Goal: Task Accomplishment & Management: Manage account settings

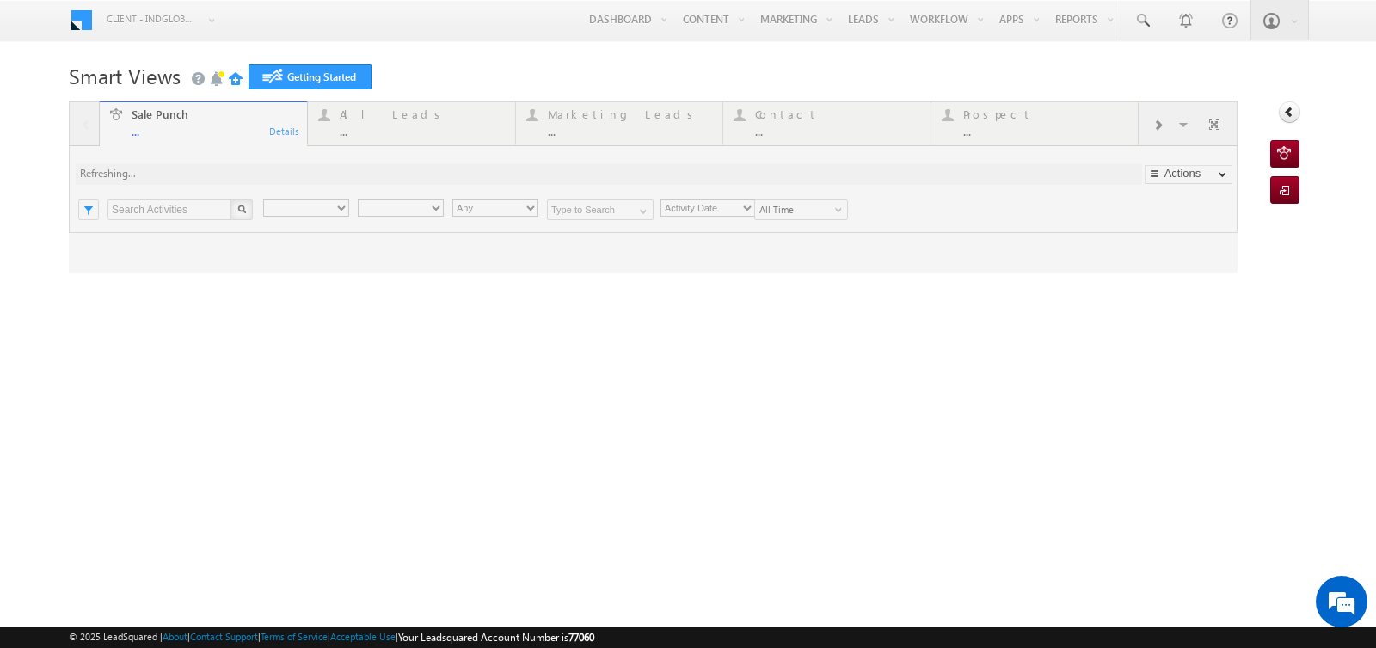
type input "Any Owner"
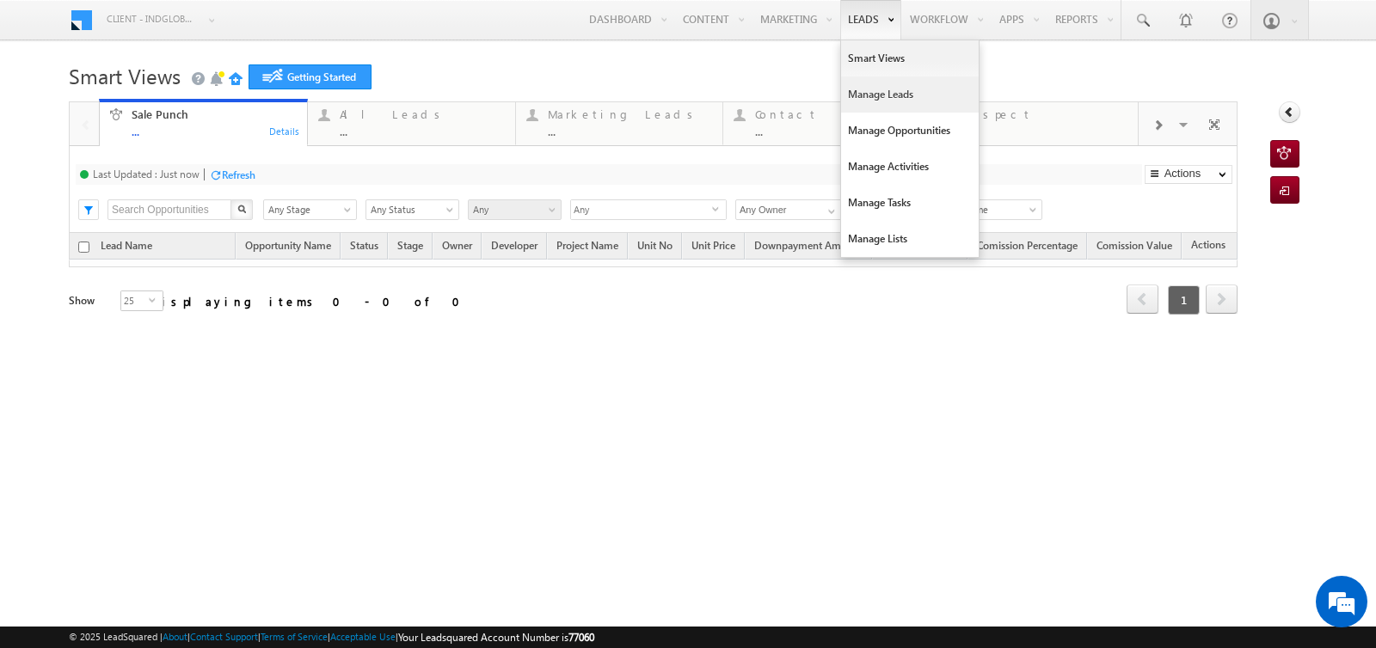
click at [855, 103] on link "Manage Leads" at bounding box center [910, 95] width 138 height 36
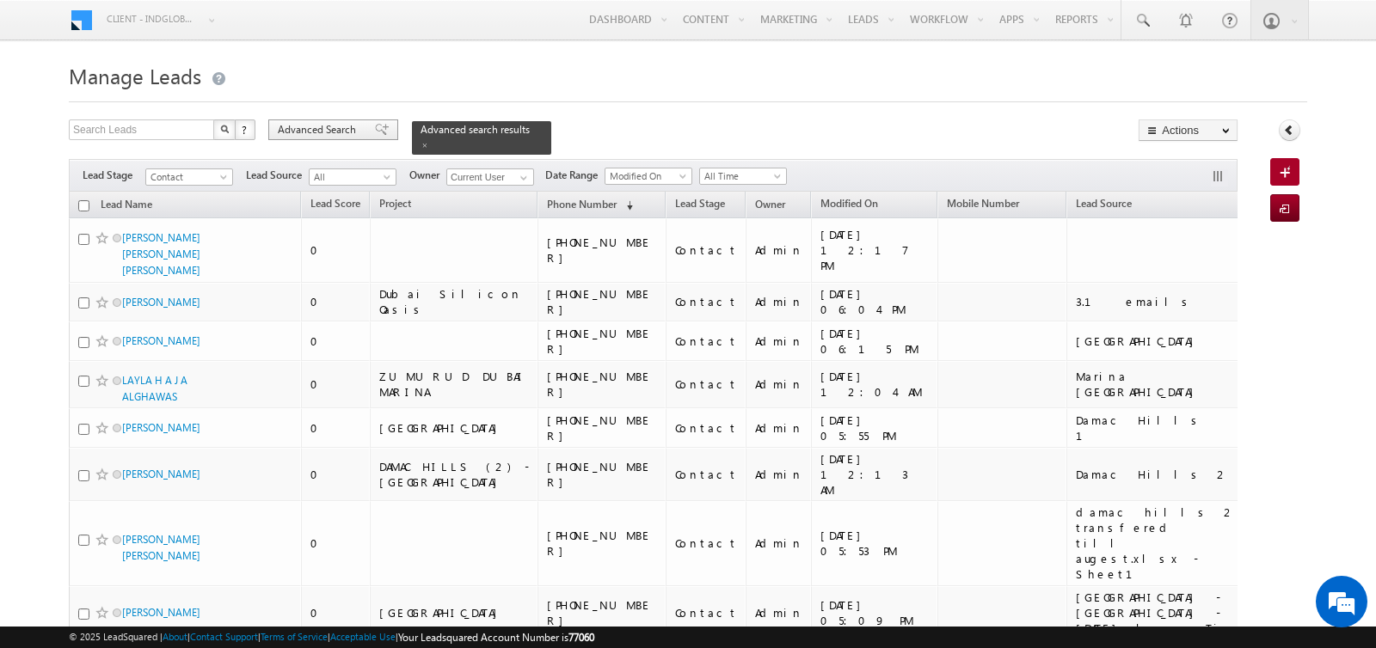
click at [335, 126] on span "Advanced Search" at bounding box center [319, 129] width 83 height 15
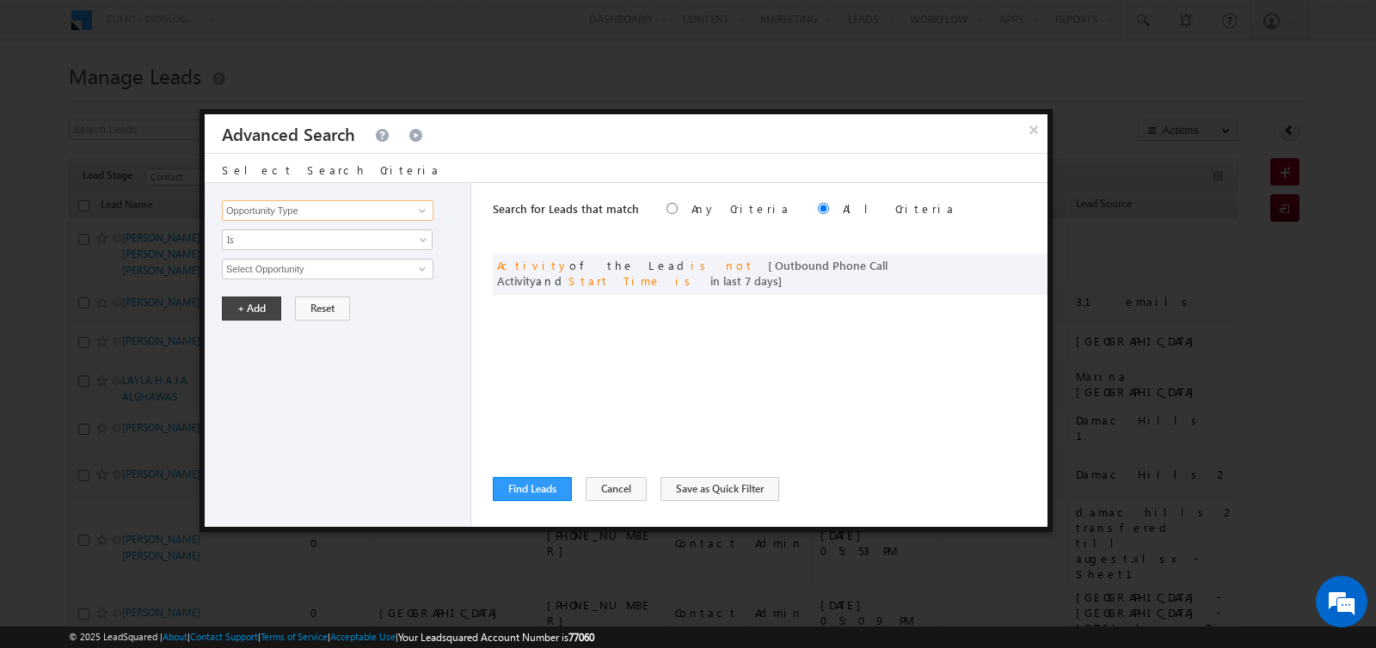
click at [298, 211] on input "Opportunity Type" at bounding box center [327, 210] width 211 height 21
click at [285, 260] on link "Lead Source" at bounding box center [327, 264] width 211 height 20
type input "Lead Source"
click at [286, 267] on span "None Selected" at bounding box center [320, 269] width 195 height 19
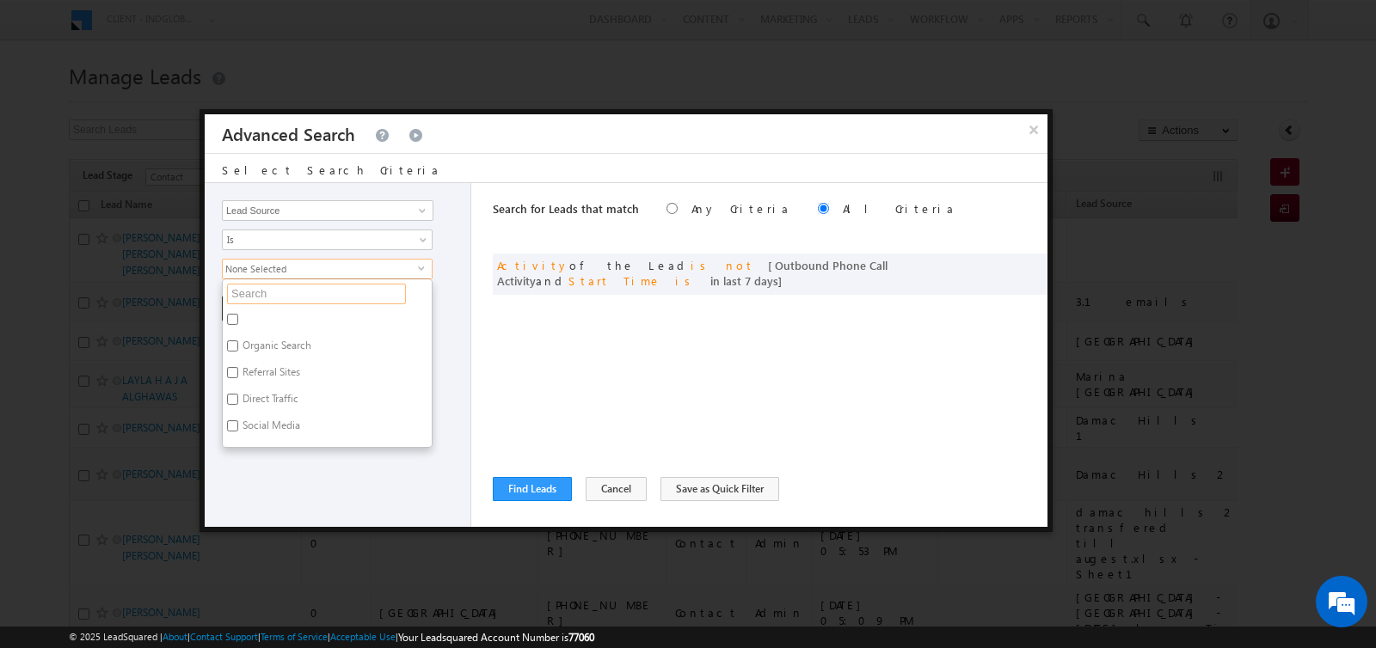
click at [286, 284] on input "text" at bounding box center [316, 294] width 179 height 21
type input "vic"
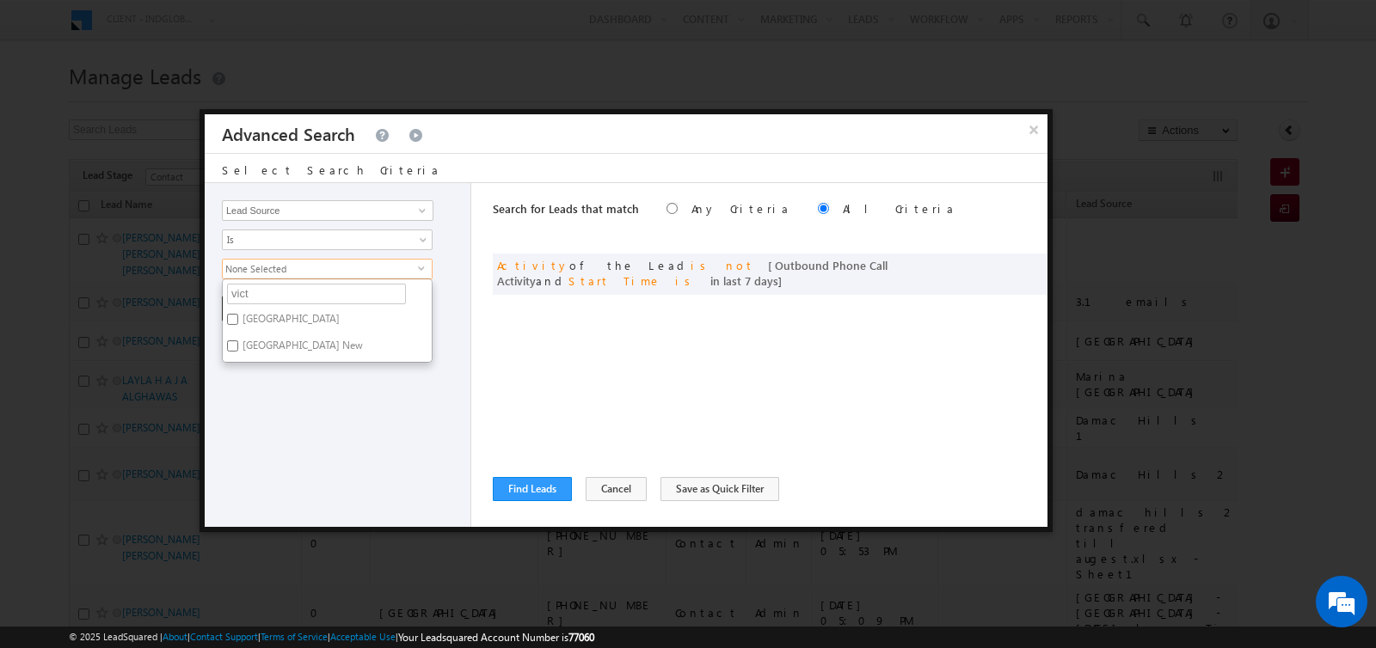
click at [278, 309] on label "Victory Heights" at bounding box center [290, 322] width 134 height 27
click at [238, 314] on input "Victory Heights" at bounding box center [232, 319] width 11 height 11
checkbox input "true"
click at [279, 350] on label "Victory Heights New" at bounding box center [301, 348] width 157 height 27
click at [238, 350] on input "Victory Heights New" at bounding box center [232, 345] width 11 height 11
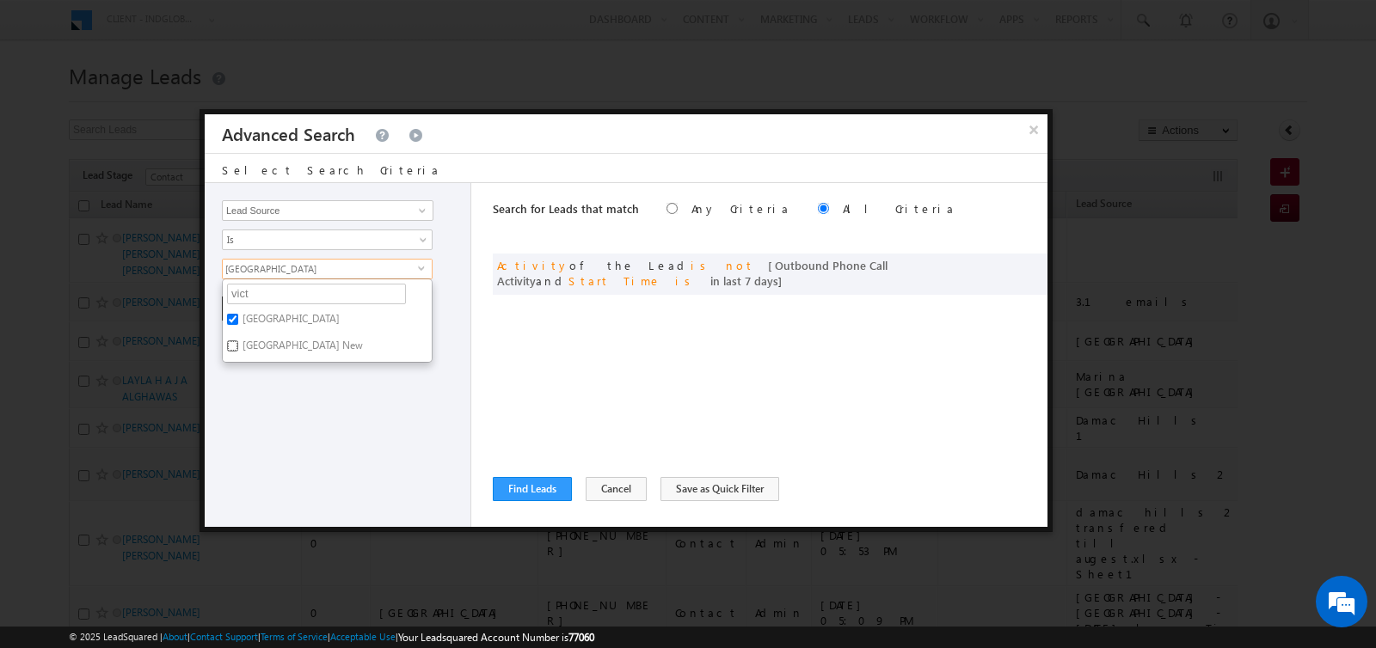
checkbox input "true"
click at [281, 379] on div "Opportunity Type Lead Activity Task Sales Group Prospect Id Address 1 Address 2…" at bounding box center [338, 355] width 267 height 344
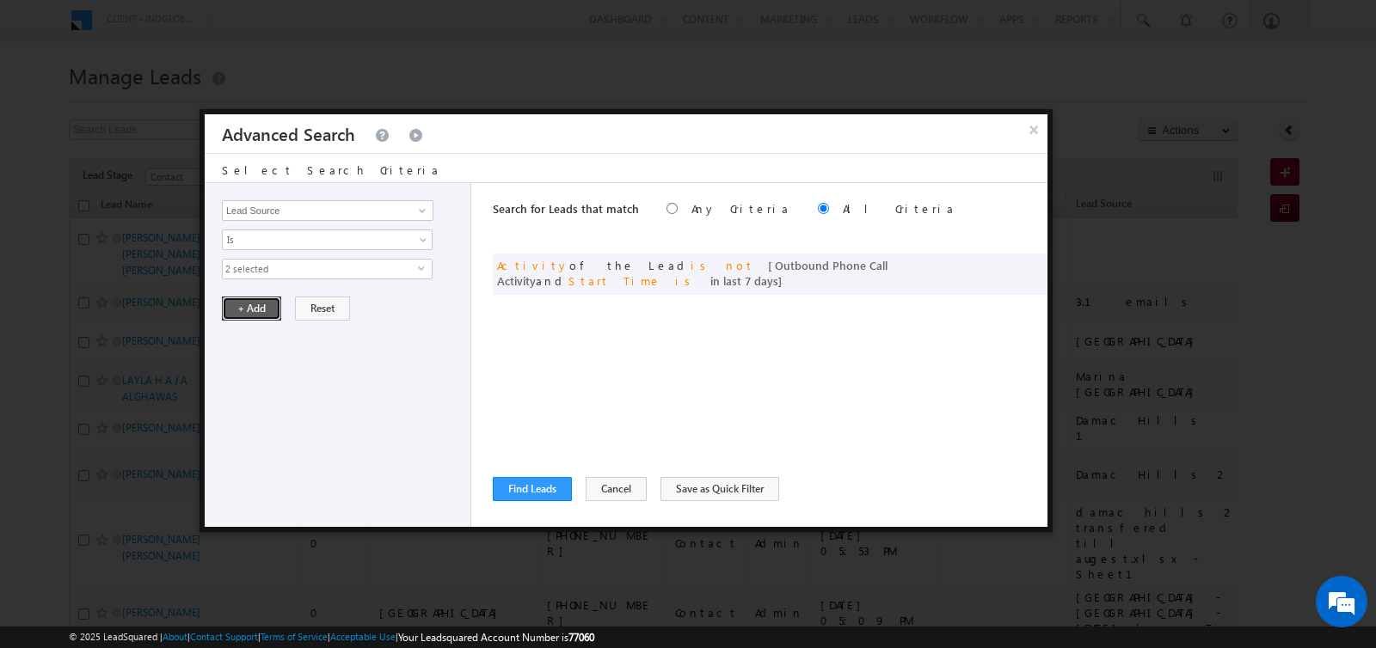
click at [257, 311] on button "+ Add" at bounding box center [251, 309] width 59 height 24
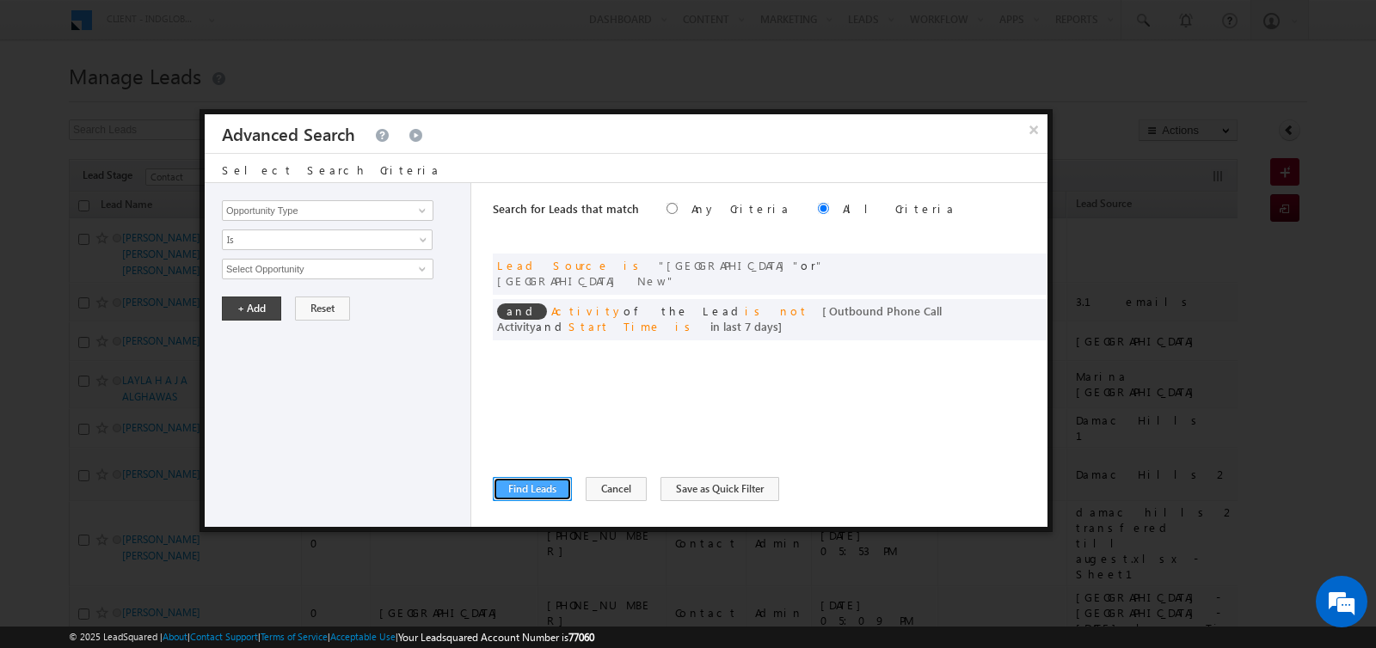
click at [541, 481] on button "Find Leads" at bounding box center [532, 489] width 79 height 24
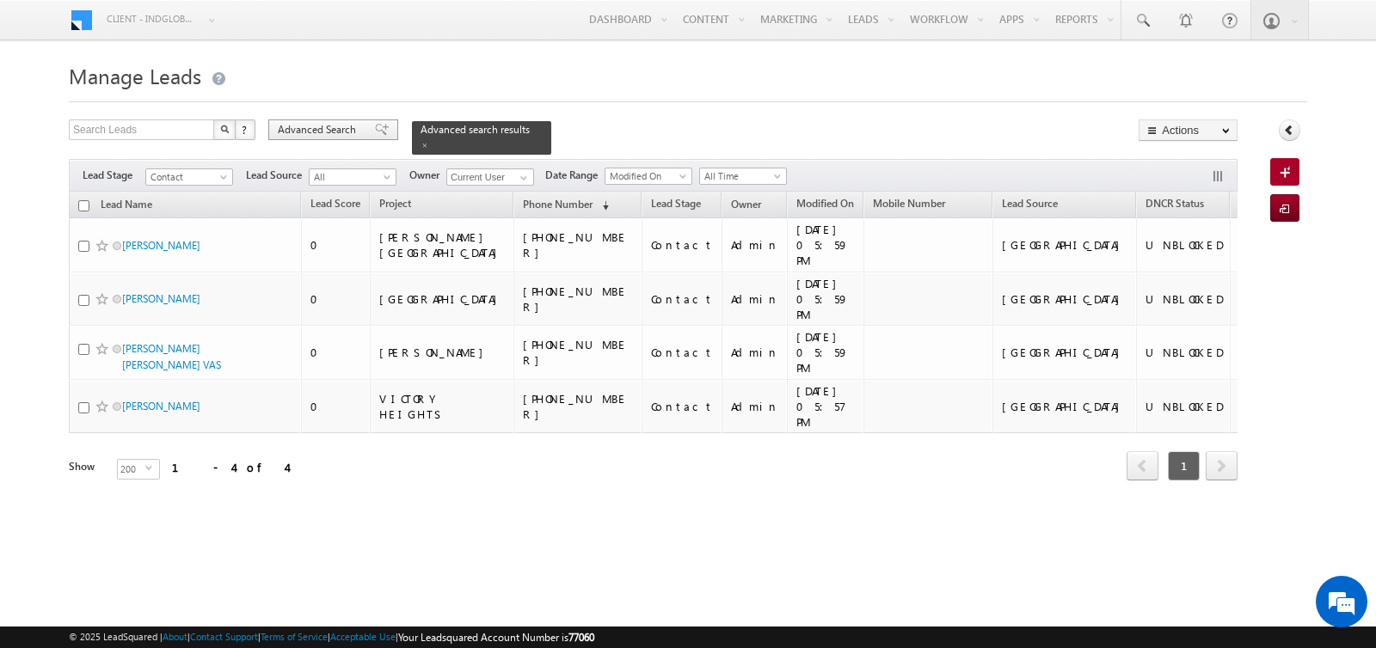
click at [309, 132] on span "Advanced Search" at bounding box center [319, 129] width 83 height 15
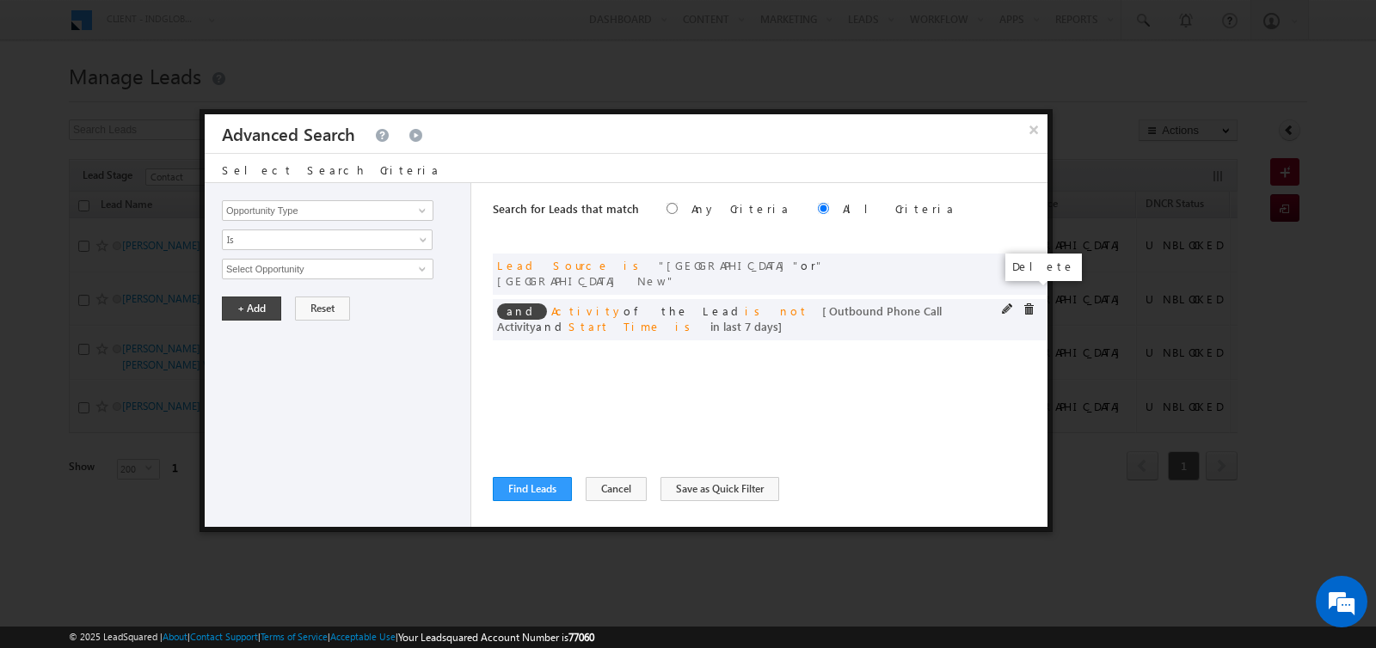
click at [1023, 303] on span at bounding box center [1028, 309] width 12 height 12
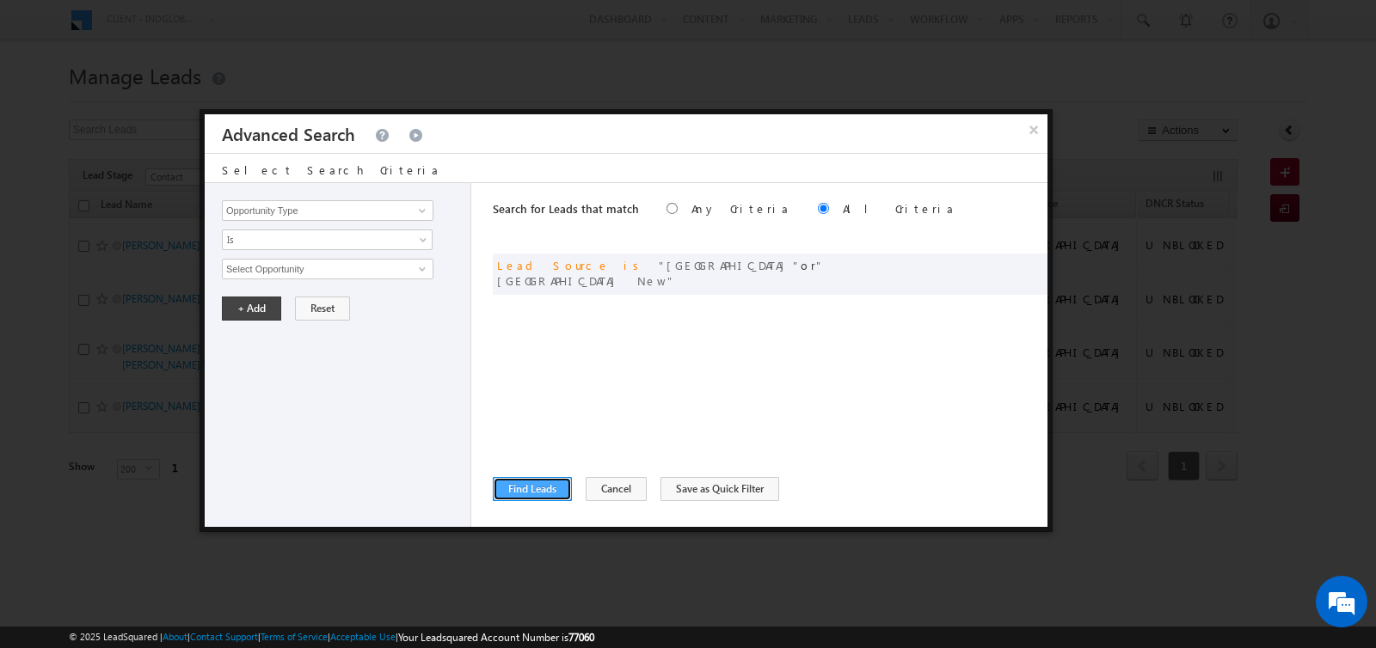
click at [538, 484] on button "Find Leads" at bounding box center [532, 489] width 79 height 24
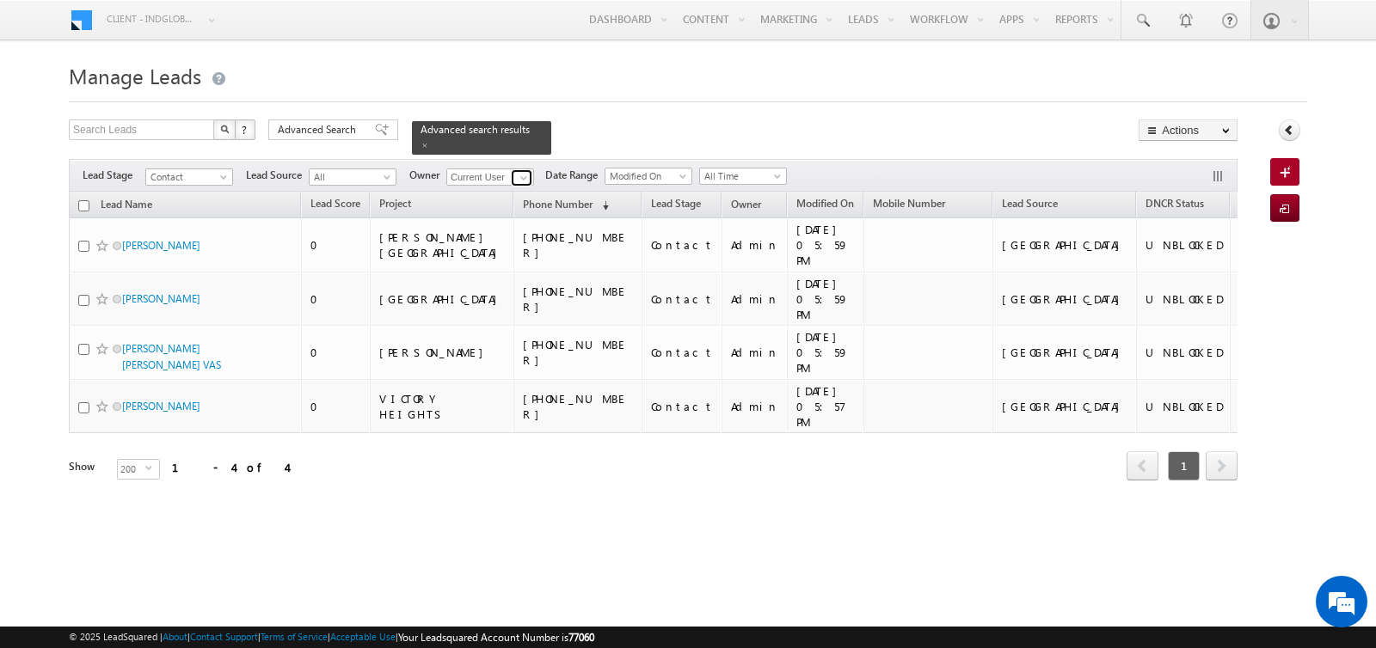
click at [517, 180] on span at bounding box center [524, 178] width 14 height 14
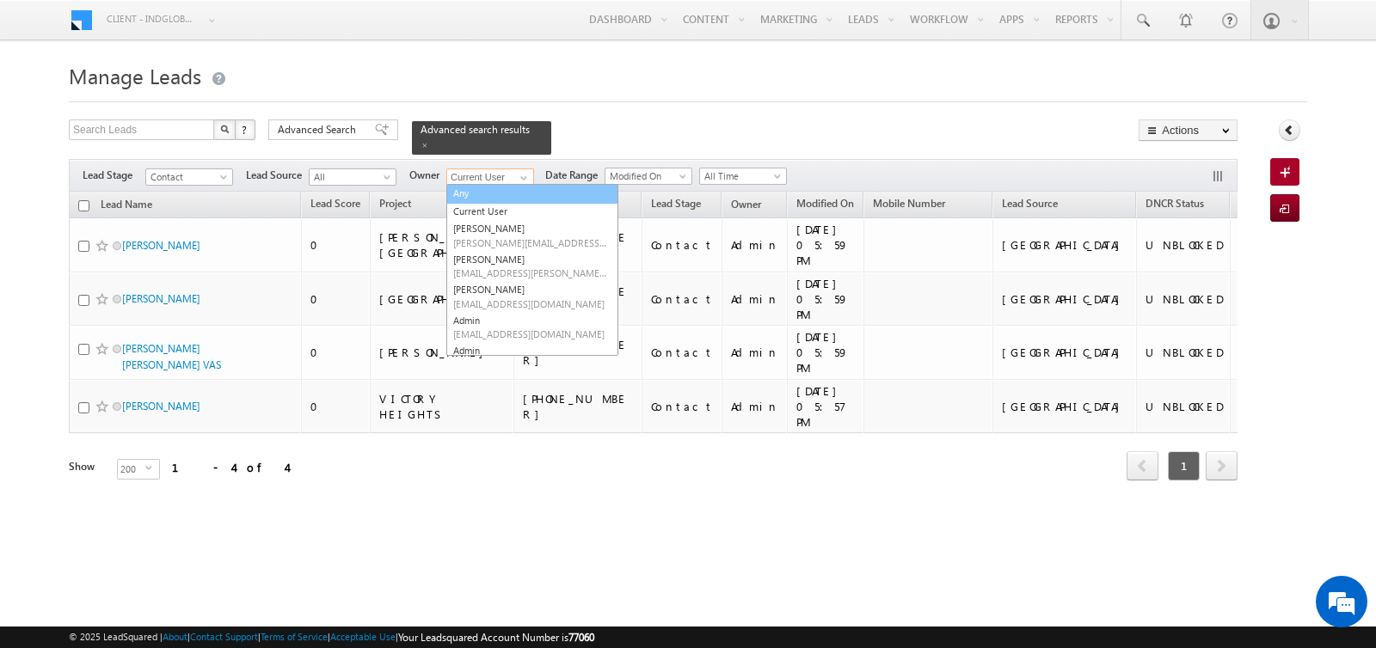
click at [484, 192] on link "Any" at bounding box center [532, 194] width 172 height 20
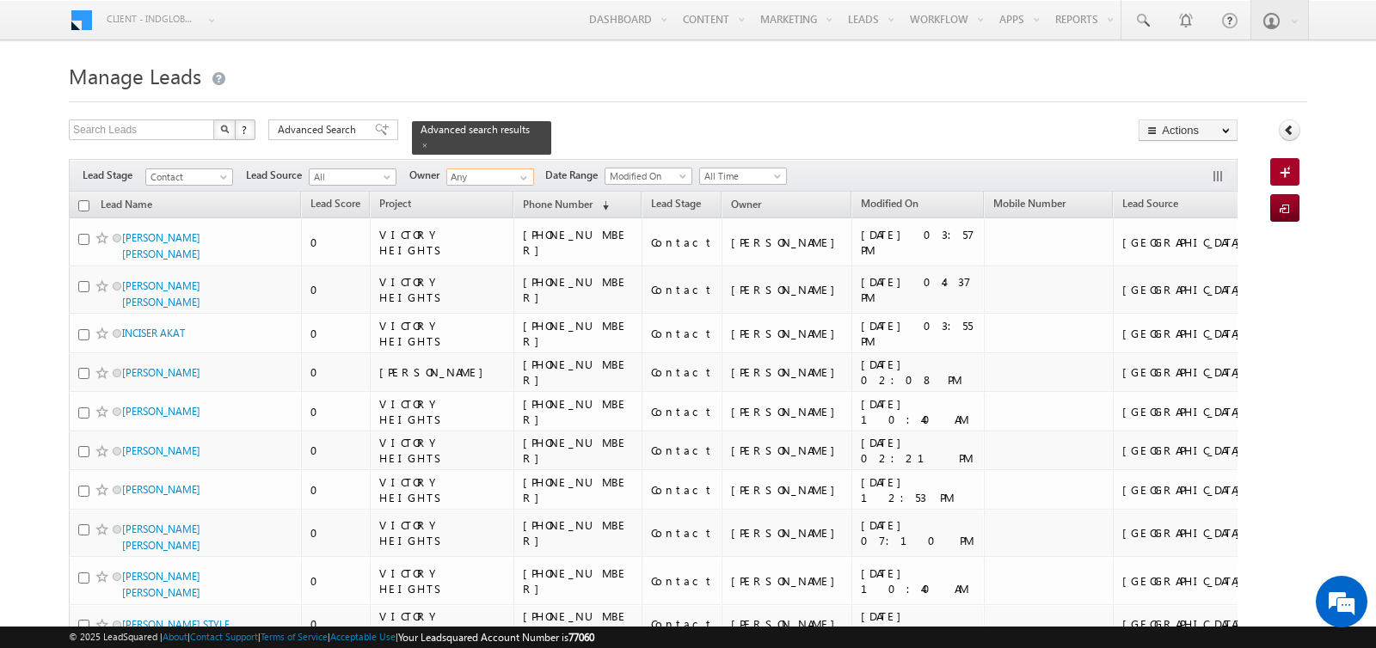
click at [464, 179] on input "Any" at bounding box center [490, 177] width 88 height 17
click at [460, 196] on link "Aman Ramani aman.ramani@indglobal.ae" at bounding box center [532, 200] width 172 height 33
type input "Aman Ramani"
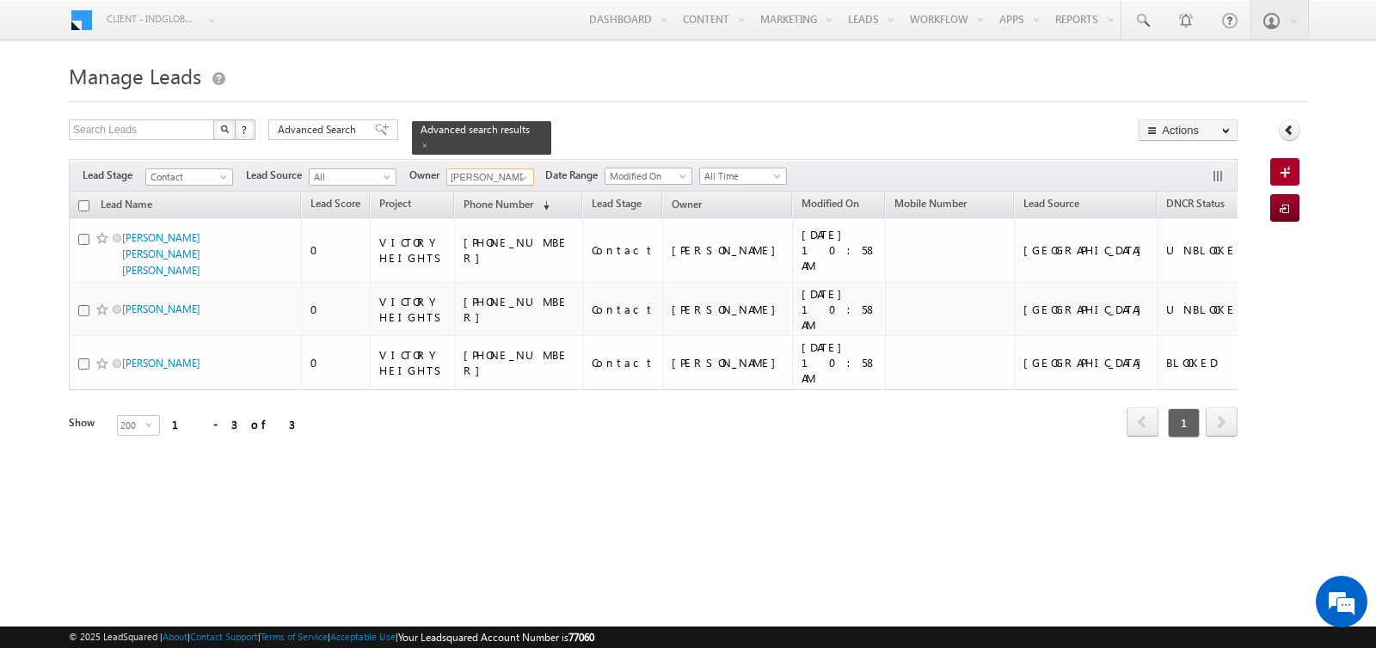
click at [82, 200] on input "checkbox" at bounding box center [83, 205] width 11 height 11
checkbox input "true"
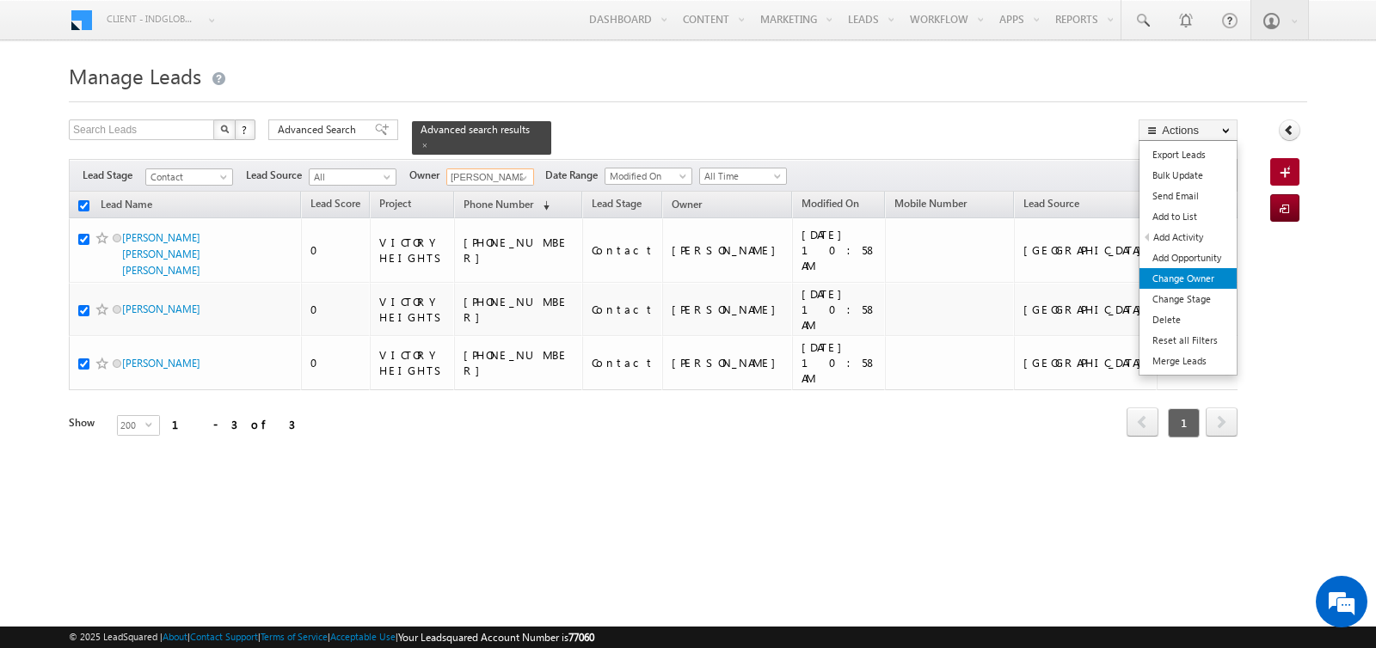
type input "Aman Ramani"
click at [1188, 273] on link "Change Owner" at bounding box center [1187, 278] width 97 height 21
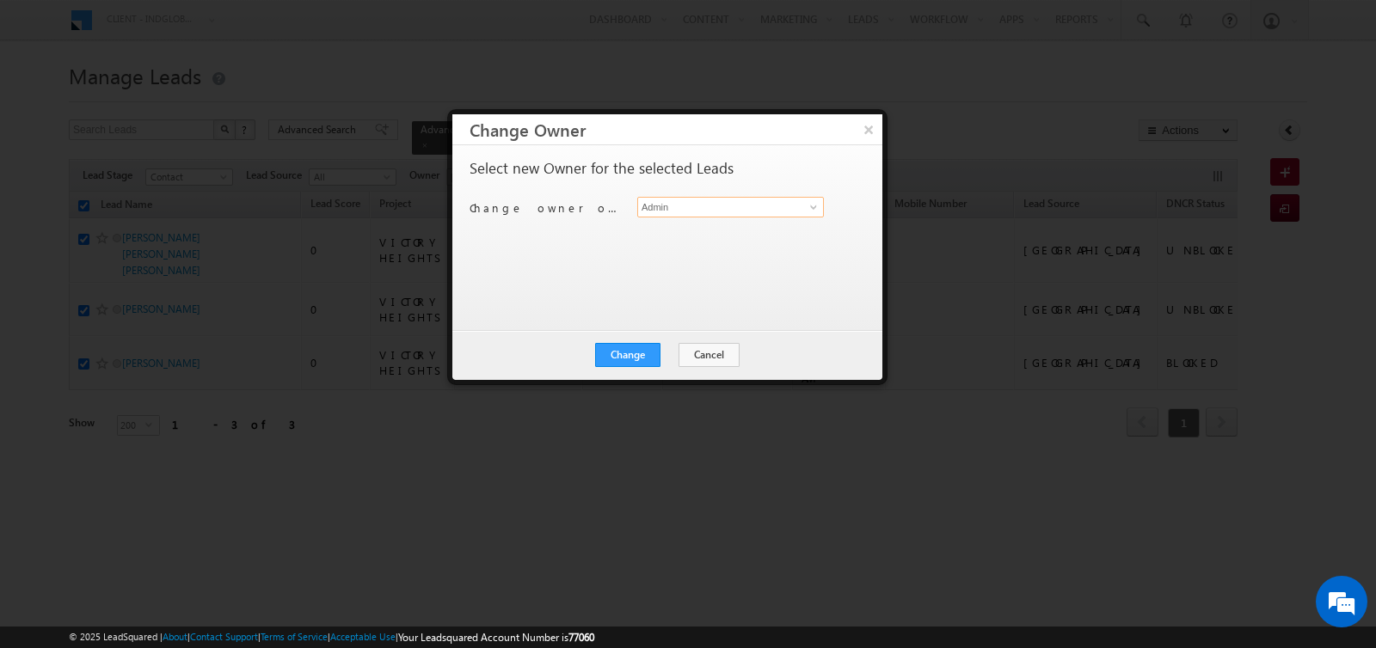
click at [742, 208] on input "Admin" at bounding box center [730, 207] width 187 height 21
click at [730, 229] on link "Akshay Choudhary akshay.choudhary@indglobal.ae" at bounding box center [730, 233] width 187 height 33
type input "Akshay Choudhary"
click at [631, 346] on button "Change" at bounding box center [627, 355] width 65 height 24
click at [660, 348] on button "Close" at bounding box center [669, 355] width 55 height 24
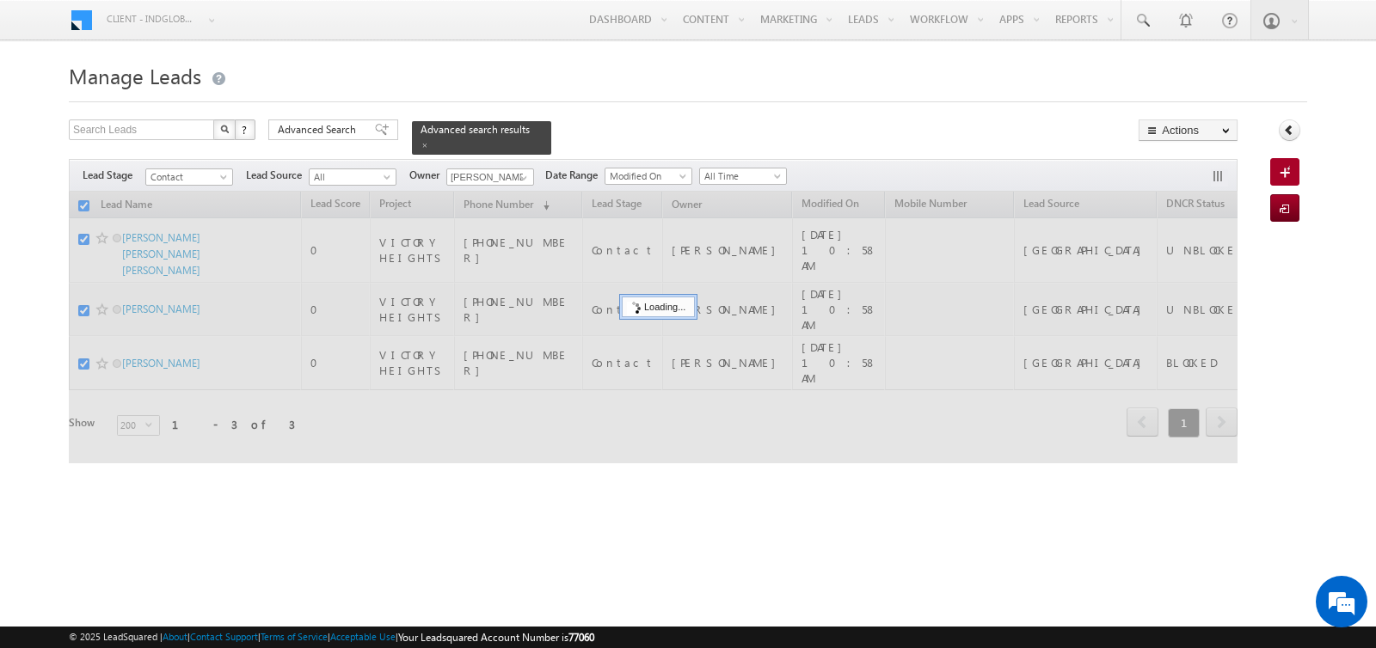
checkbox input "false"
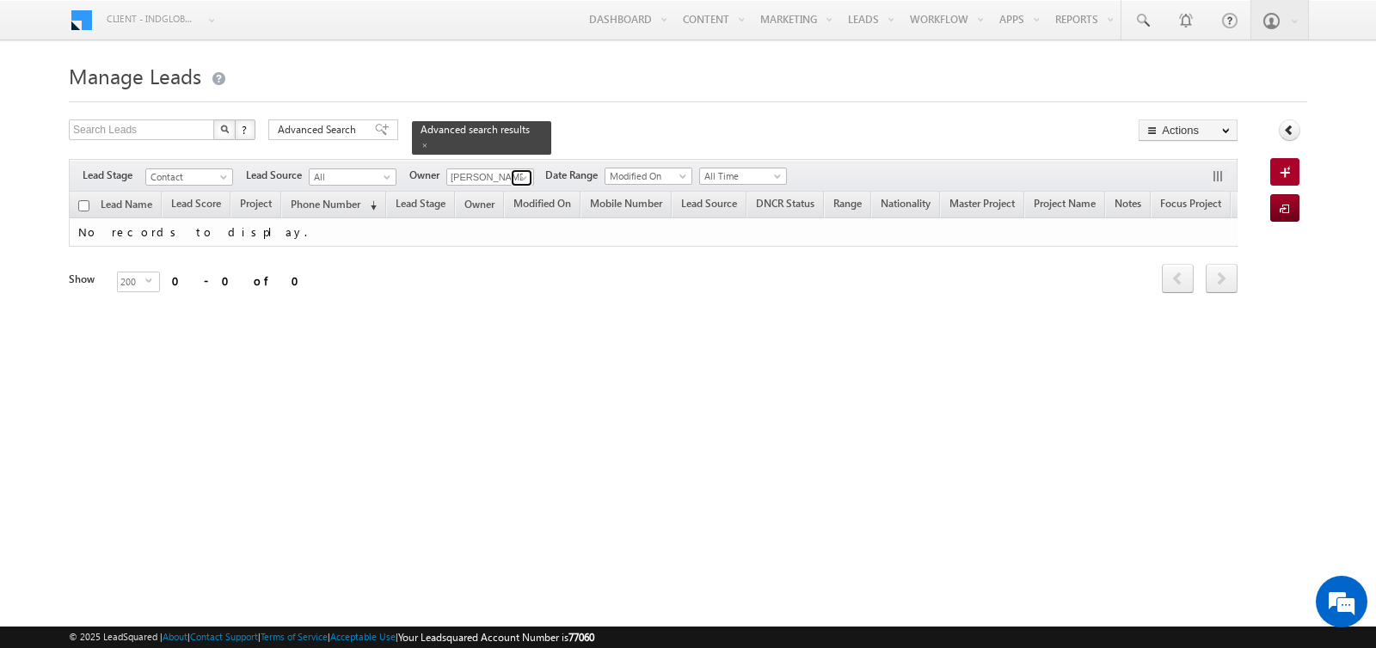
click at [517, 175] on span at bounding box center [524, 178] width 14 height 14
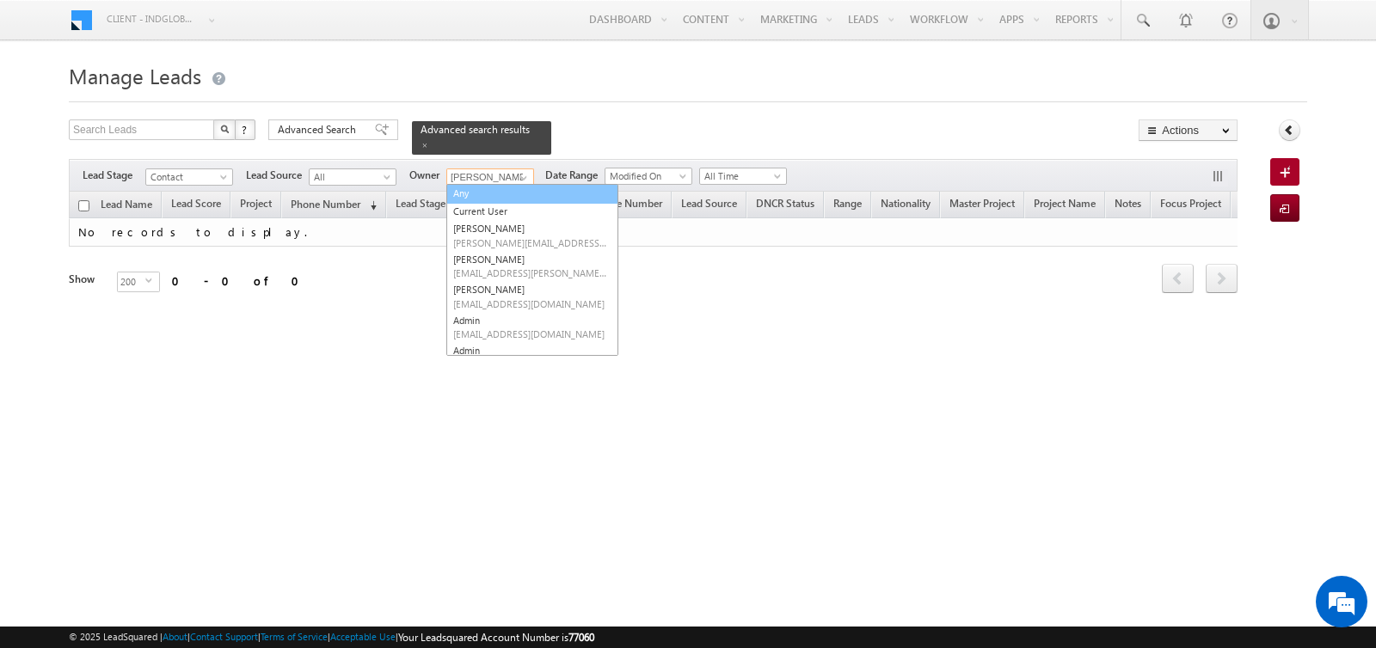
click at [474, 187] on link "Any" at bounding box center [532, 194] width 172 height 20
type input "Any"
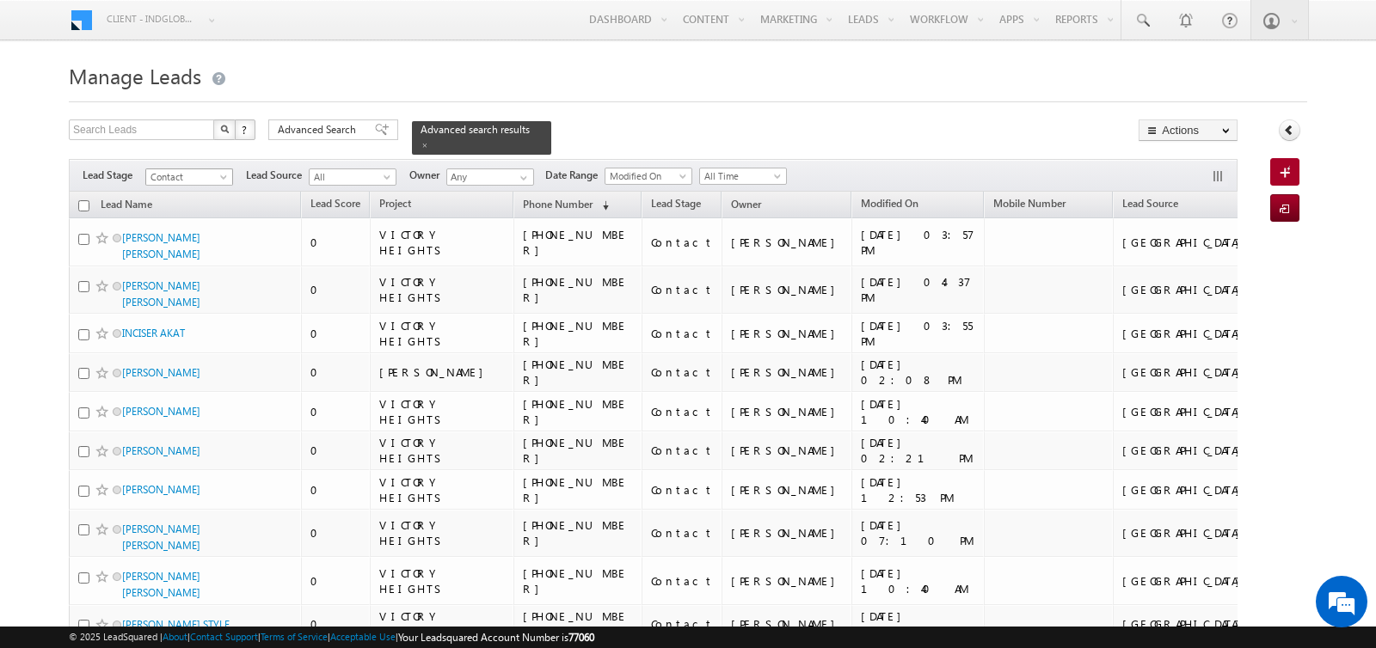
click at [196, 177] on span "Contact" at bounding box center [187, 176] width 82 height 15
click at [199, 193] on link "All" at bounding box center [189, 193] width 87 height 15
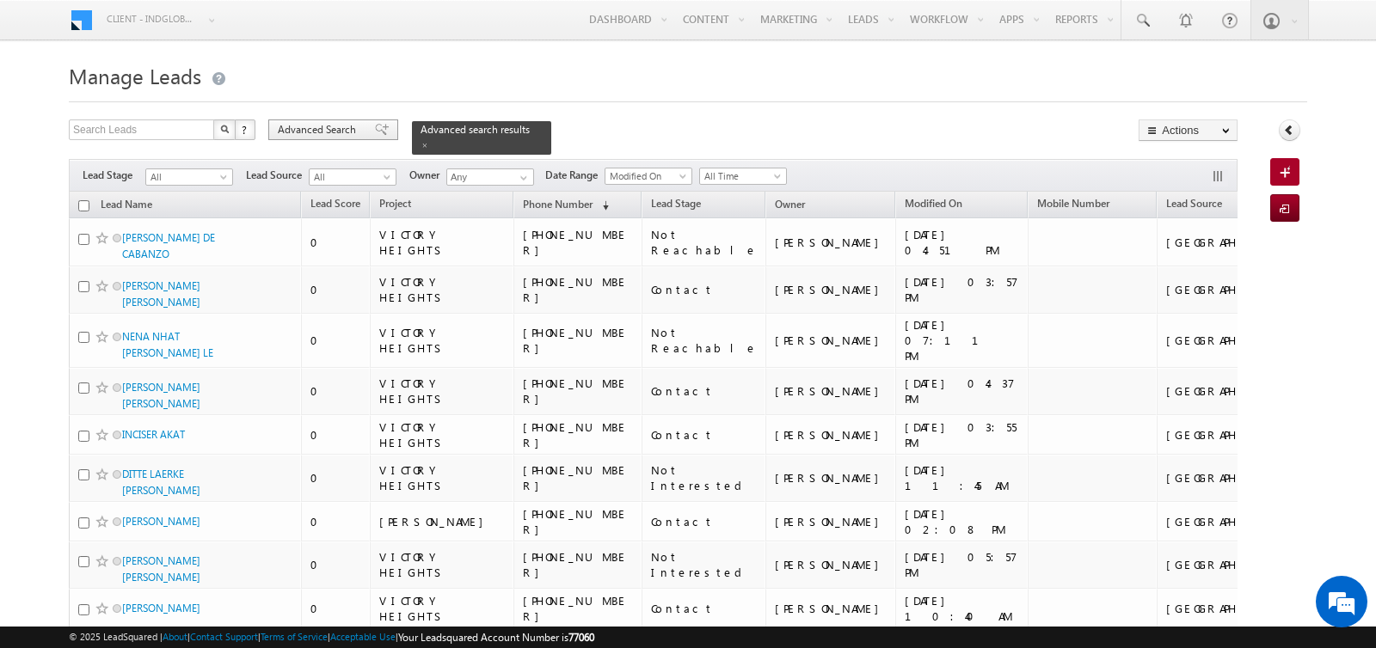
click at [336, 126] on span "Advanced Search" at bounding box center [319, 129] width 83 height 15
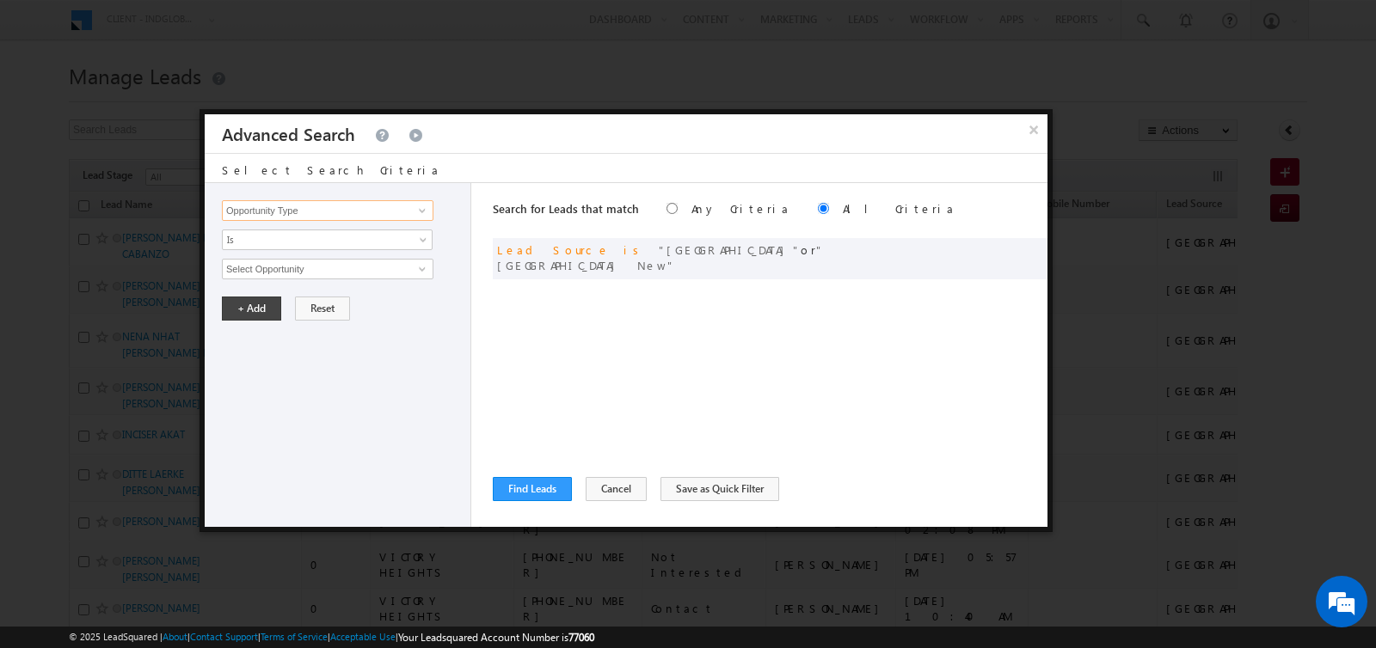
click at [329, 215] on input "Opportunity Type" at bounding box center [327, 210] width 211 height 21
click at [290, 242] on link "Lead Stage" at bounding box center [327, 246] width 211 height 20
type input "Lead Stage"
click at [290, 242] on span "Is" at bounding box center [316, 239] width 187 height 15
click at [282, 273] on link "Is Not" at bounding box center [328, 274] width 210 height 15
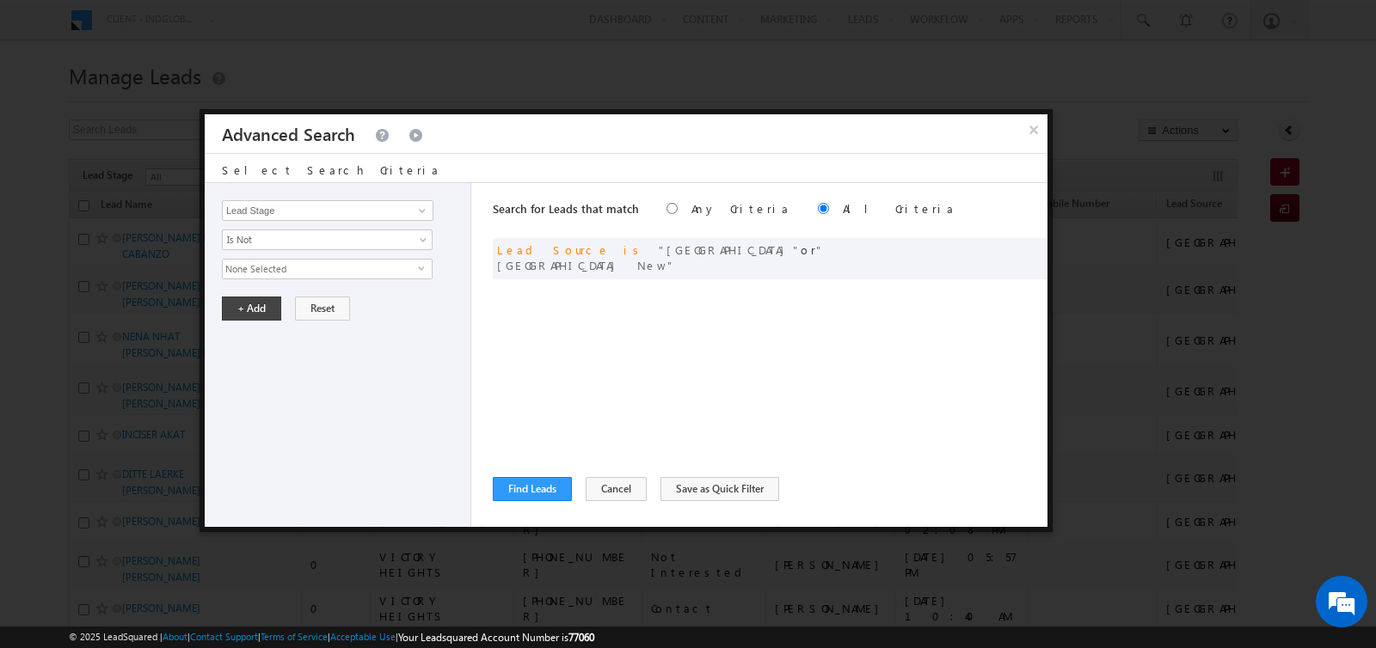
click at [282, 273] on span "None Selected" at bounding box center [320, 269] width 195 height 19
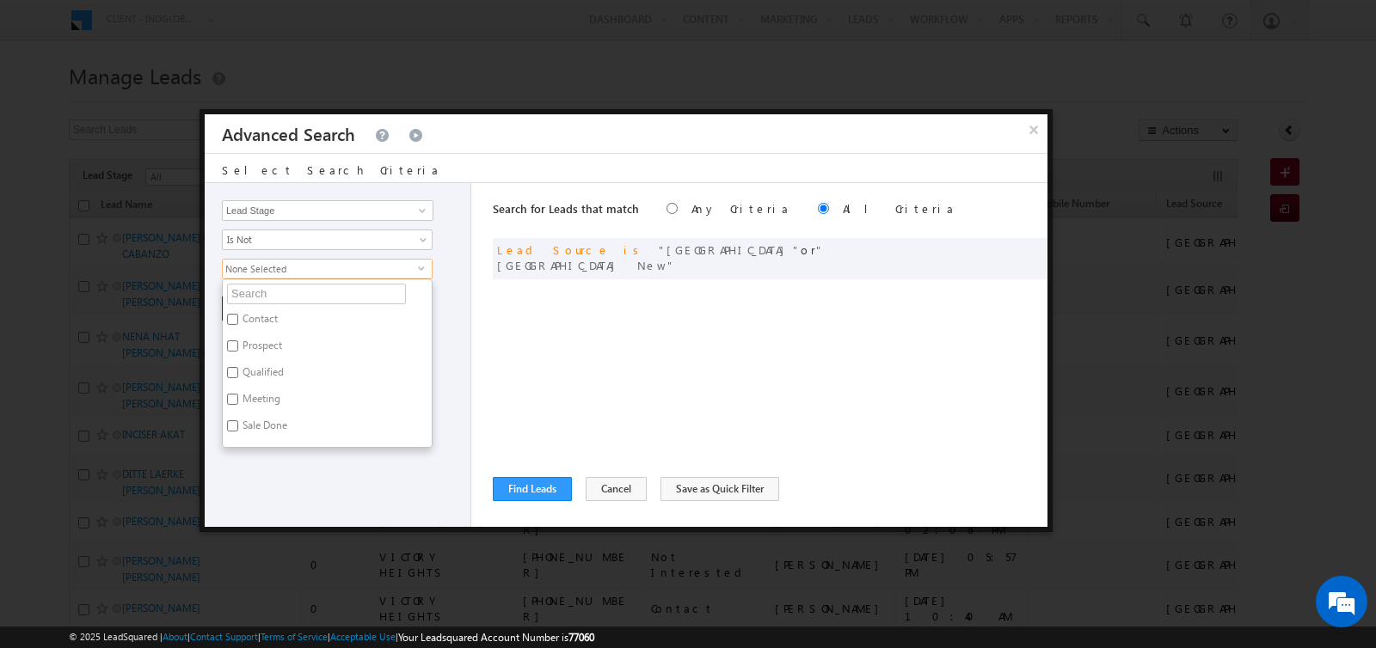
click at [261, 340] on label "Prospect" at bounding box center [261, 348] width 77 height 27
click at [238, 340] on input "Prospect" at bounding box center [232, 345] width 11 height 11
checkbox input "true"
click at [261, 362] on label "Qualified" at bounding box center [262, 375] width 78 height 27
click at [238, 367] on input "Qualified" at bounding box center [232, 372] width 11 height 11
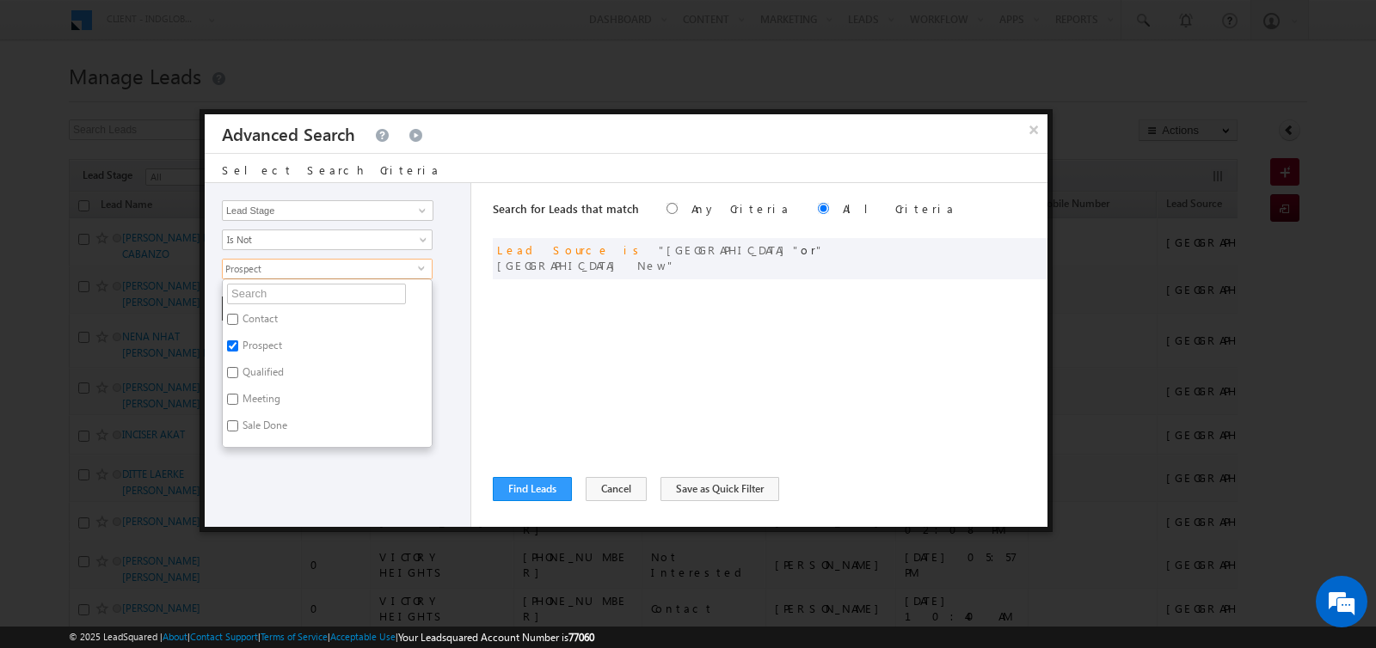
checkbox input "true"
click at [261, 389] on label "Meeting" at bounding box center [260, 402] width 75 height 27
click at [238, 394] on input "Meeting" at bounding box center [232, 399] width 11 height 11
checkbox input "true"
click at [262, 419] on label "Sale Done" at bounding box center [264, 428] width 82 height 27
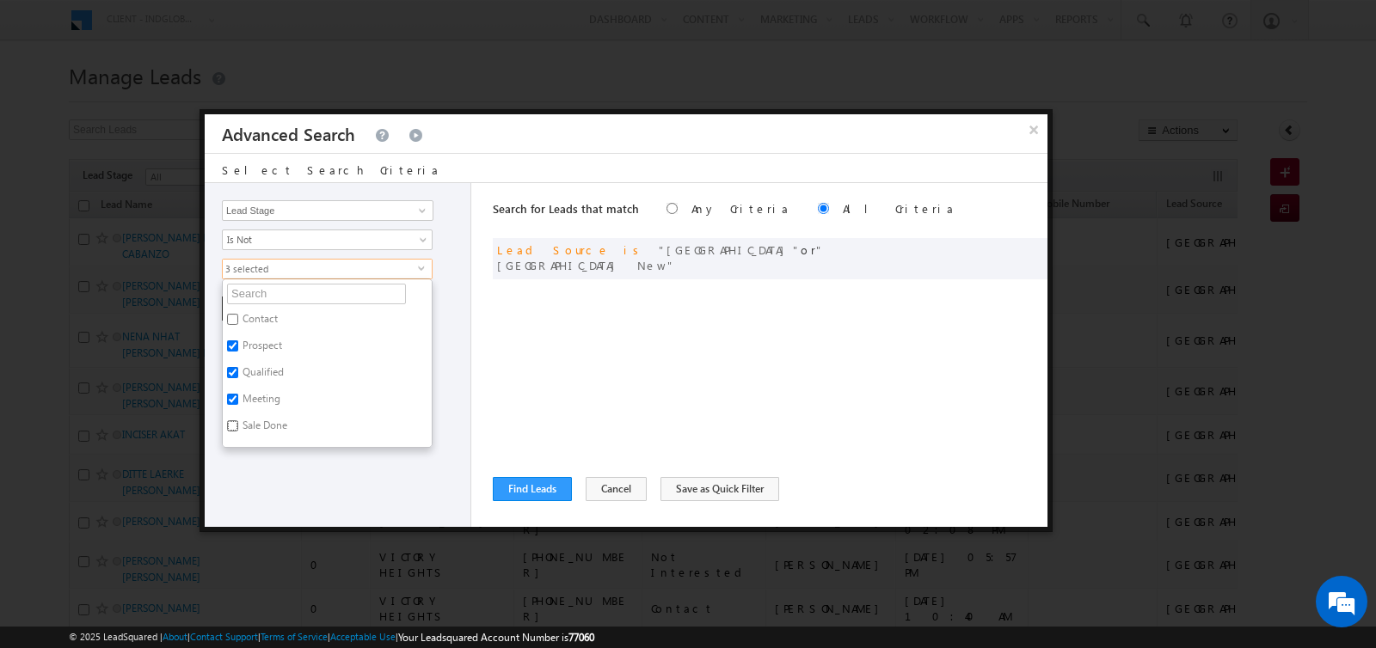
click at [238, 420] on input "Sale Done" at bounding box center [232, 425] width 11 height 11
checkbox input "true"
click at [310, 474] on div "Opportunity Type Lead Activity Task Sales Group Prospect Id Address 1 Address 2…" at bounding box center [338, 355] width 267 height 344
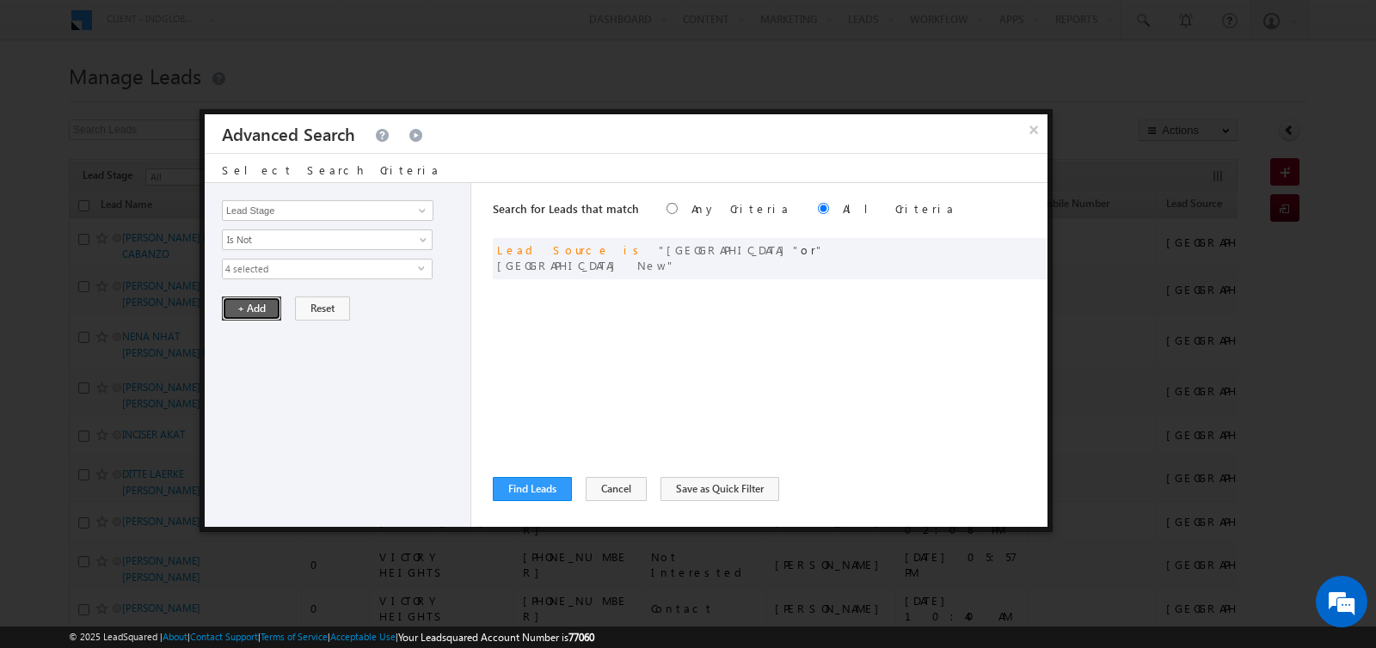
click at [236, 302] on button "+ Add" at bounding box center [251, 309] width 59 height 24
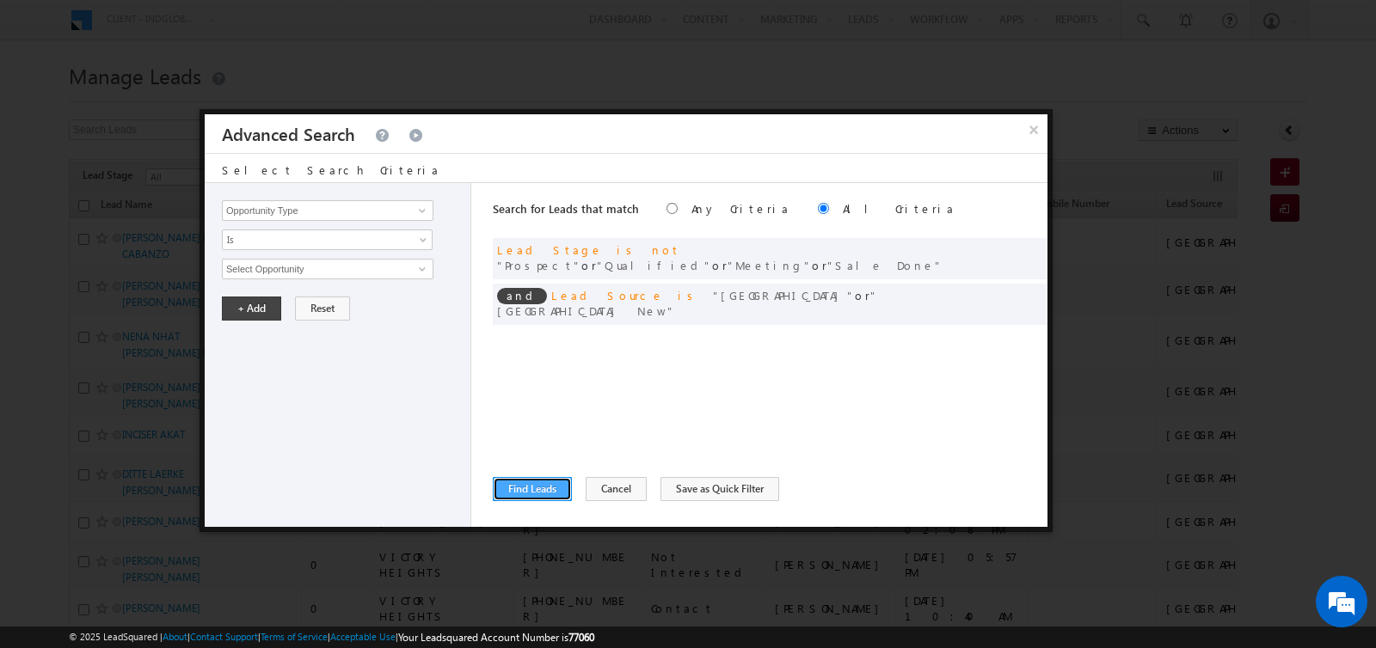
click at [530, 487] on button "Find Leads" at bounding box center [532, 489] width 79 height 24
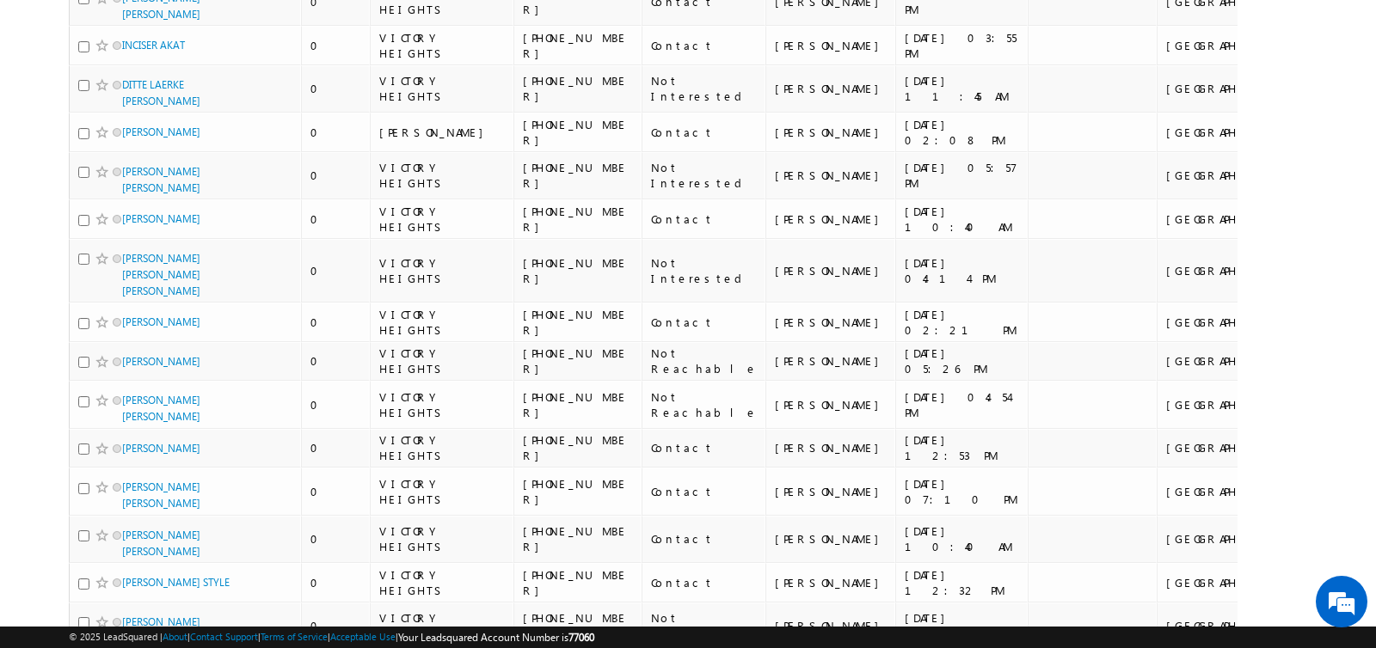
scroll to position [0, 0]
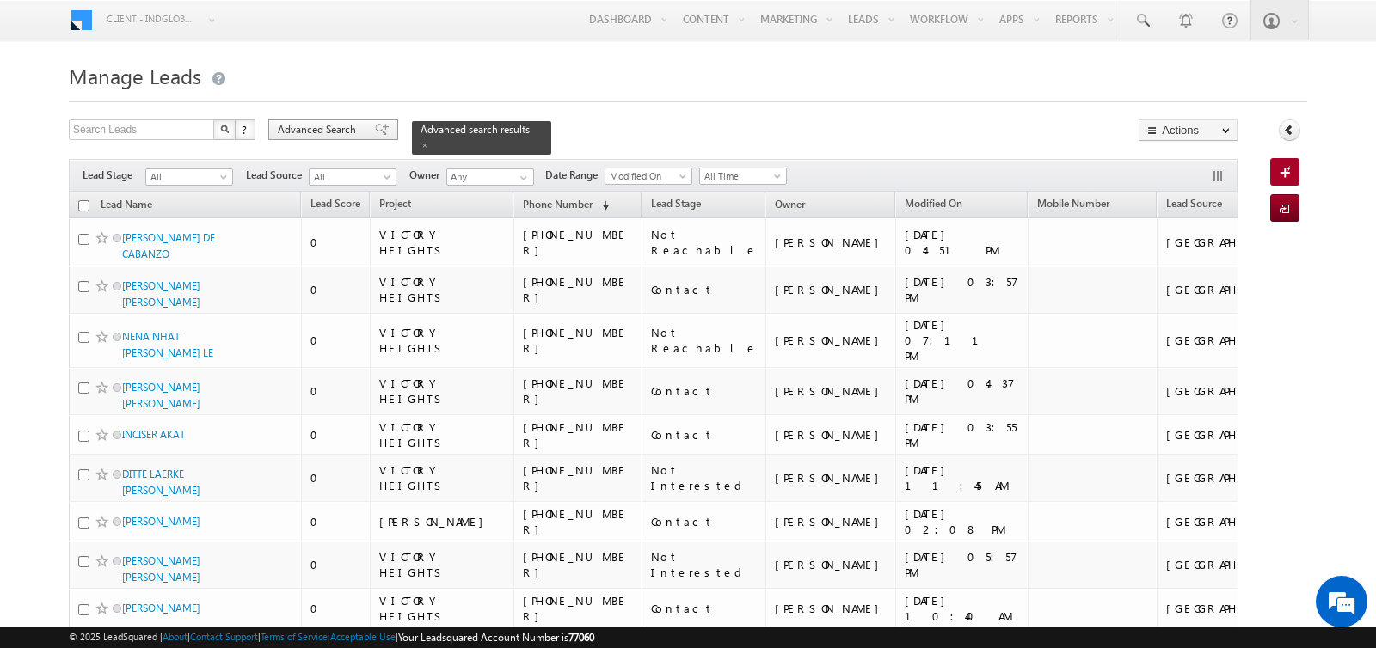
click at [319, 125] on span "Advanced Search" at bounding box center [319, 129] width 83 height 15
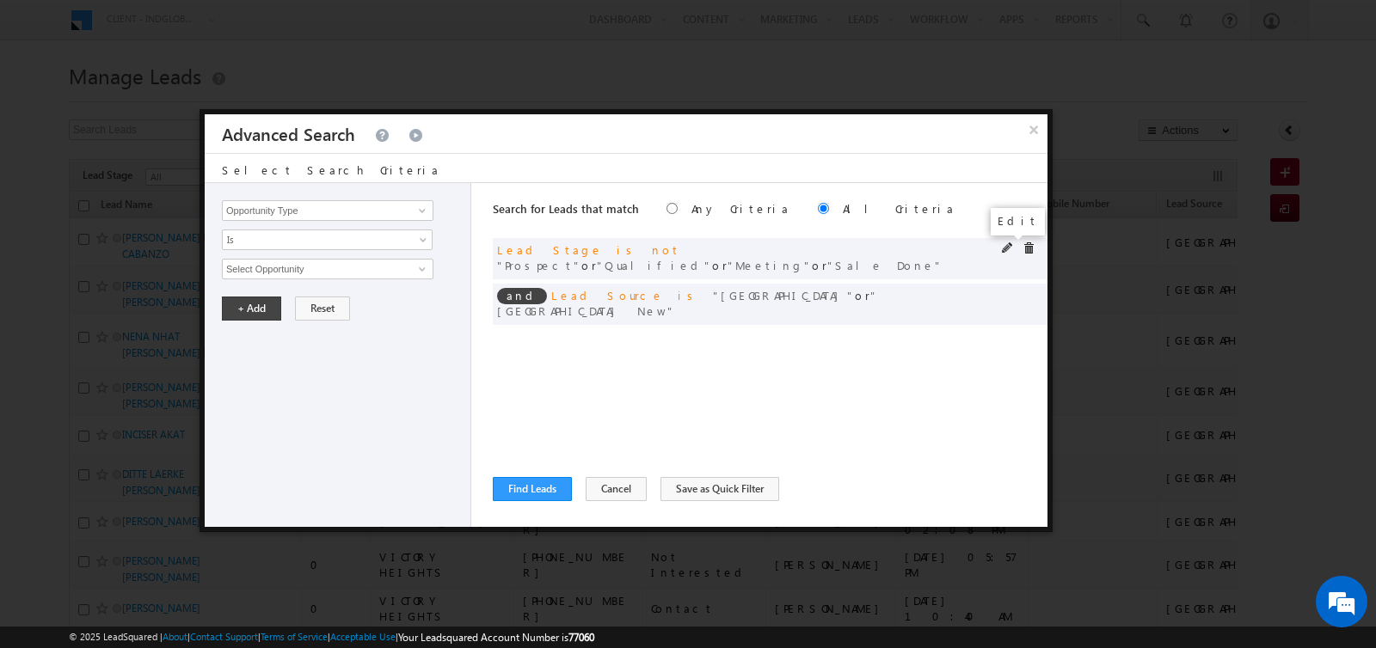
click at [1005, 248] on span at bounding box center [1008, 248] width 12 height 12
click at [377, 266] on span "4 selected" at bounding box center [320, 269] width 195 height 19
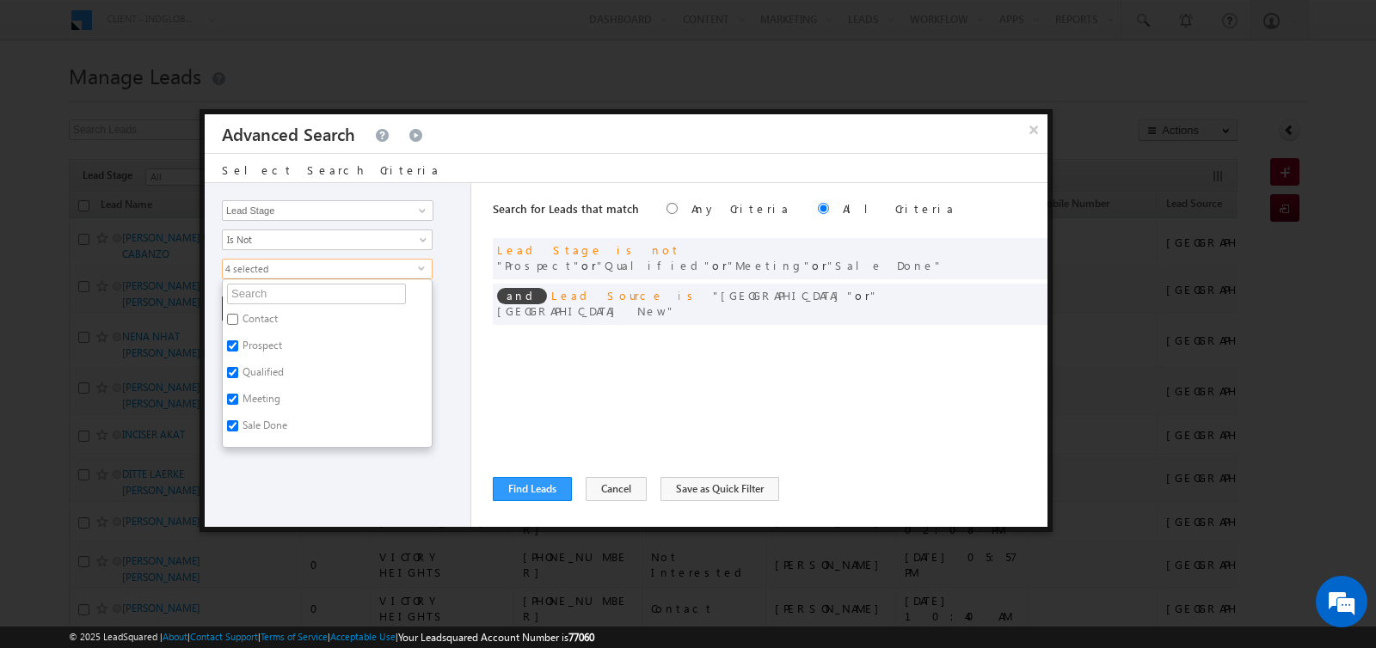
click at [257, 316] on label "Contact" at bounding box center [259, 322] width 72 height 27
click at [238, 316] on input "Contact" at bounding box center [232, 319] width 11 height 11
checkbox input "true"
click at [321, 482] on div "Opportunity Type Lead Activity Task Sales Group Prospect Id Address 1 Address 2…" at bounding box center [338, 355] width 267 height 344
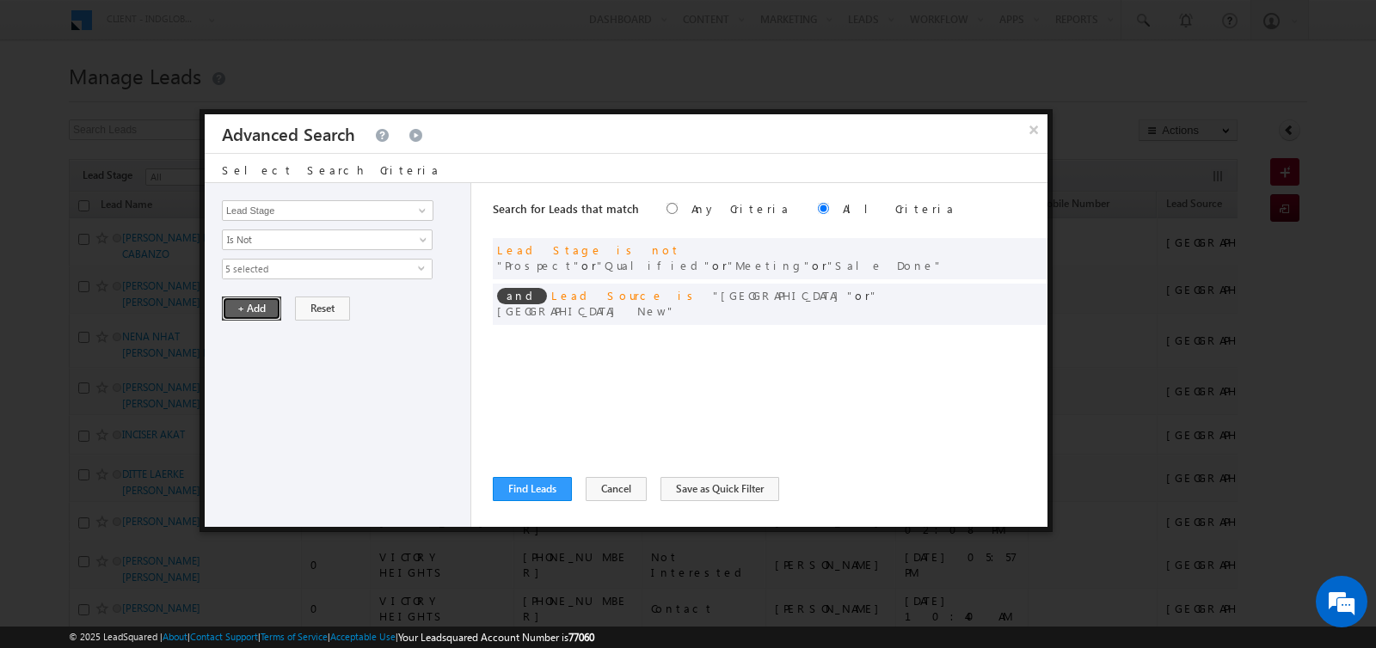
click at [254, 301] on button "+ Add" at bounding box center [251, 309] width 59 height 24
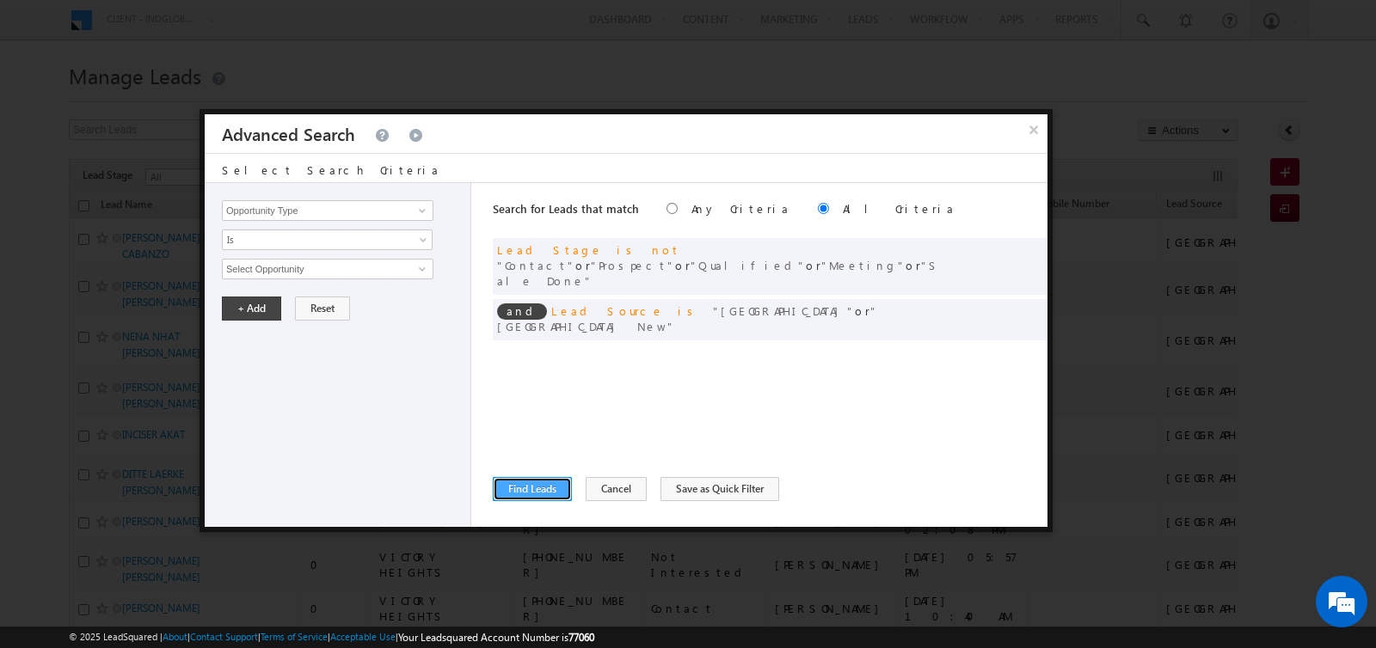
click at [537, 484] on button "Find Leads" at bounding box center [532, 489] width 79 height 24
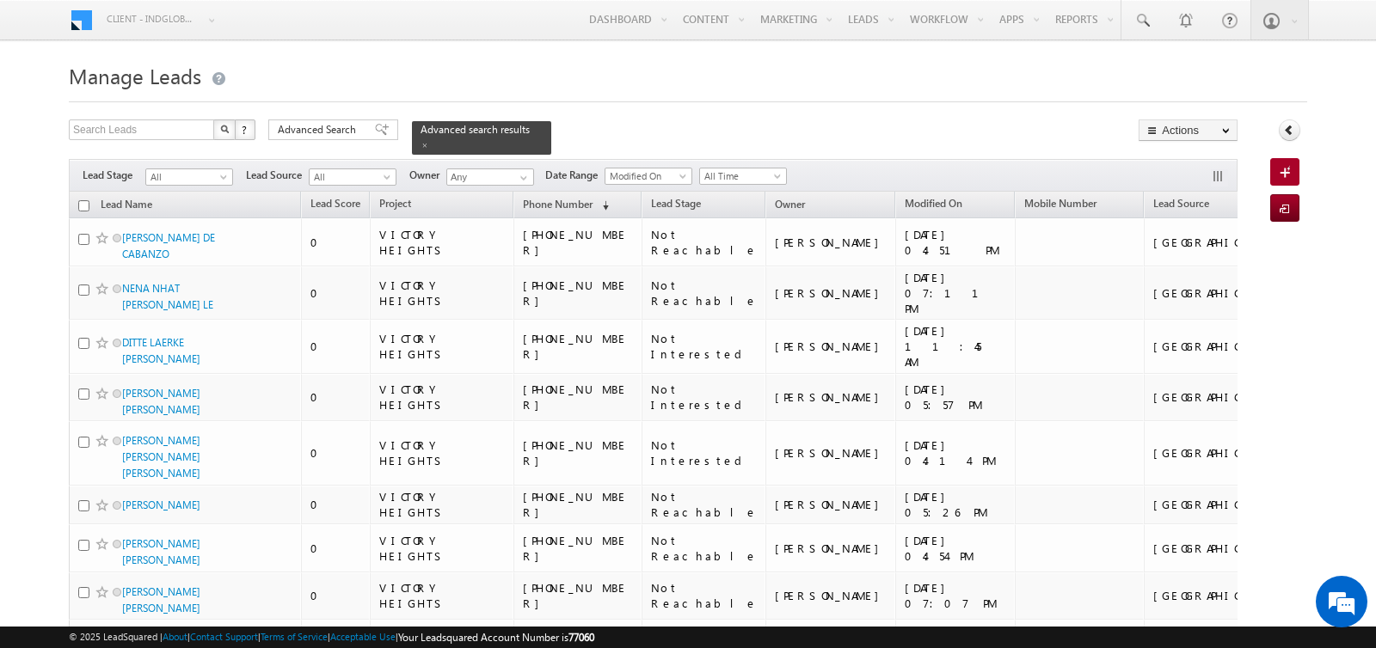
click at [82, 205] on input "checkbox" at bounding box center [83, 205] width 11 height 11
checkbox input "true"
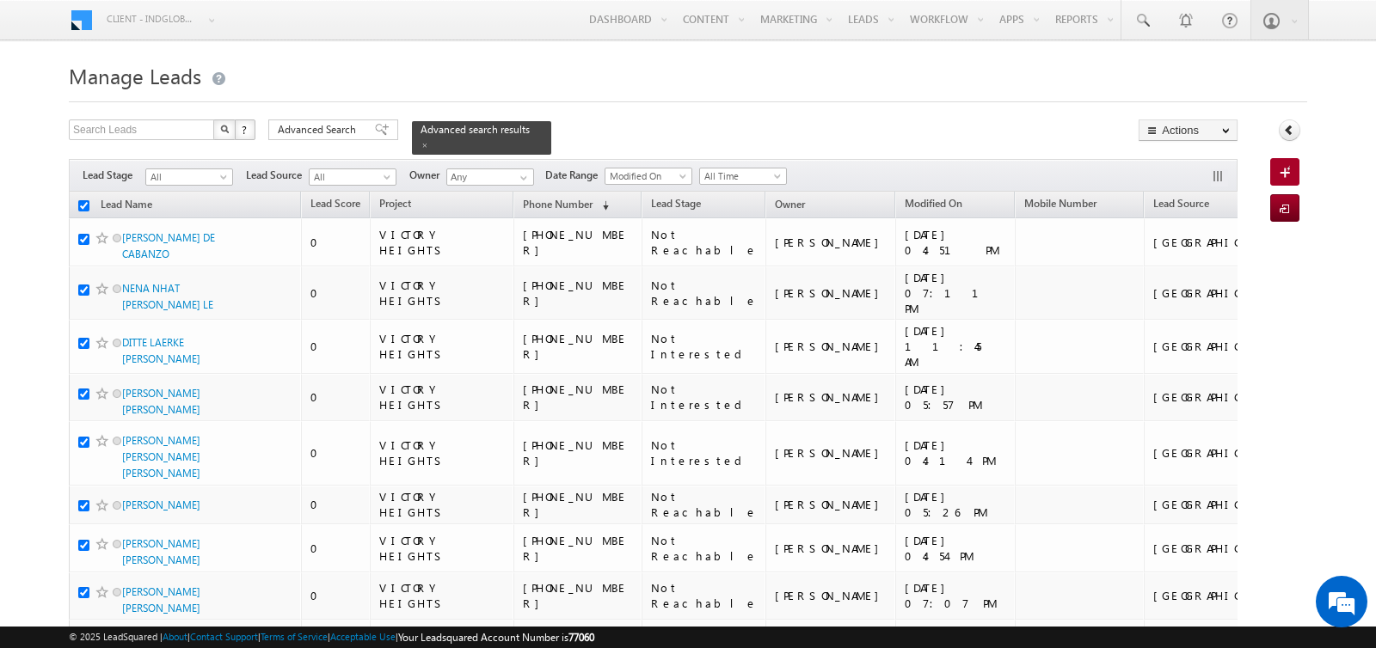
checkbox input "true"
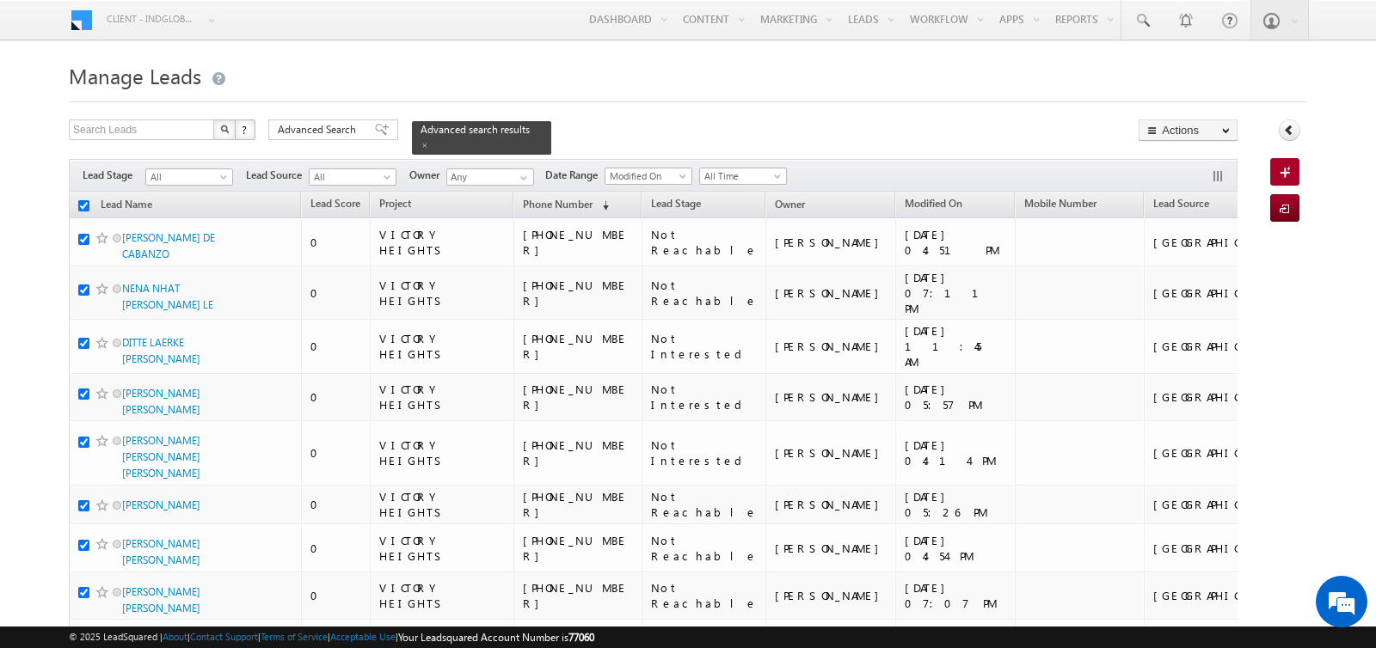
checkbox input "true"
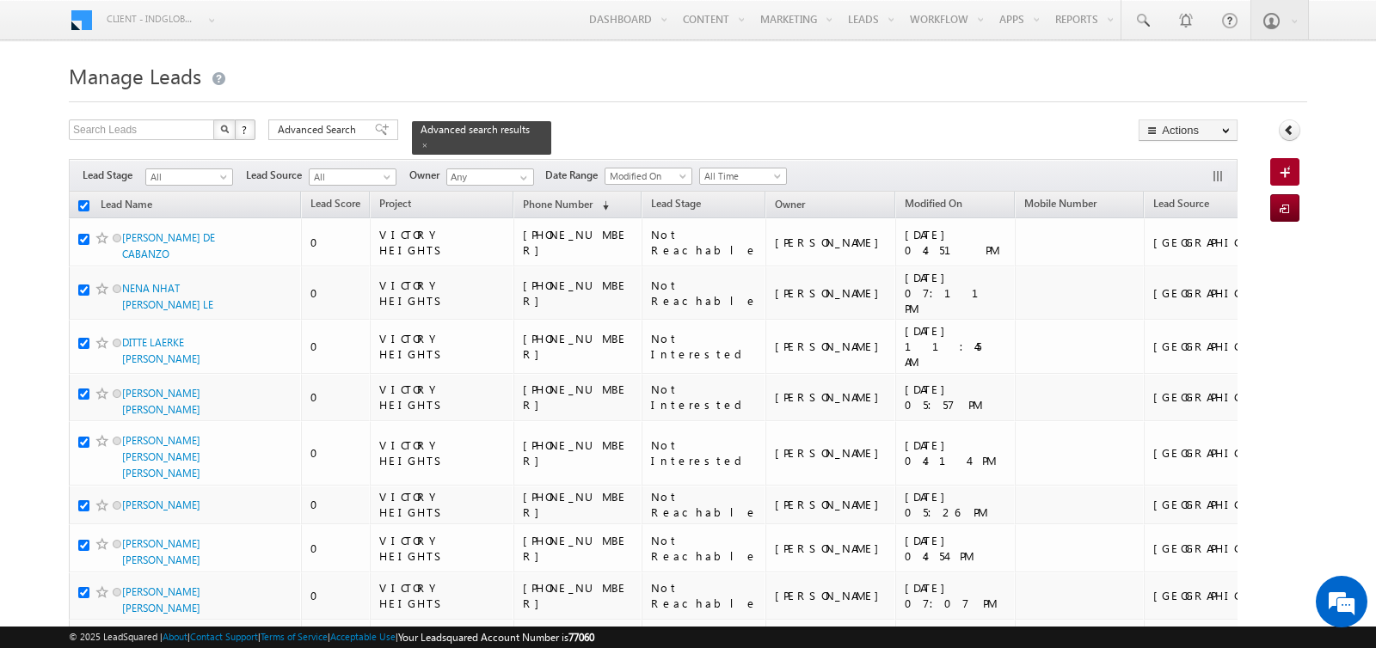
checkbox input "true"
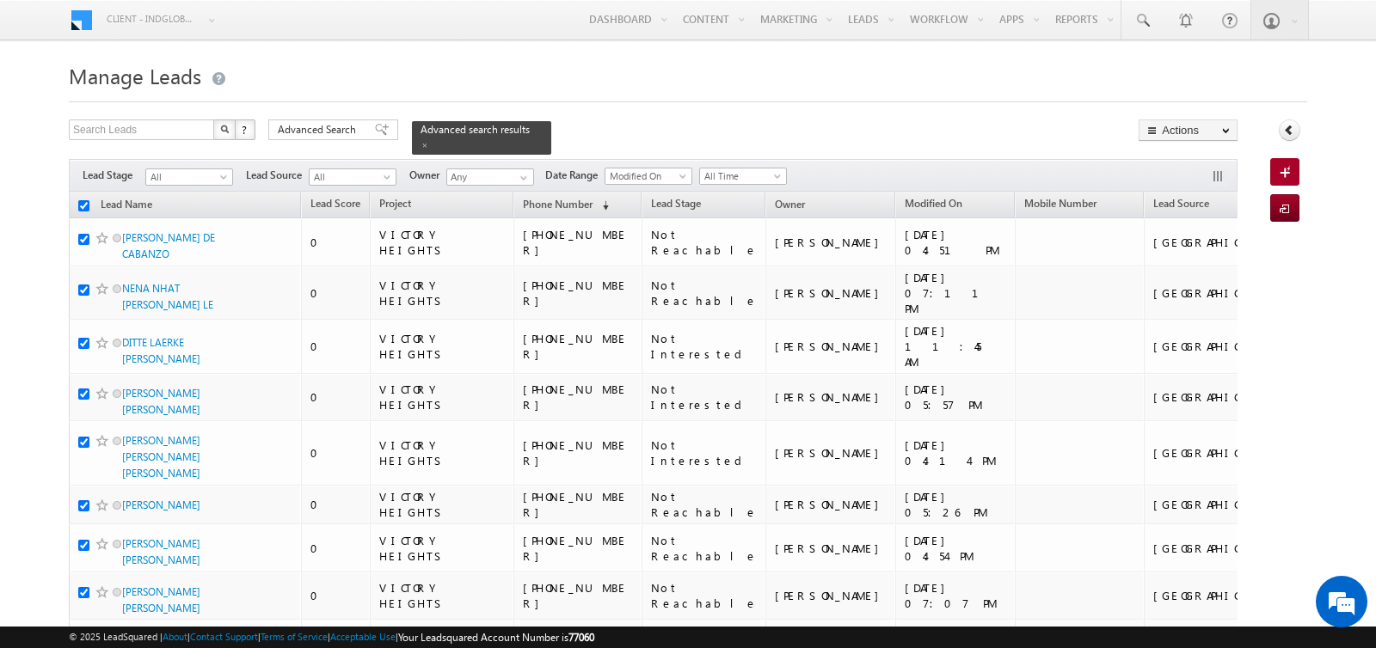
checkbox input "true"
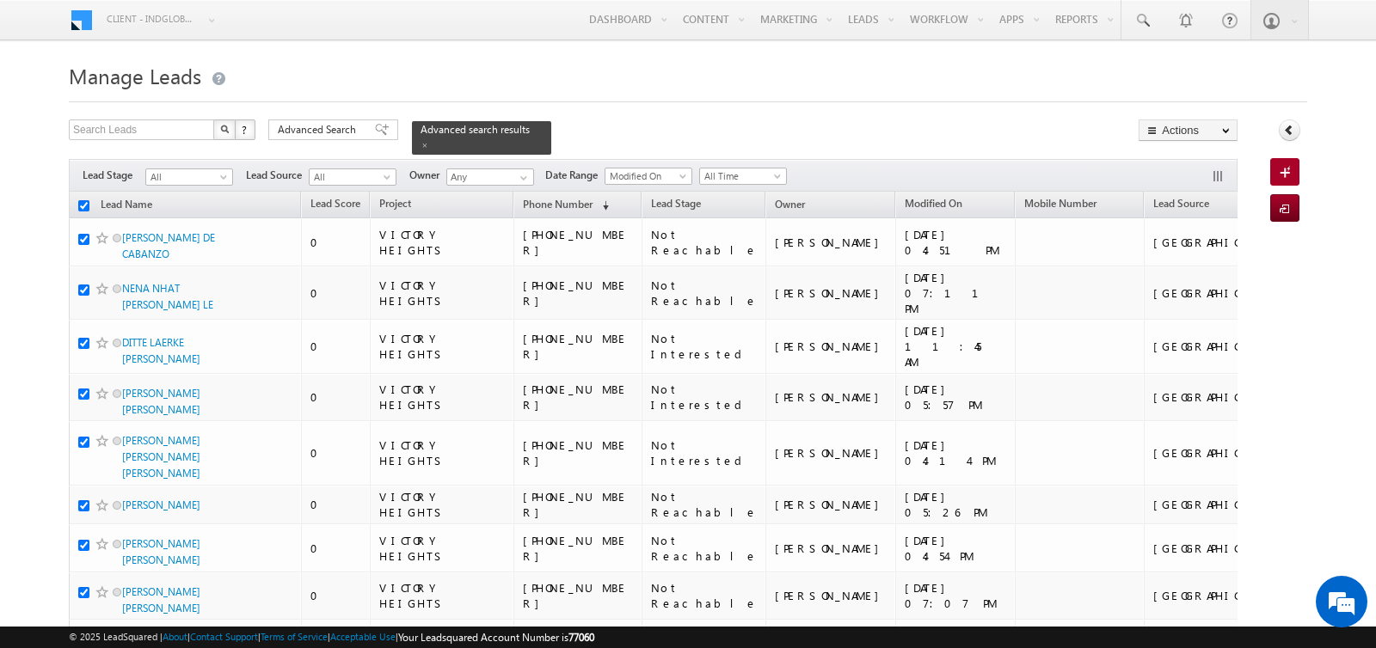
checkbox input "true"
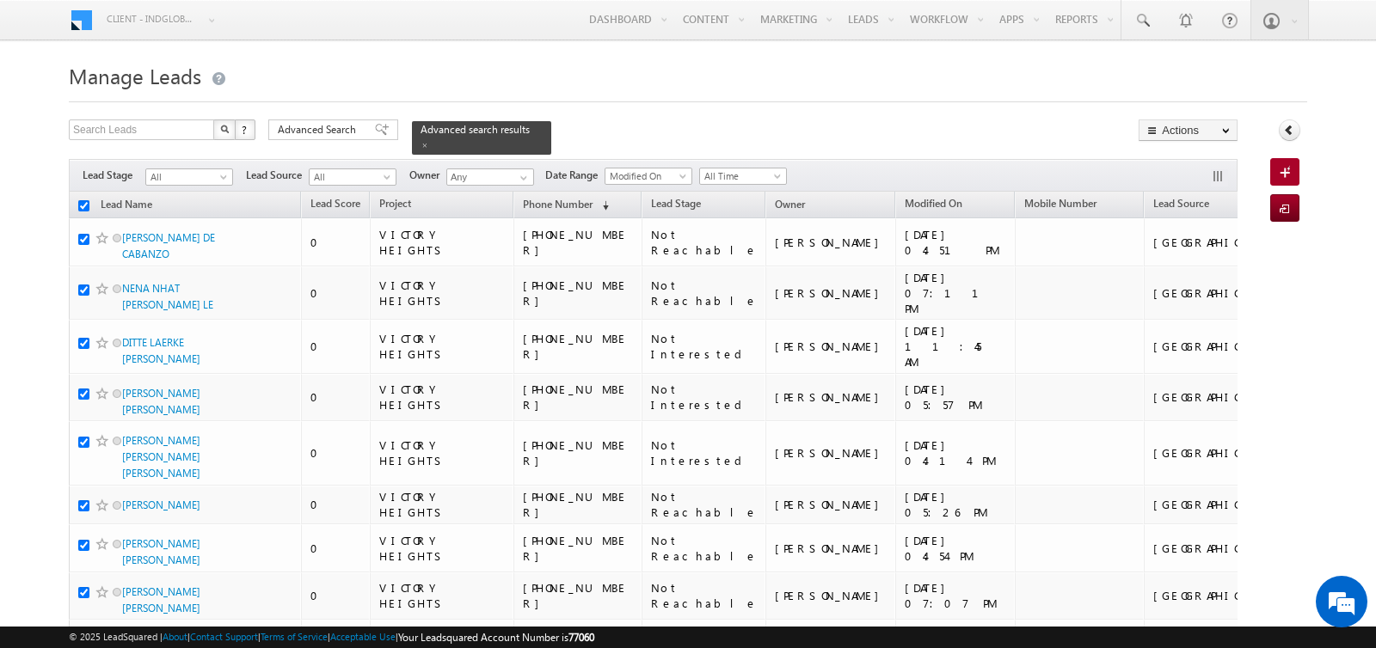
checkbox input "true"
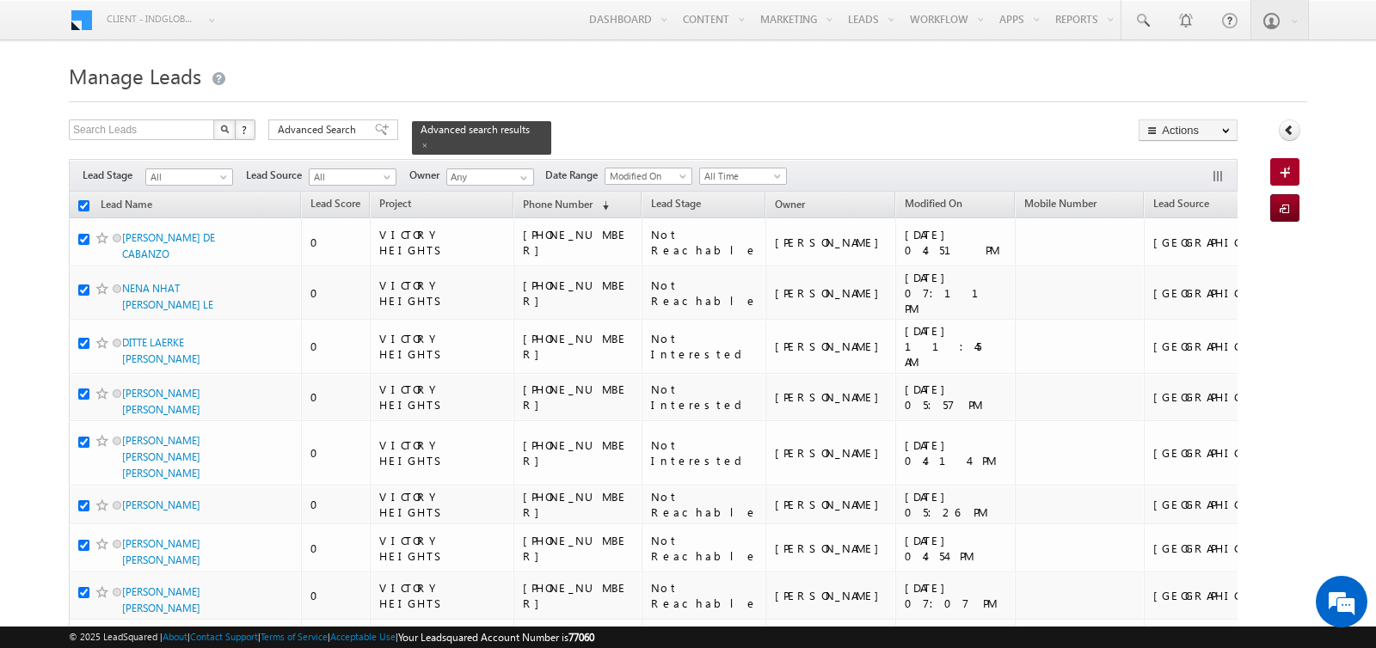
checkbox input "true"
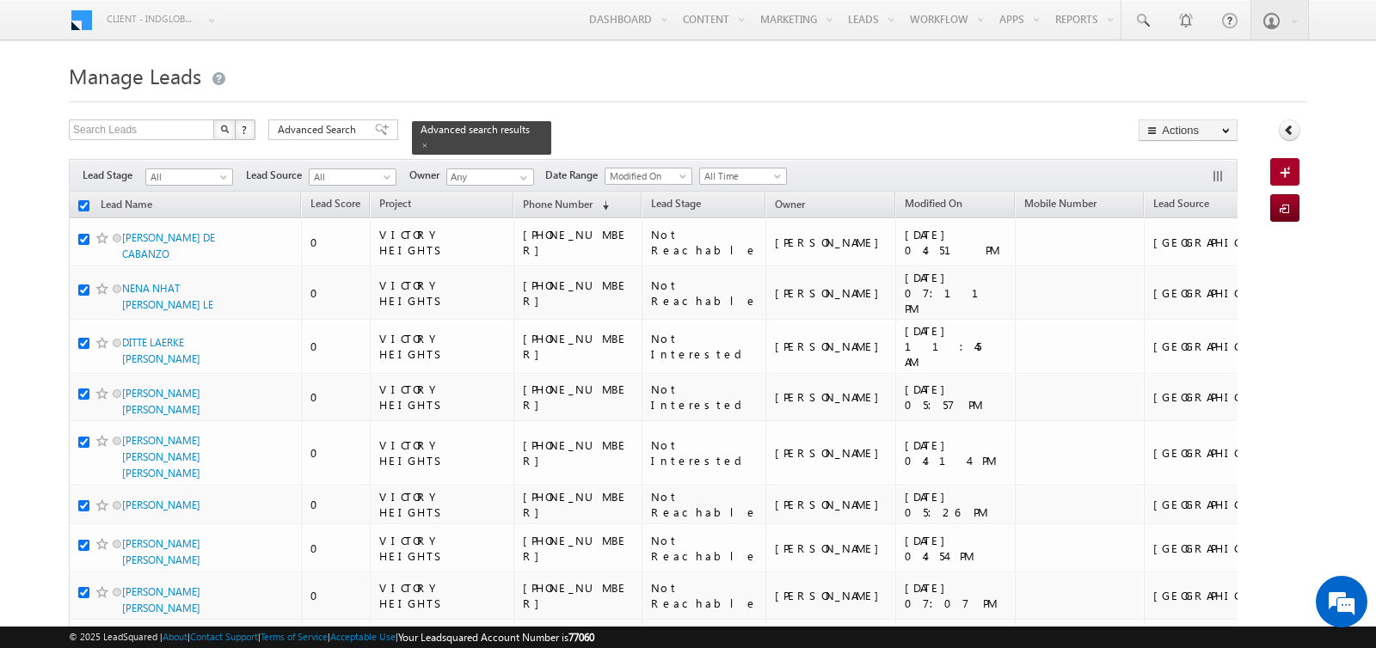
checkbox input "true"
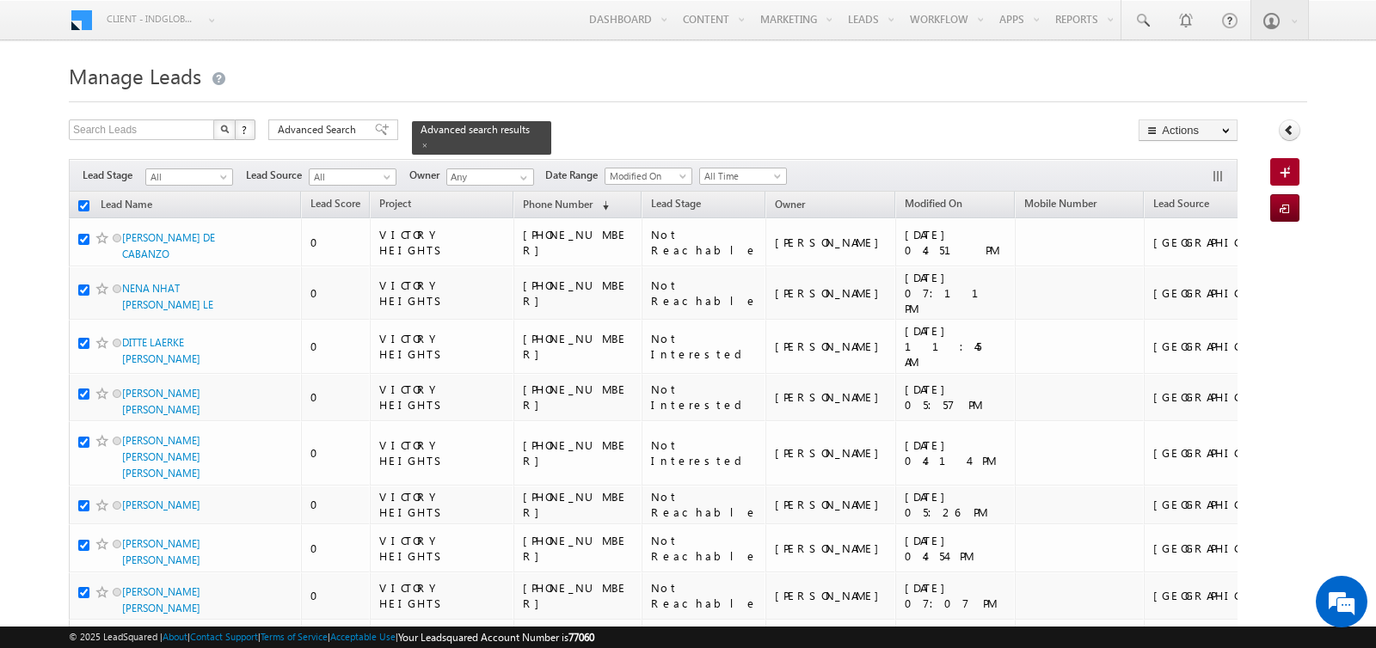
checkbox input "true"
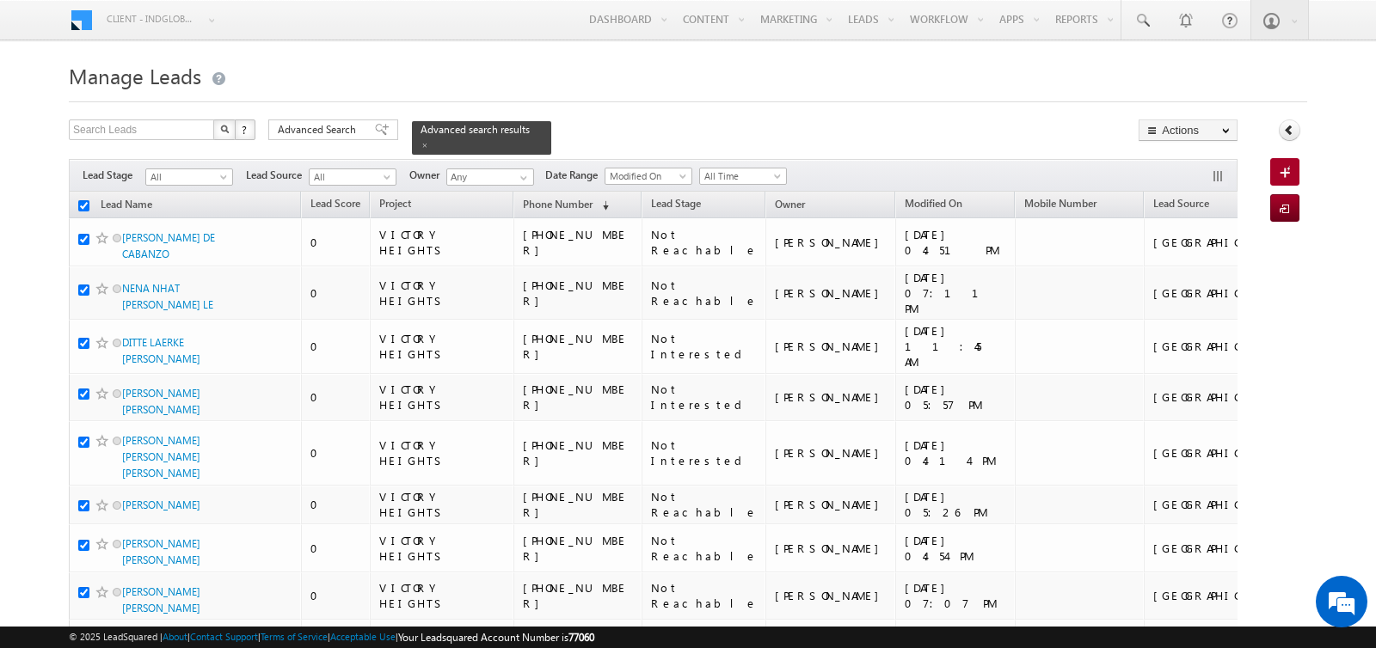
checkbox input "true"
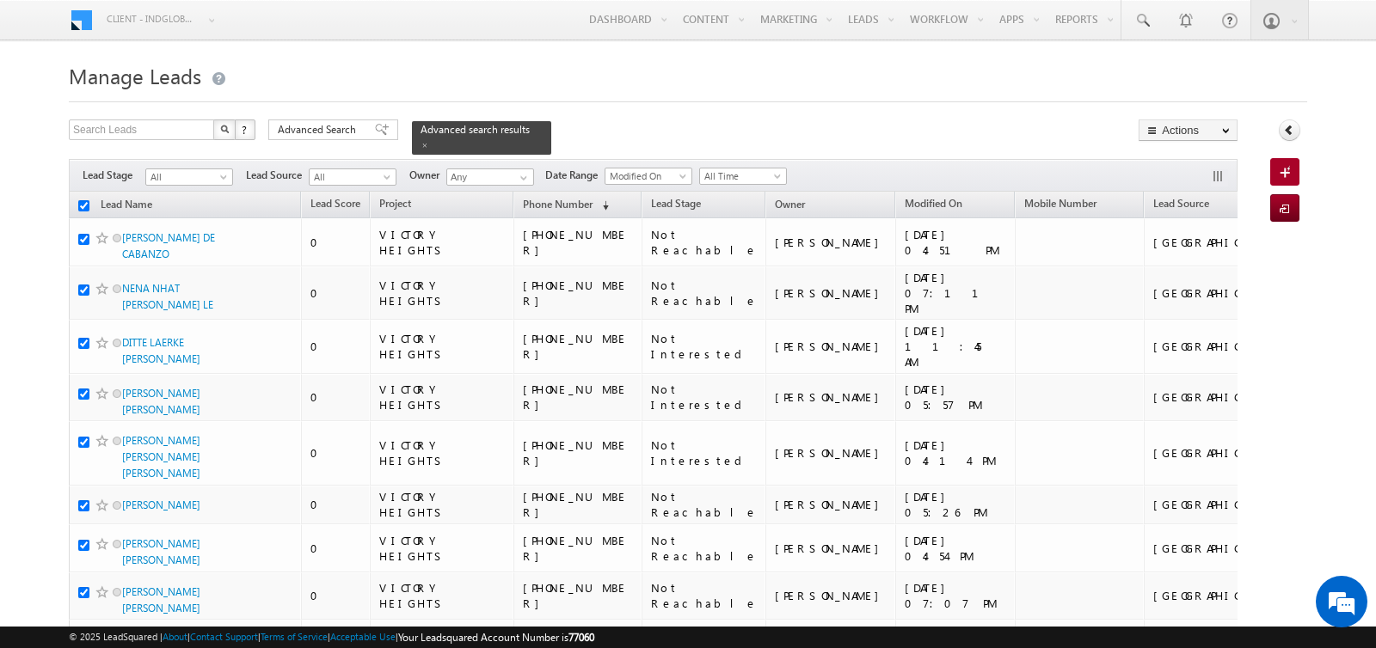
checkbox input "true"
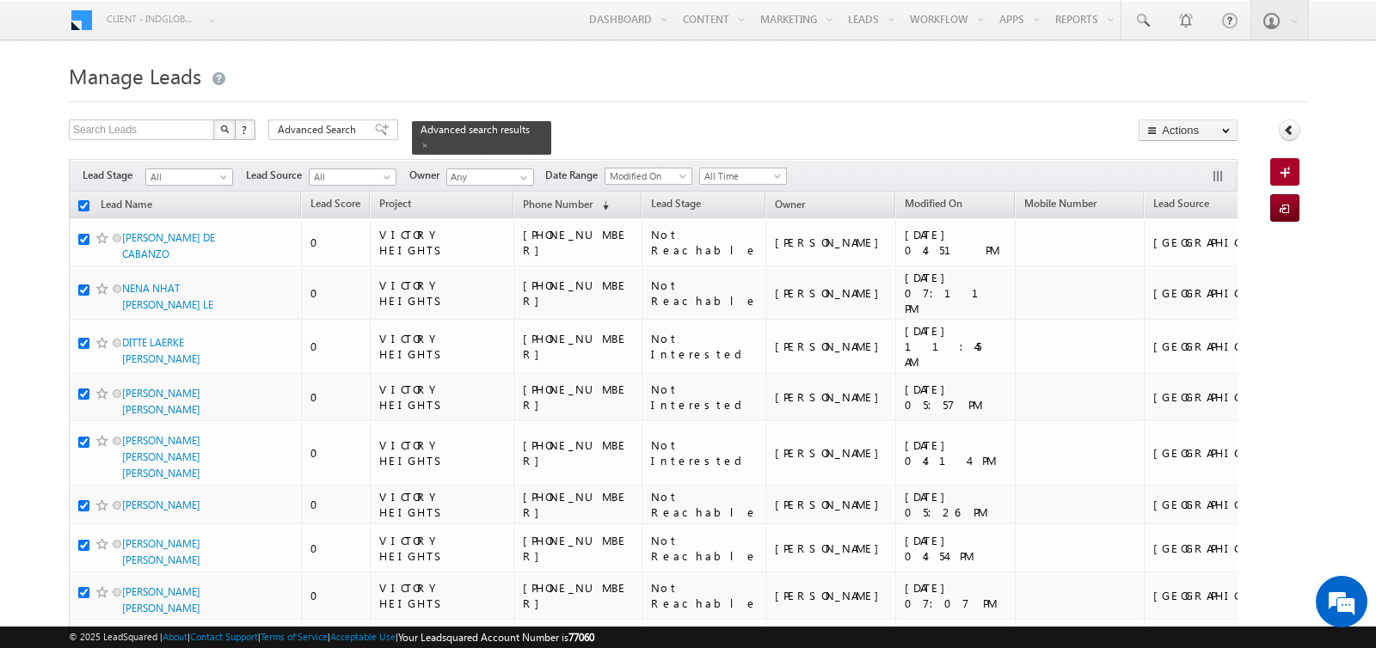
checkbox input "true"
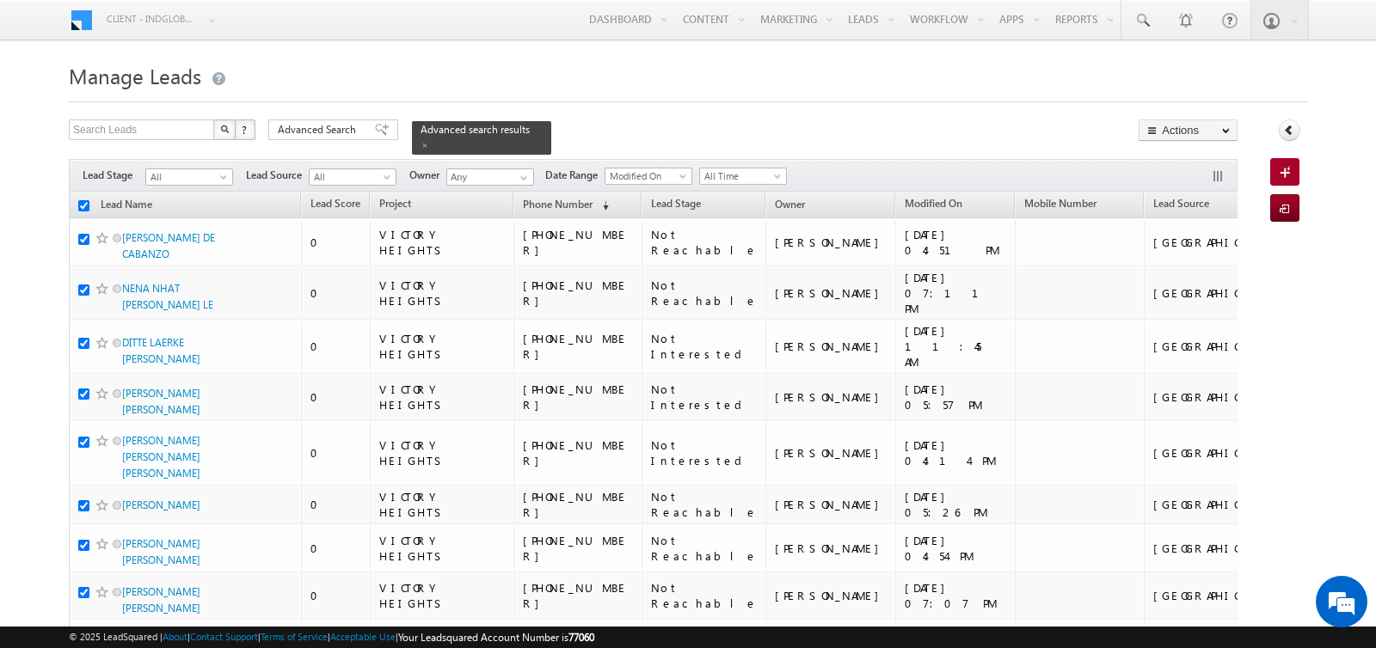
checkbox input "true"
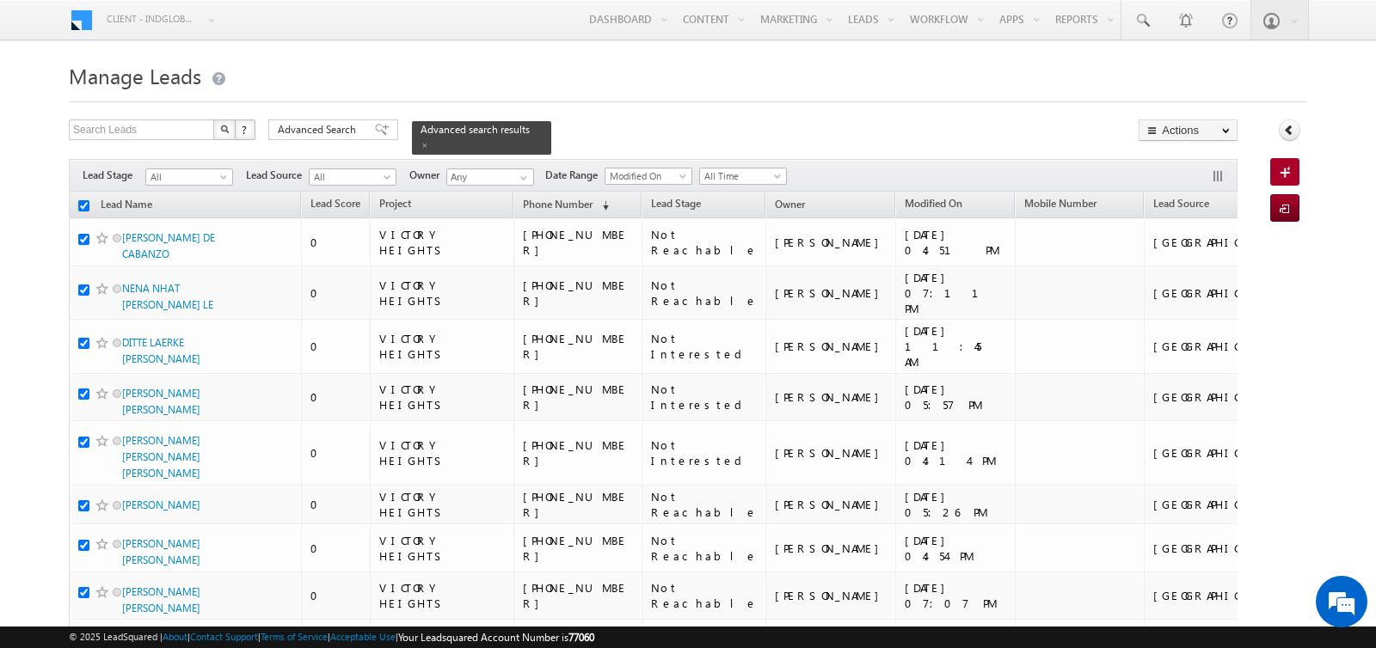
checkbox input "true"
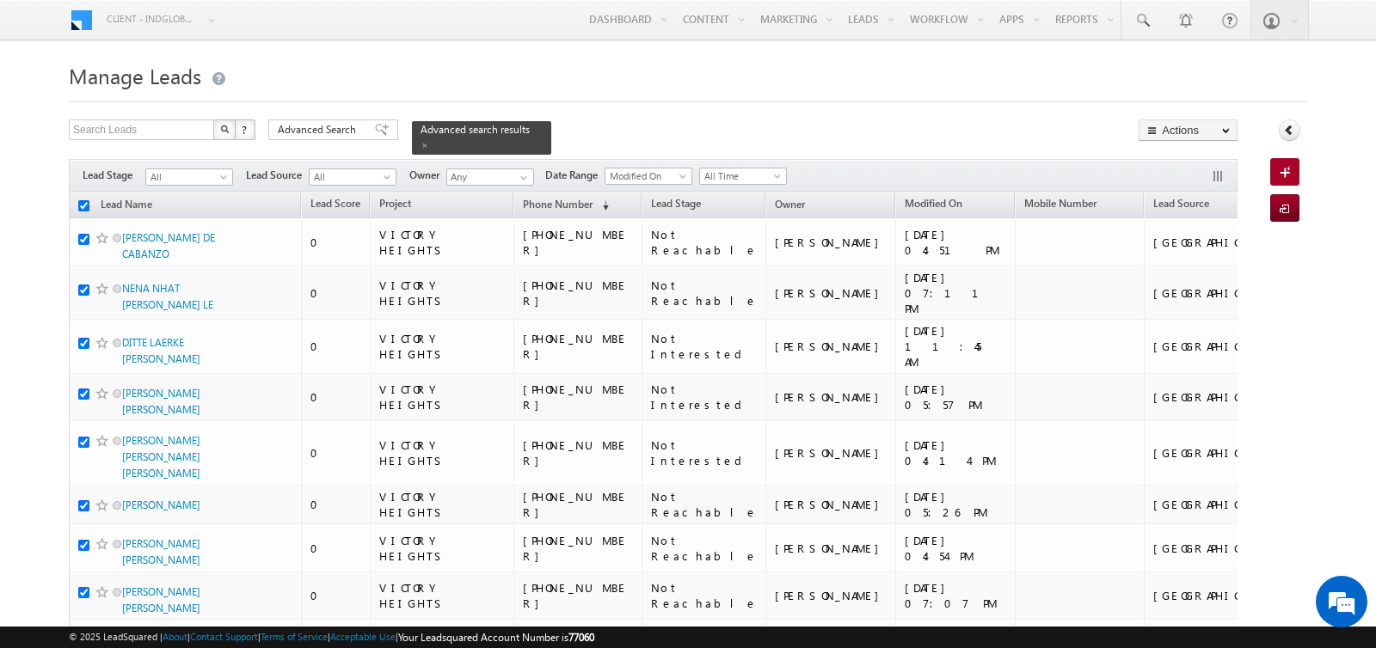
checkbox input "true"
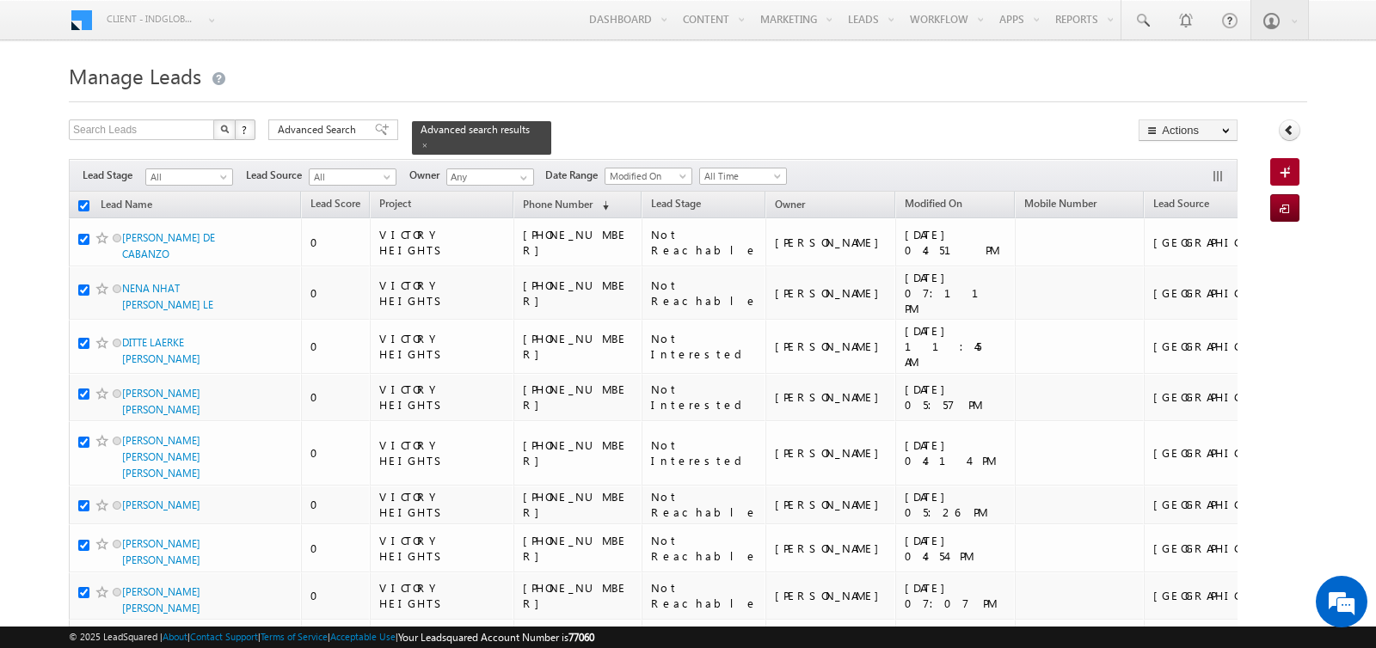
checkbox input "true"
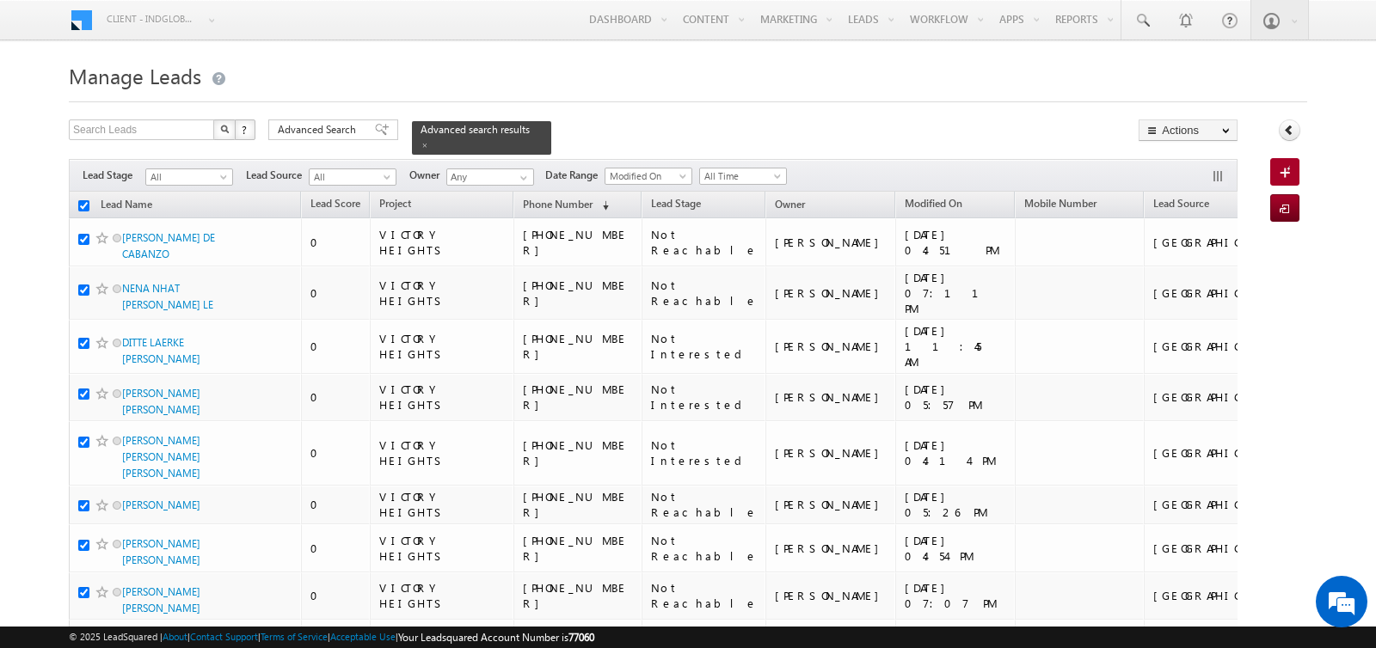
checkbox input "true"
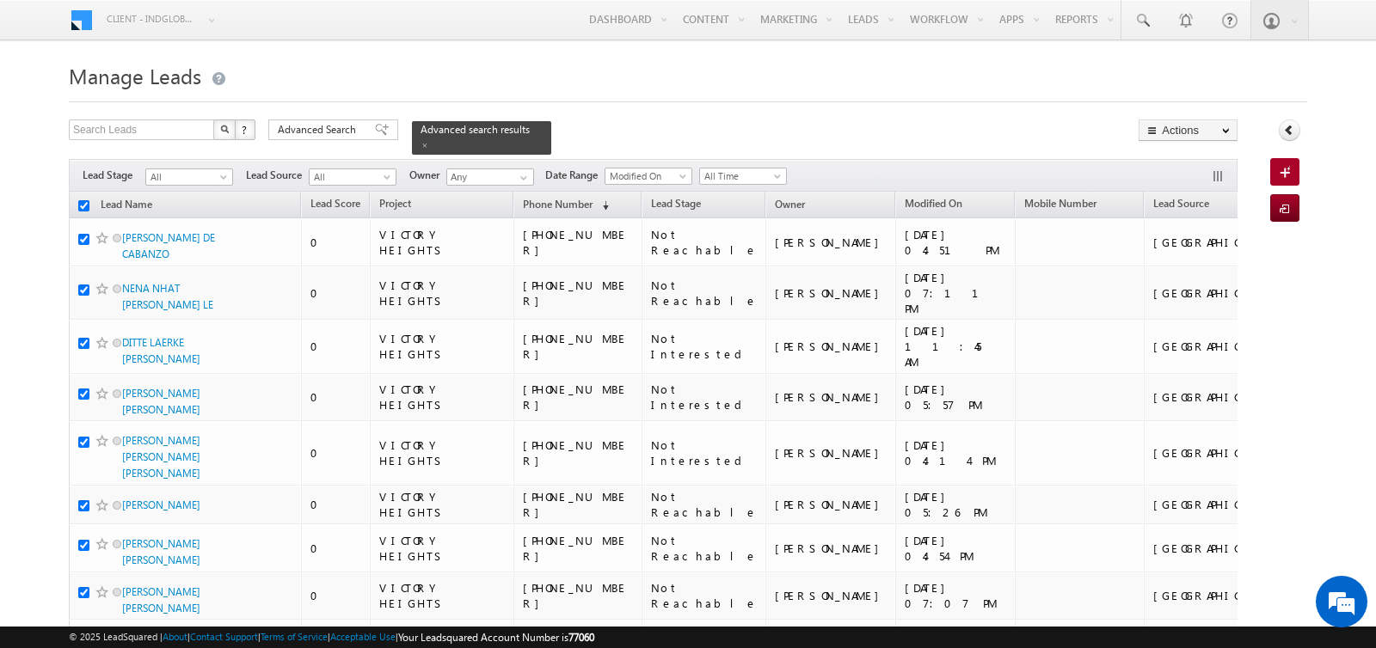
checkbox input "true"
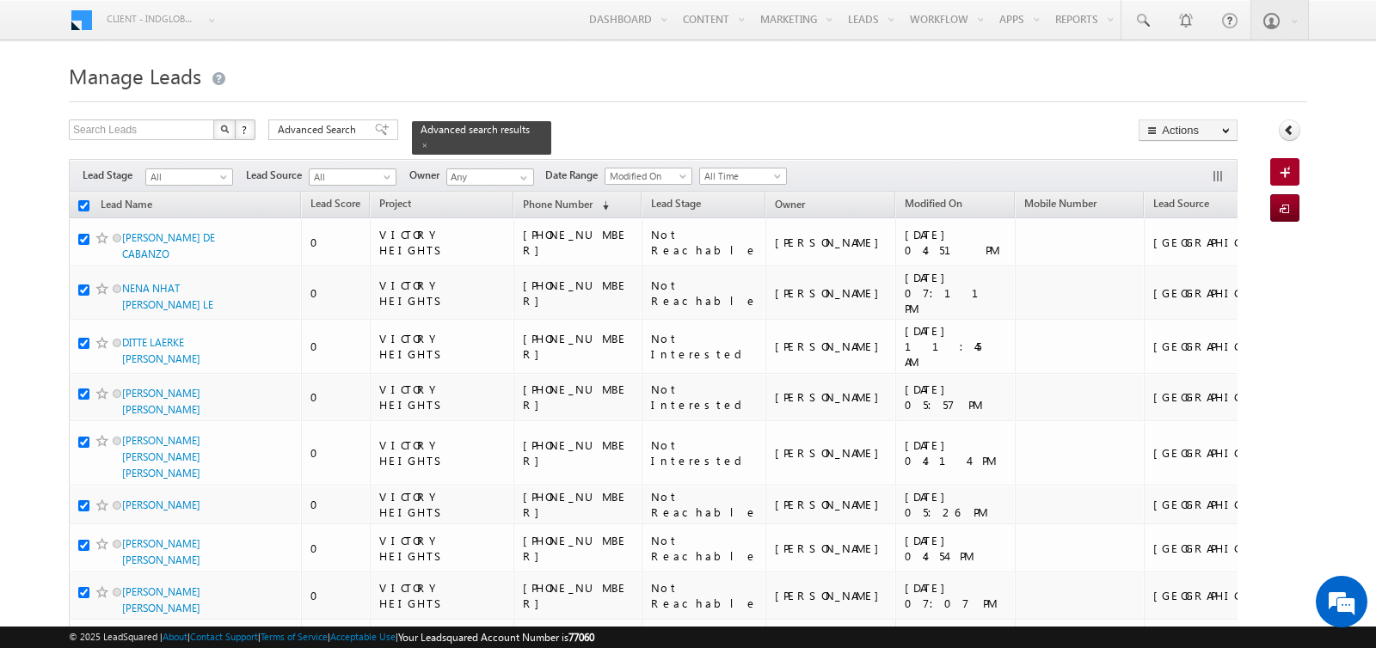
checkbox input "true"
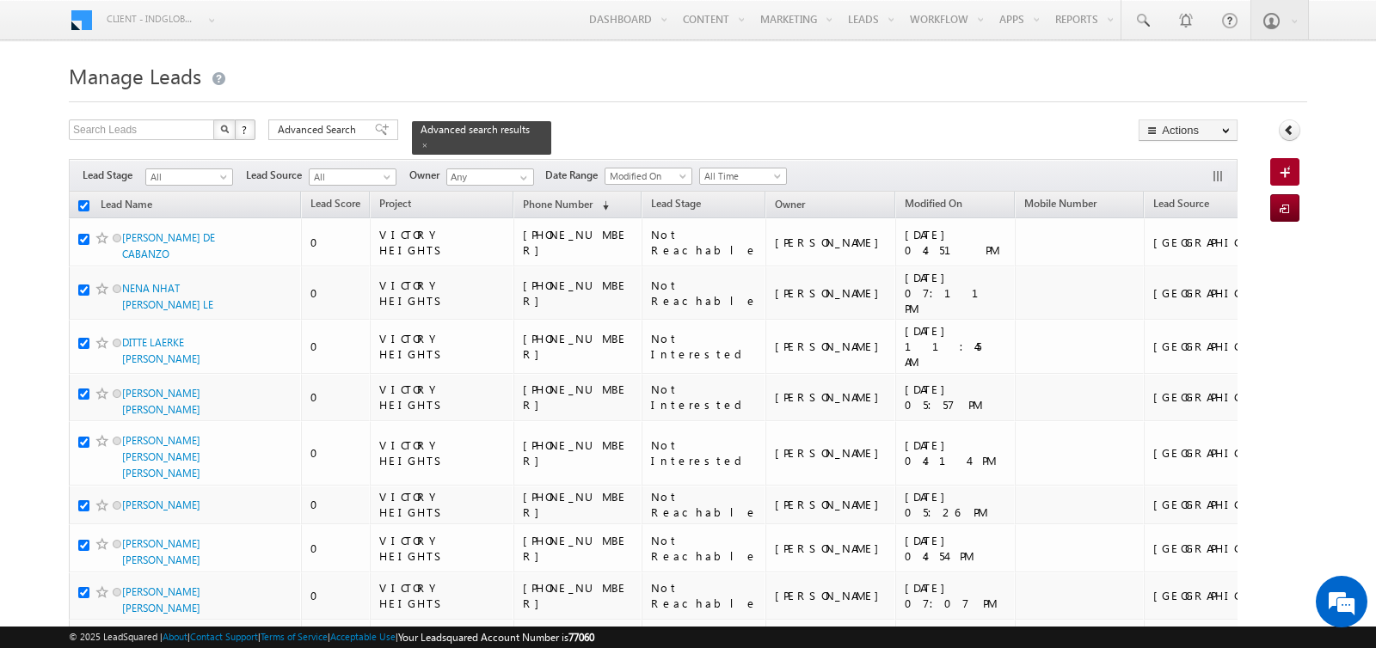
checkbox input "true"
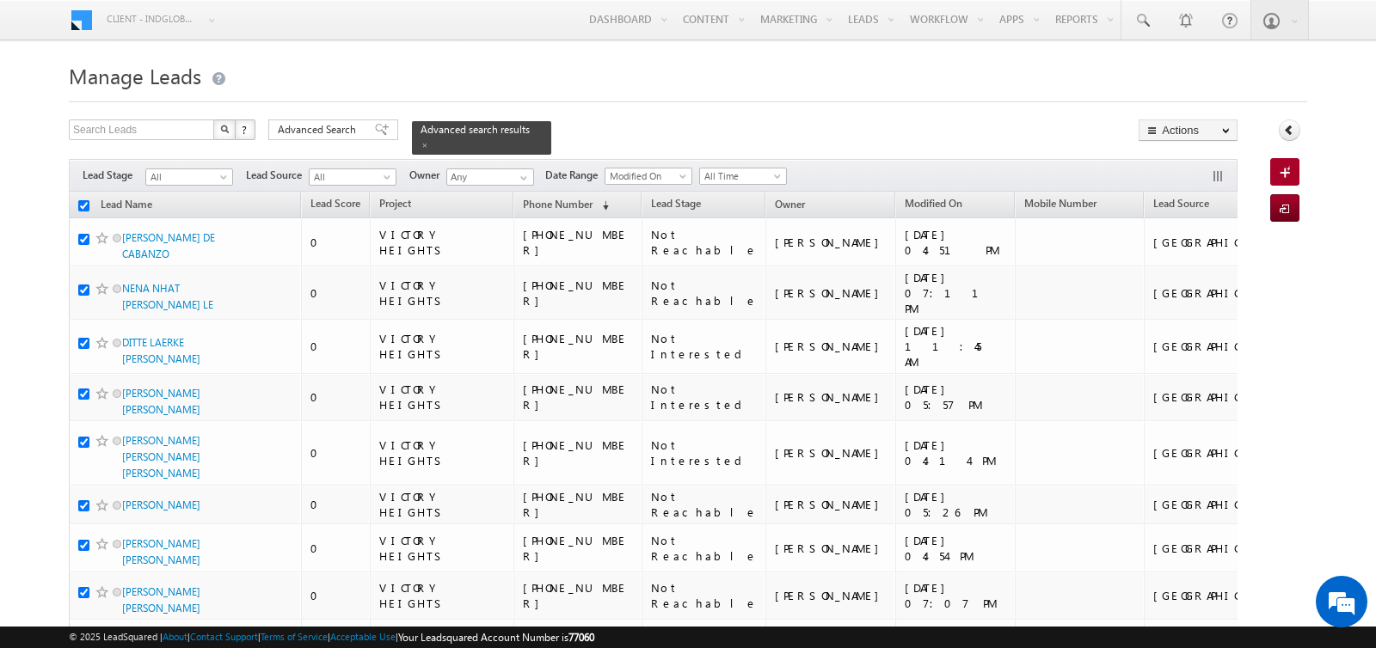
checkbox input "true"
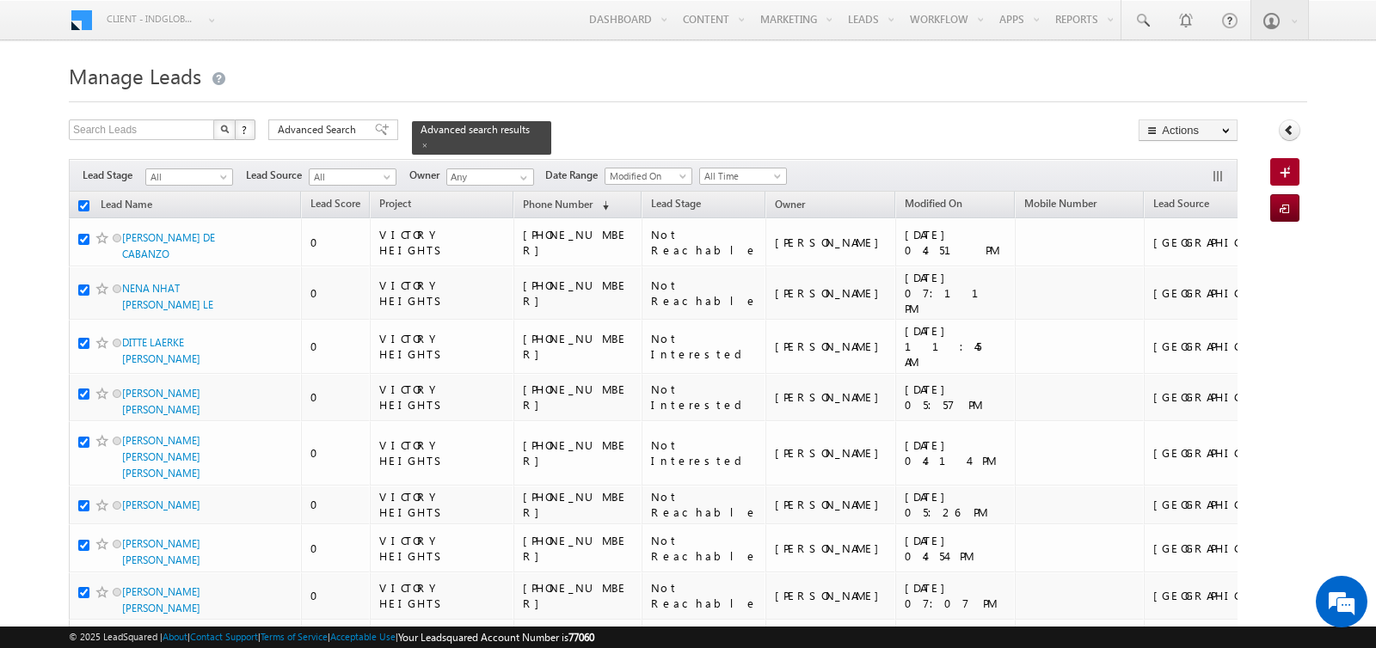
checkbox input "true"
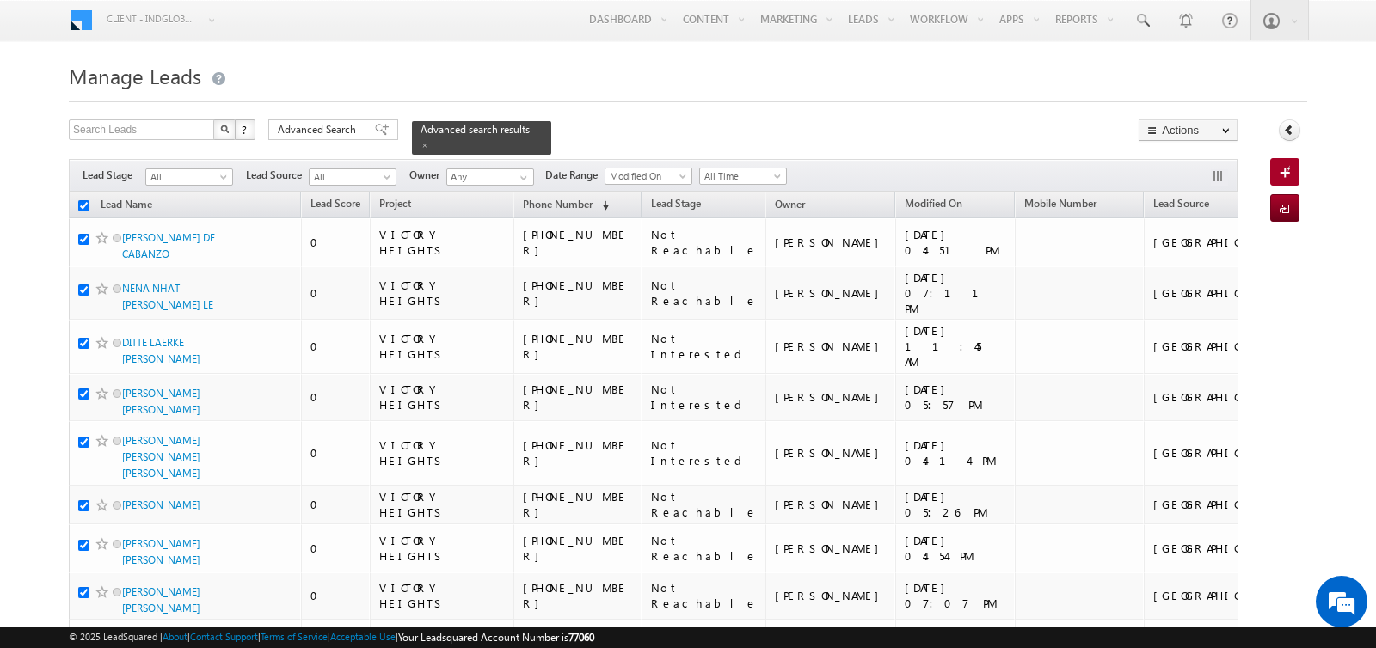
checkbox input "true"
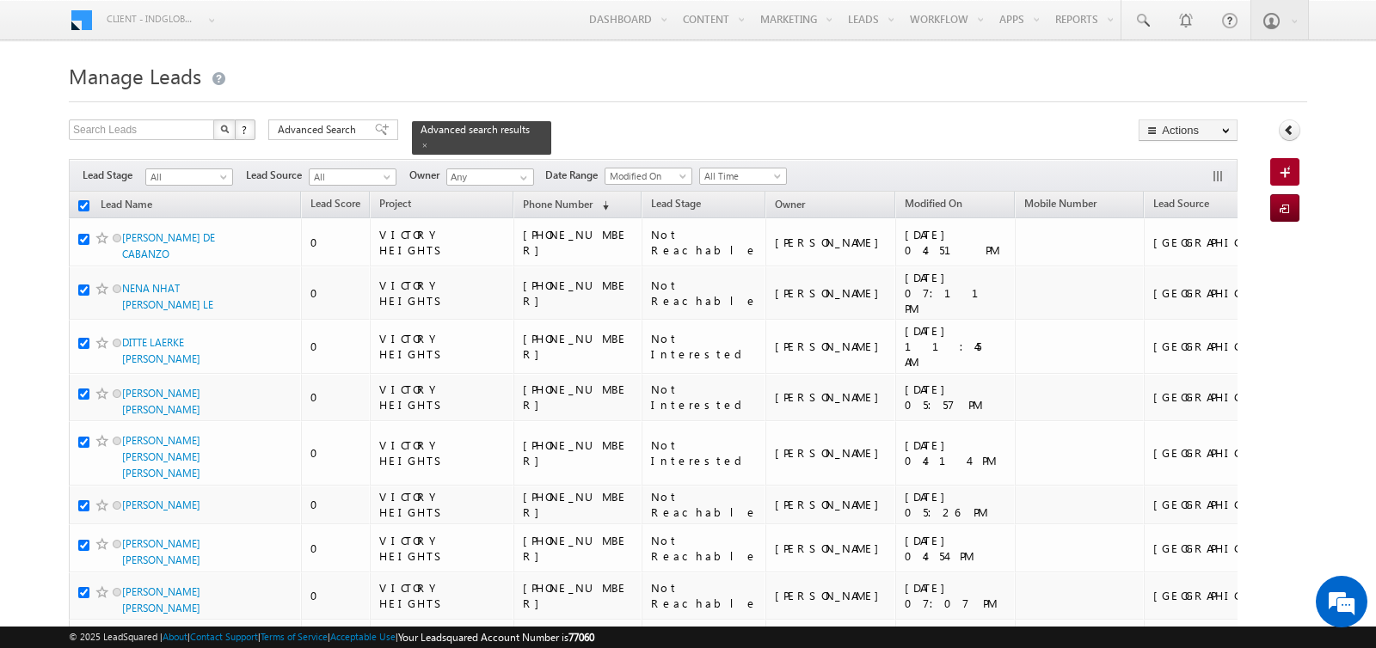
checkbox input "true"
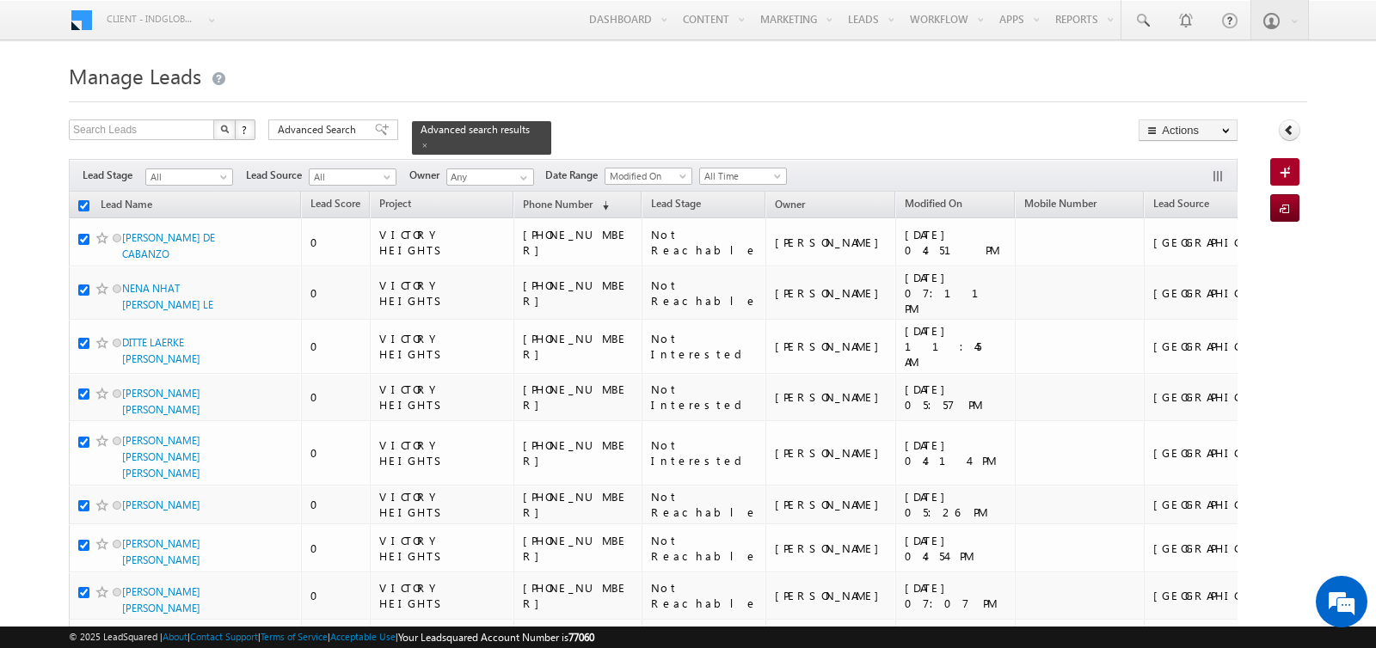
checkbox input "true"
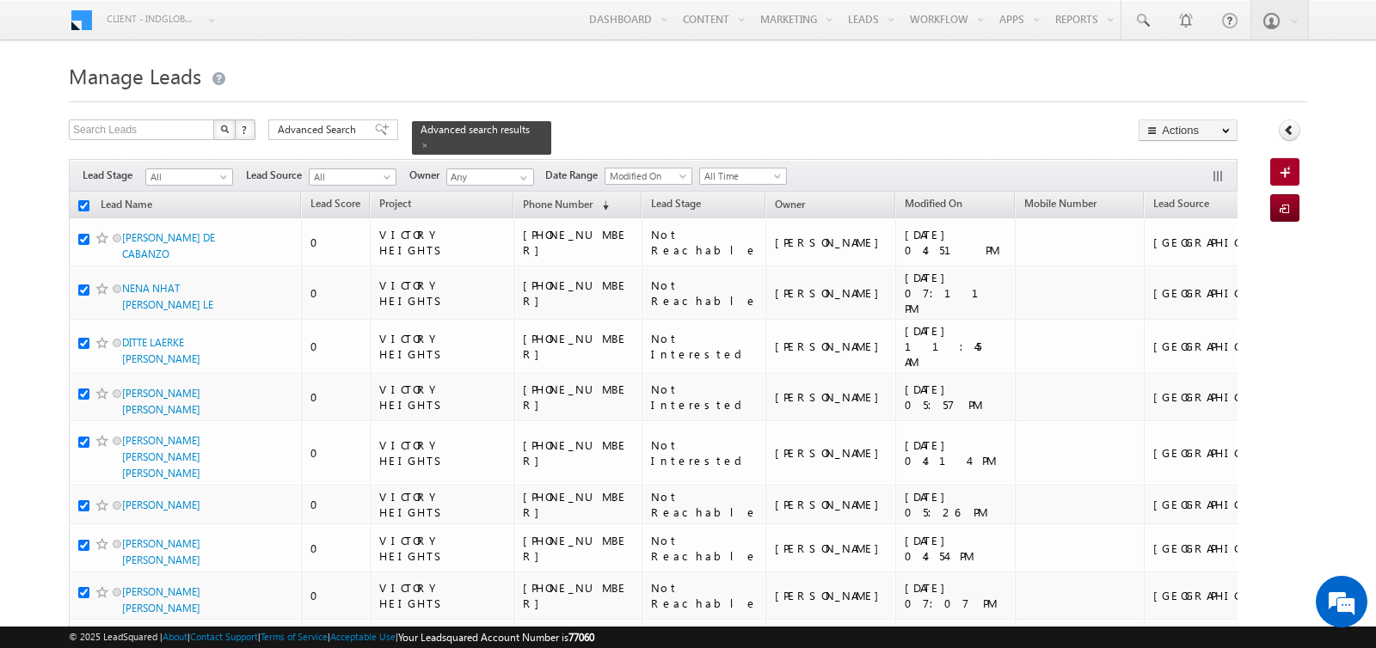
checkbox input "true"
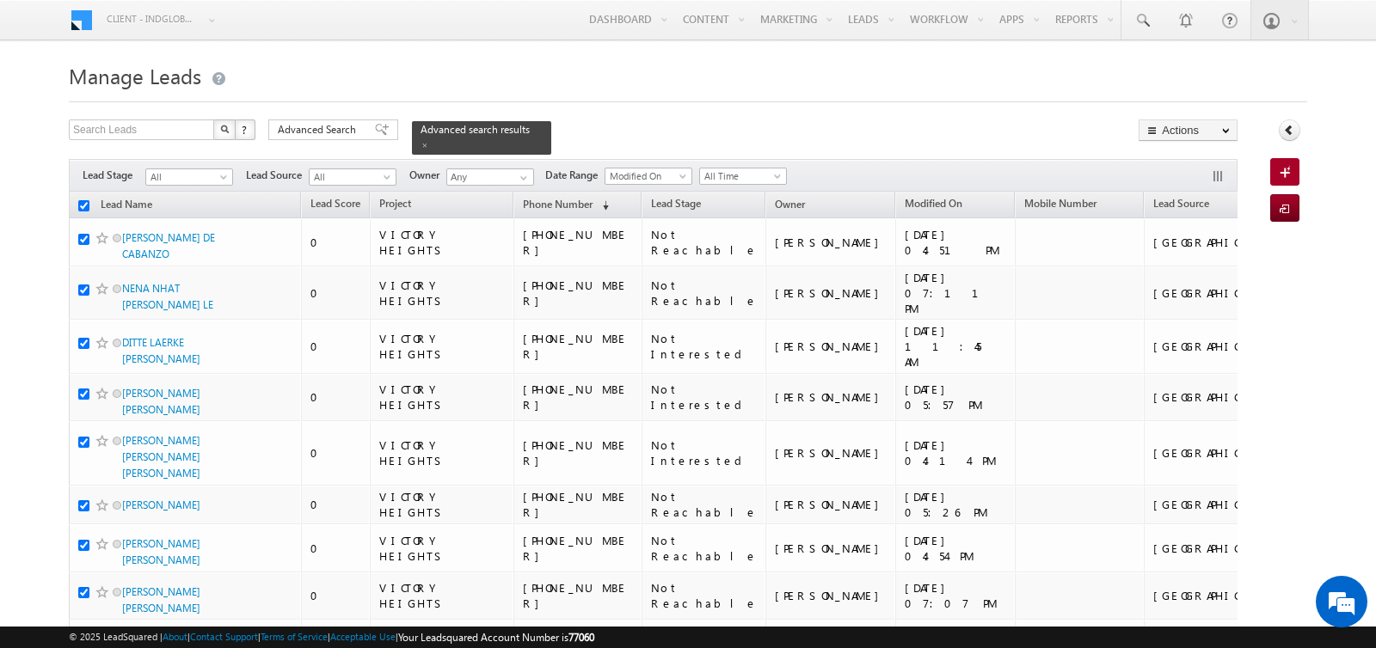
checkbox input "true"
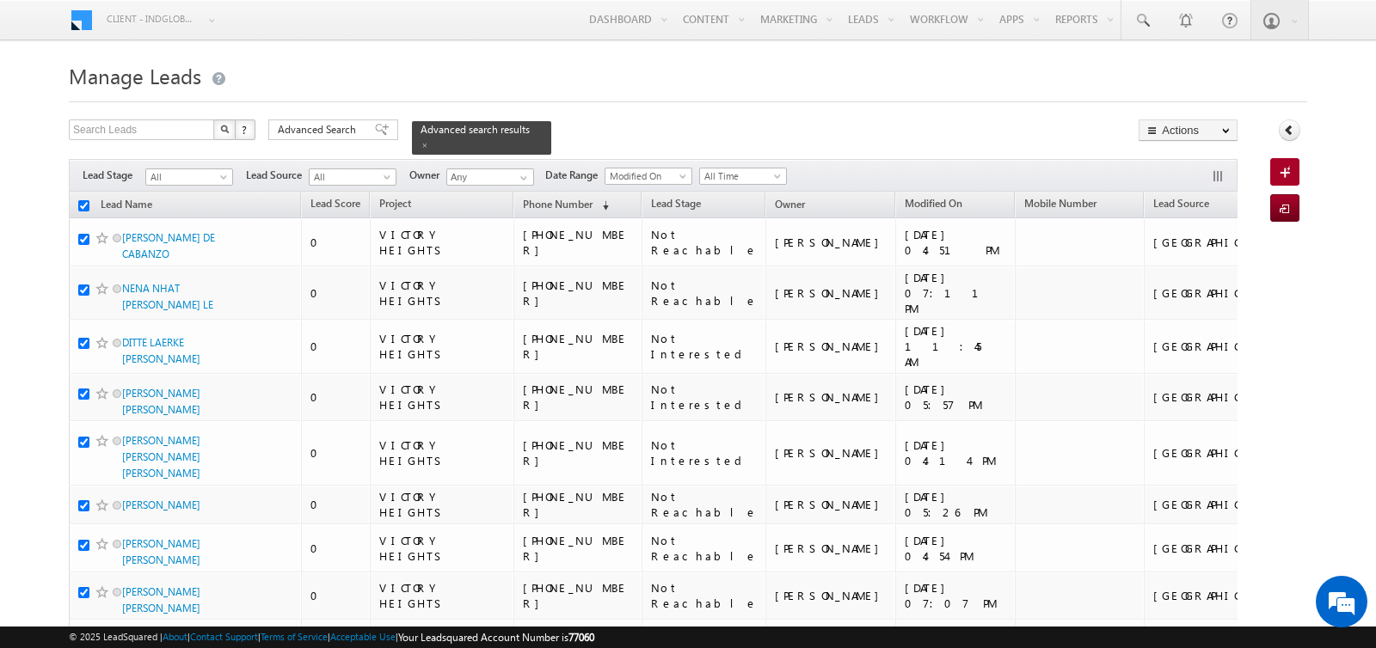
checkbox input "true"
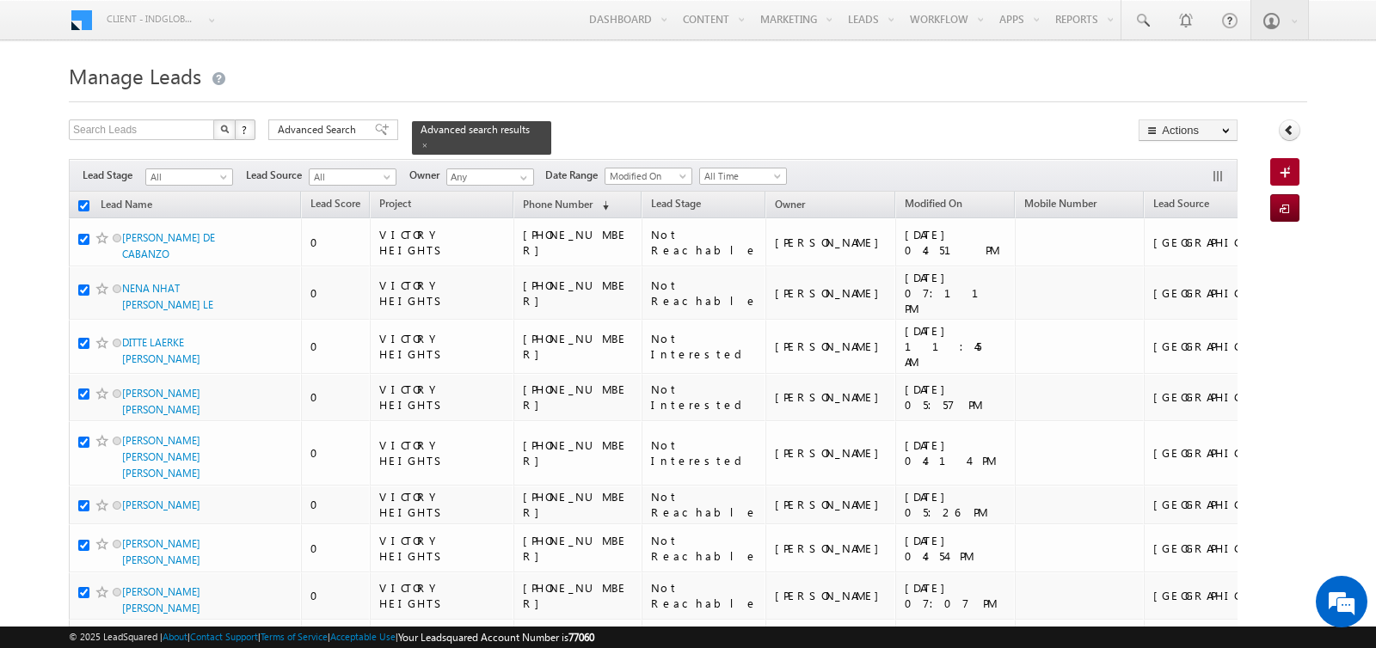
checkbox input "true"
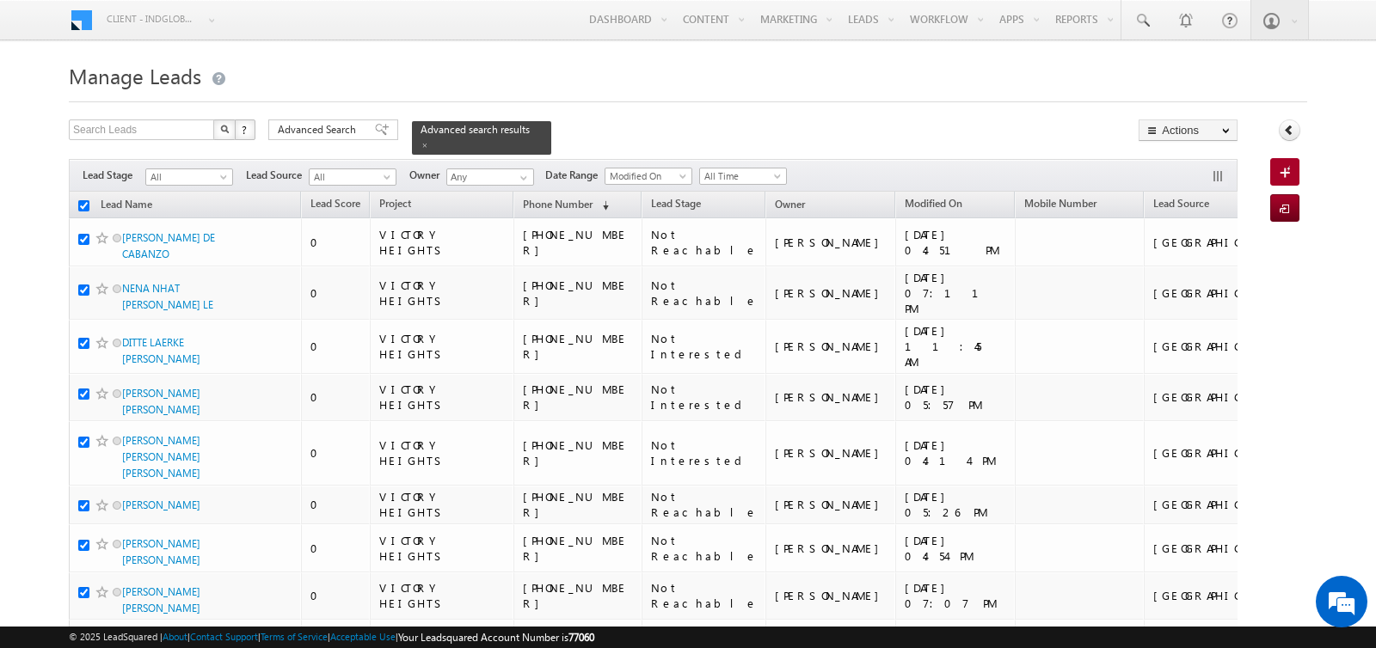
checkbox input "true"
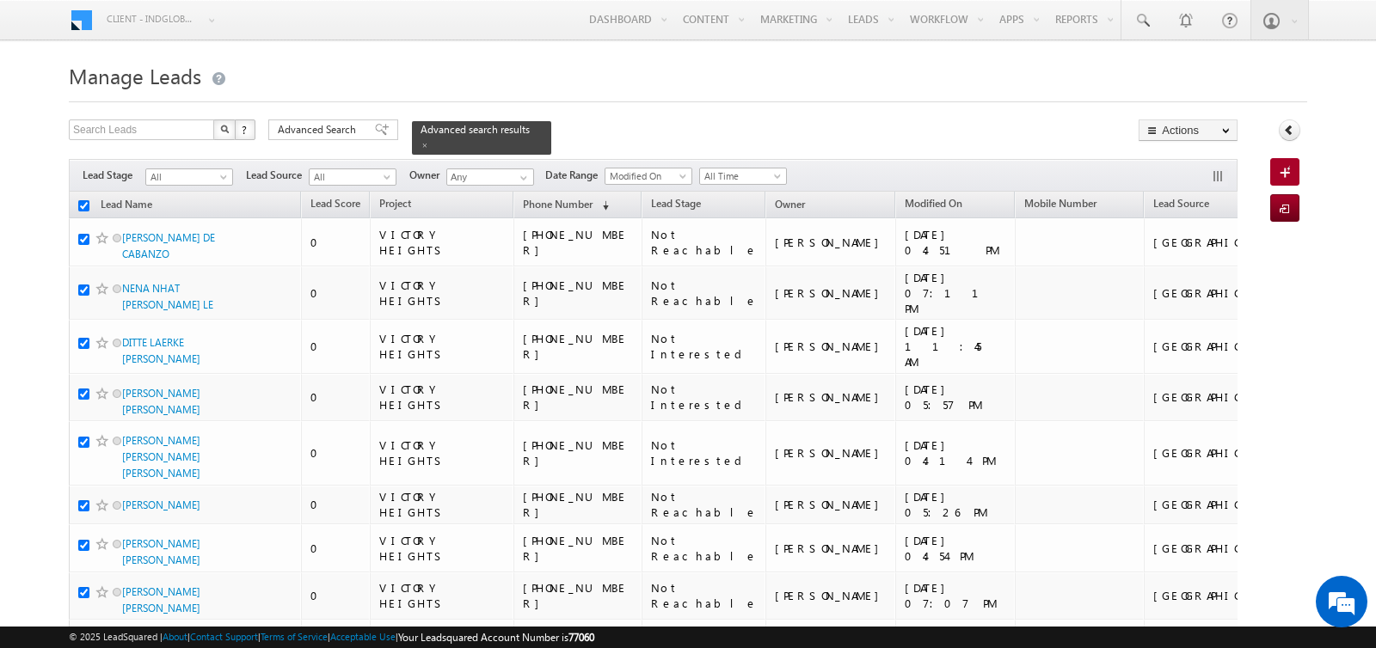
checkbox input "true"
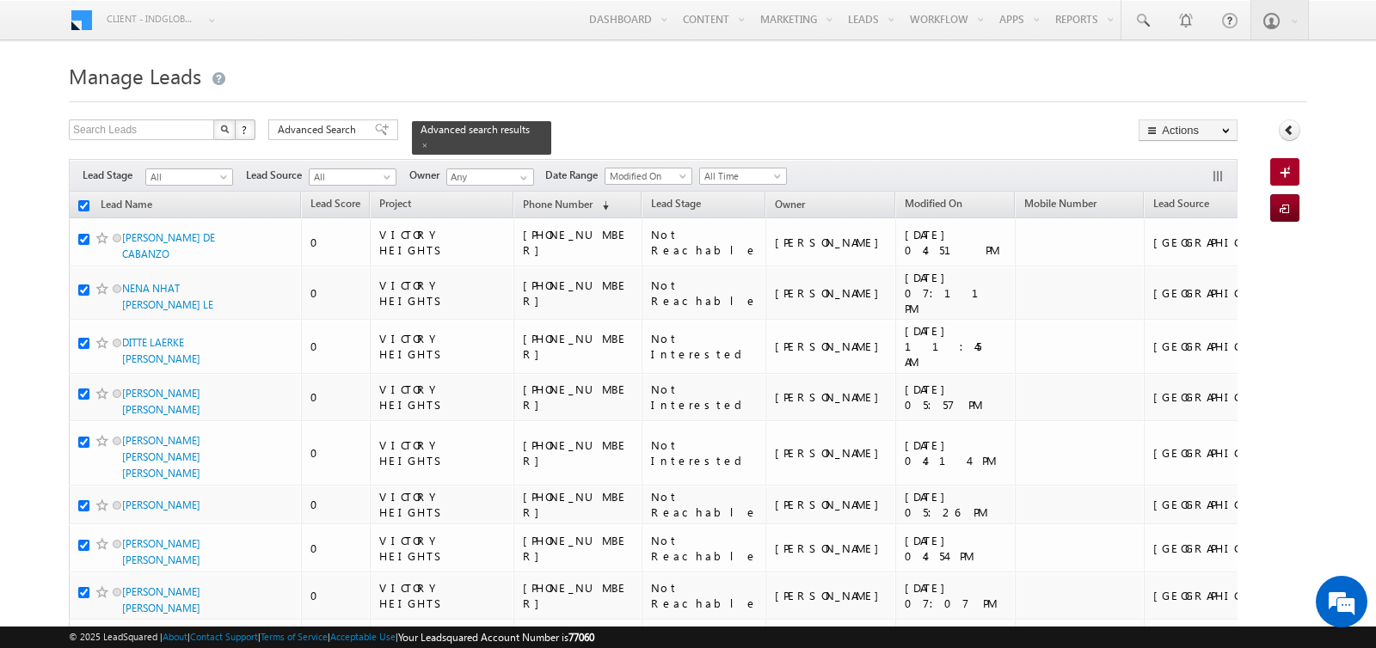
checkbox input "true"
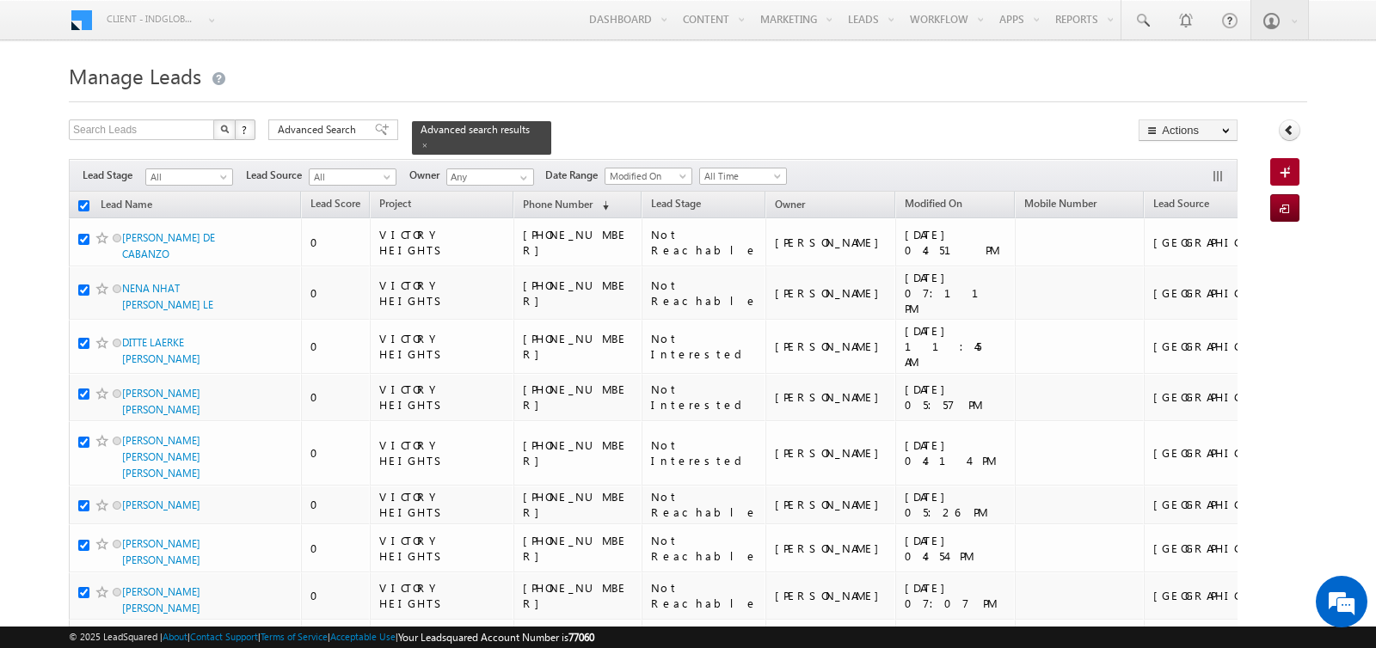
checkbox input "true"
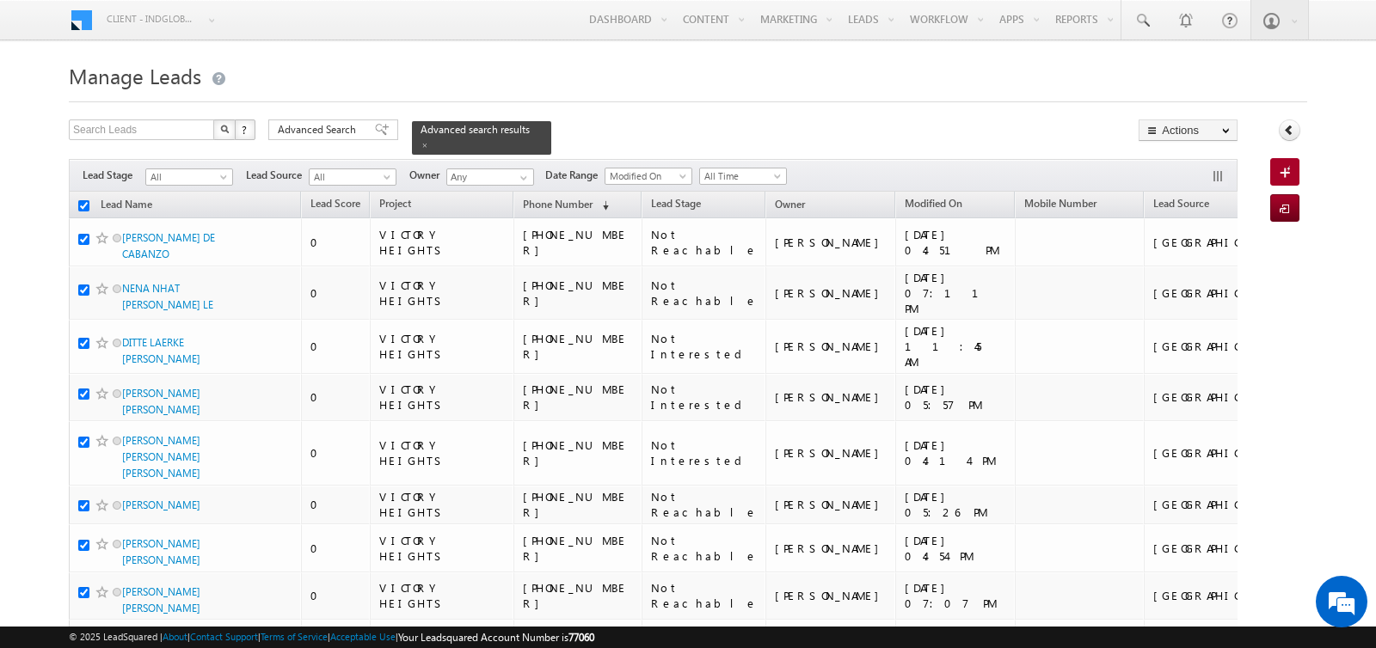
checkbox input "true"
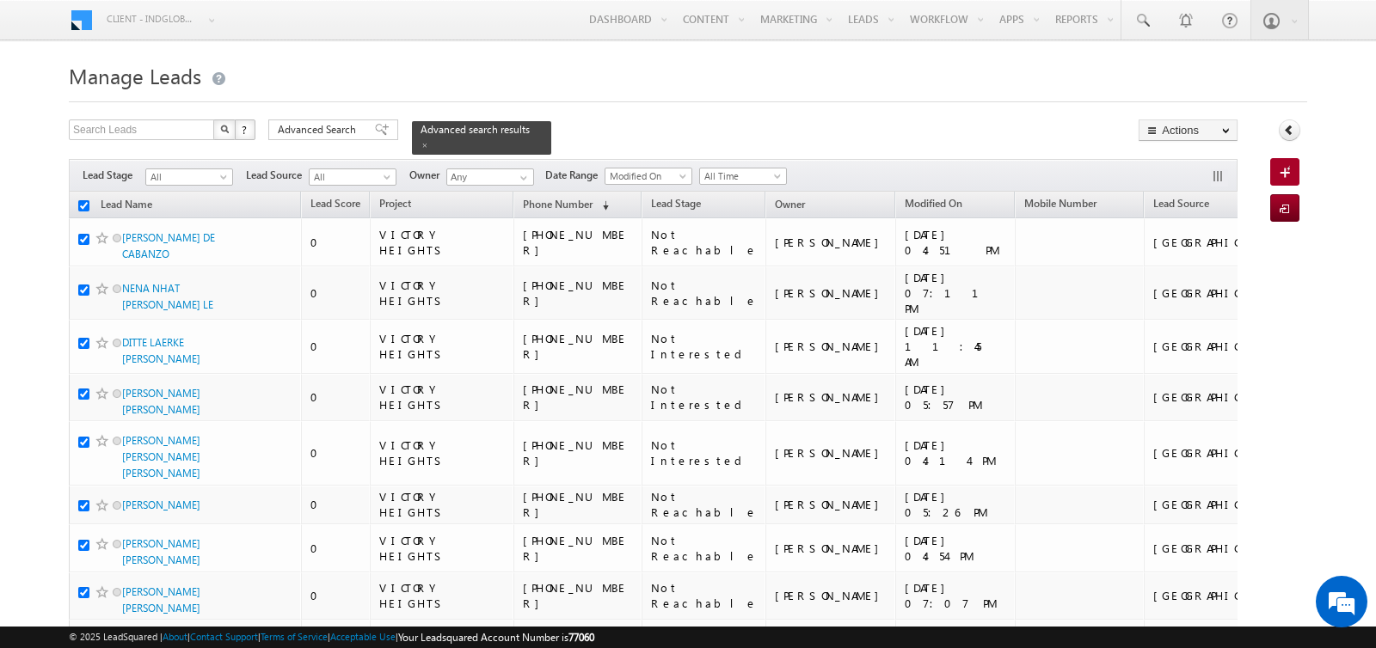
checkbox input "true"
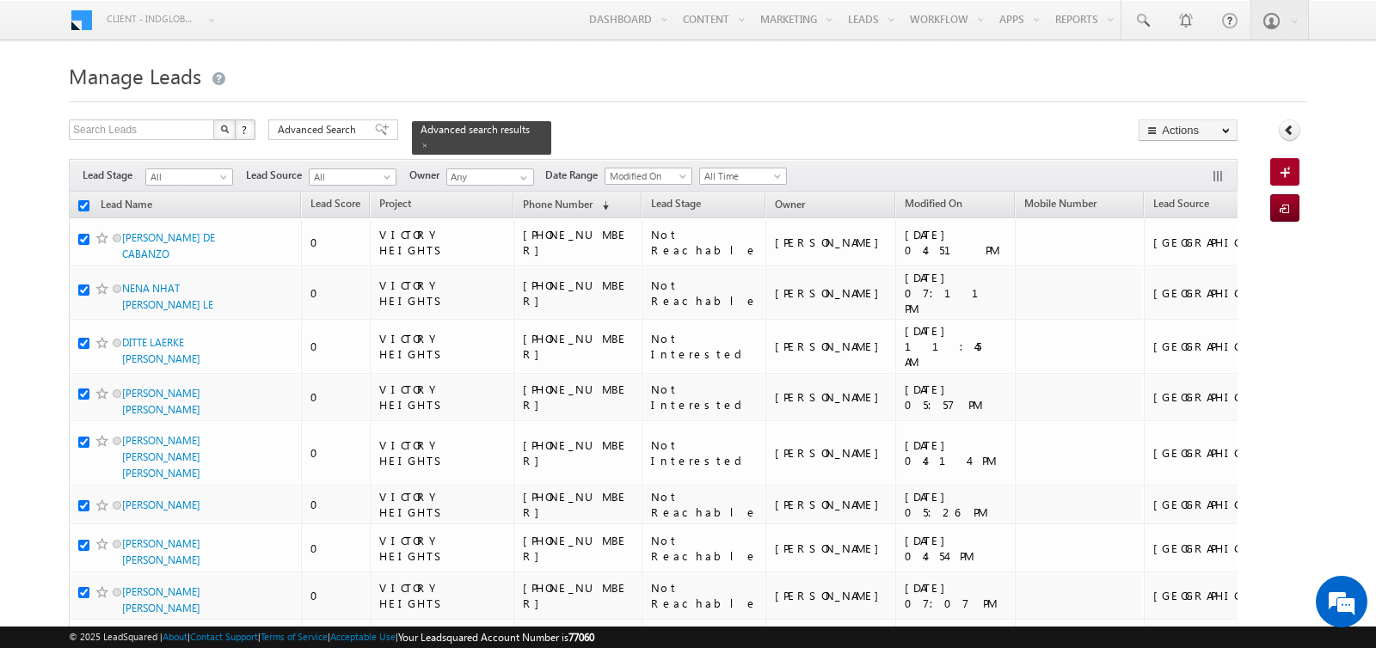
checkbox input "true"
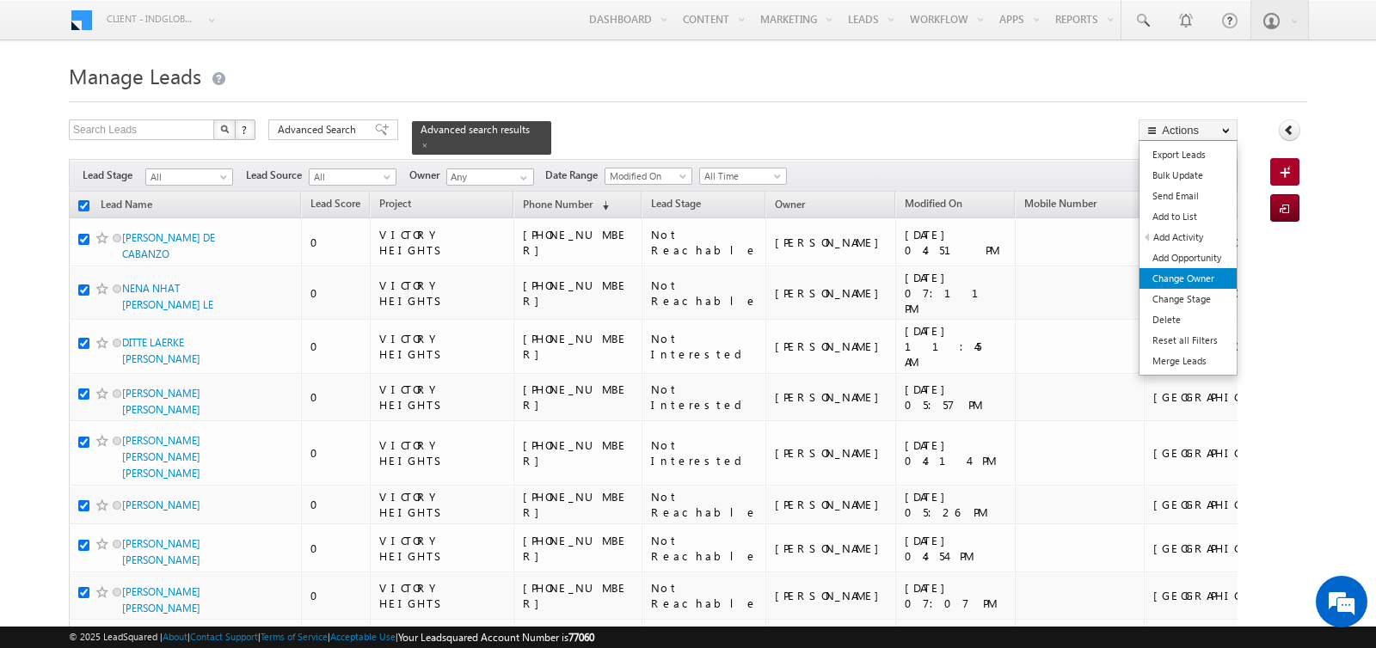
click at [1184, 279] on link "Change Owner" at bounding box center [1187, 278] width 97 height 21
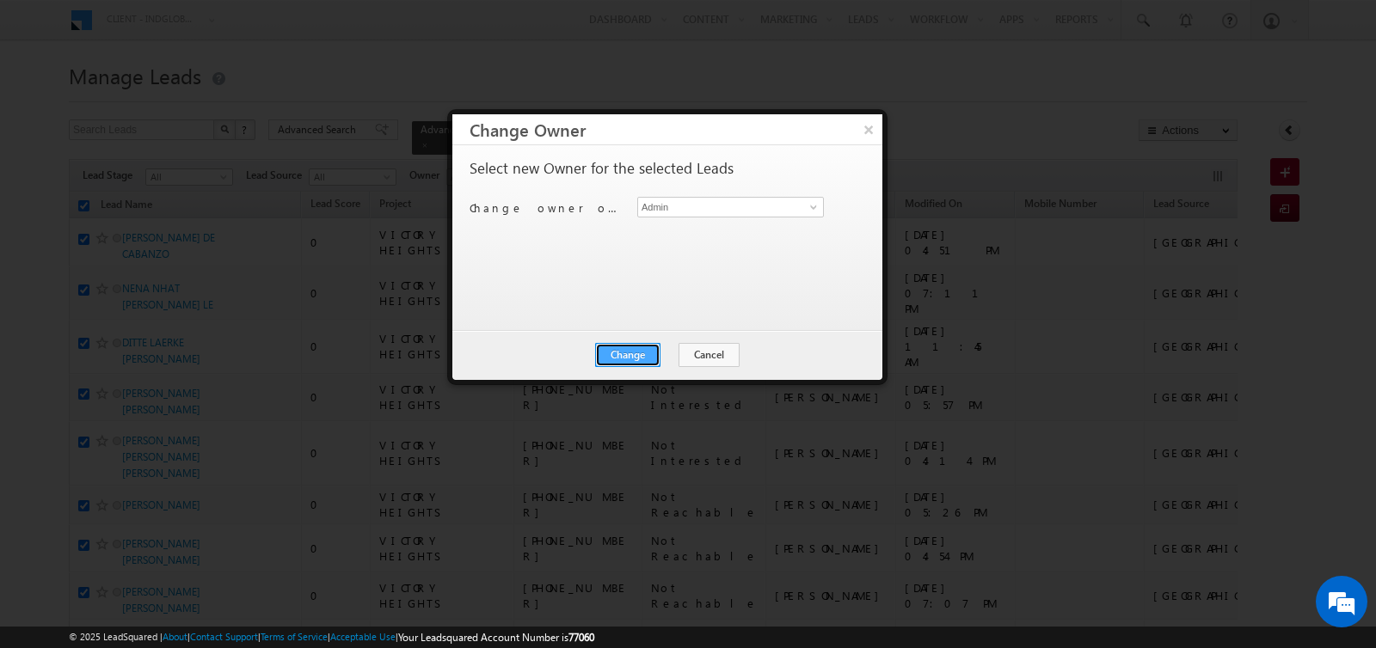
click at [636, 350] on button "Change" at bounding box center [627, 355] width 65 height 24
click at [677, 354] on button "Close" at bounding box center [669, 355] width 55 height 24
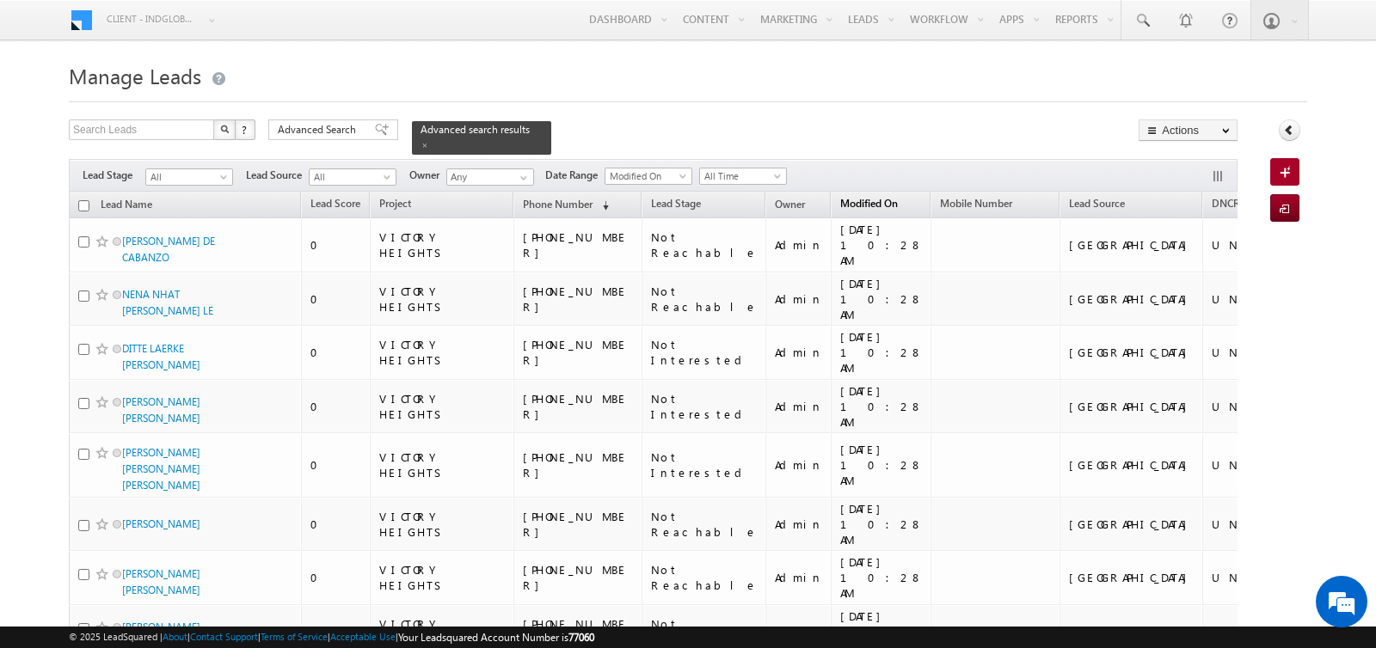
click at [840, 205] on span "Modified On" at bounding box center [869, 203] width 58 height 13
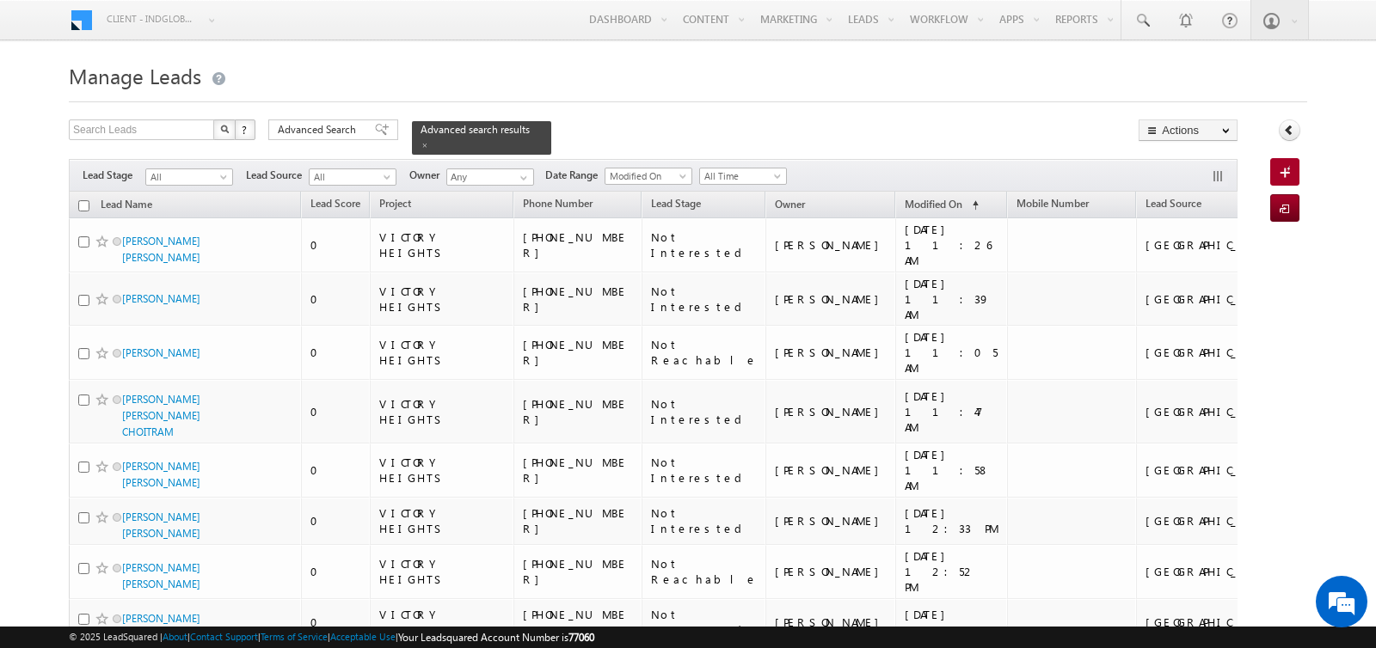
click at [83, 204] on input "checkbox" at bounding box center [83, 205] width 11 height 11
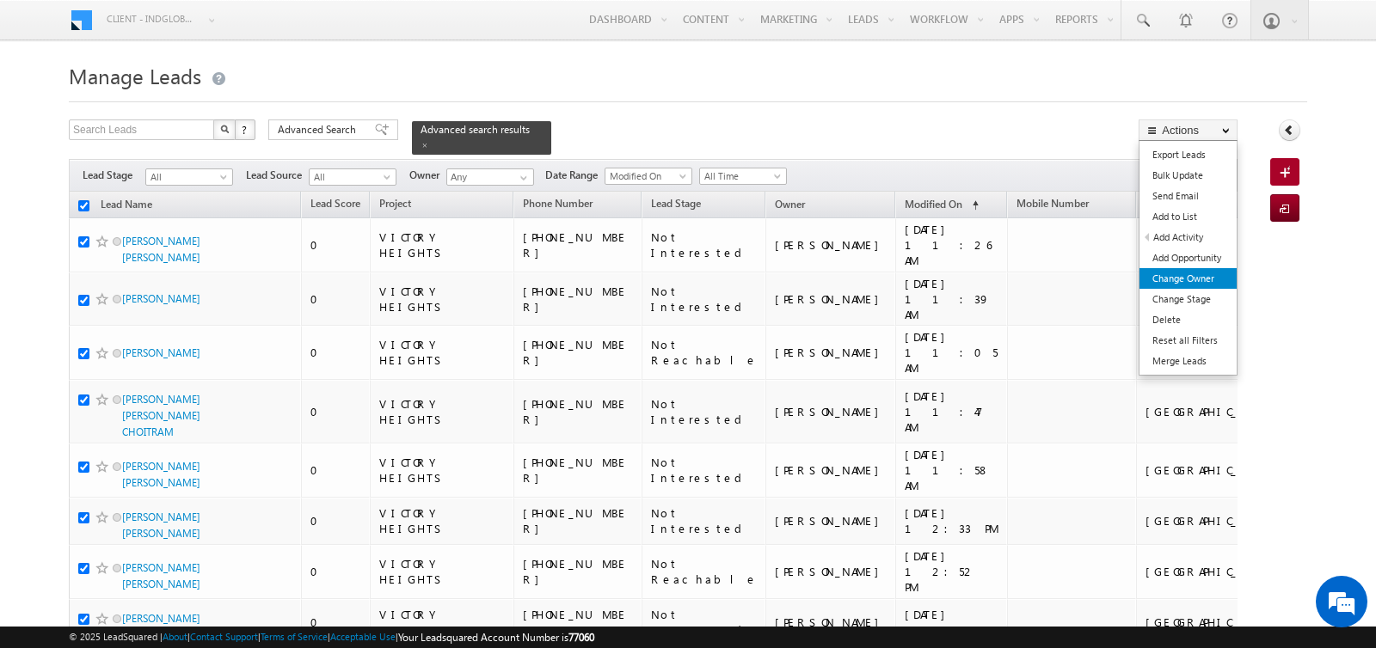
click at [1162, 271] on link "Change Owner" at bounding box center [1187, 278] width 97 height 21
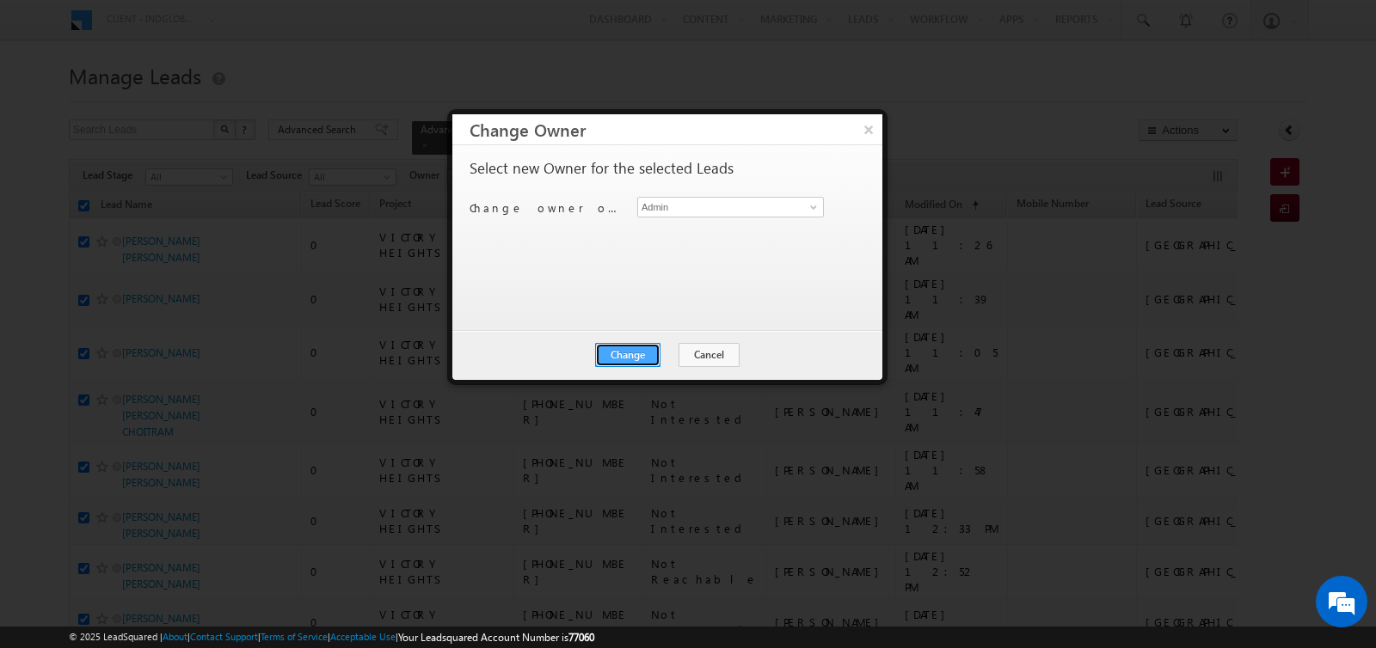
click at [608, 363] on button "Change" at bounding box center [627, 355] width 65 height 24
click at [647, 352] on button "Close" at bounding box center [669, 355] width 55 height 24
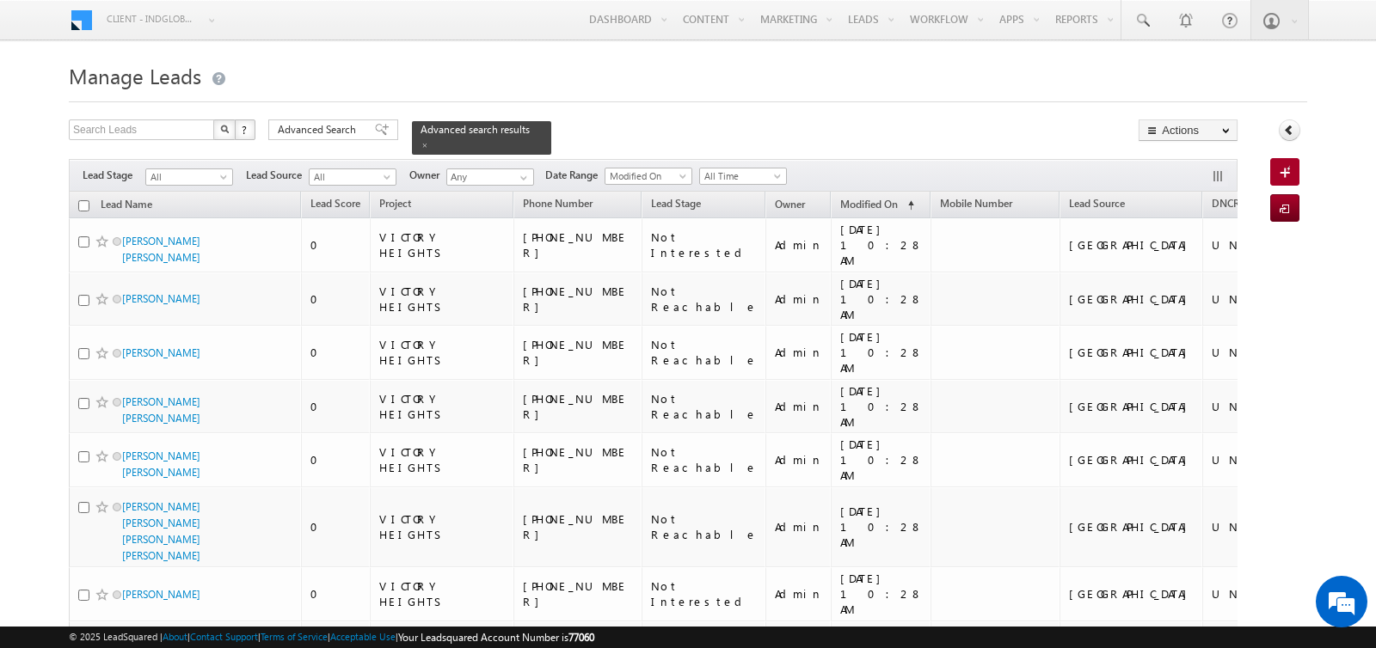
click at [81, 205] on input "checkbox" at bounding box center [83, 205] width 11 height 11
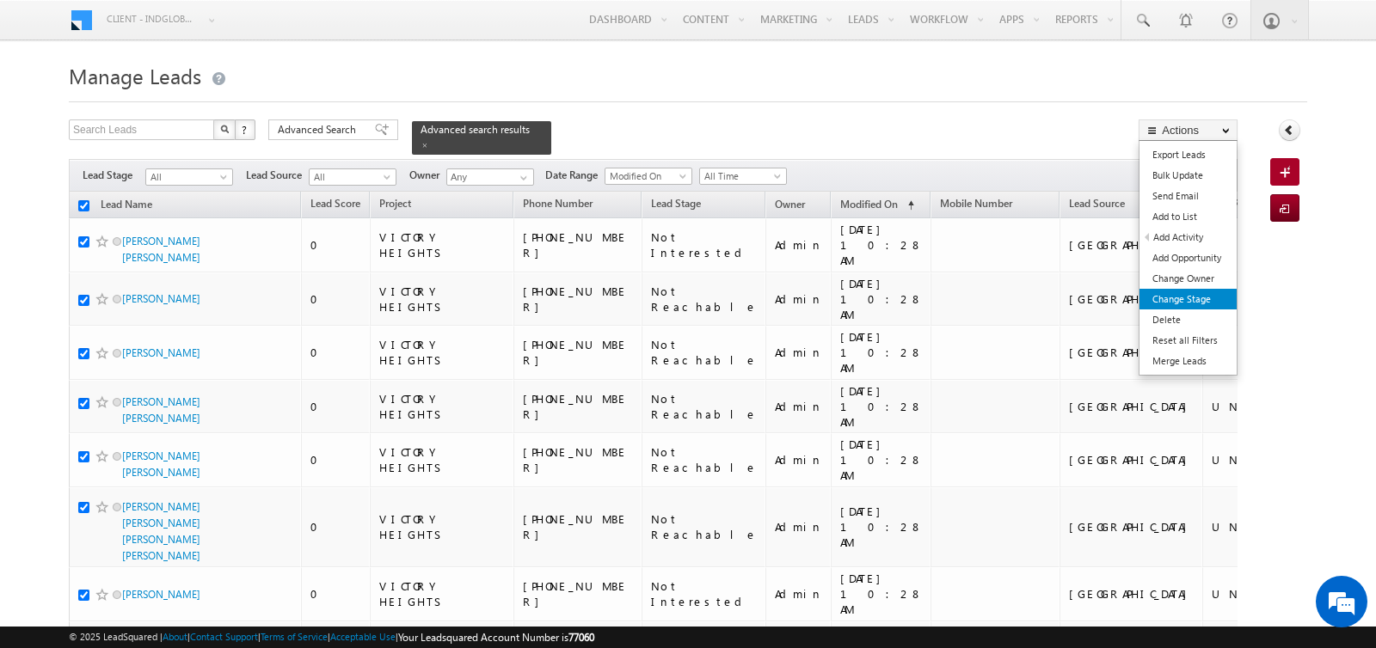
click at [1191, 294] on link "Change Stage" at bounding box center [1187, 299] width 97 height 21
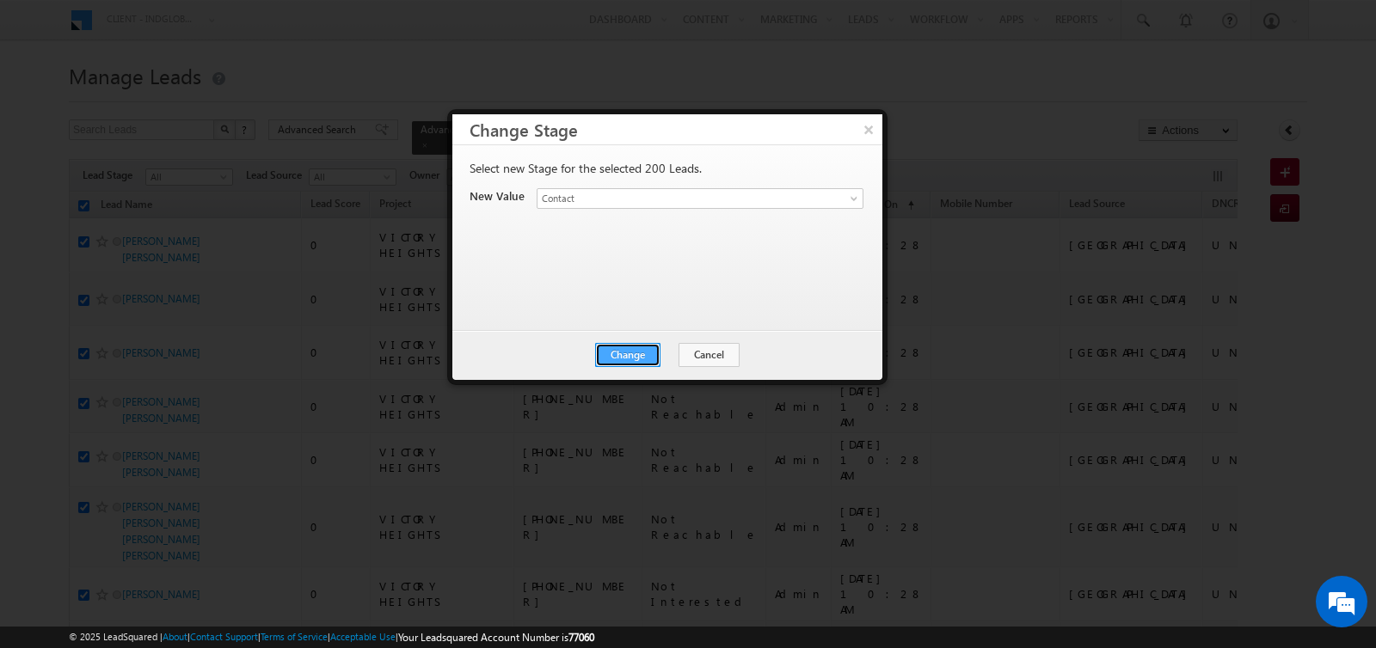
click at [638, 357] on button "Change" at bounding box center [627, 355] width 65 height 24
click at [665, 354] on button "Close" at bounding box center [669, 355] width 55 height 24
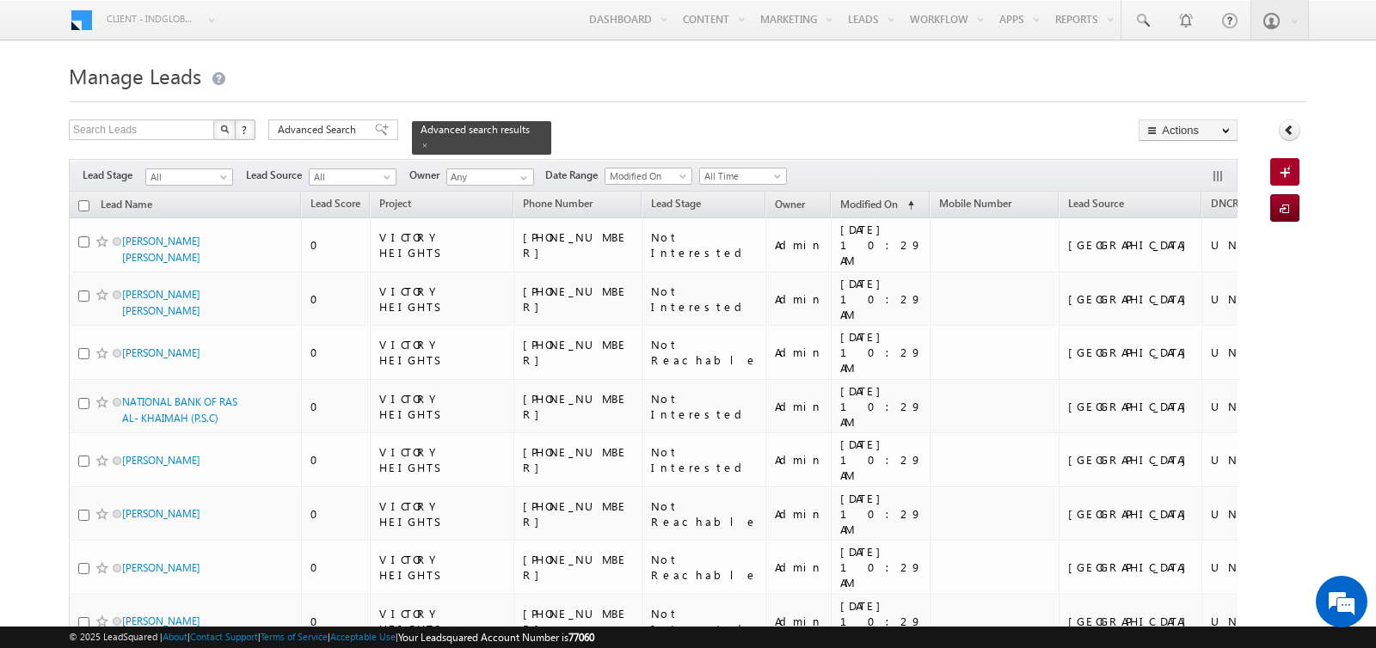
click at [80, 207] on input "checkbox" at bounding box center [83, 205] width 11 height 11
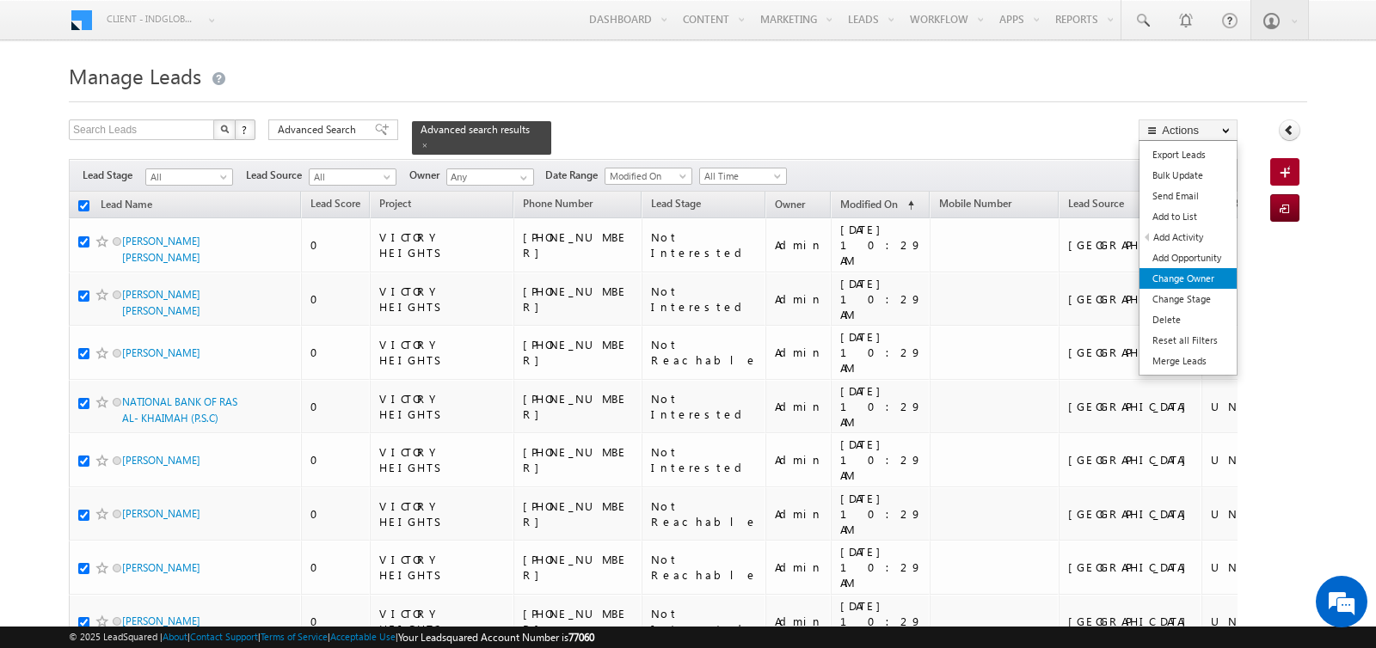
click at [1167, 277] on link "Change Owner" at bounding box center [1187, 278] width 97 height 21
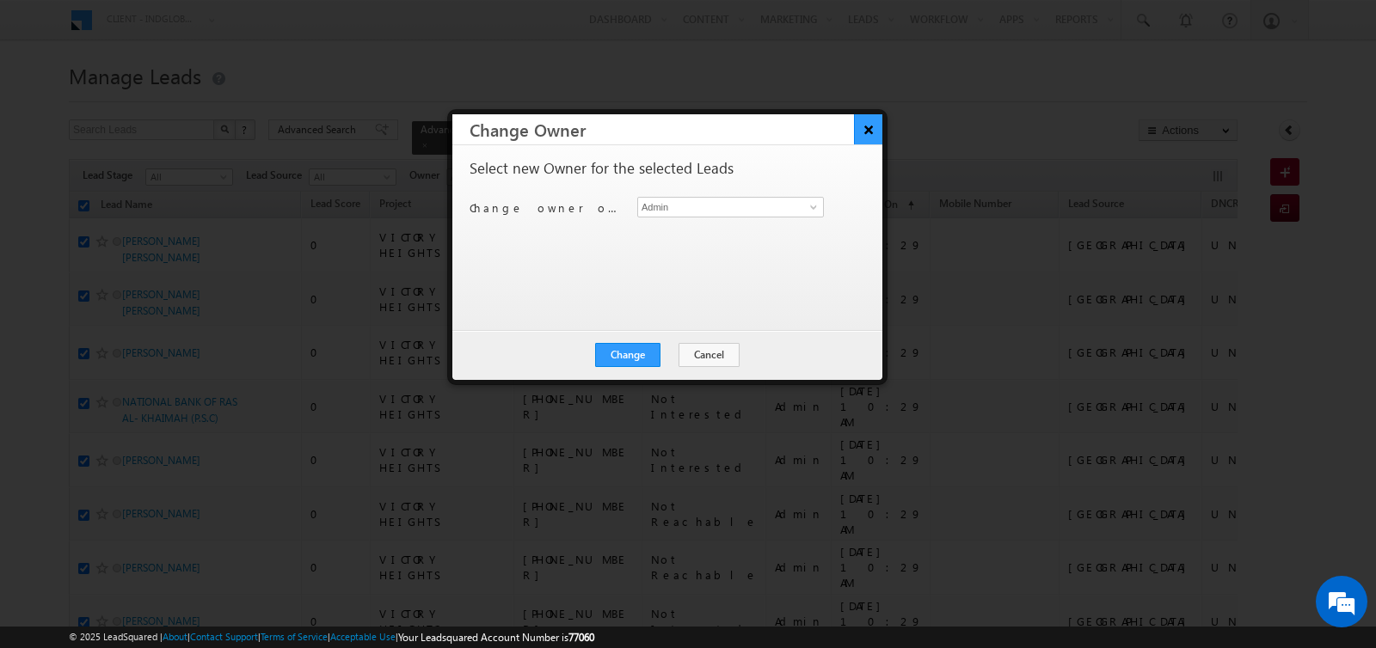
click at [859, 130] on button "×" at bounding box center [868, 129] width 28 height 30
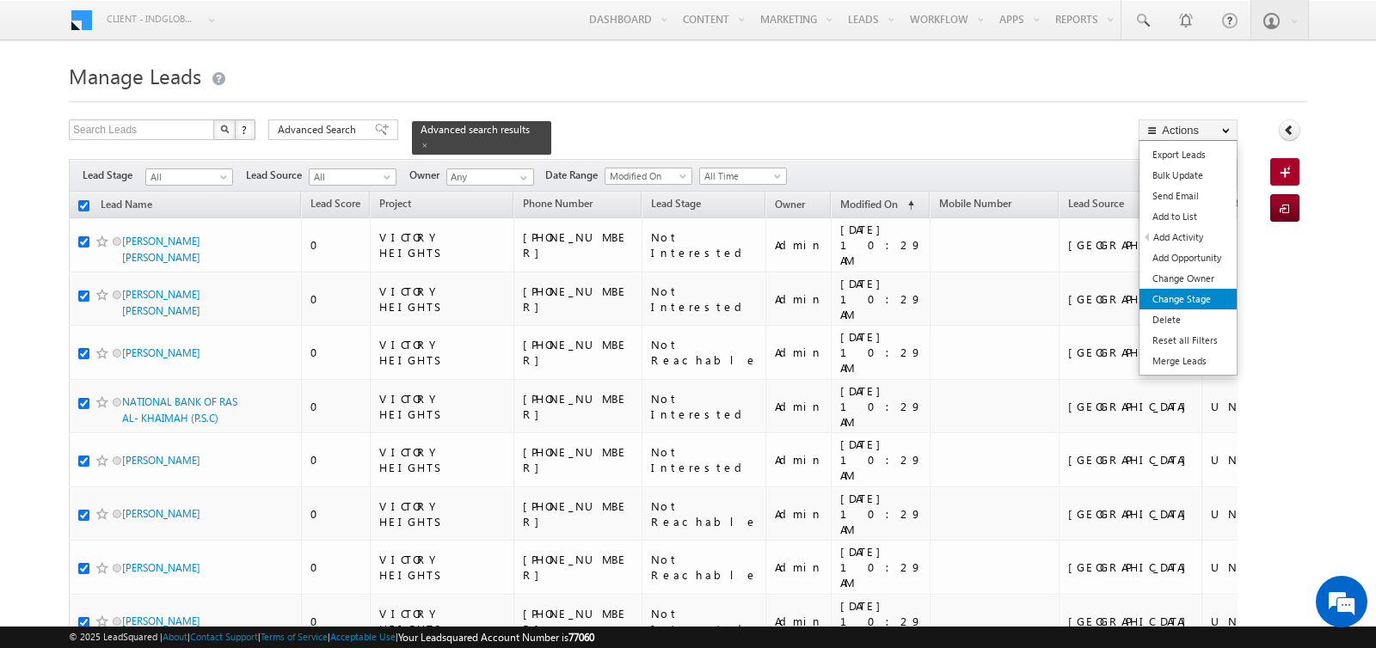
click at [1204, 292] on link "Change Stage" at bounding box center [1187, 299] width 97 height 21
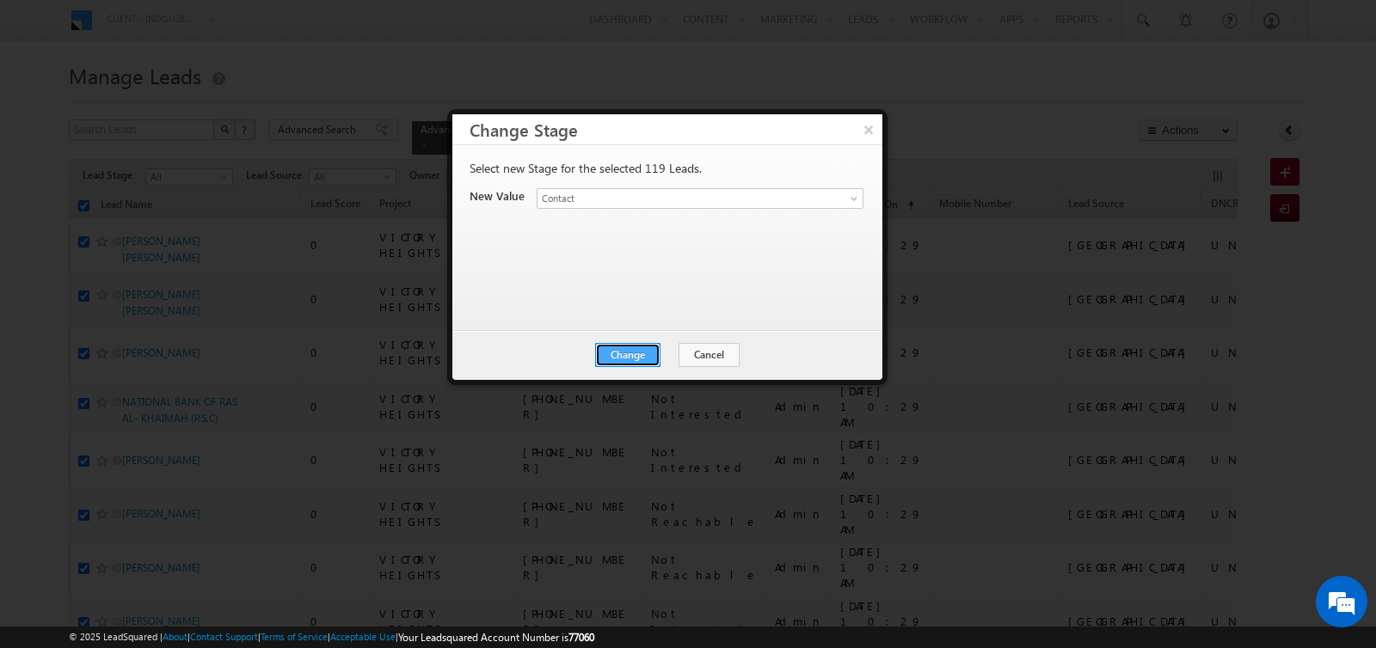
click at [627, 351] on button "Change" at bounding box center [627, 355] width 65 height 24
click at [655, 351] on button "Close" at bounding box center [669, 355] width 55 height 24
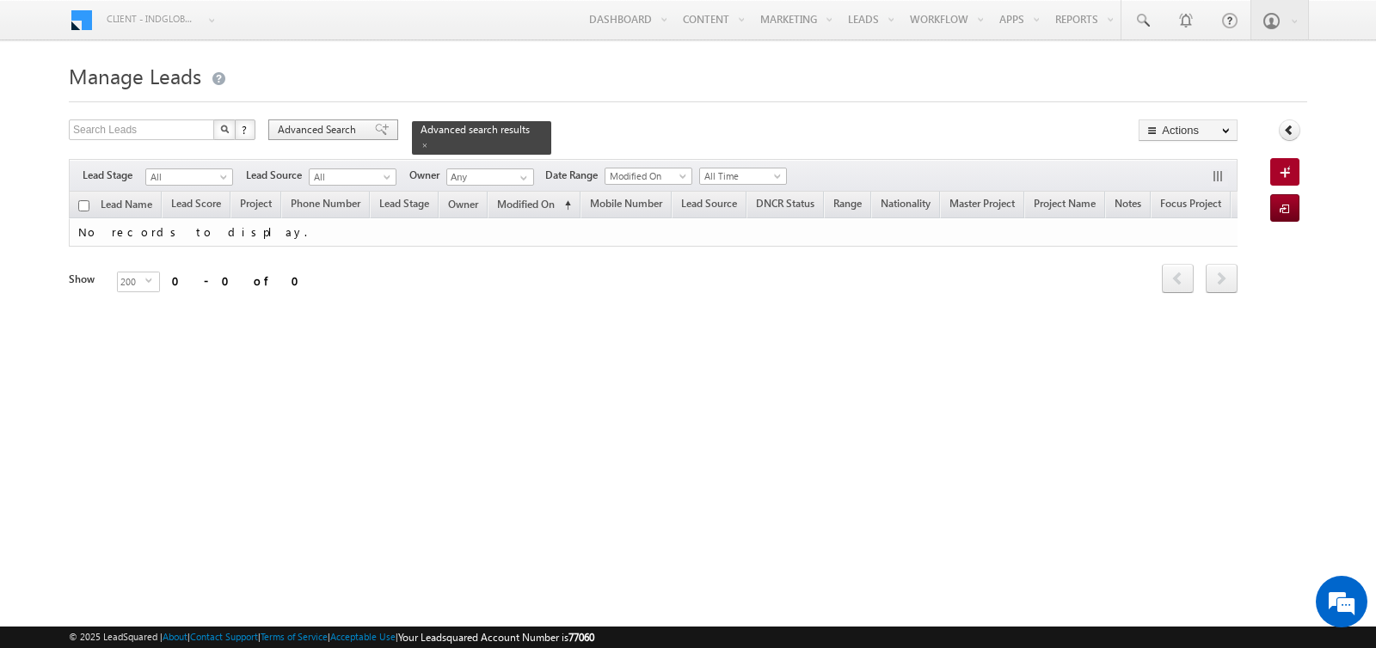
click at [322, 128] on span "Advanced Search" at bounding box center [319, 129] width 83 height 15
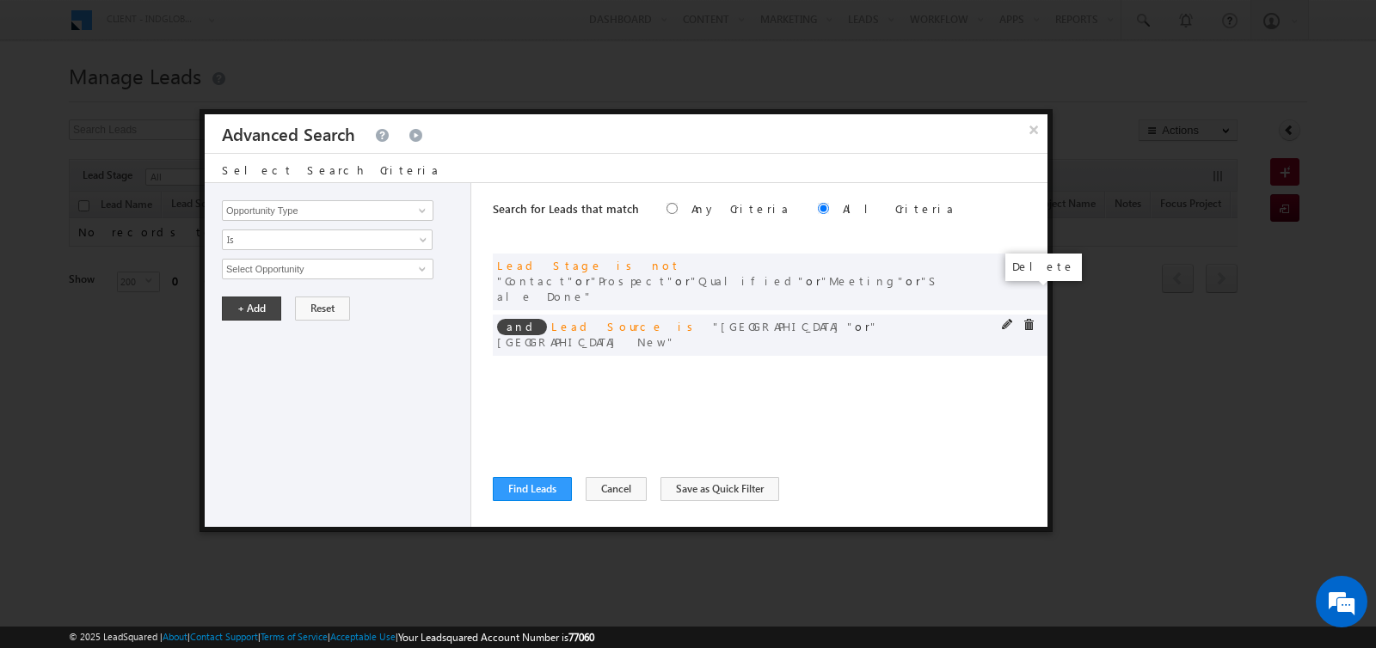
click at [1026, 319] on span at bounding box center [1028, 325] width 12 height 12
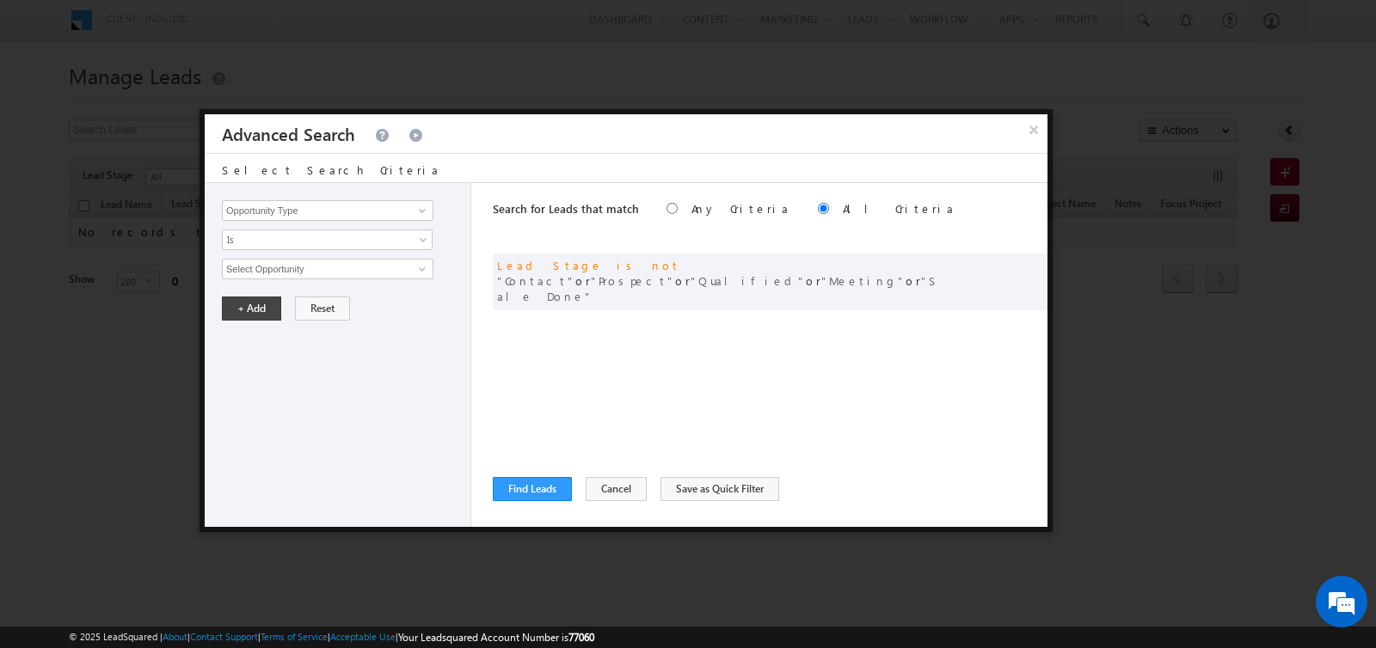
click at [518, 501] on div "Search for Leads that match Any Criteria All Criteria Note that the current tri…" at bounding box center [770, 355] width 555 height 344
click at [518, 482] on button "Find Leads" at bounding box center [532, 489] width 79 height 24
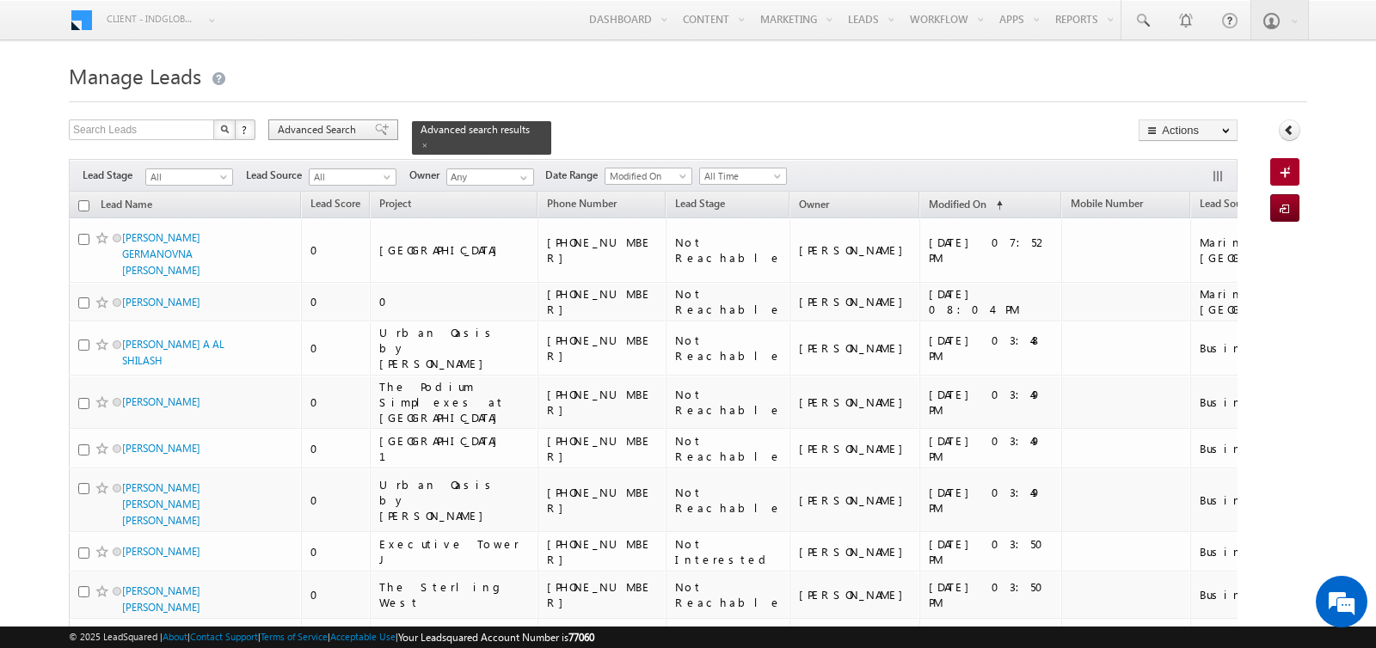
click at [339, 131] on span "Advanced Search" at bounding box center [319, 129] width 83 height 15
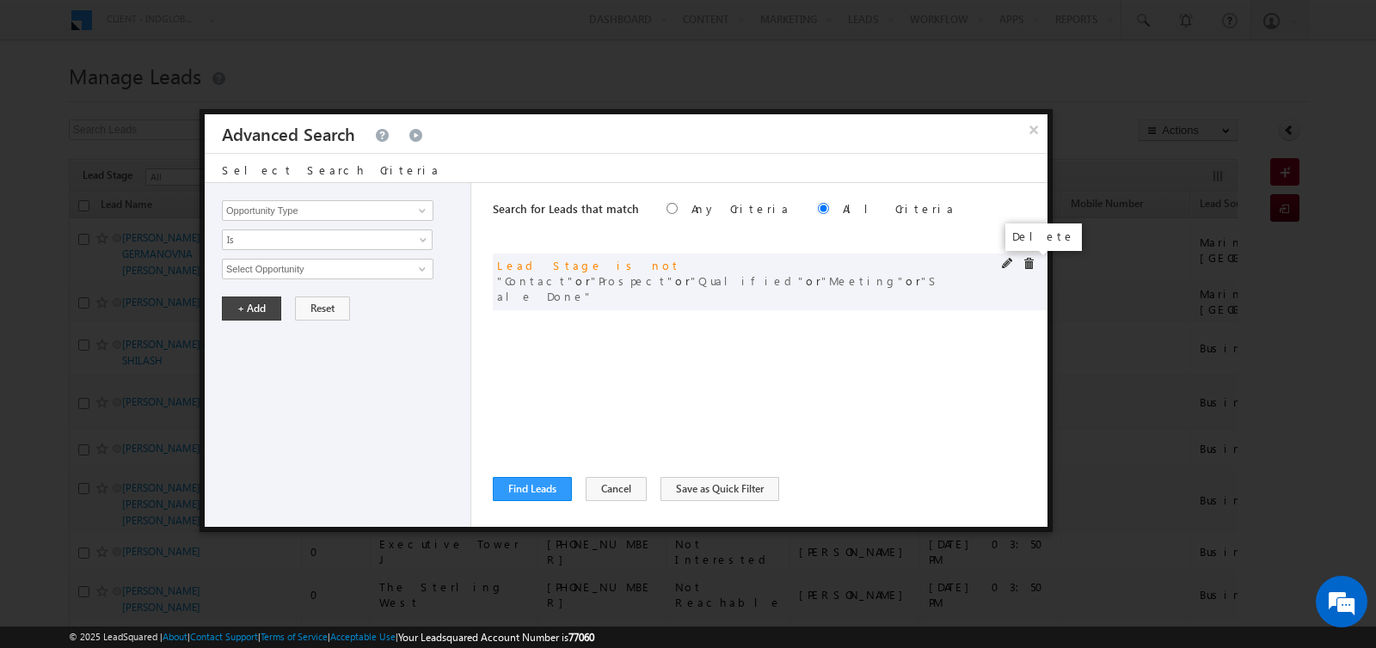
click at [1022, 260] on span at bounding box center [1028, 264] width 12 height 12
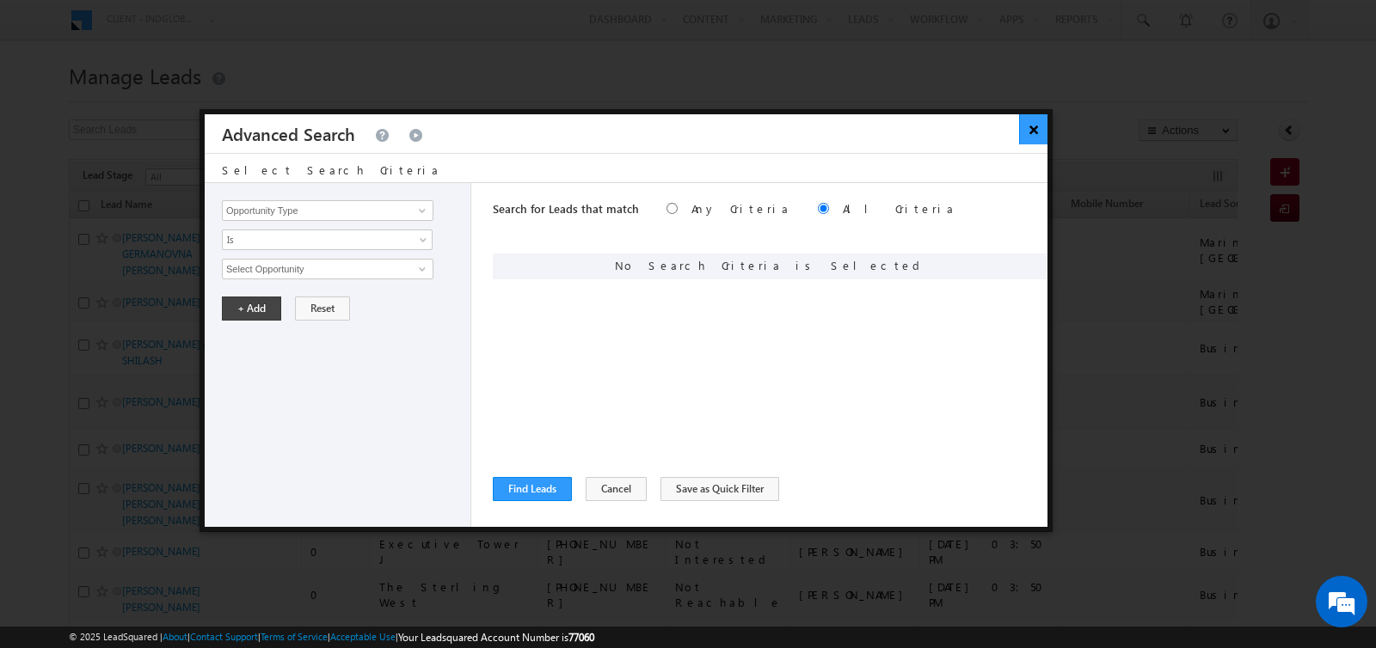
click at [1035, 137] on button "×" at bounding box center [1033, 129] width 28 height 30
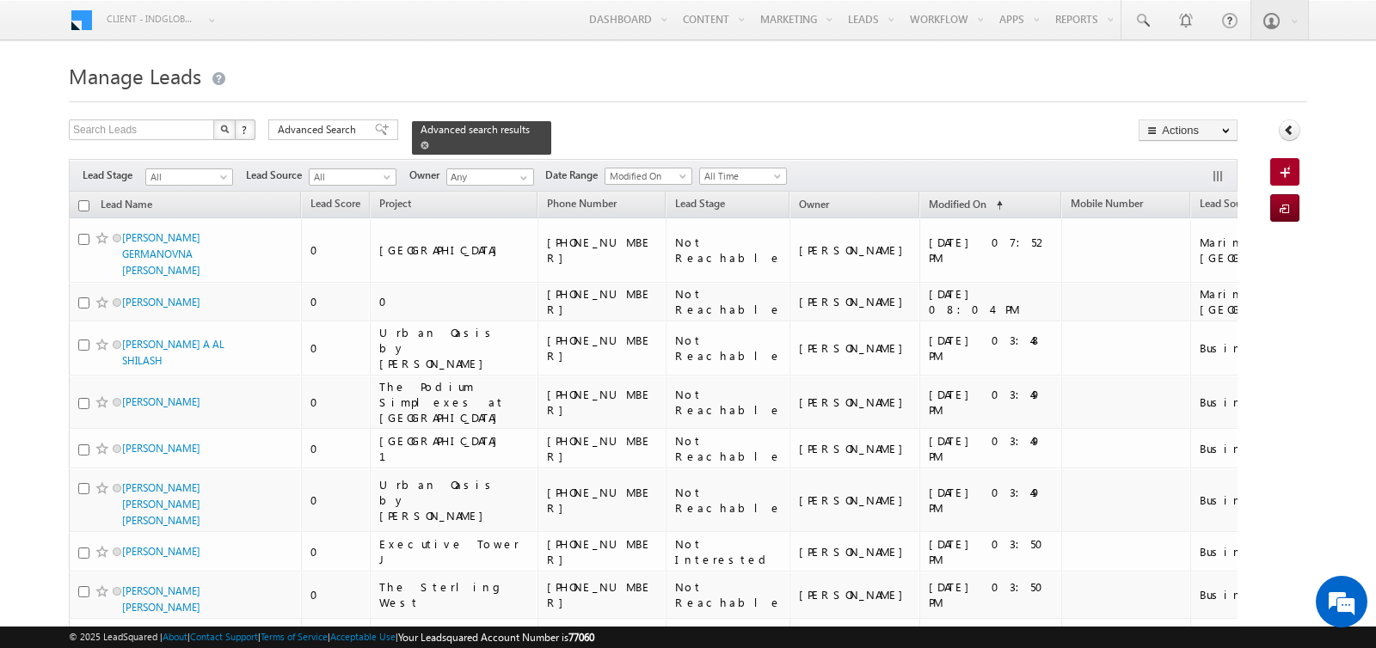
click at [420, 144] on span at bounding box center [424, 145] width 9 height 9
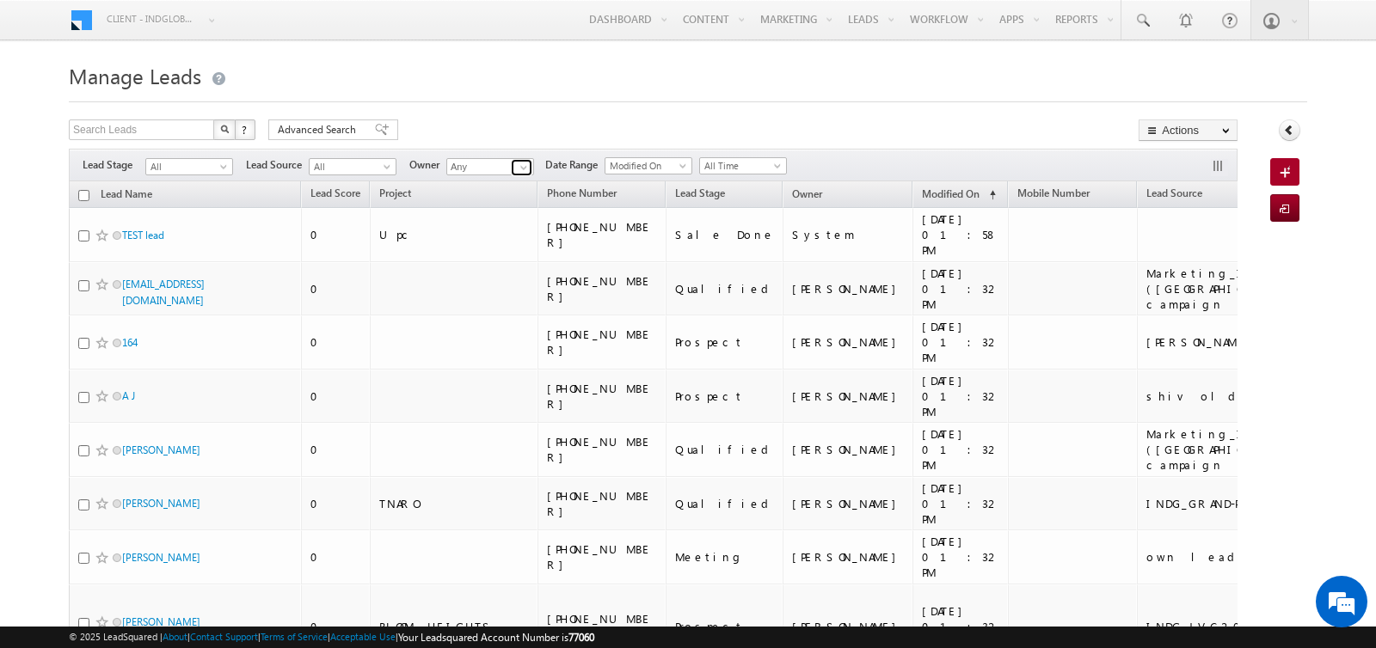
click at [521, 163] on span at bounding box center [524, 168] width 14 height 14
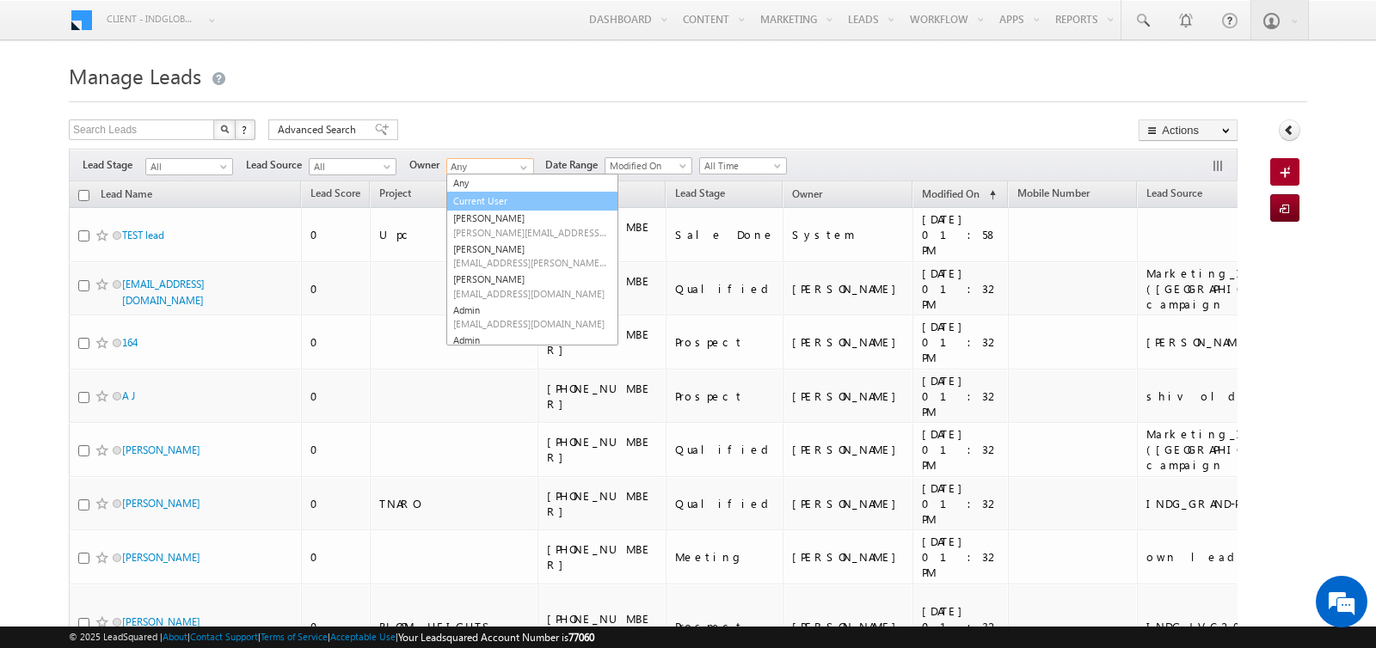
click at [486, 193] on link "Current User" at bounding box center [532, 202] width 172 height 20
type input "Current User"
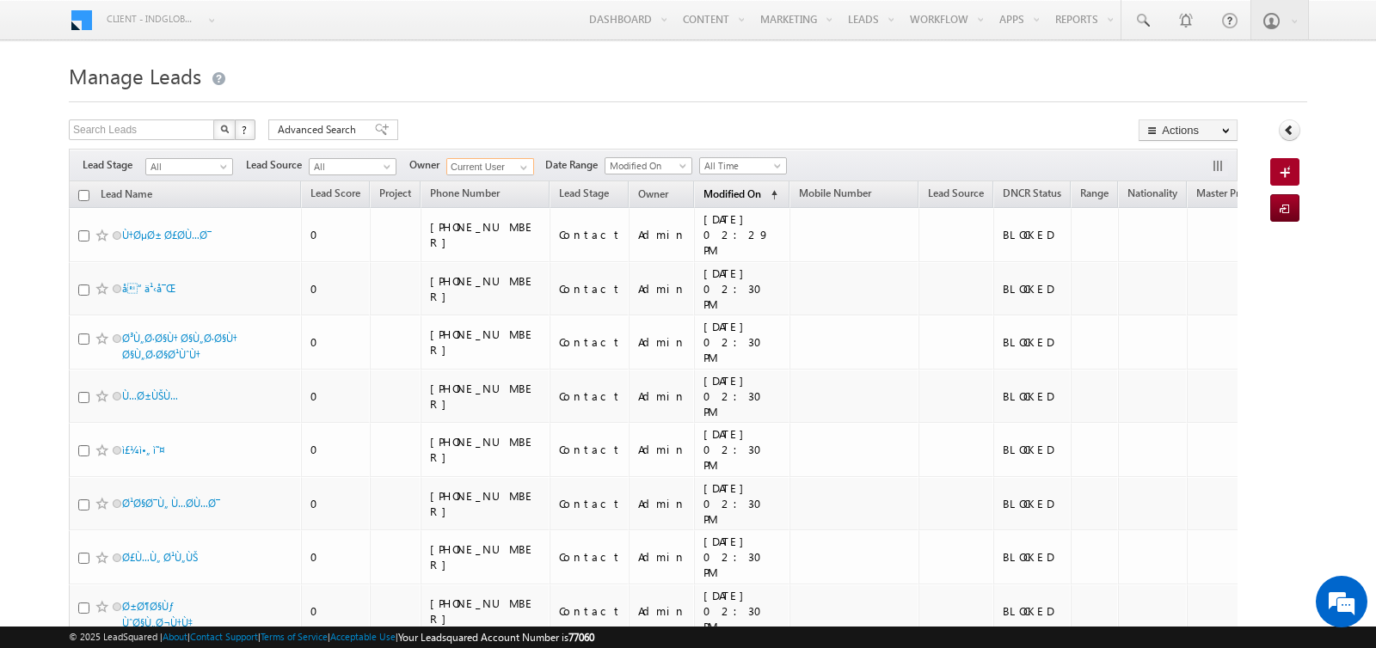
click at [708, 193] on span "Modified On" at bounding box center [732, 193] width 58 height 13
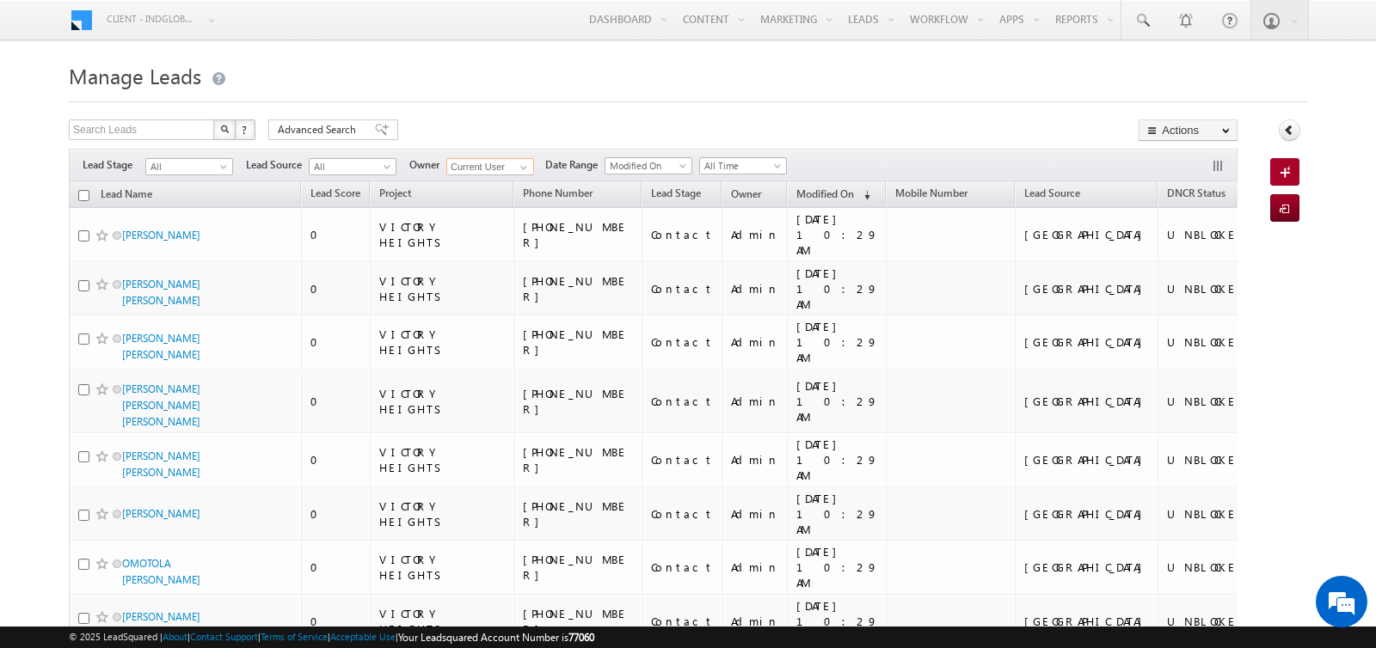
click at [81, 193] on input "checkbox" at bounding box center [83, 195] width 11 height 11
checkbox input "true"
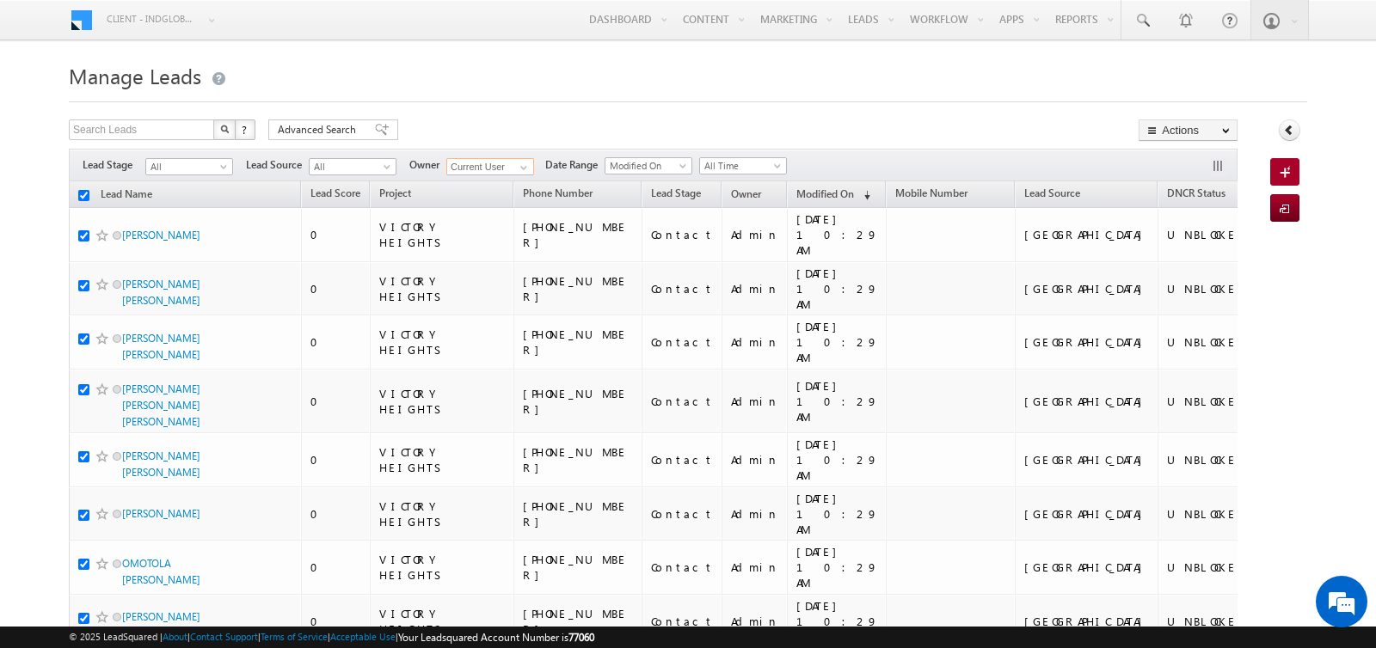
checkbox input "true"
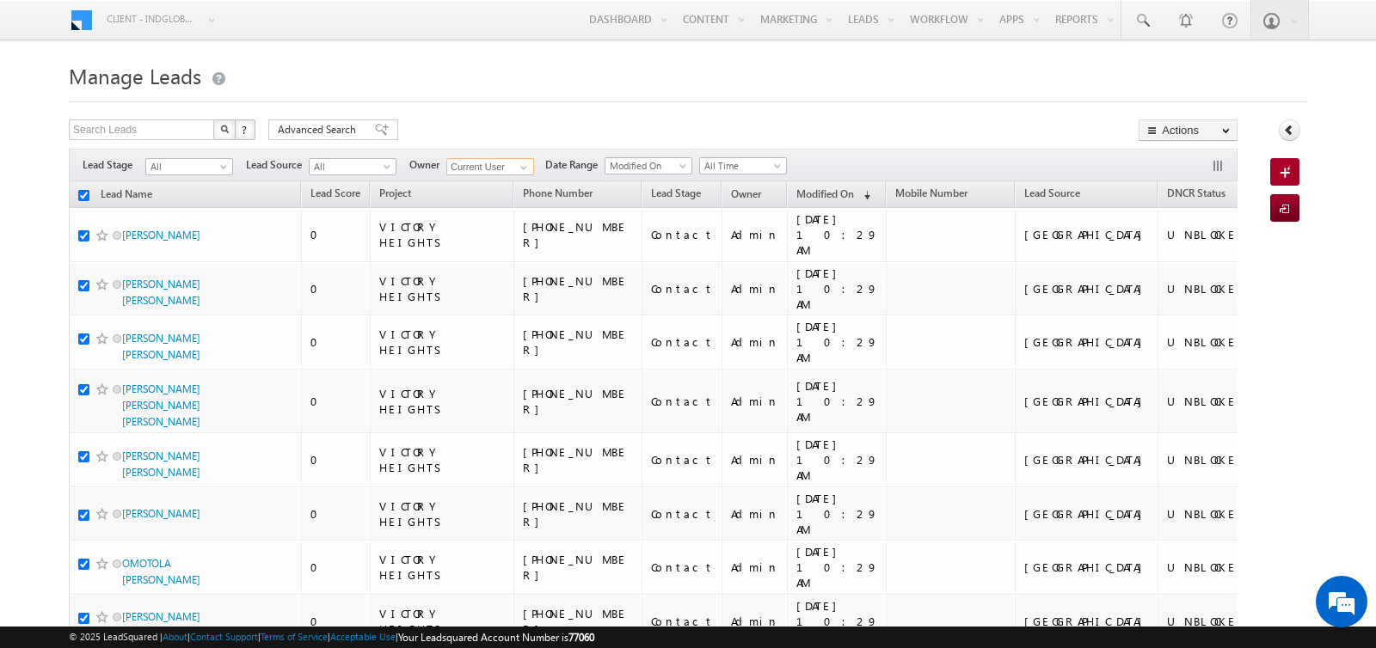
checkbox input "true"
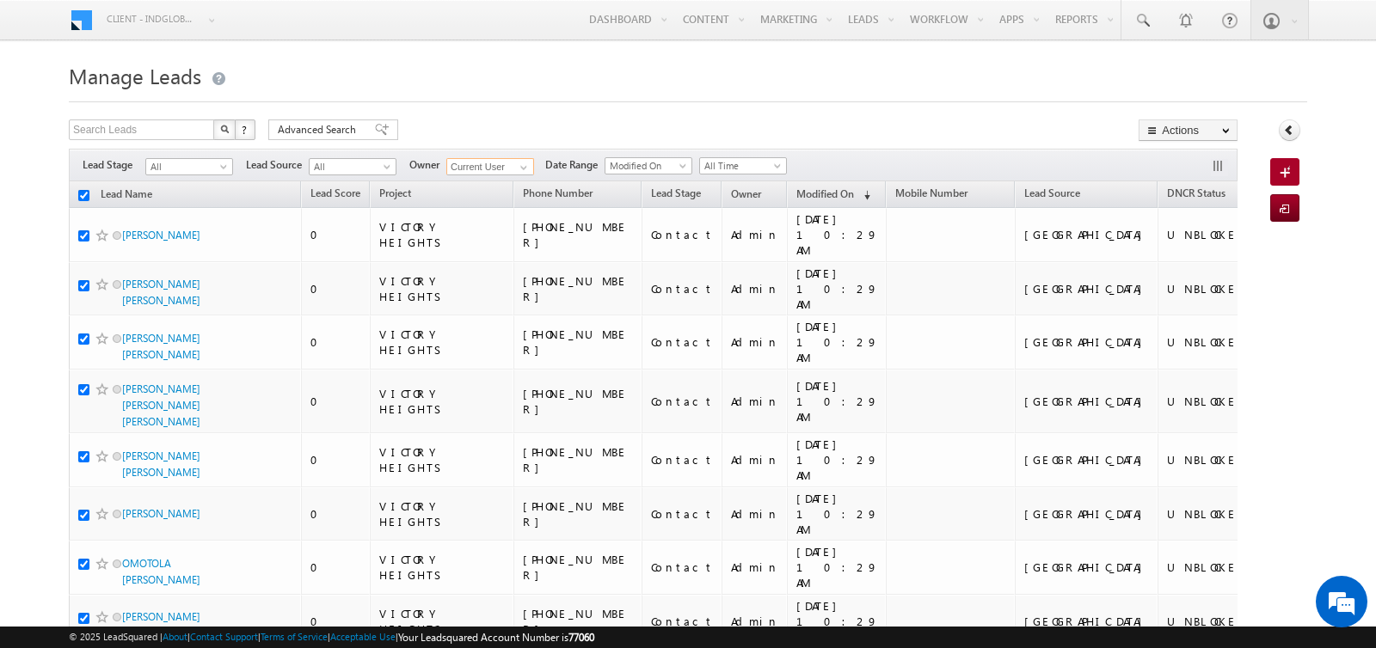
checkbox input "true"
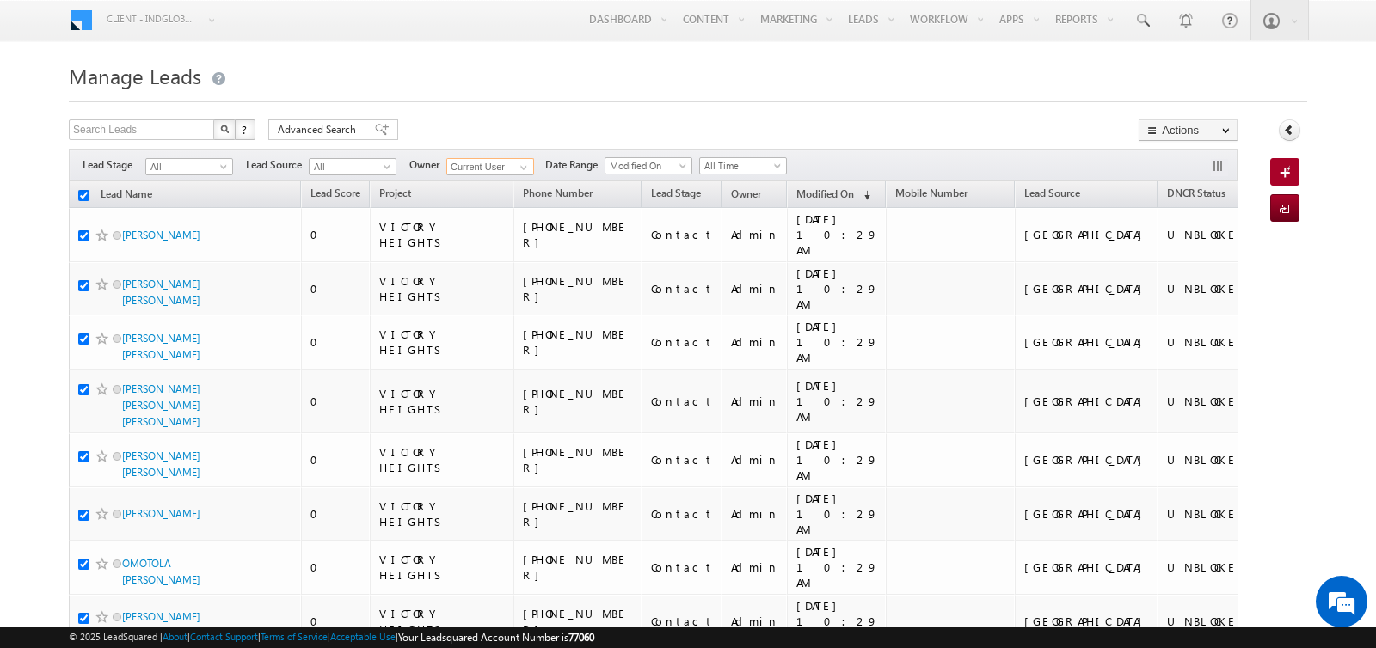
checkbox input "true"
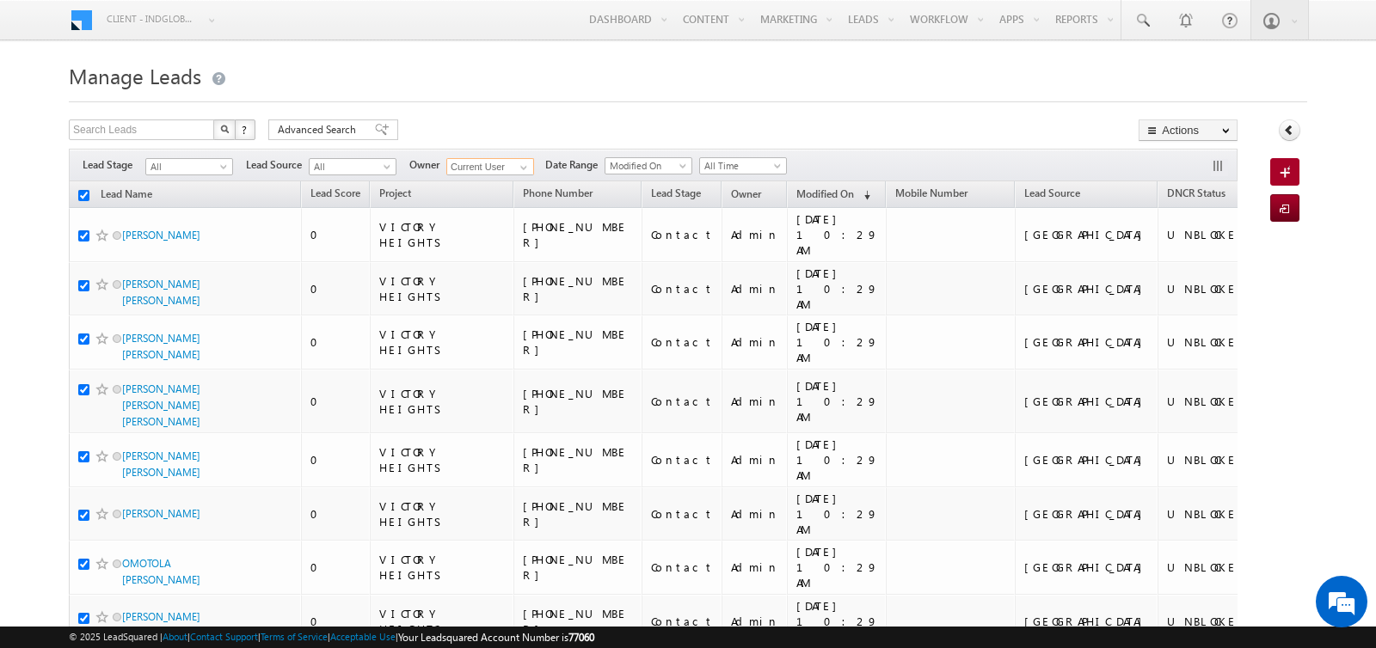
checkbox input "true"
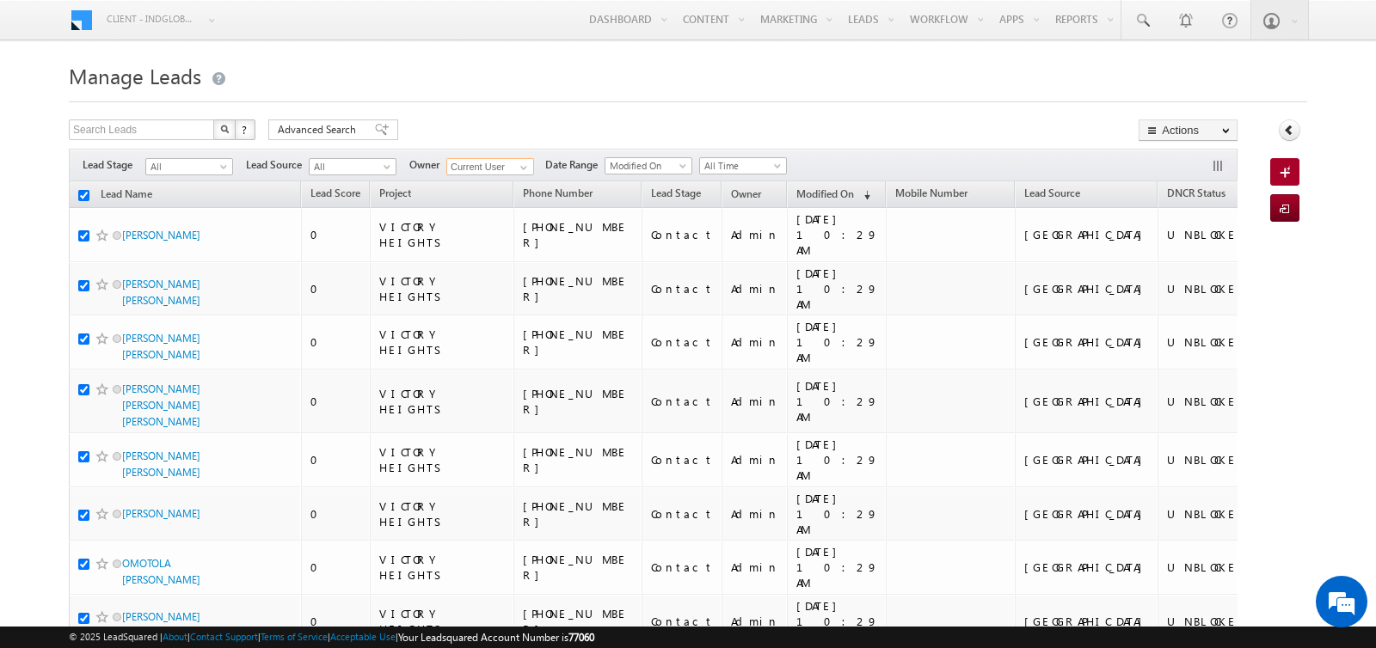
checkbox input "true"
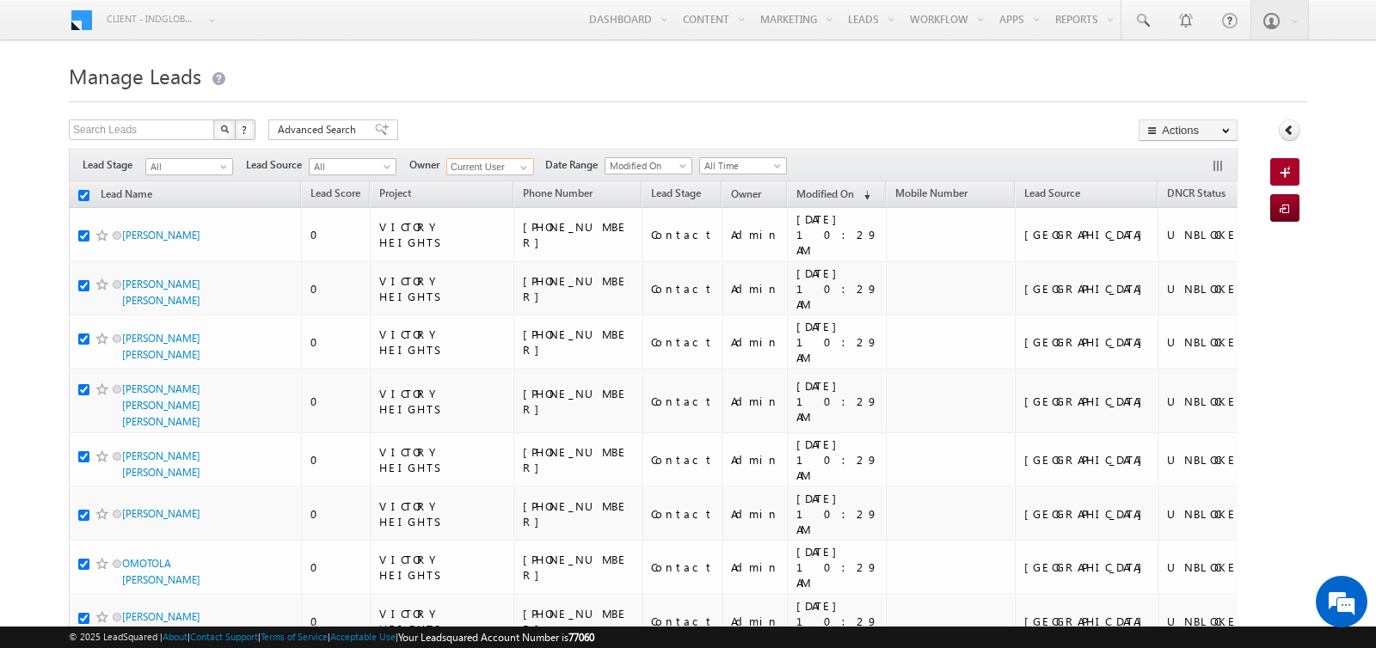
checkbox input "true"
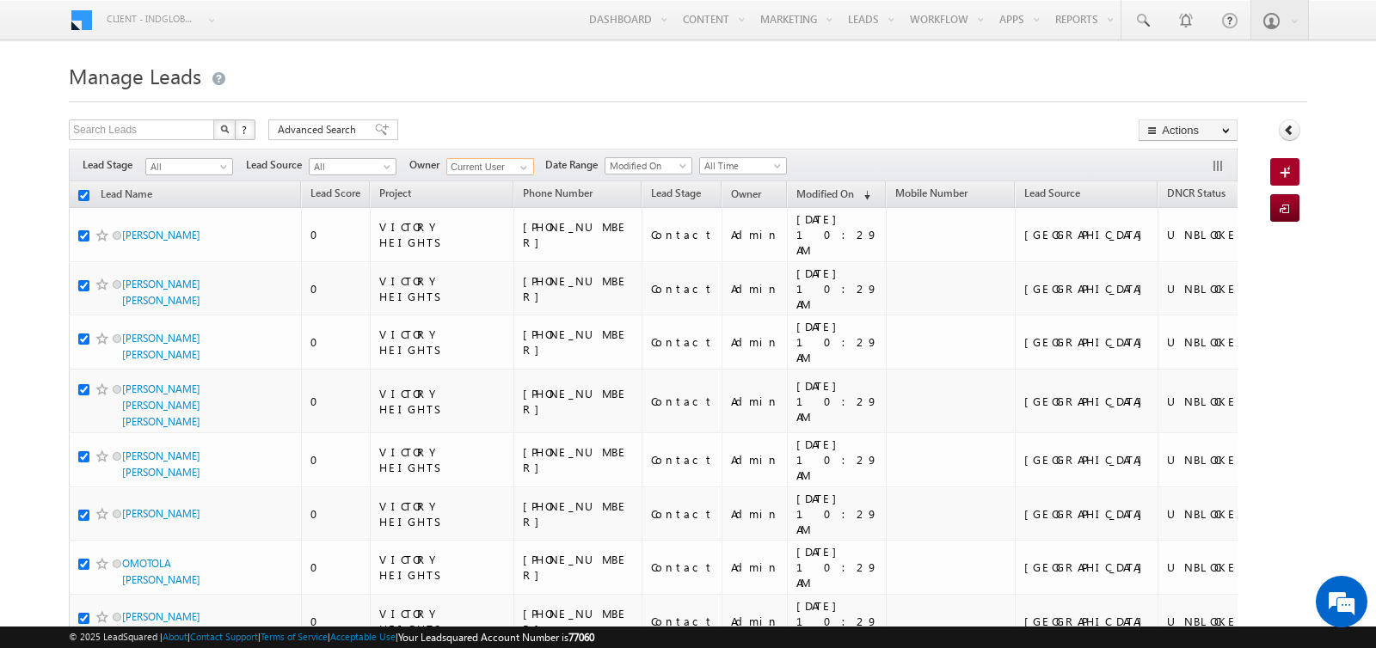
checkbox input "true"
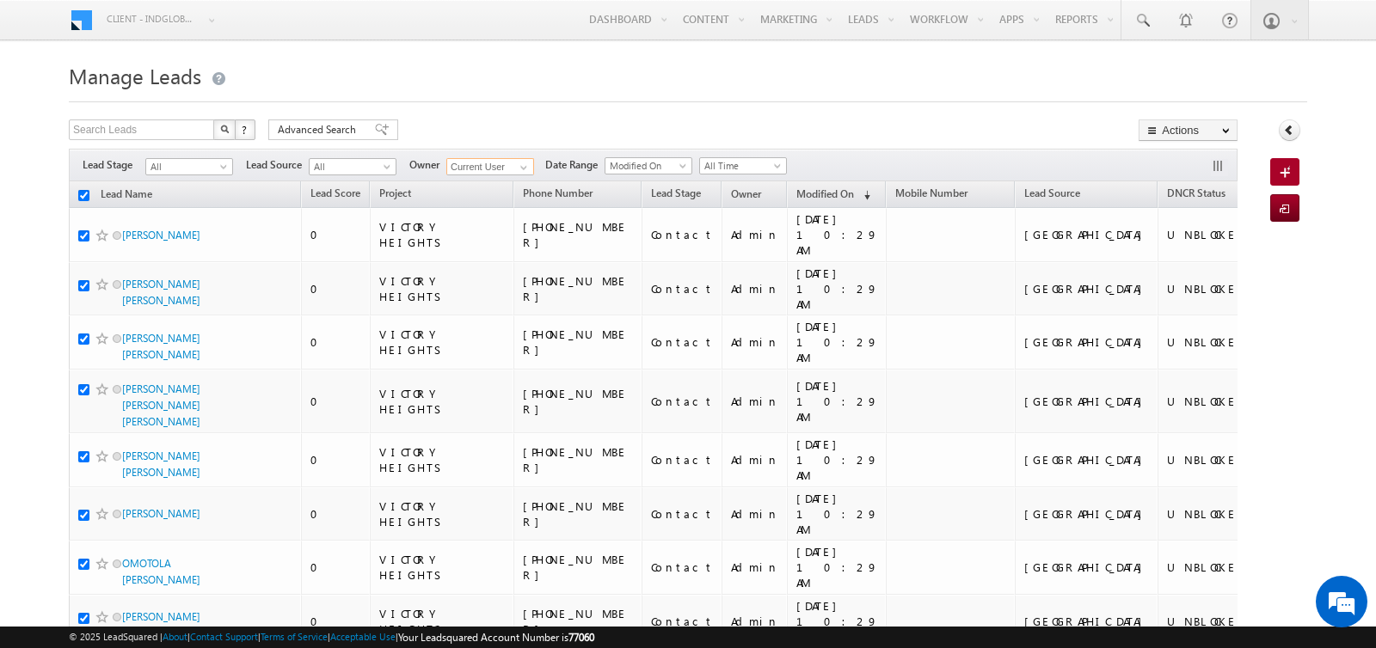
checkbox input "true"
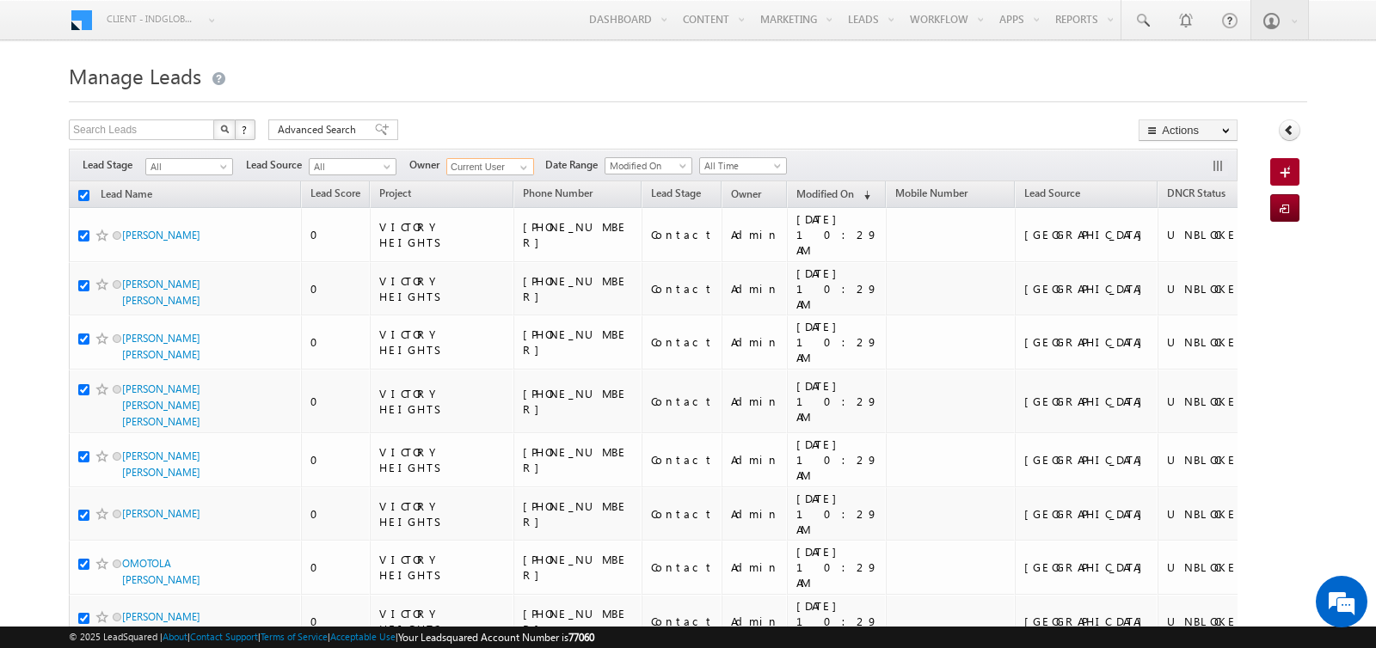
checkbox input "true"
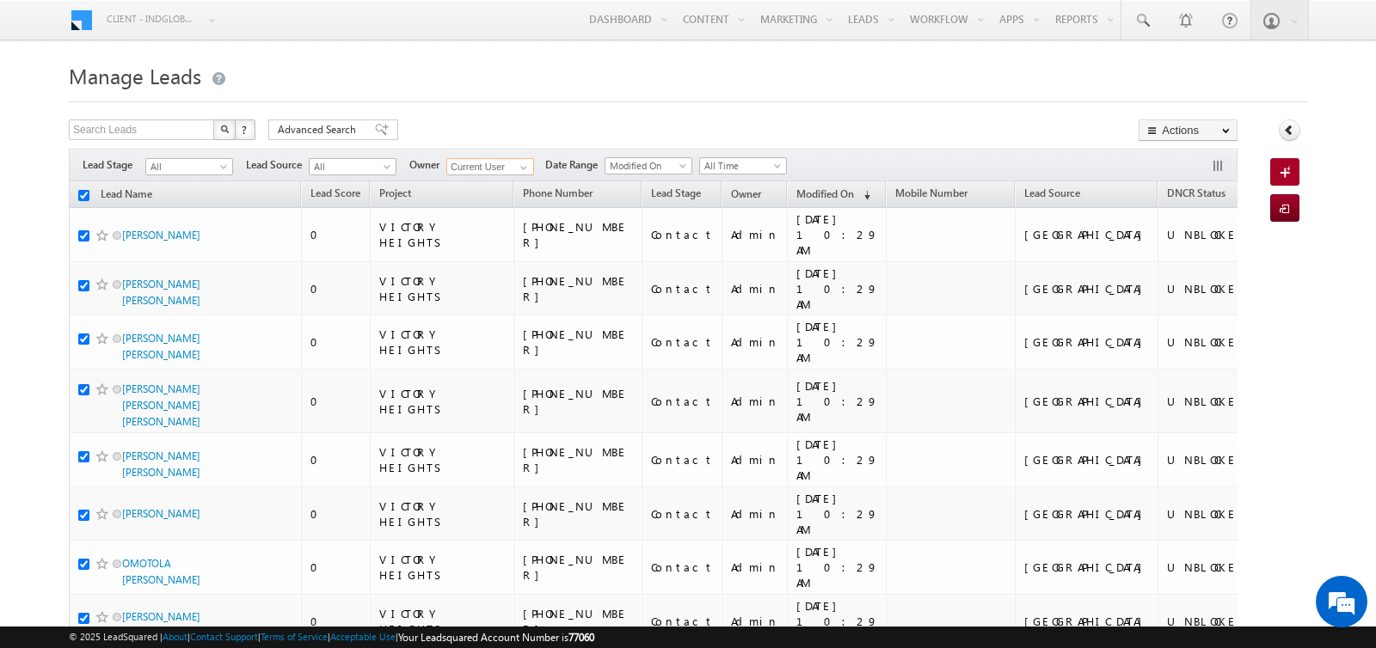
checkbox input "true"
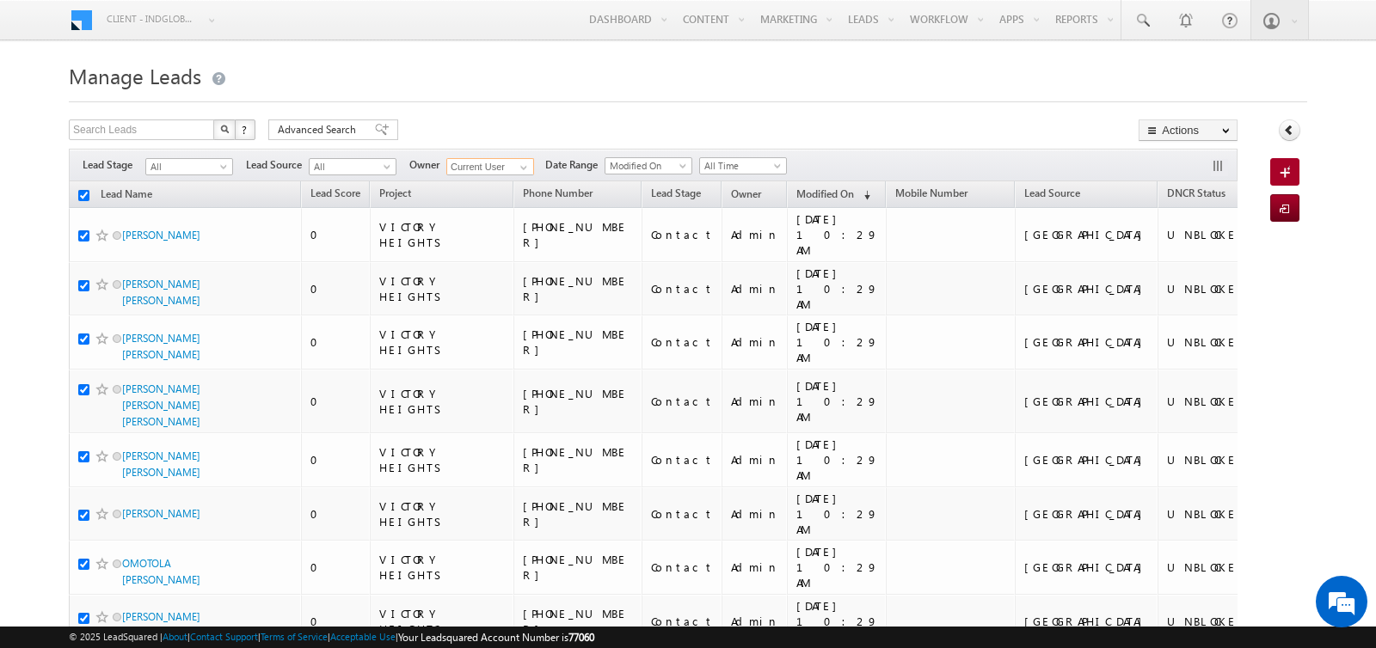
checkbox input "true"
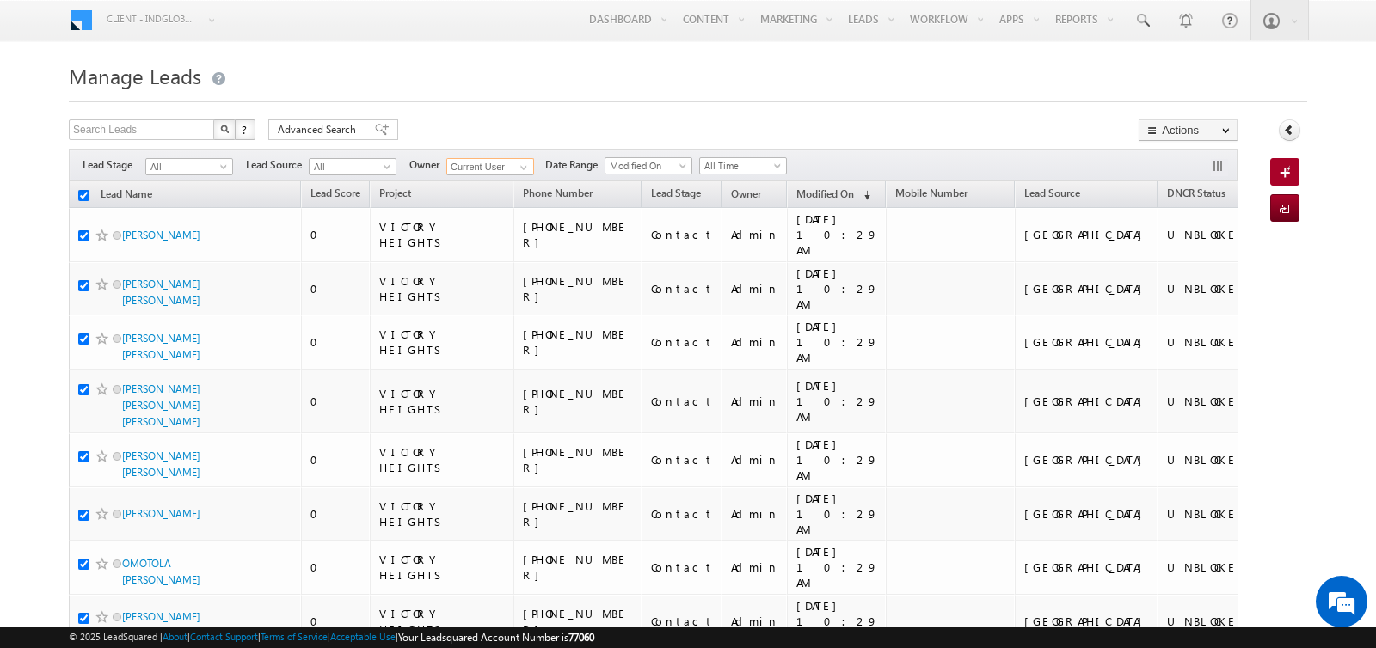
checkbox input "true"
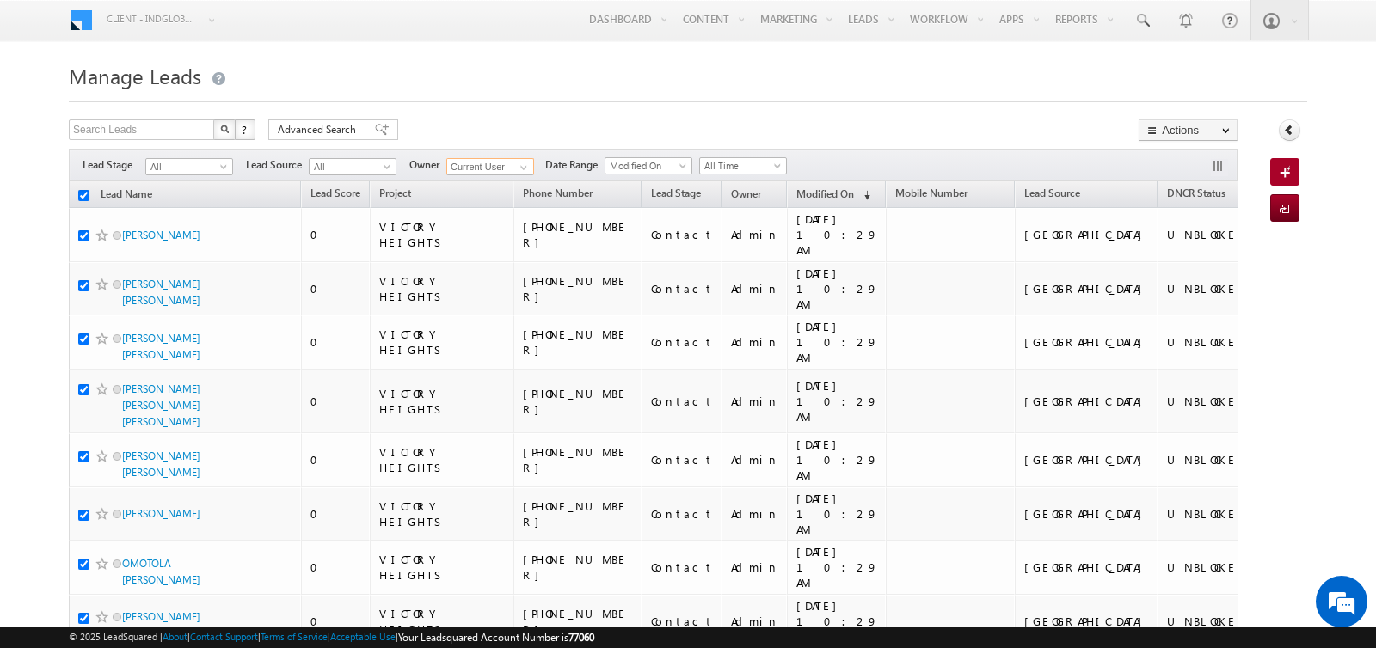
checkbox input "true"
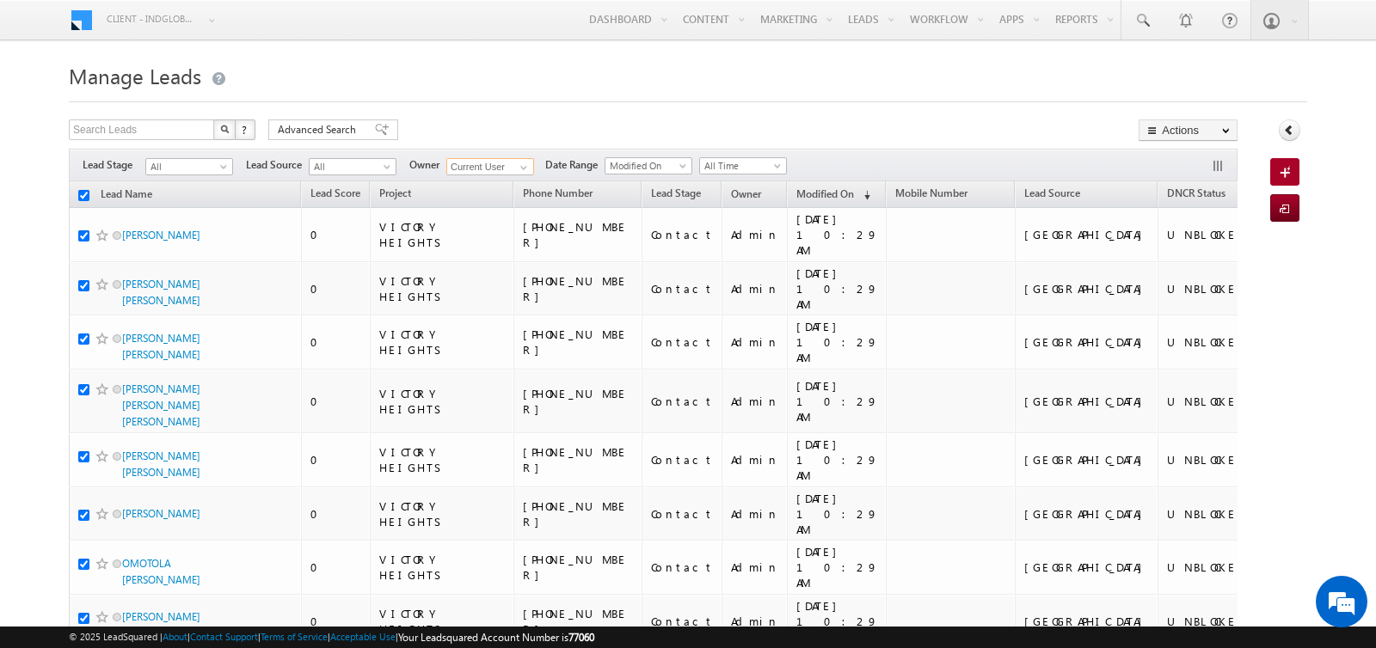
checkbox input "true"
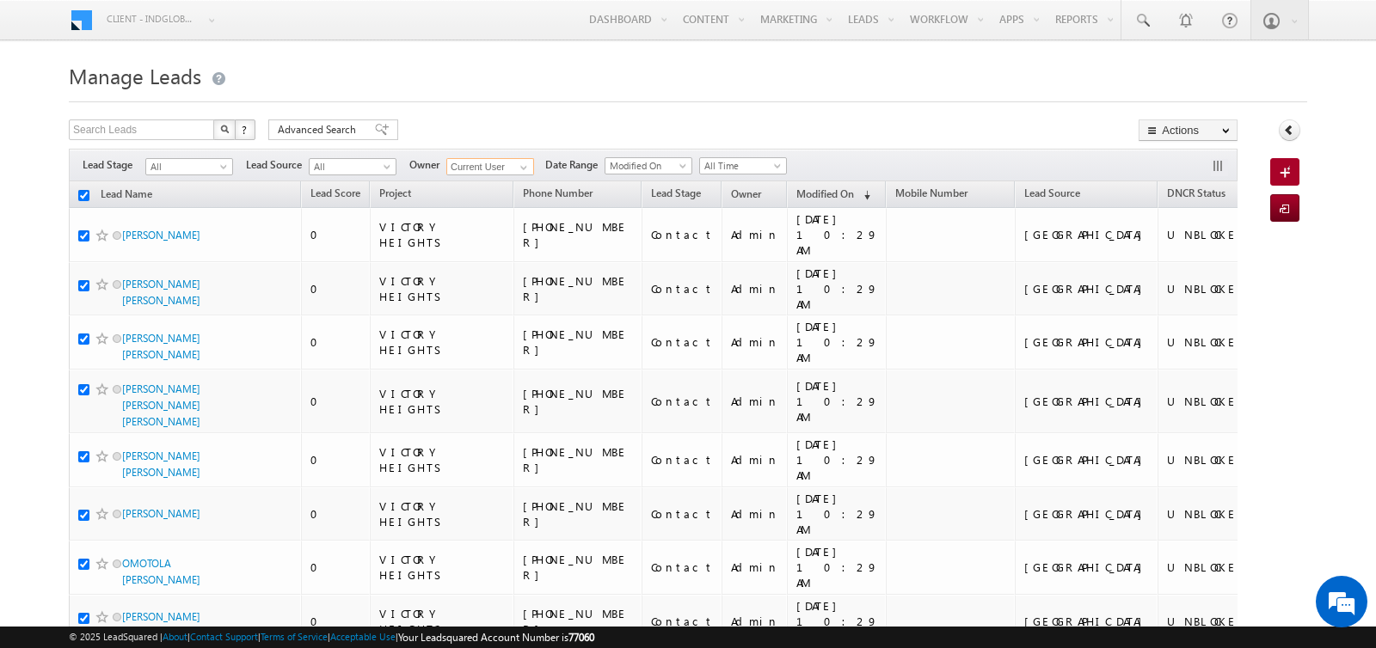
checkbox input "true"
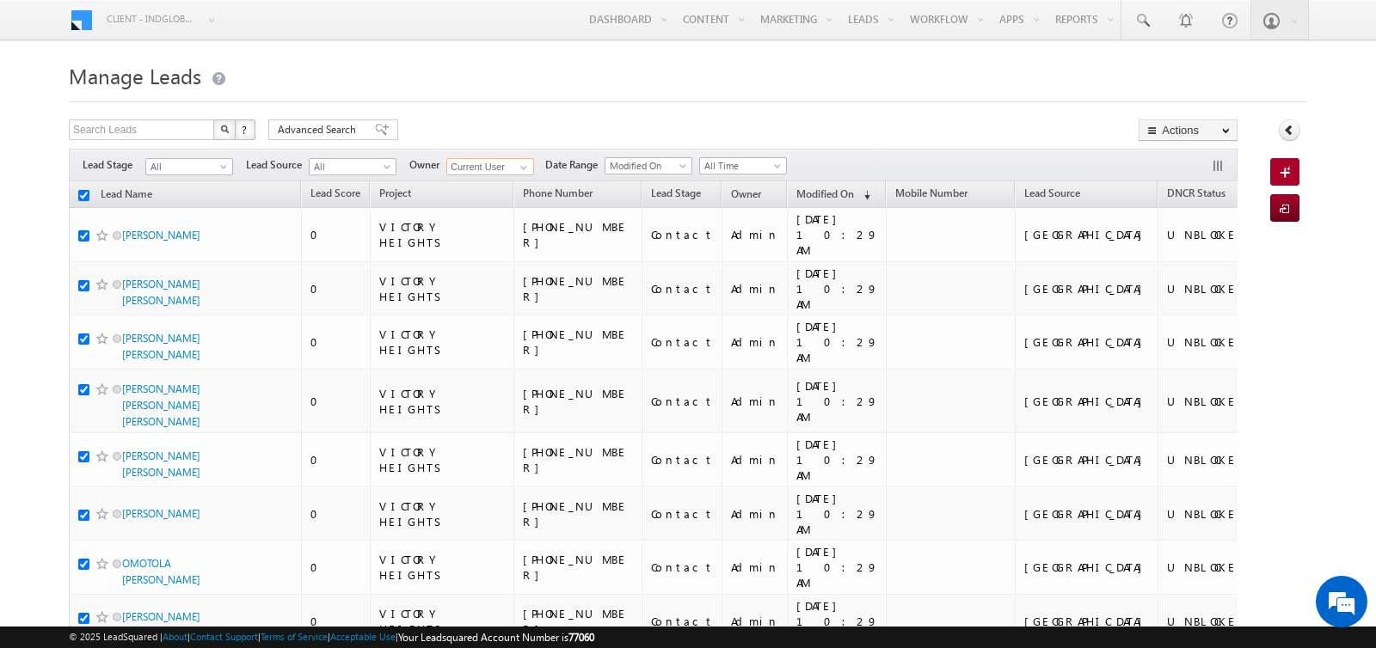
checkbox input "true"
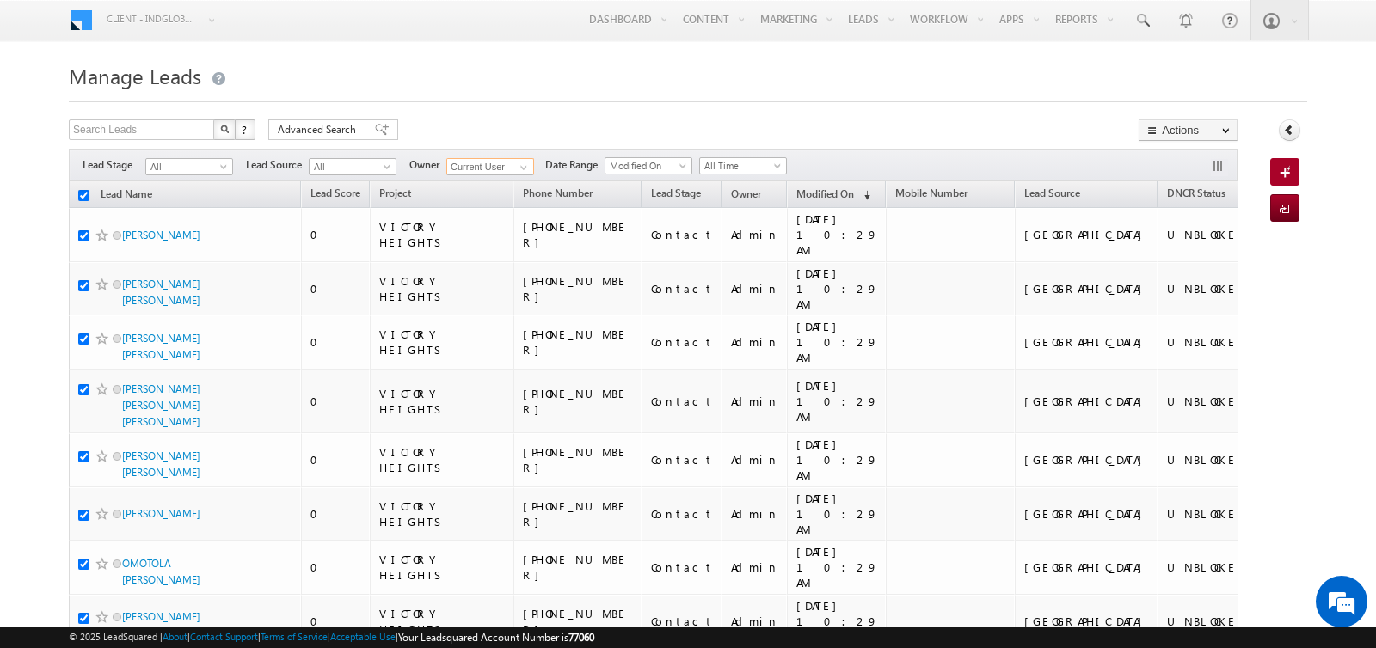
checkbox input "true"
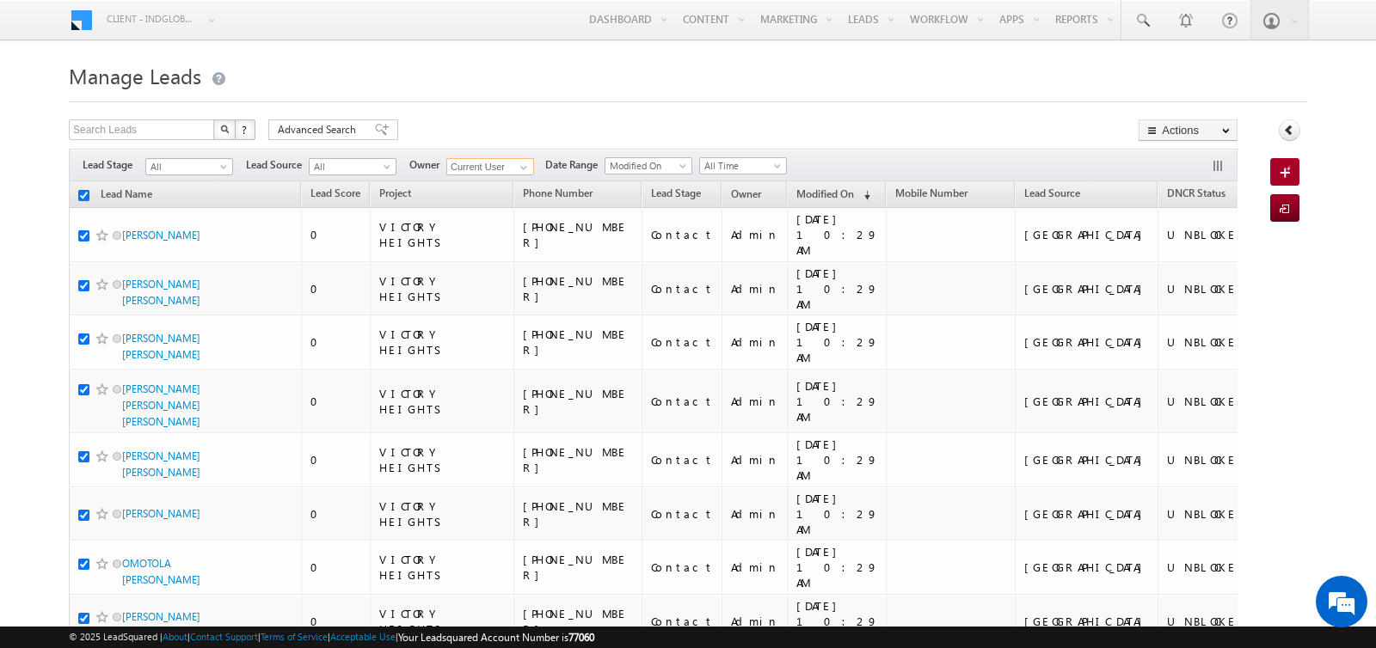
checkbox input "true"
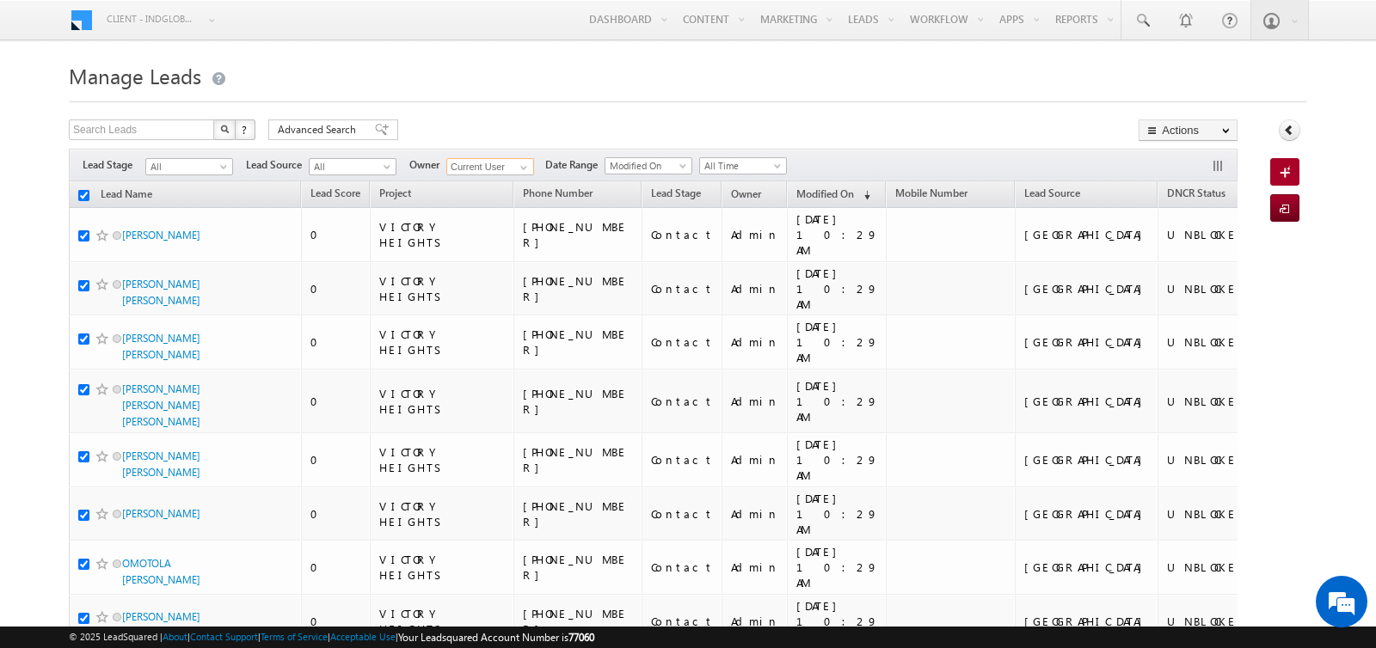
checkbox input "true"
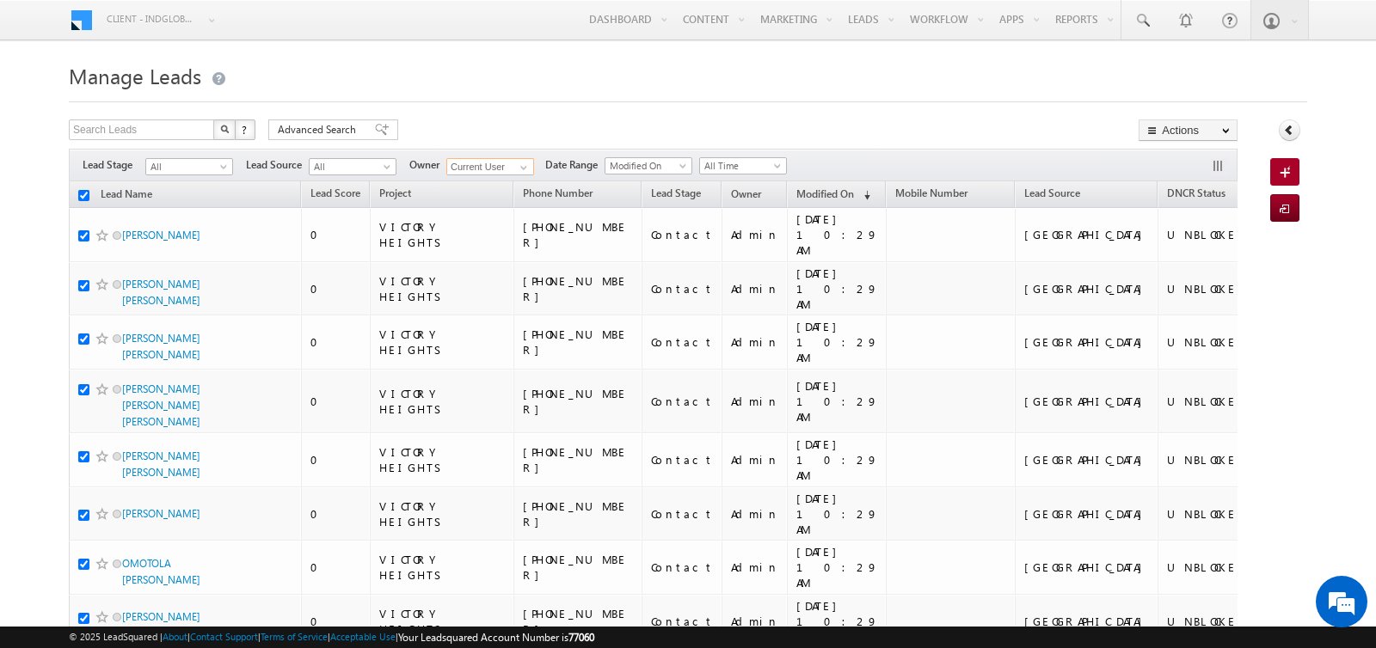
checkbox input "true"
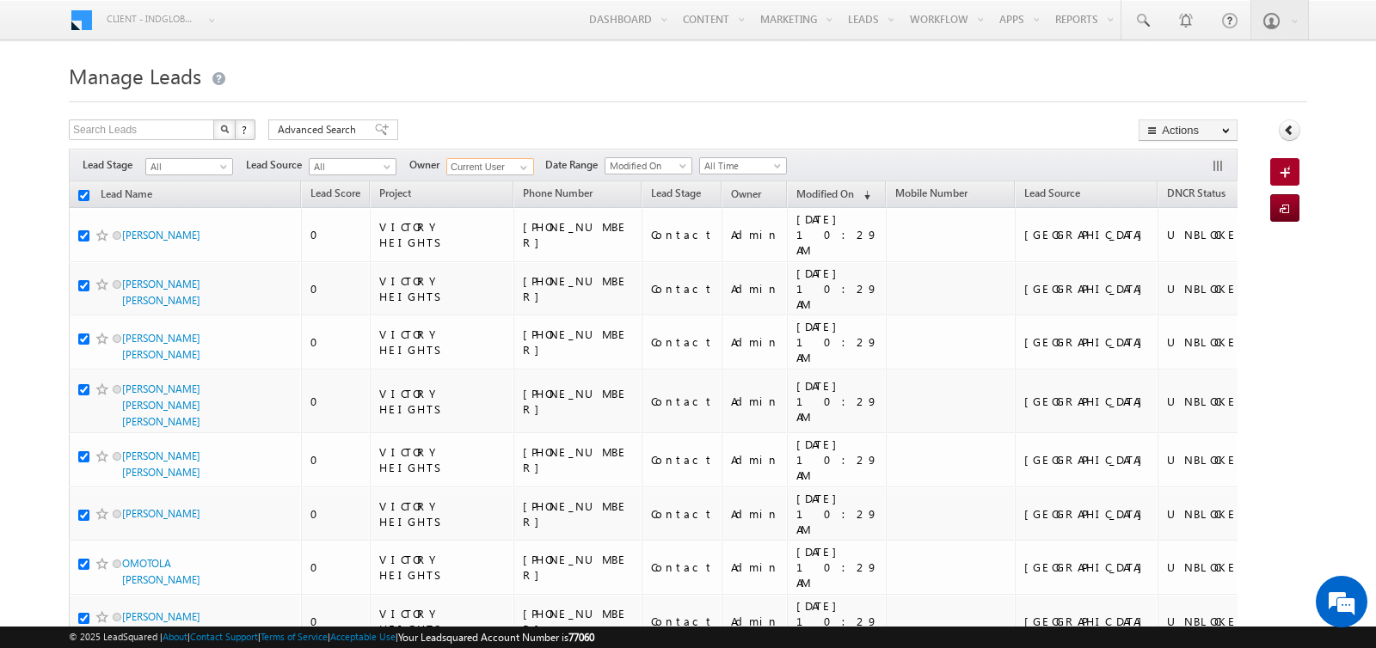
checkbox input "true"
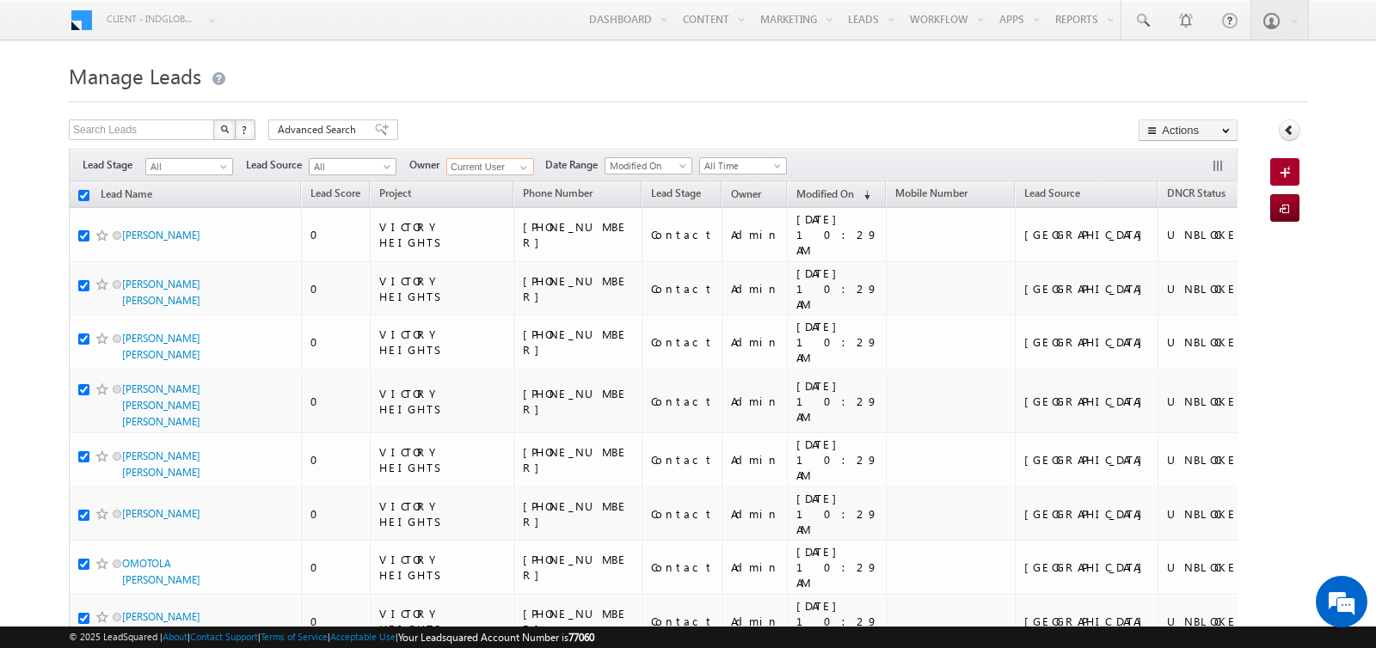
checkbox input "true"
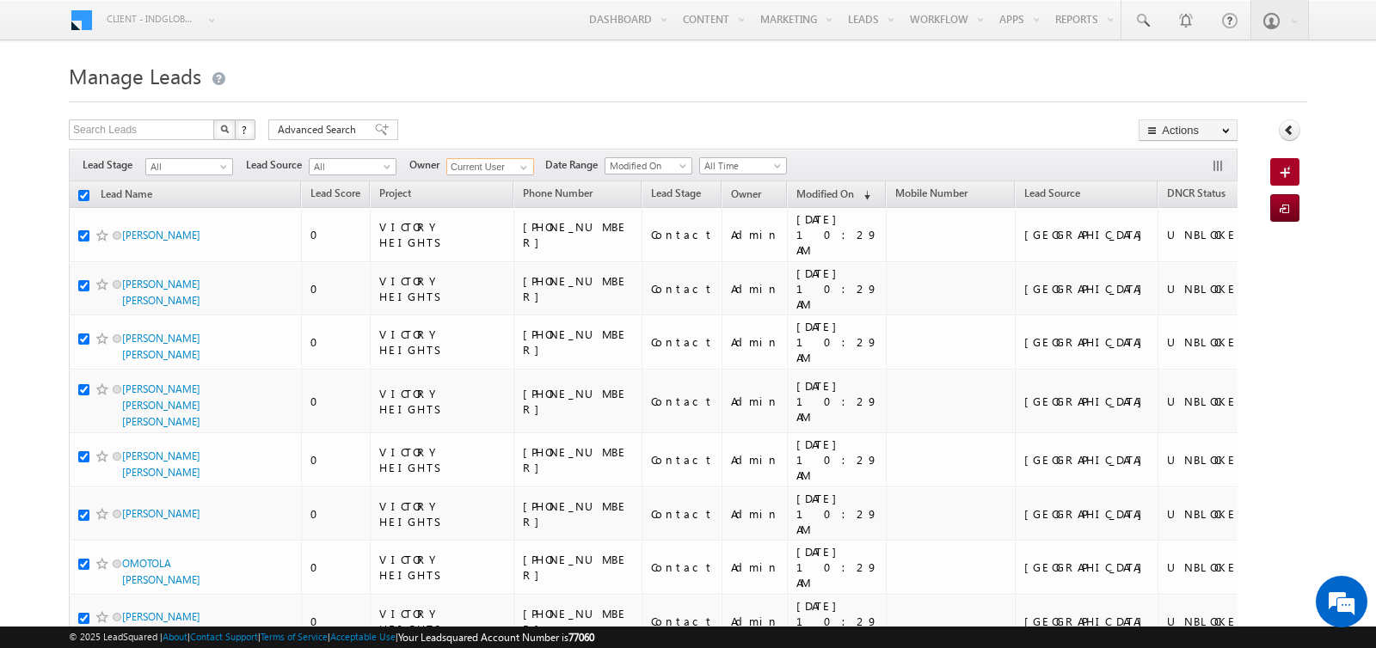
checkbox input "true"
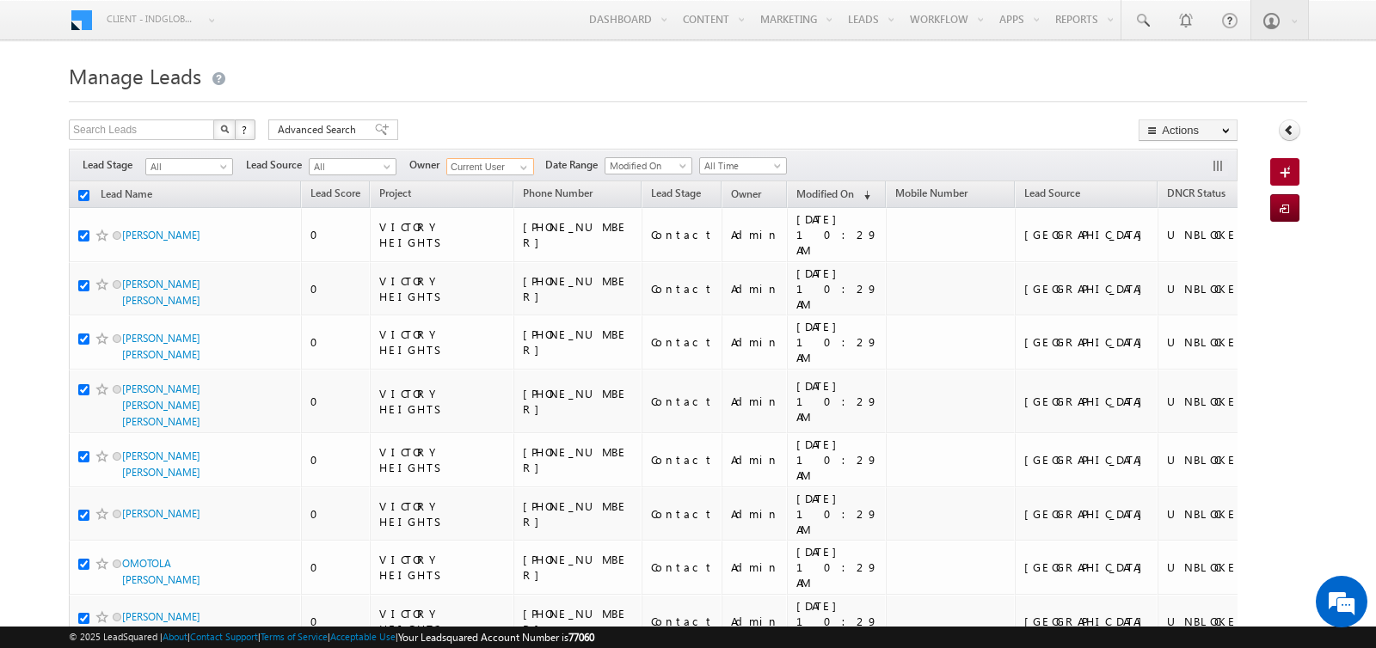
checkbox input "true"
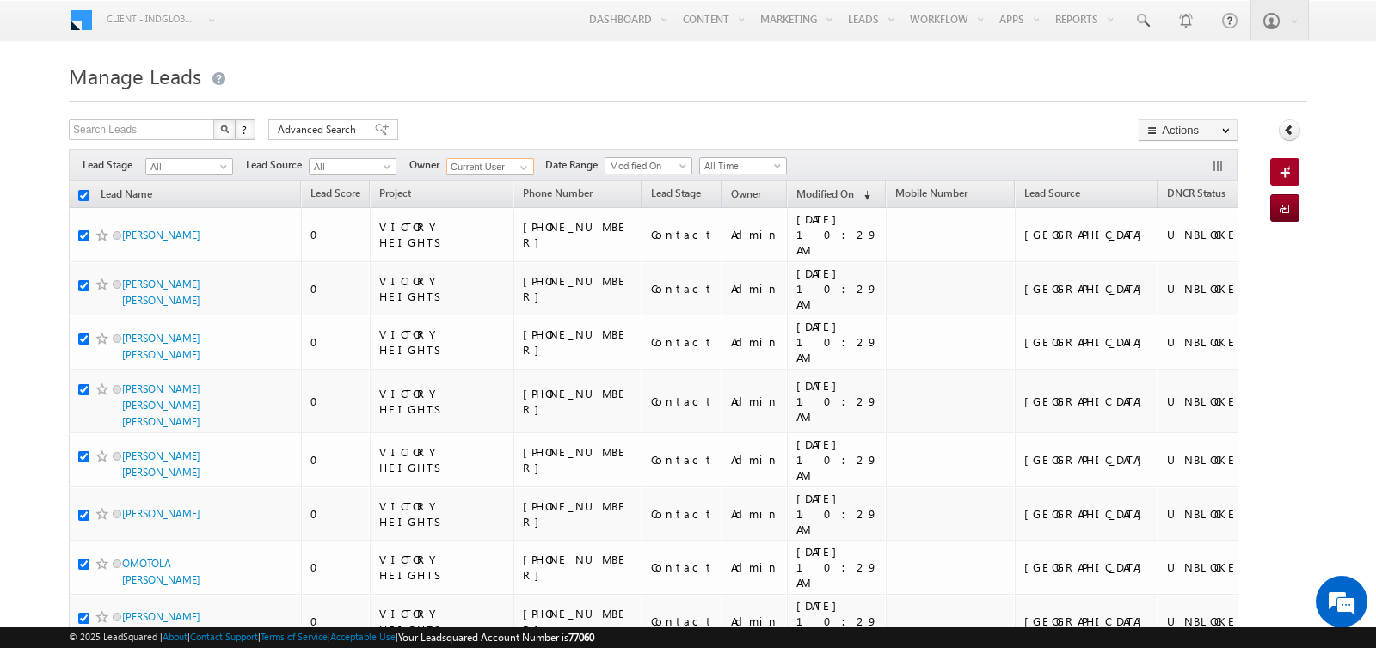
checkbox input "true"
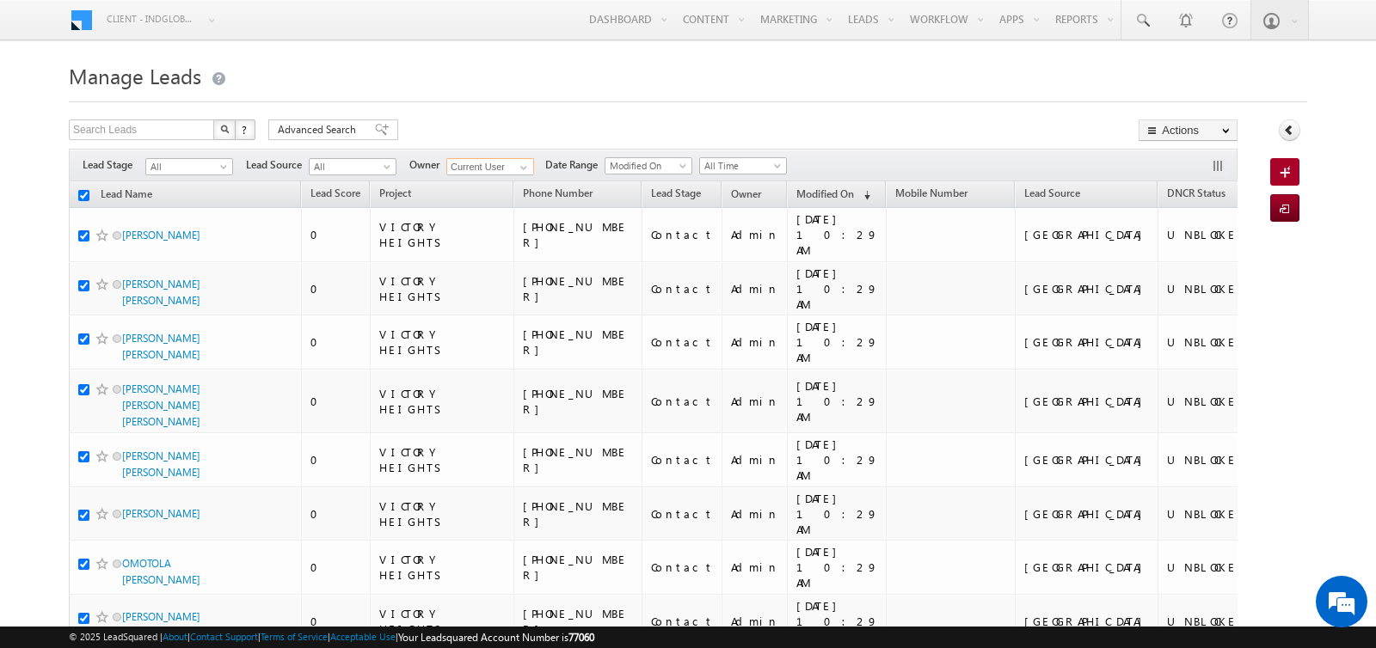
checkbox input "true"
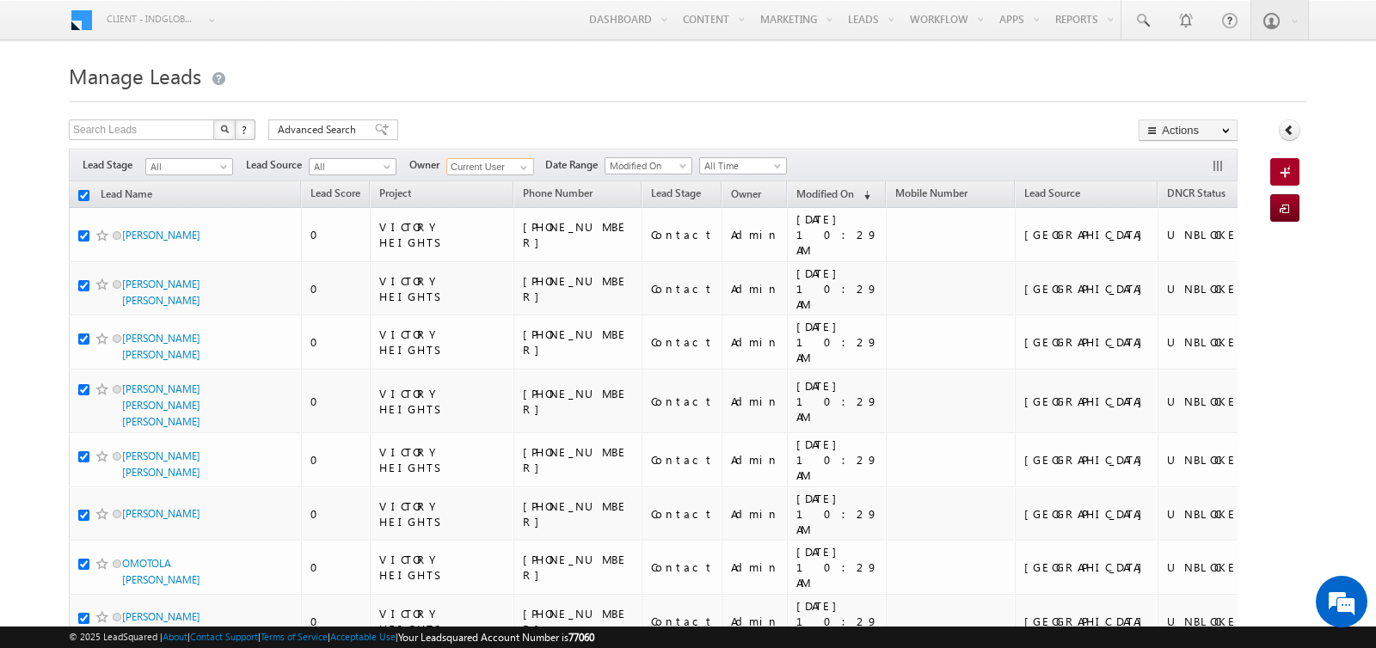
checkbox input "true"
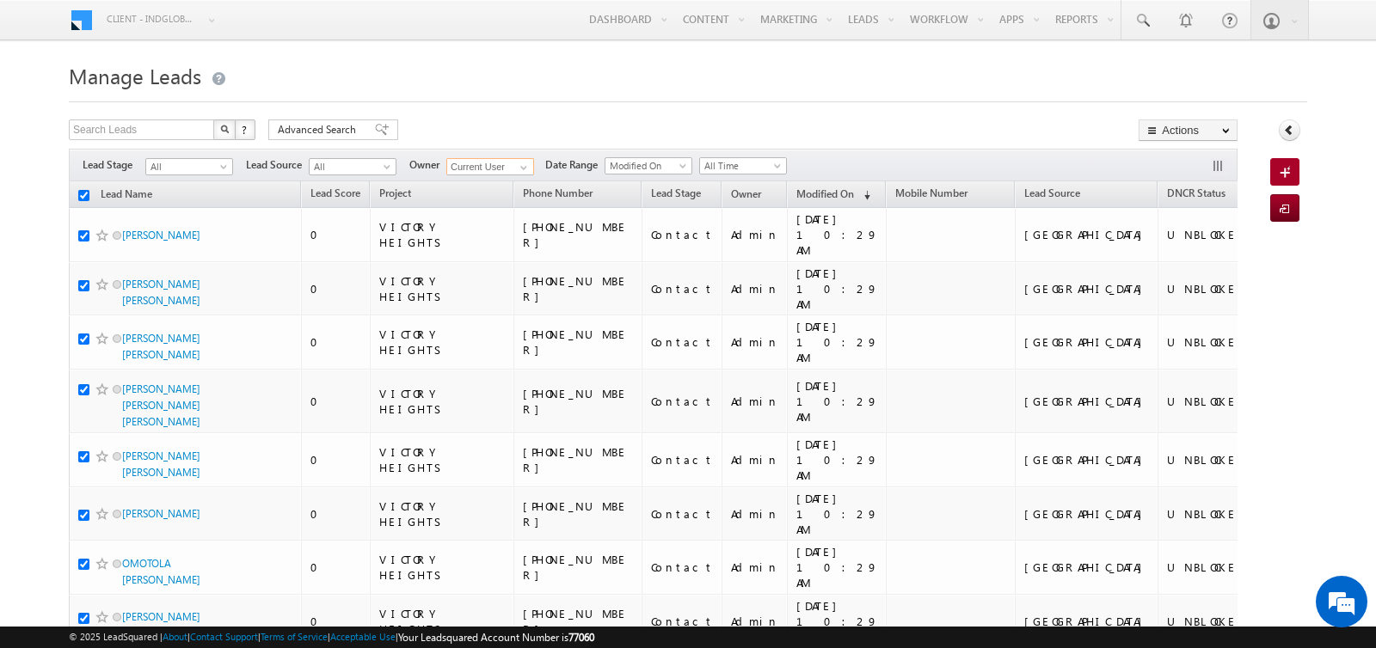
checkbox input "true"
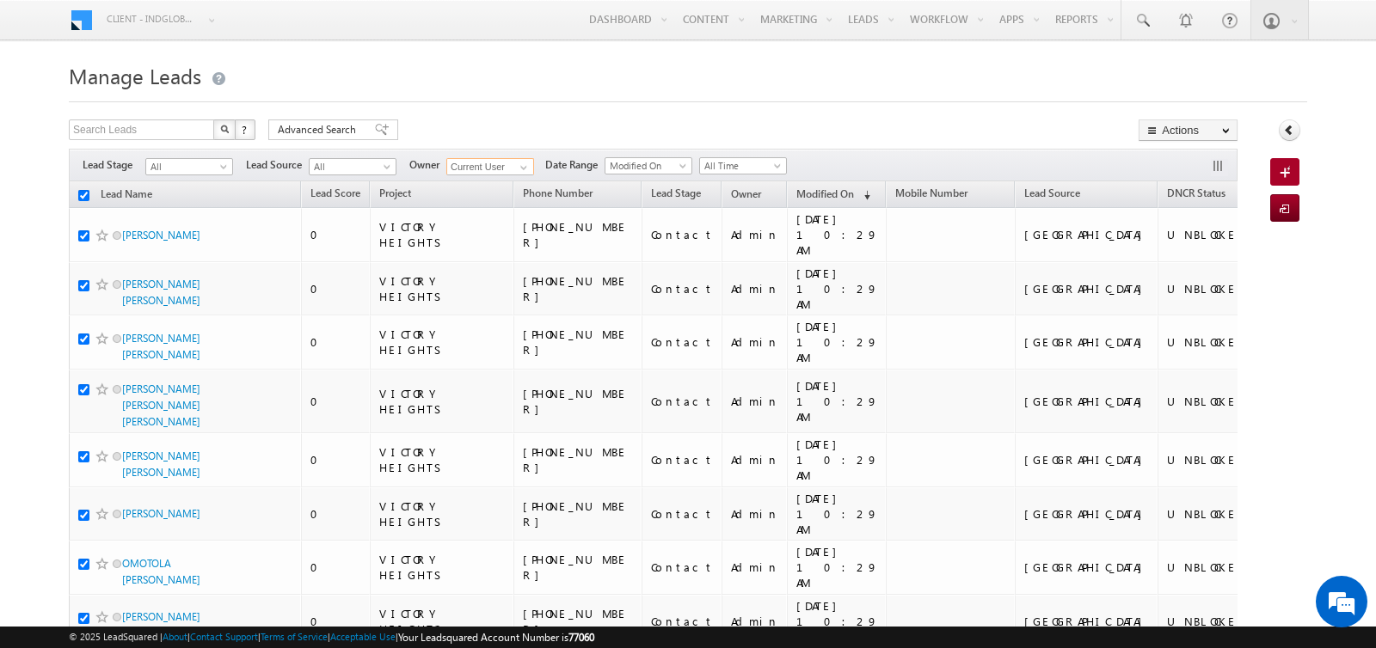
checkbox input "true"
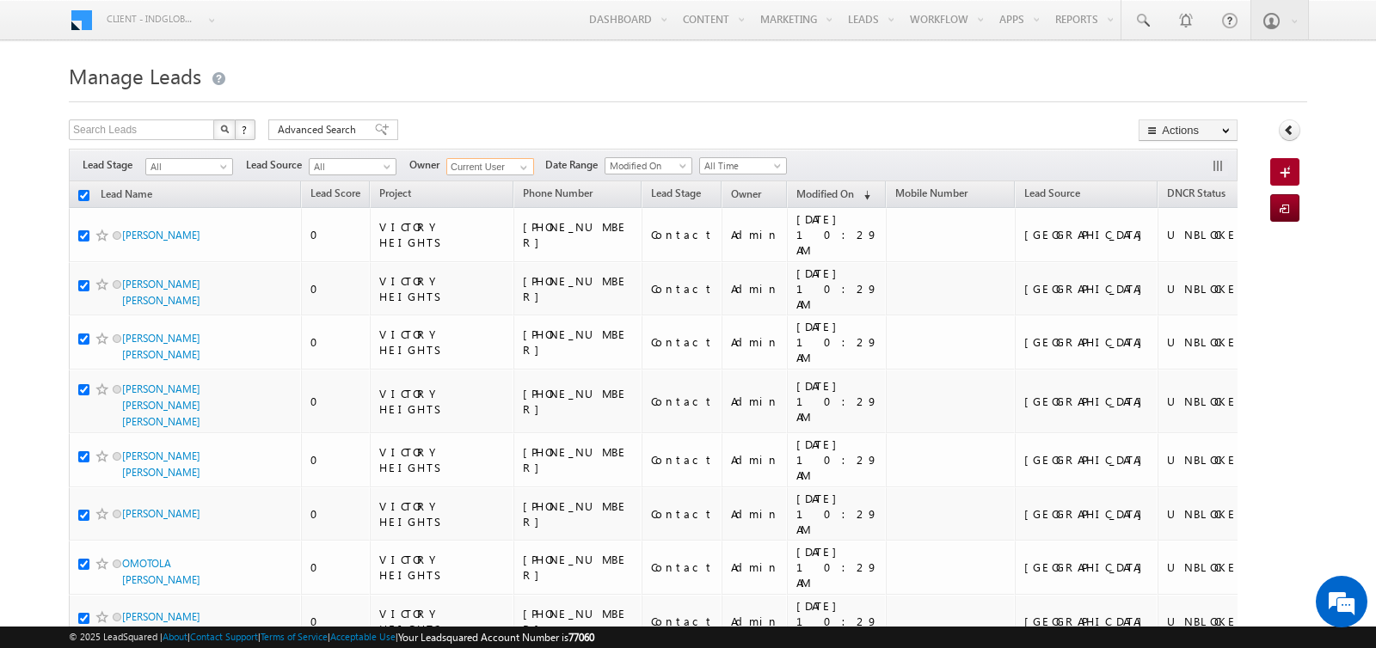
checkbox input "true"
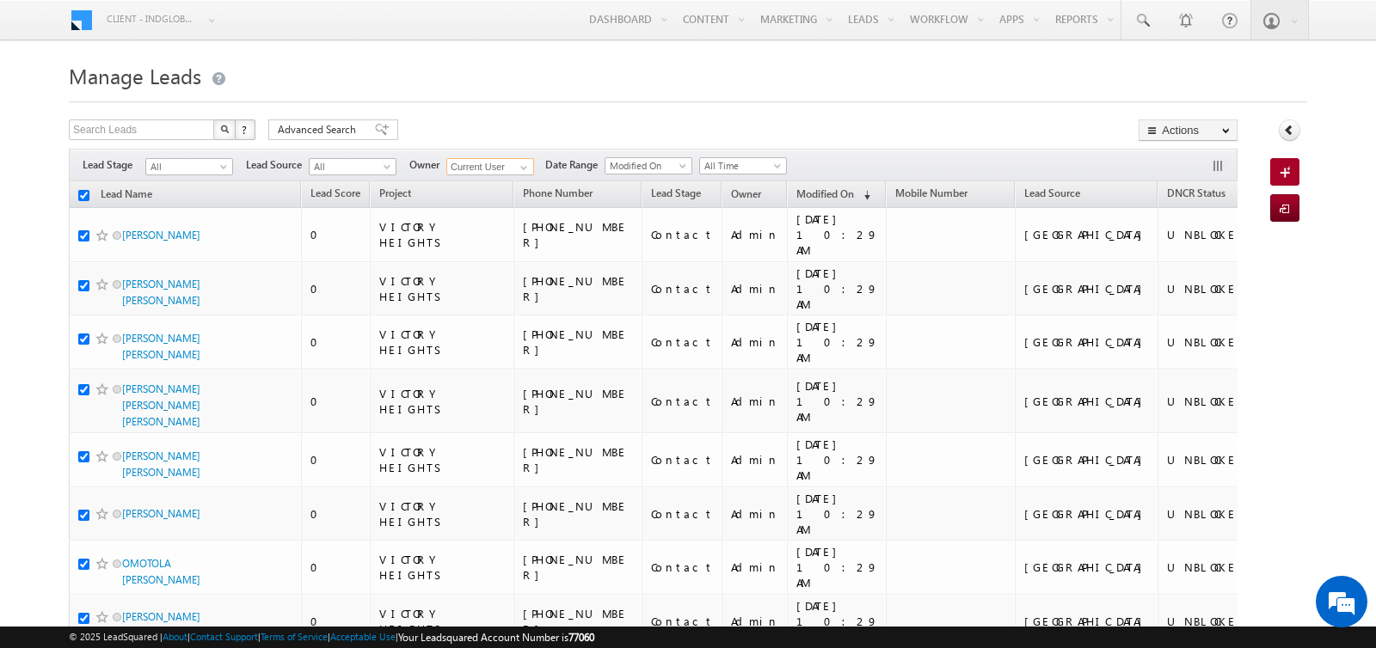
checkbox input "true"
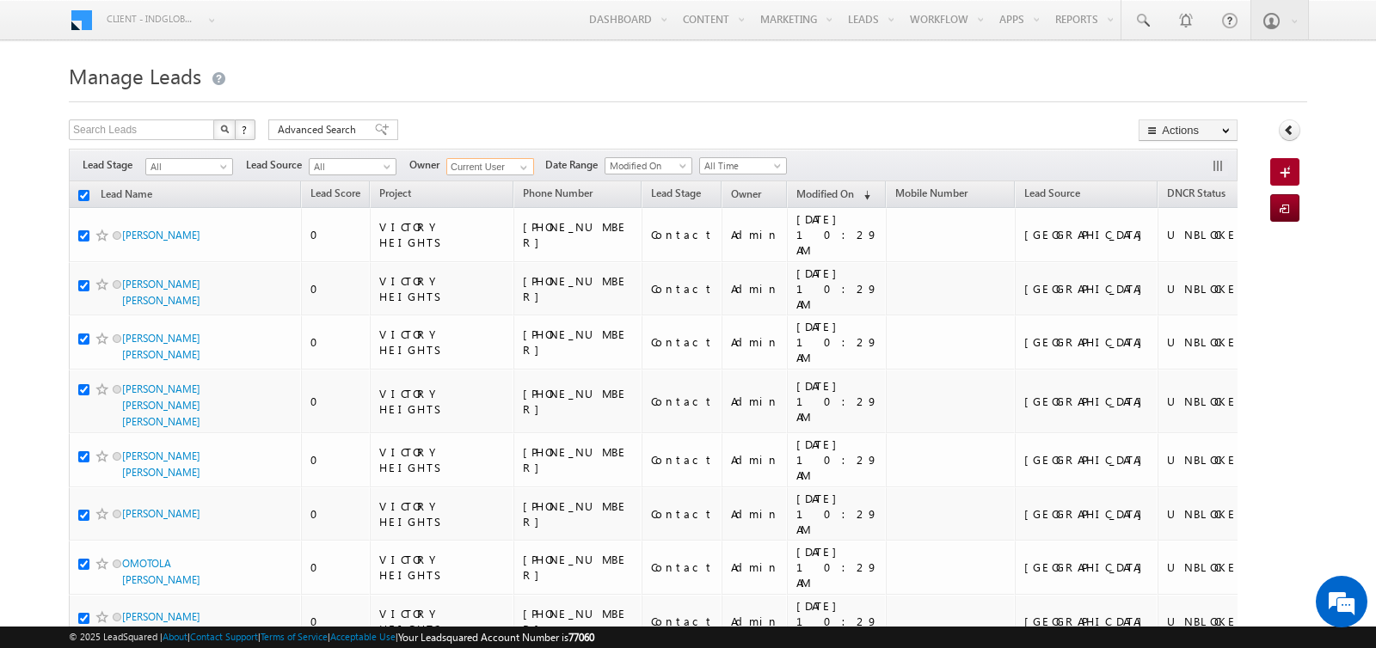
checkbox input "true"
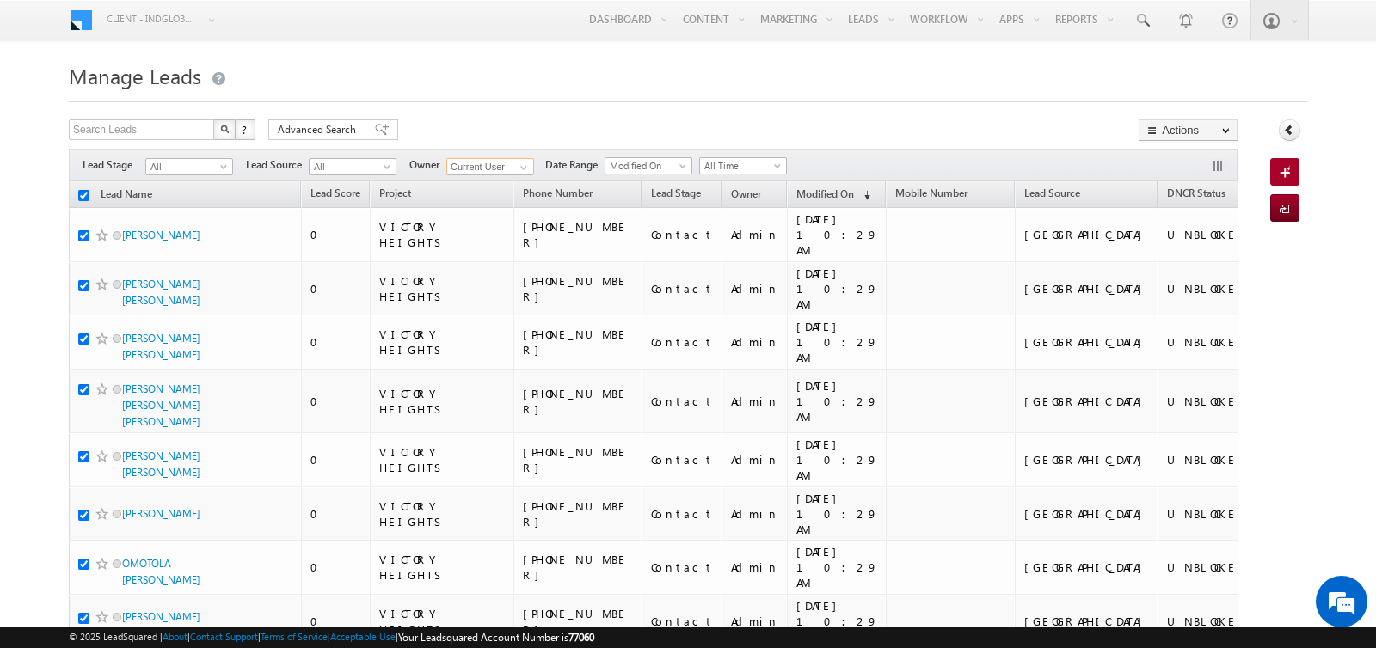
checkbox input "true"
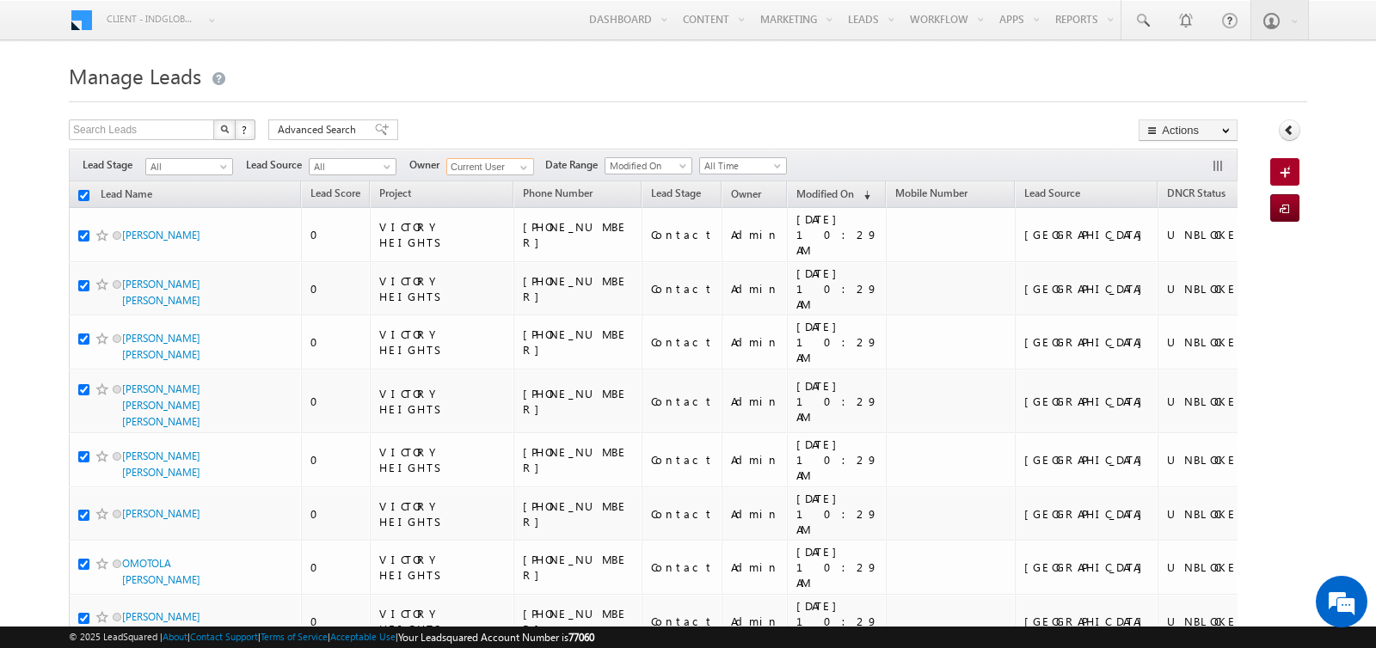
checkbox input "true"
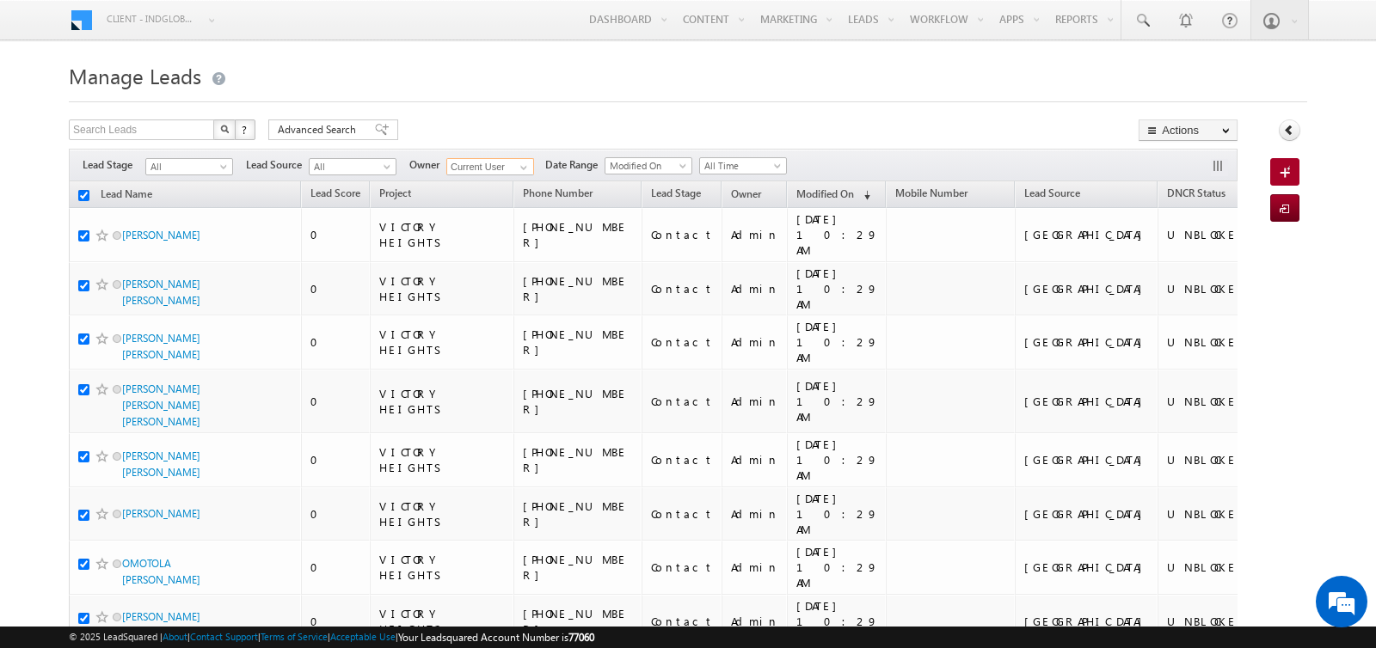
checkbox input "true"
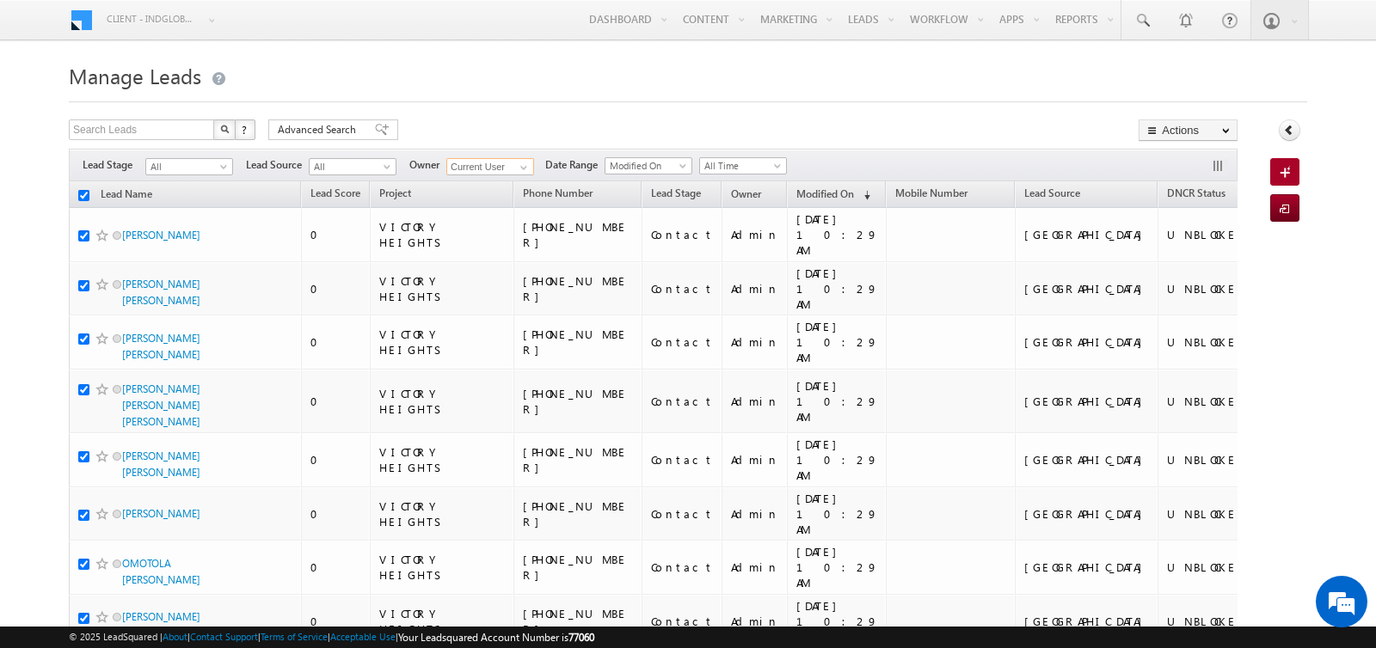
checkbox input "true"
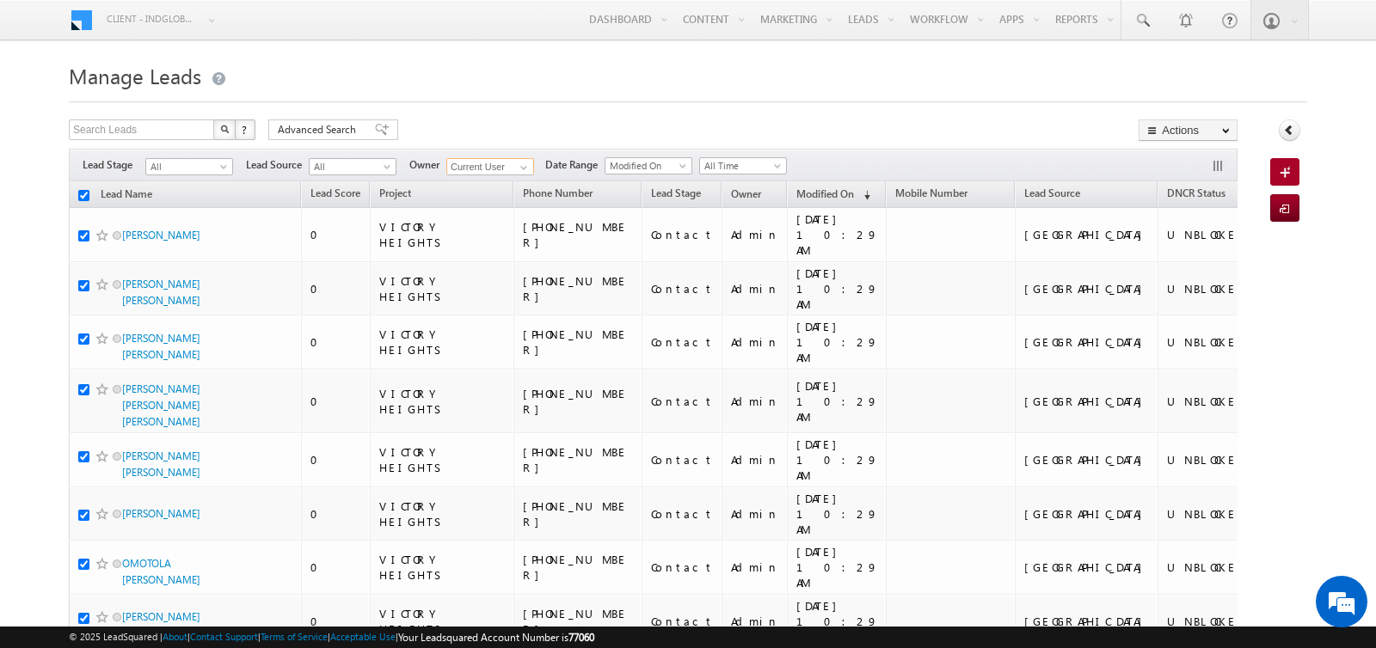
checkbox input "true"
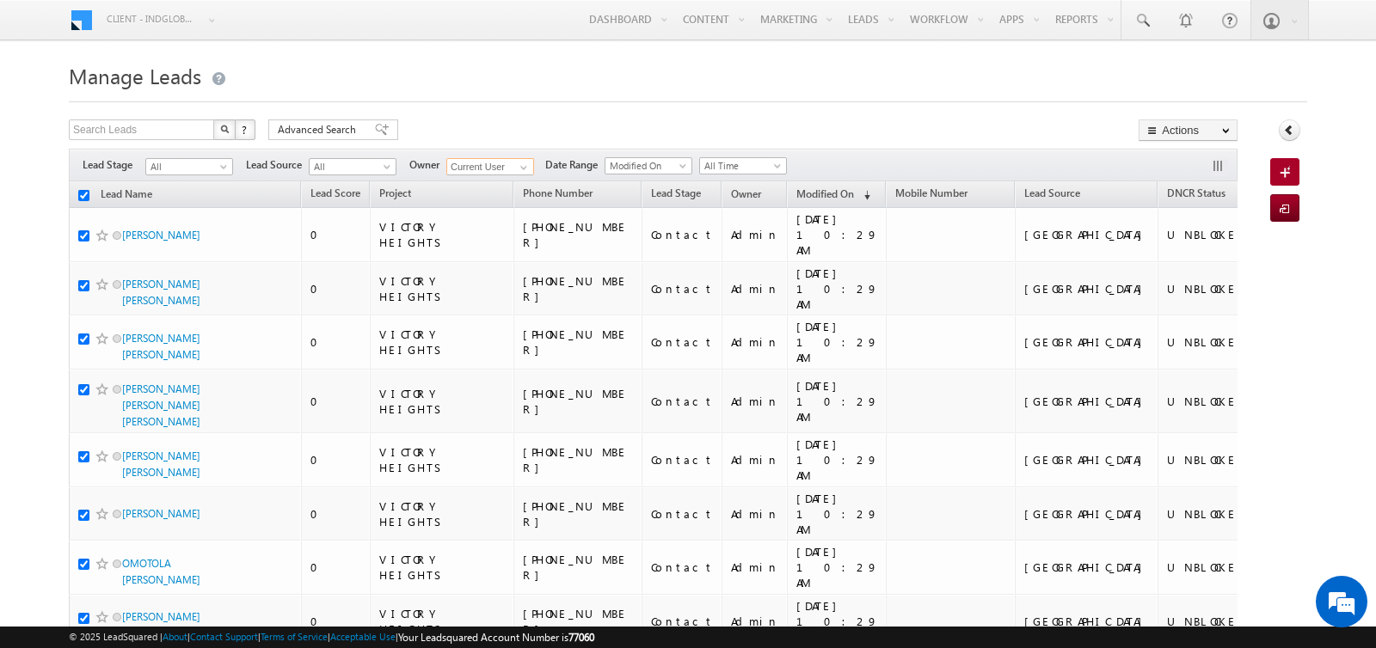
checkbox input "true"
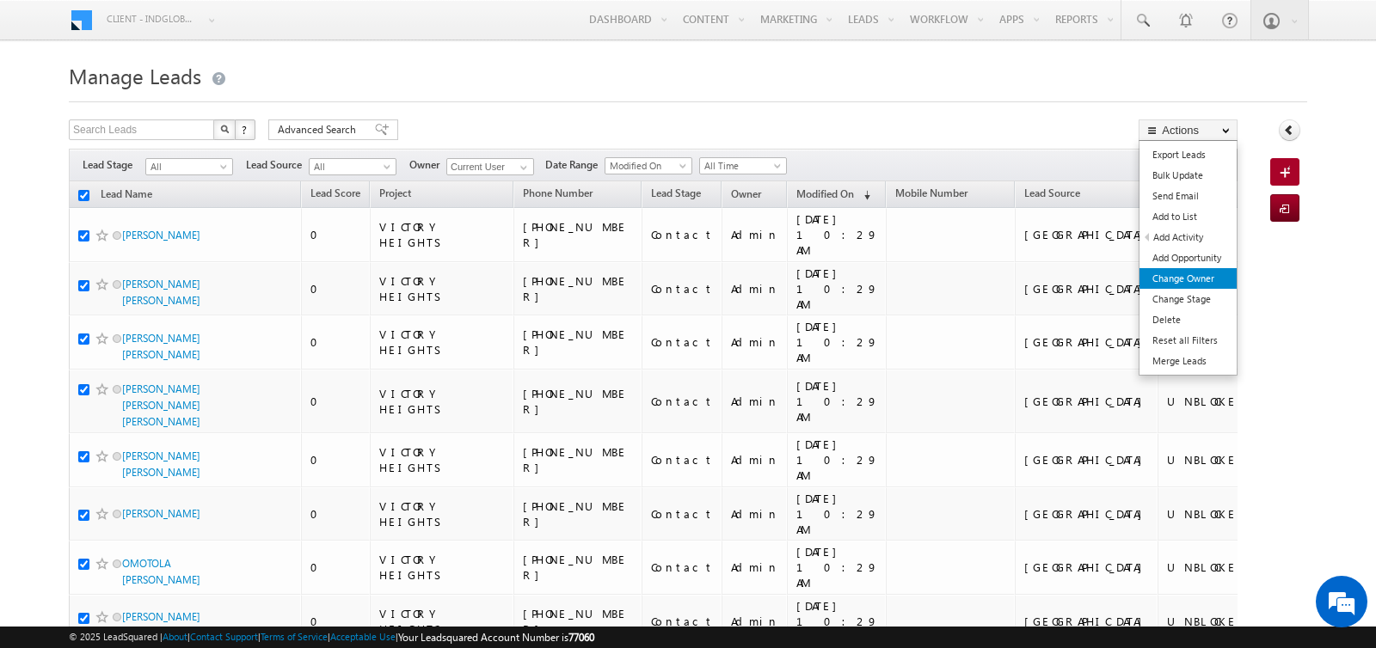
click at [1186, 273] on link "Change Owner" at bounding box center [1187, 278] width 97 height 21
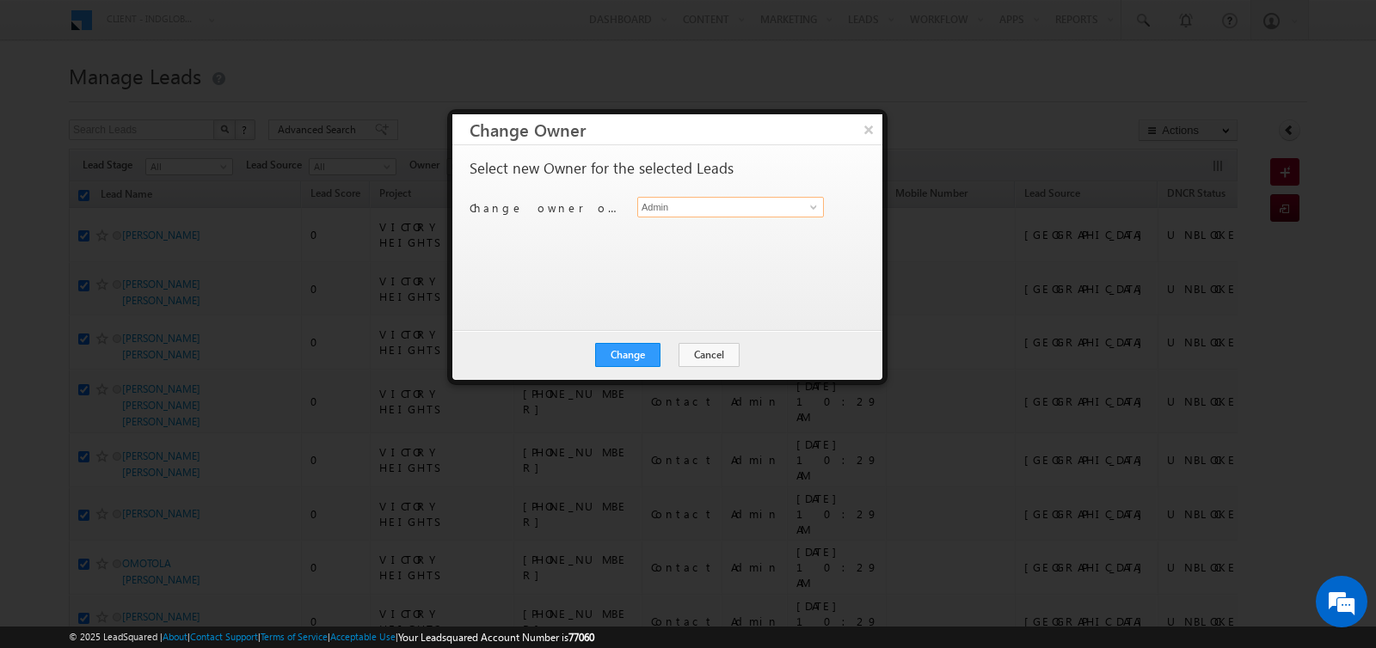
click at [709, 209] on input "Admin" at bounding box center [730, 207] width 187 height 21
click at [809, 205] on span at bounding box center [813, 207] width 14 height 14
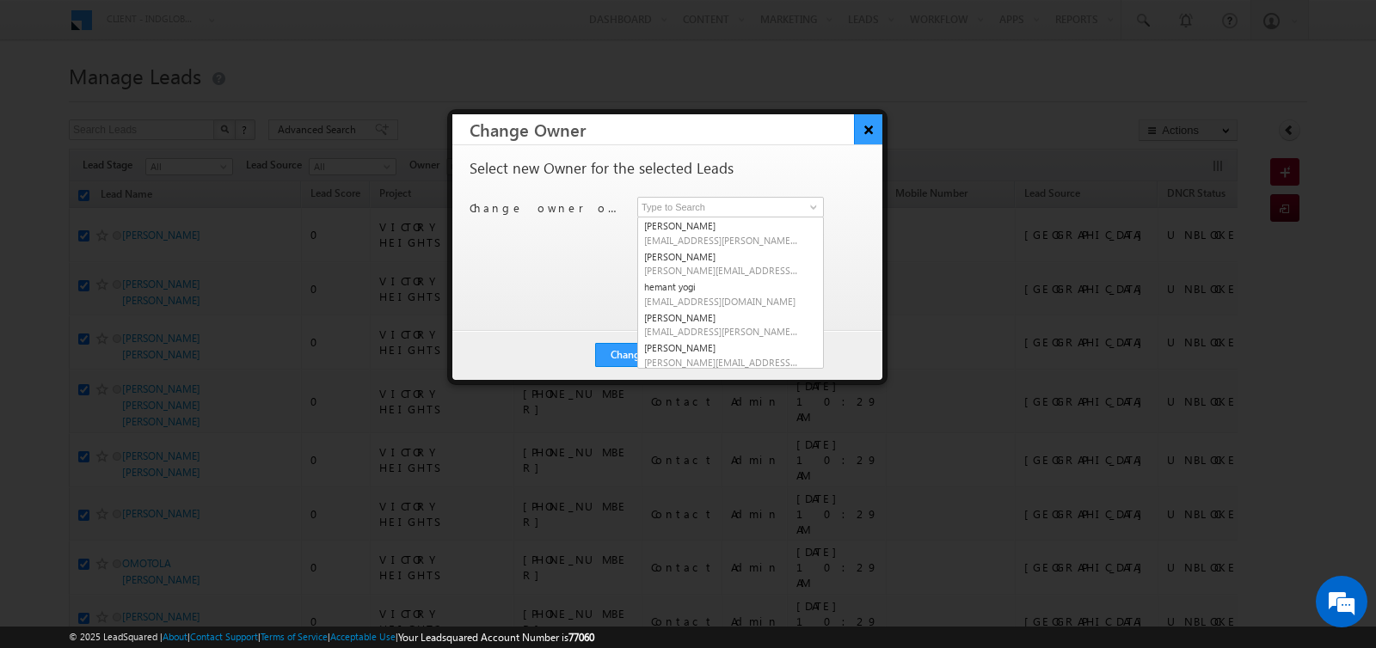
click at [865, 131] on button "×" at bounding box center [868, 129] width 28 height 30
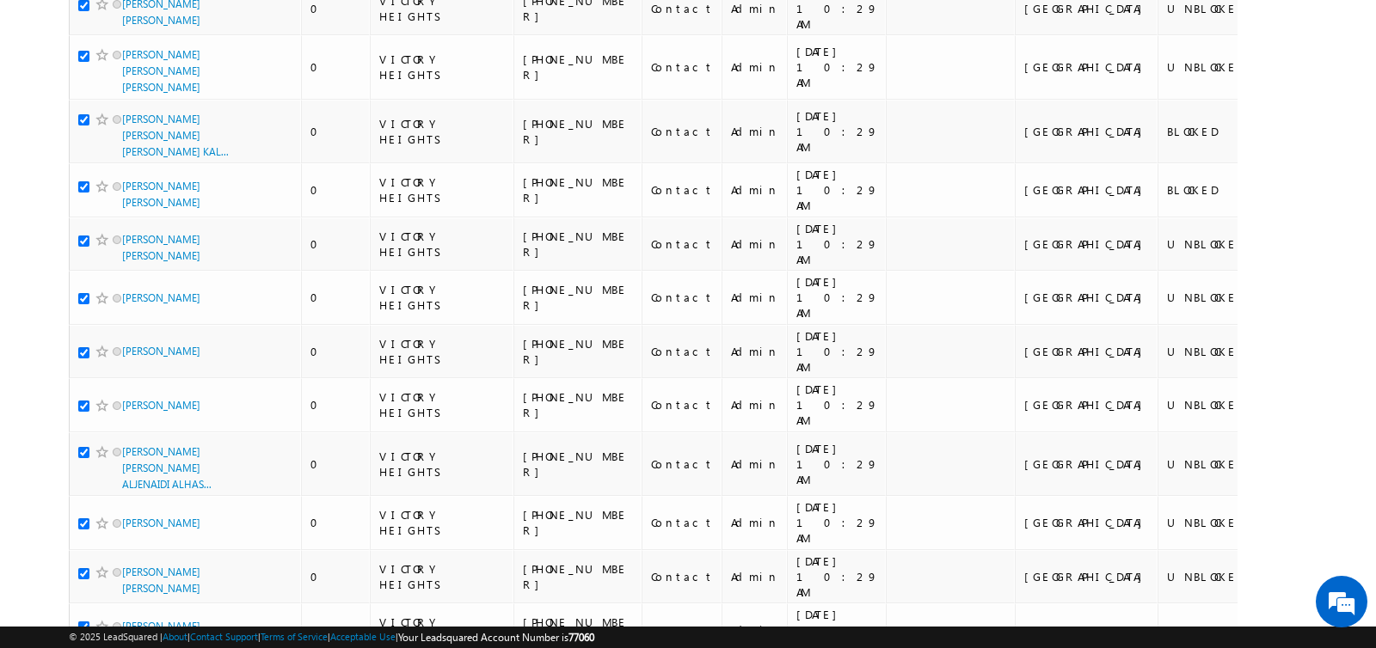
scroll to position [8464, 0]
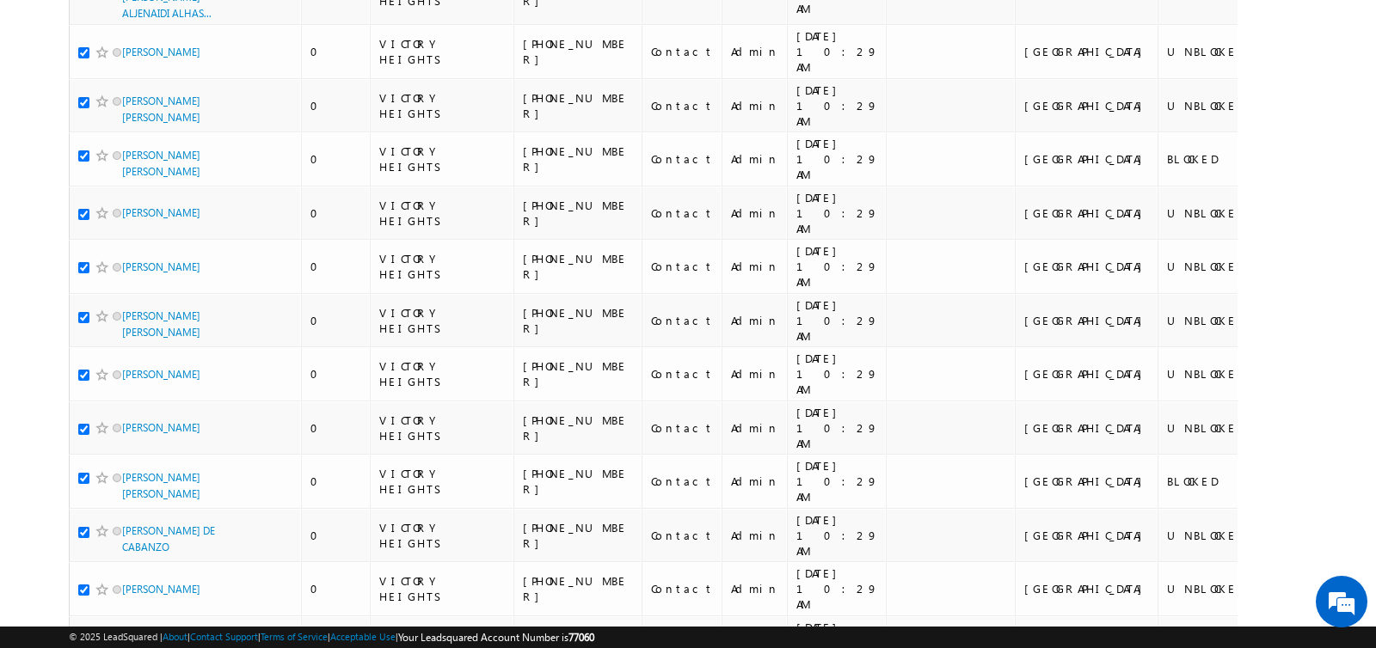
click at [121, 612] on li "100" at bounding box center [127, 617] width 41 height 17
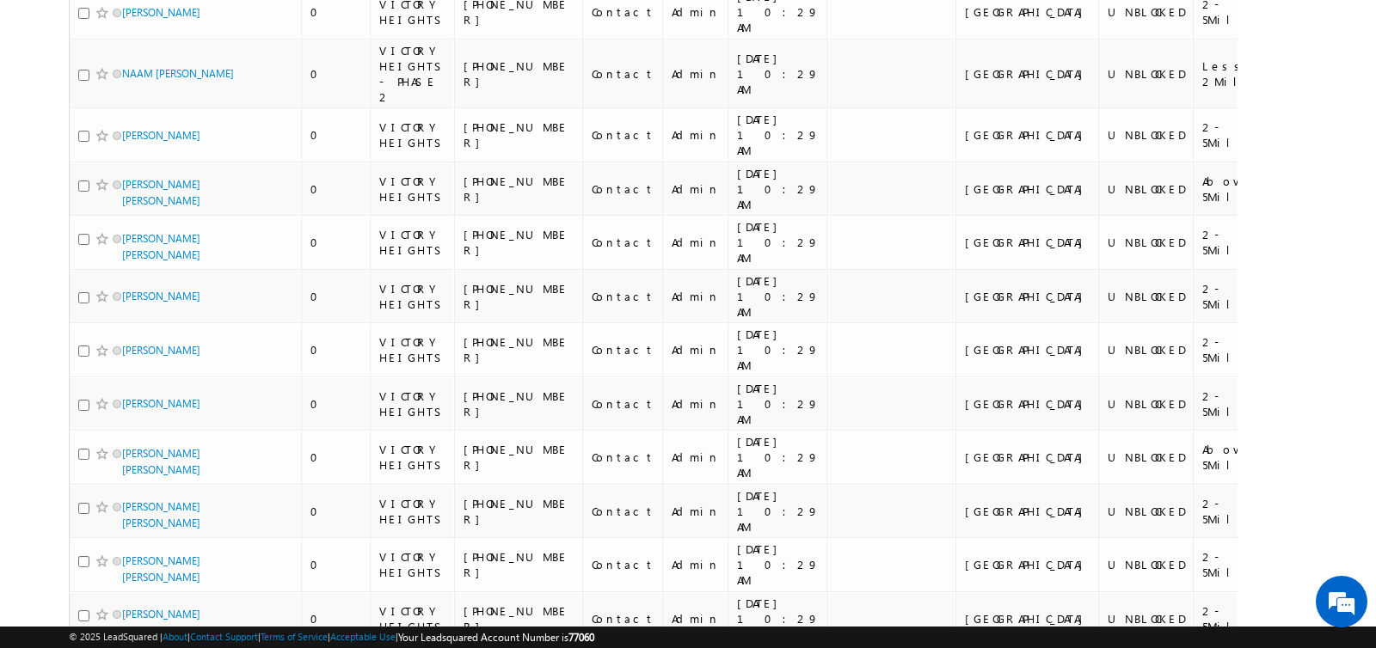
scroll to position [3975, 0]
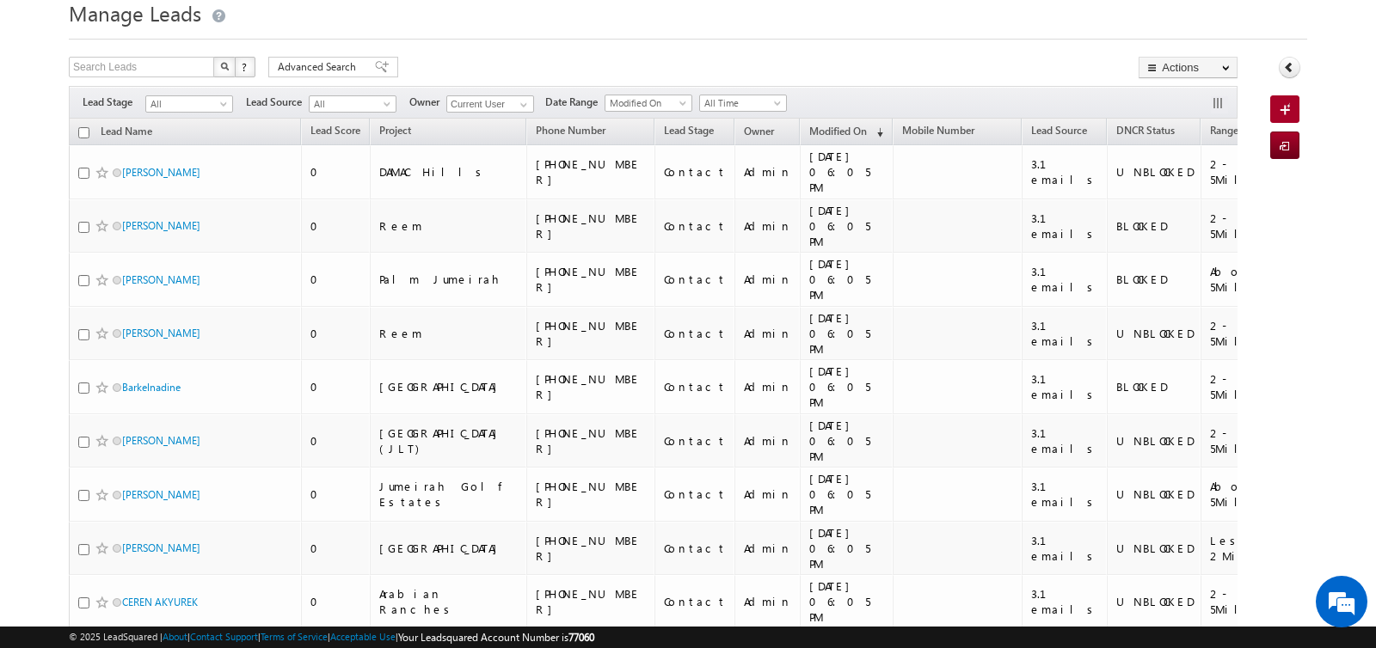
scroll to position [0, 0]
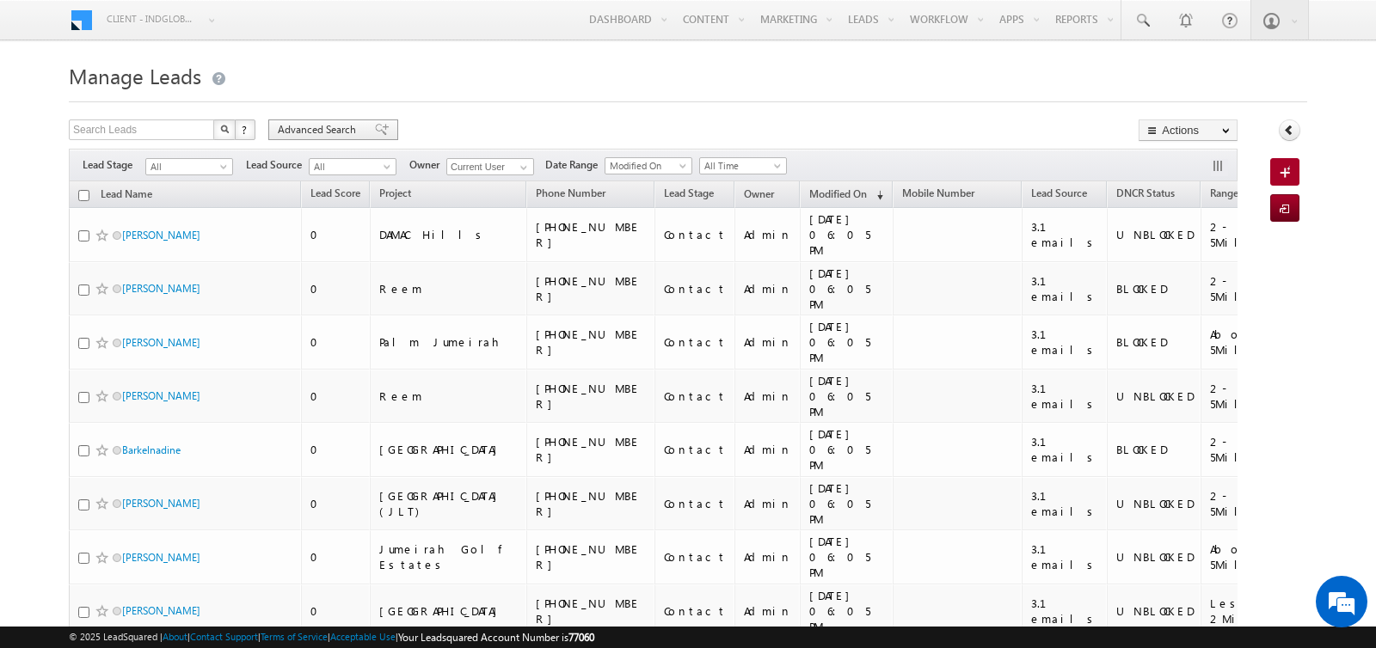
click at [360, 119] on div "Advanced Search" at bounding box center [333, 129] width 130 height 21
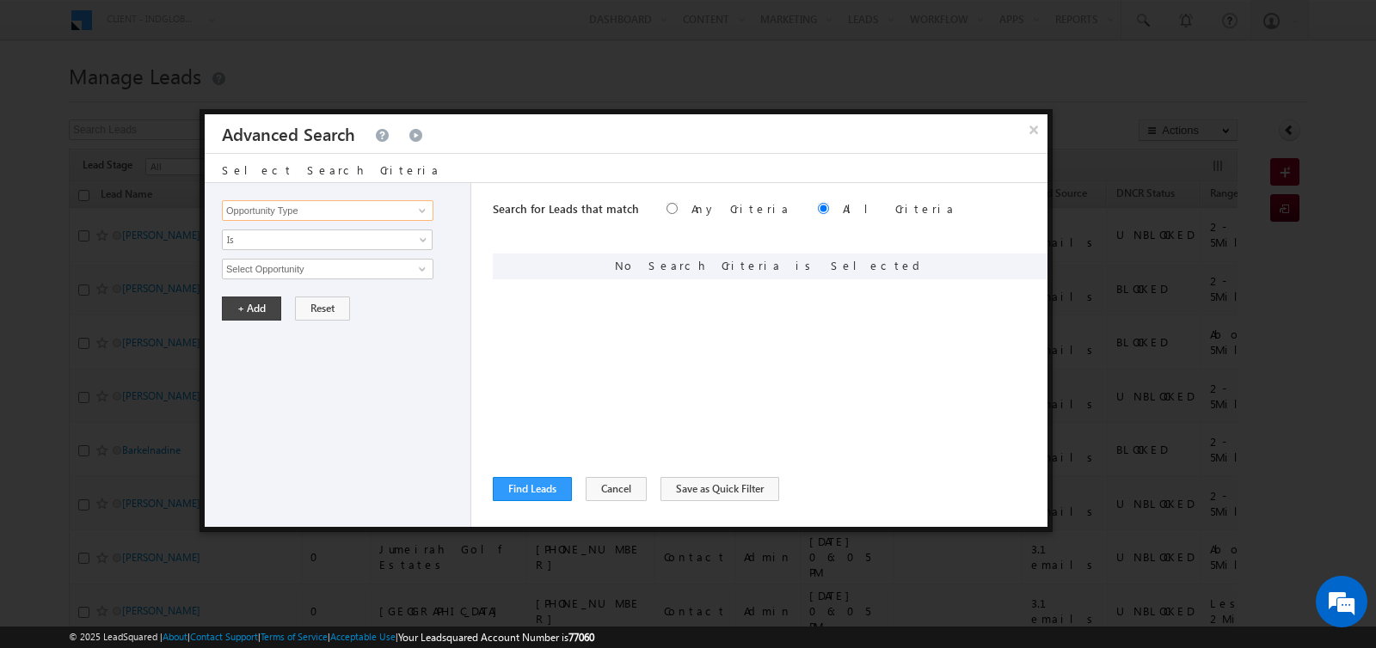
click at [354, 213] on input "Opportunity Type" at bounding box center [327, 210] width 211 height 21
click at [329, 241] on link "Nationality" at bounding box center [327, 246] width 211 height 20
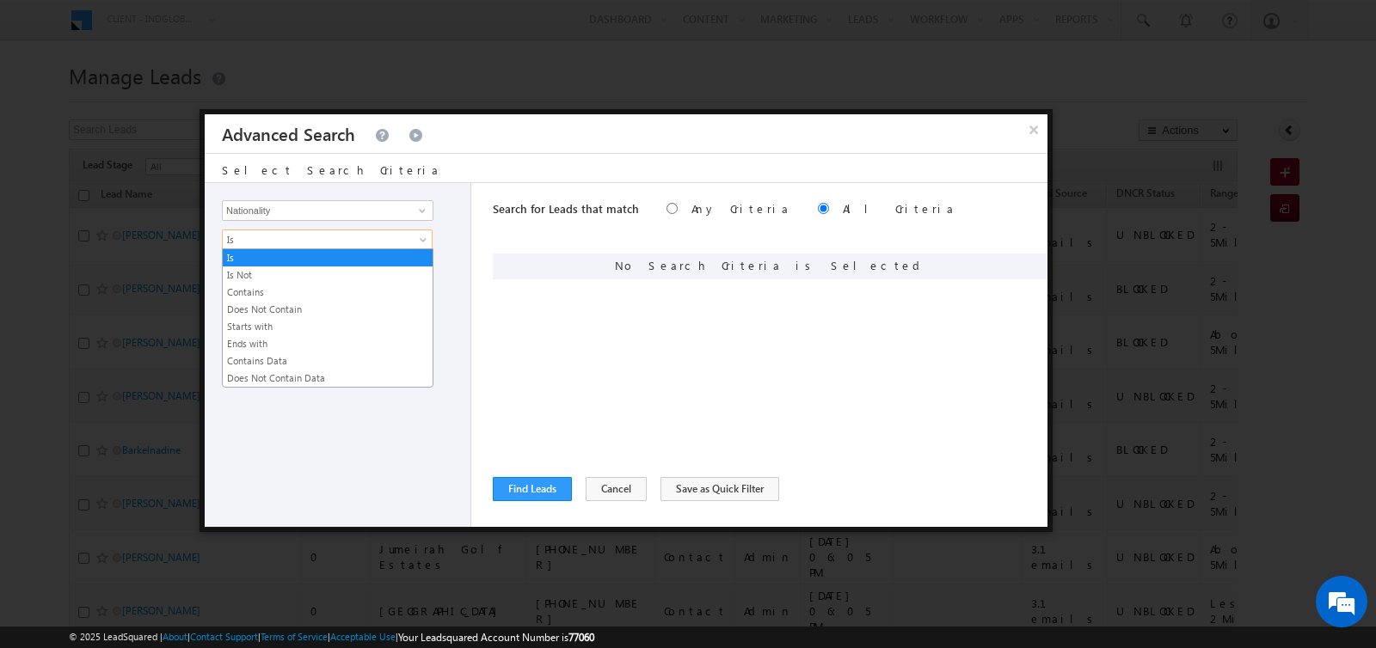
click at [299, 240] on span "Is" at bounding box center [316, 239] width 187 height 15
click at [469, 178] on div "Select Search Criteria" at bounding box center [626, 168] width 843 height 29
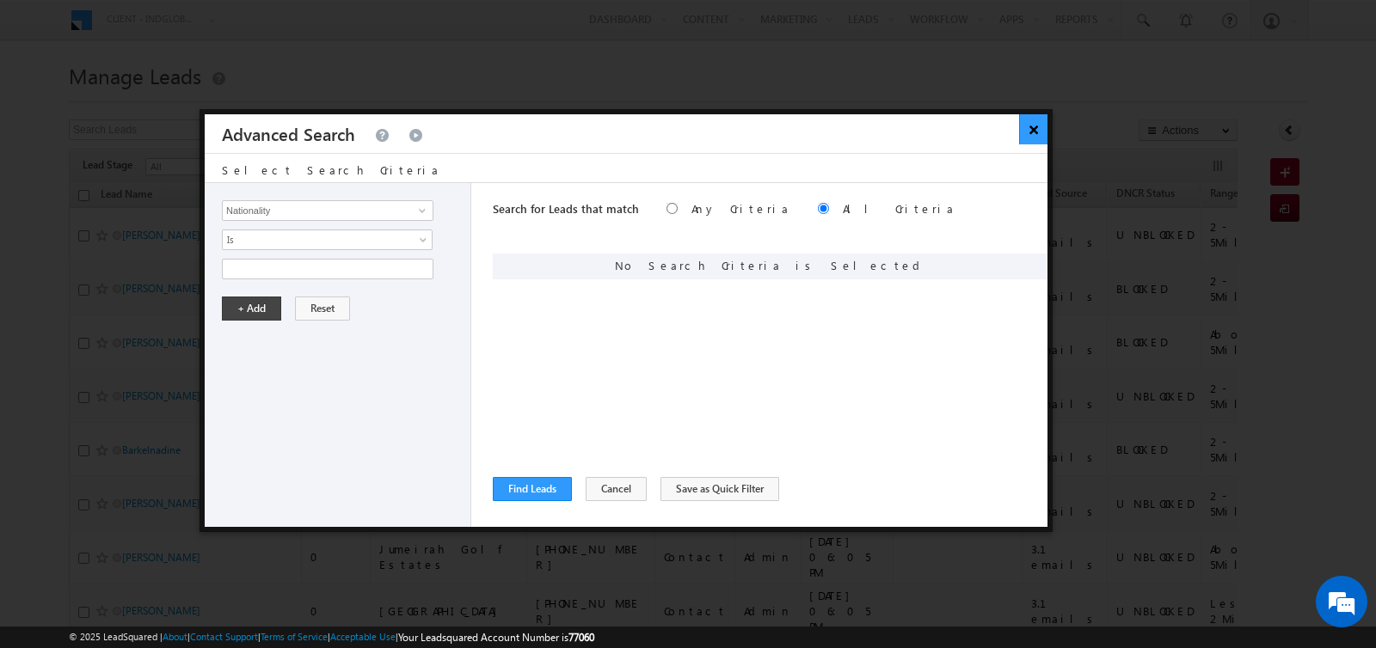
click at [1022, 136] on button "×" at bounding box center [1033, 129] width 28 height 30
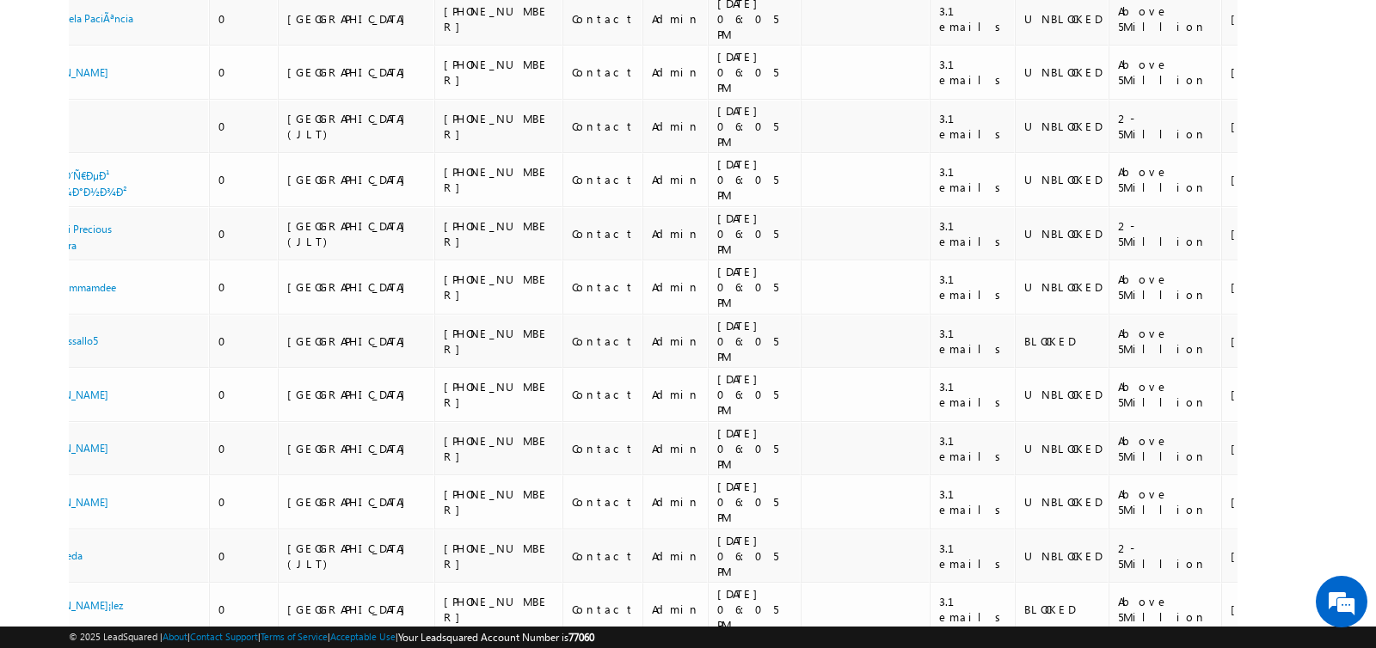
scroll to position [4693, 0]
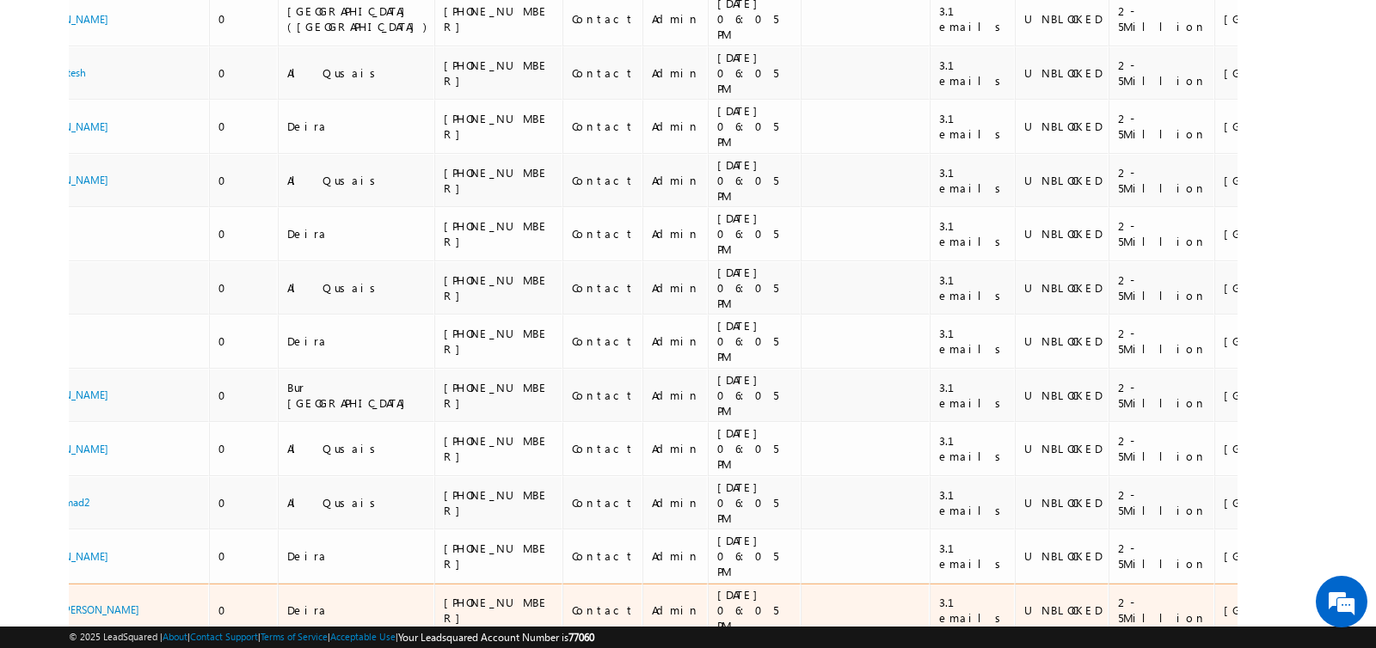
scroll to position [4890, 0]
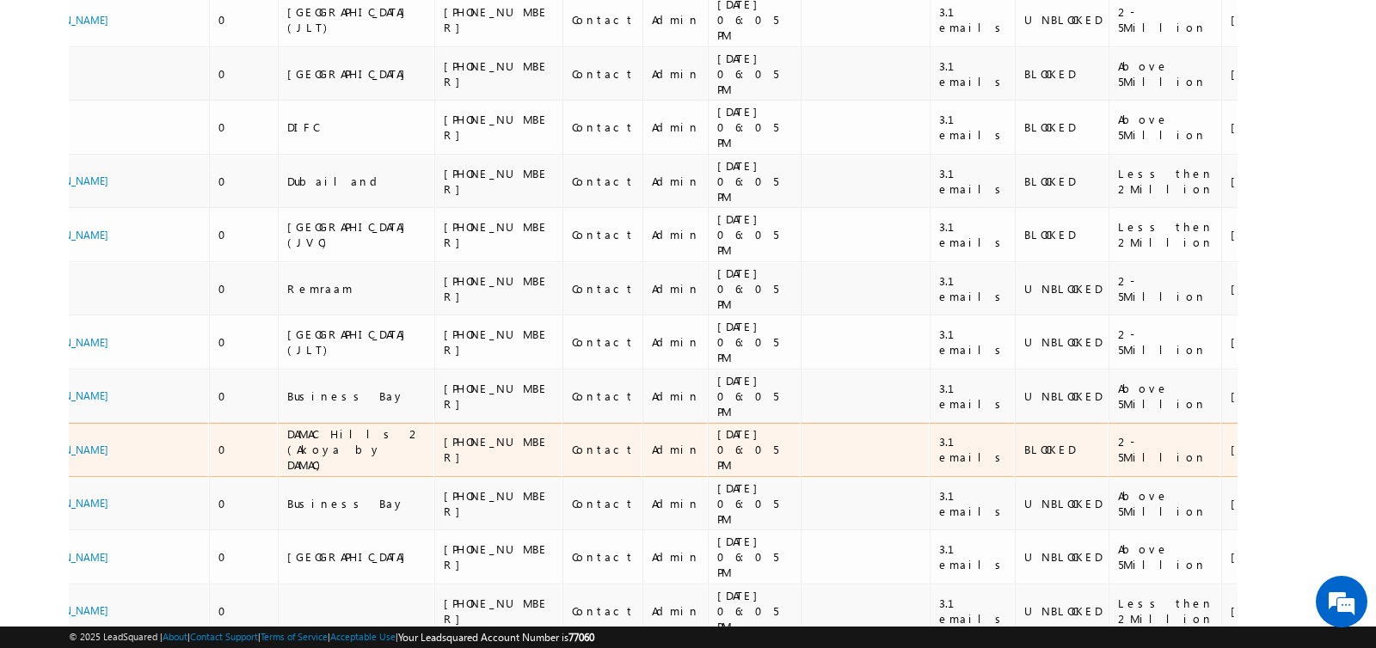
scroll to position [5199, 0]
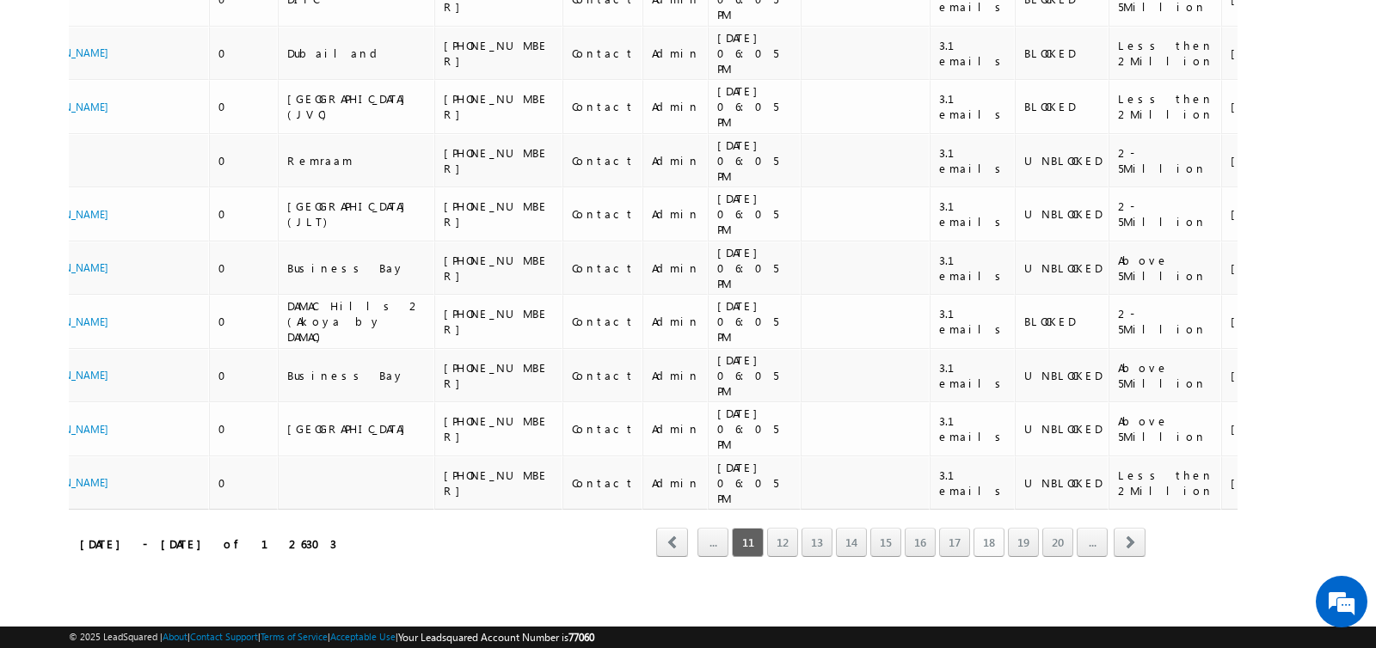
click at [996, 545] on link "18" at bounding box center [988, 542] width 31 height 29
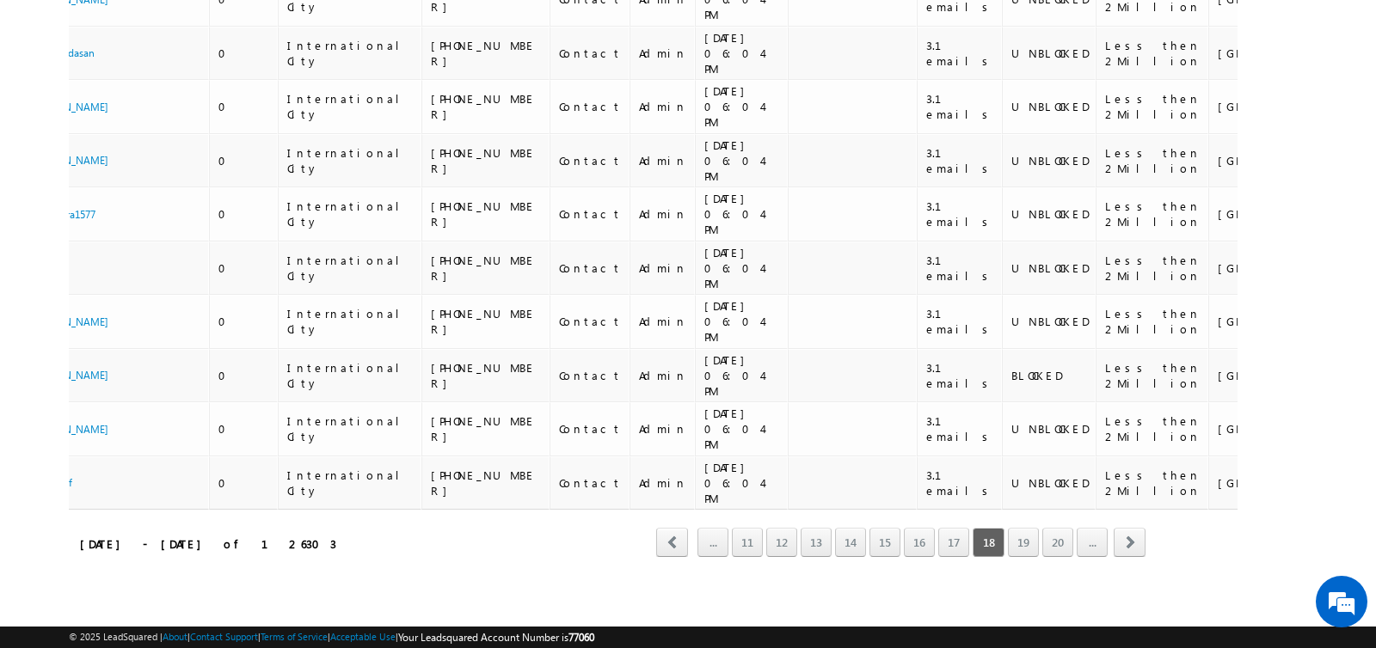
scroll to position [4920, 0]
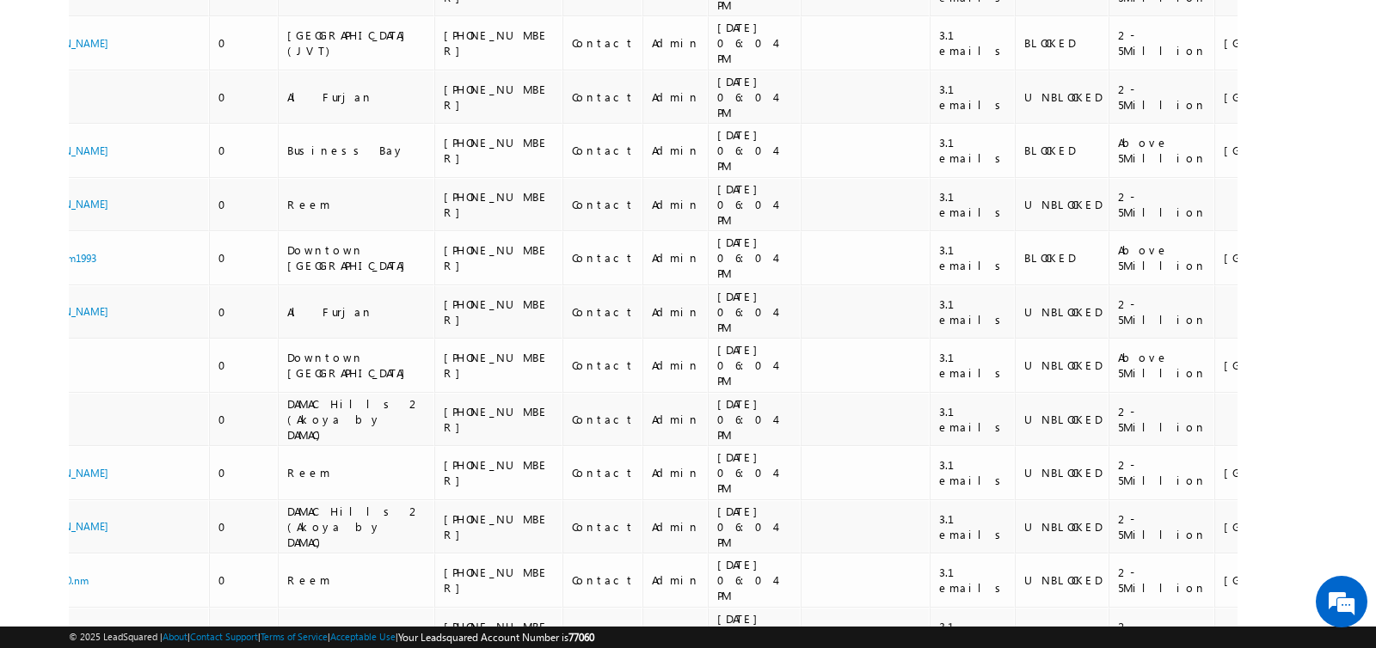
scroll to position [4909, 0]
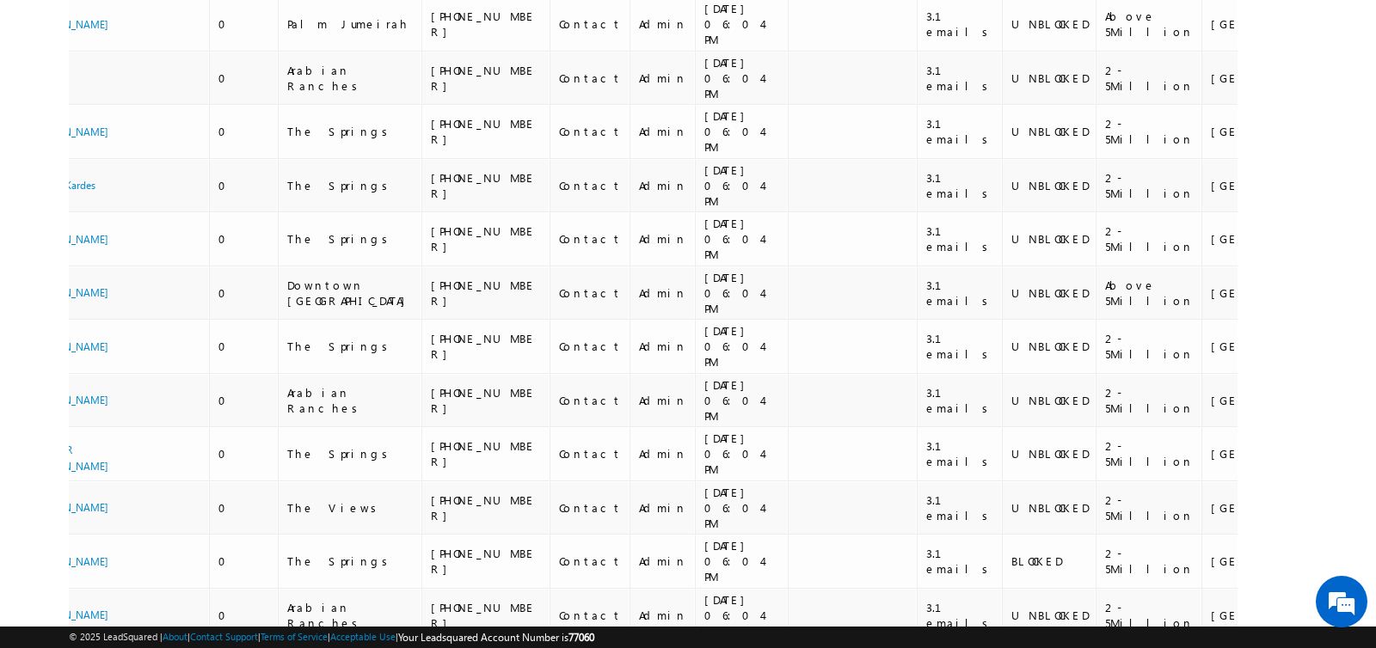
scroll to position [4956, 0]
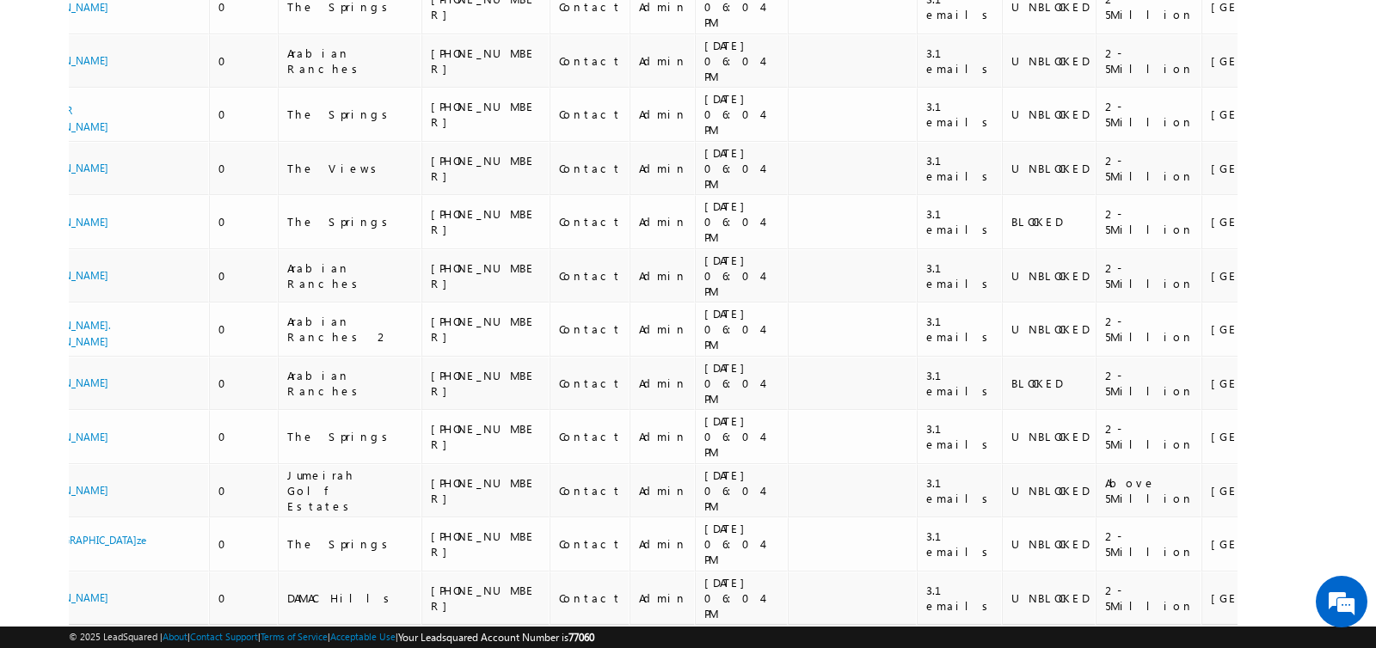
click at [1097, 643] on link "..." at bounding box center [1091, 657] width 31 height 29
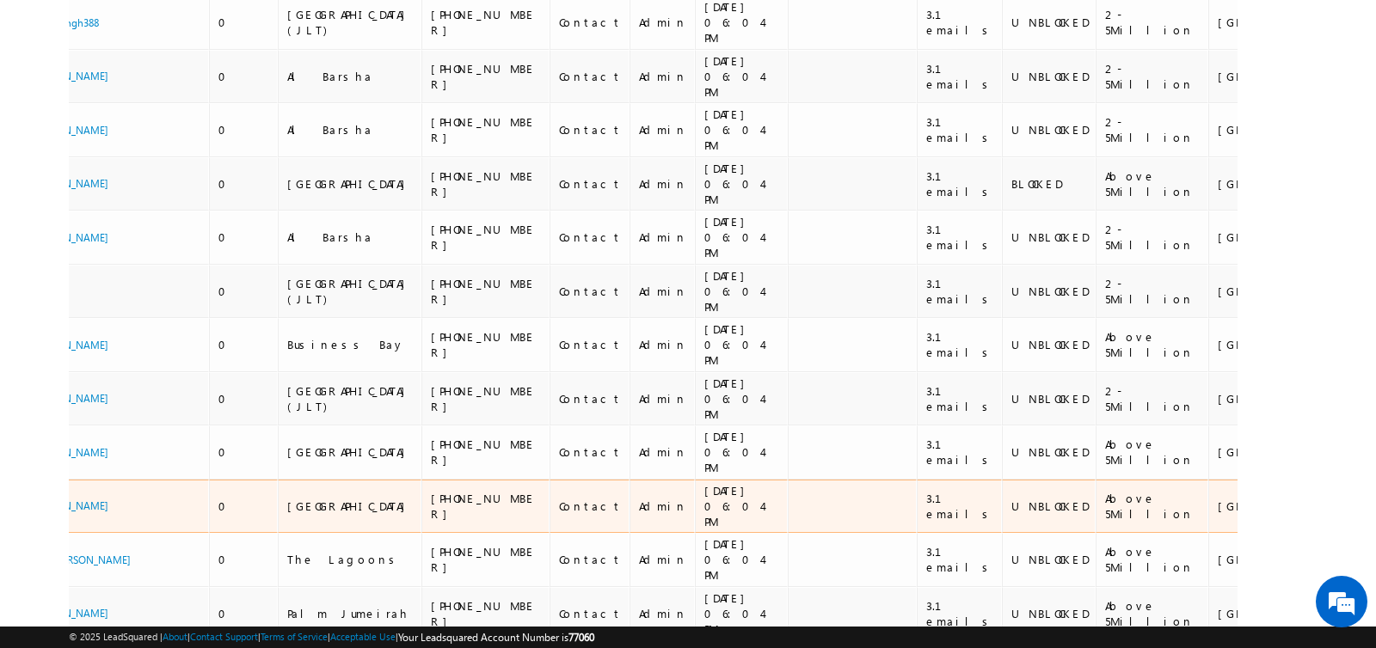
scroll to position [5107, 0]
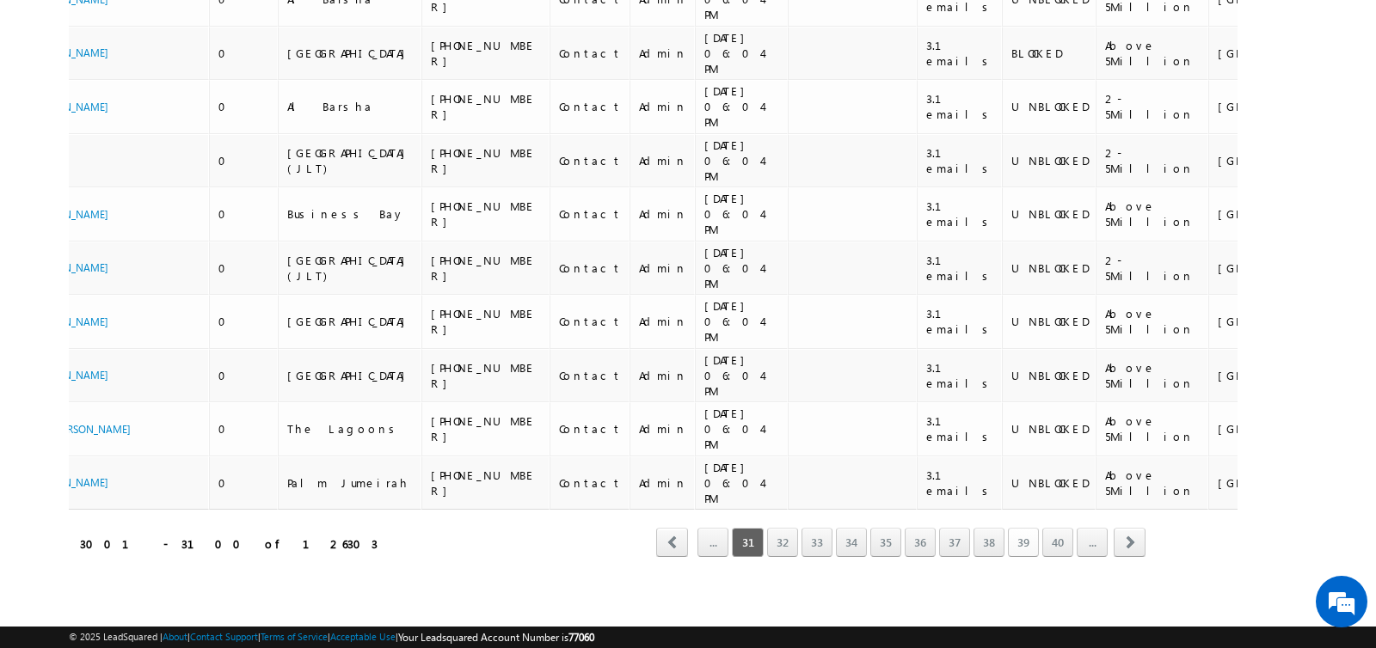
click at [1015, 545] on link "39" at bounding box center [1023, 542] width 31 height 29
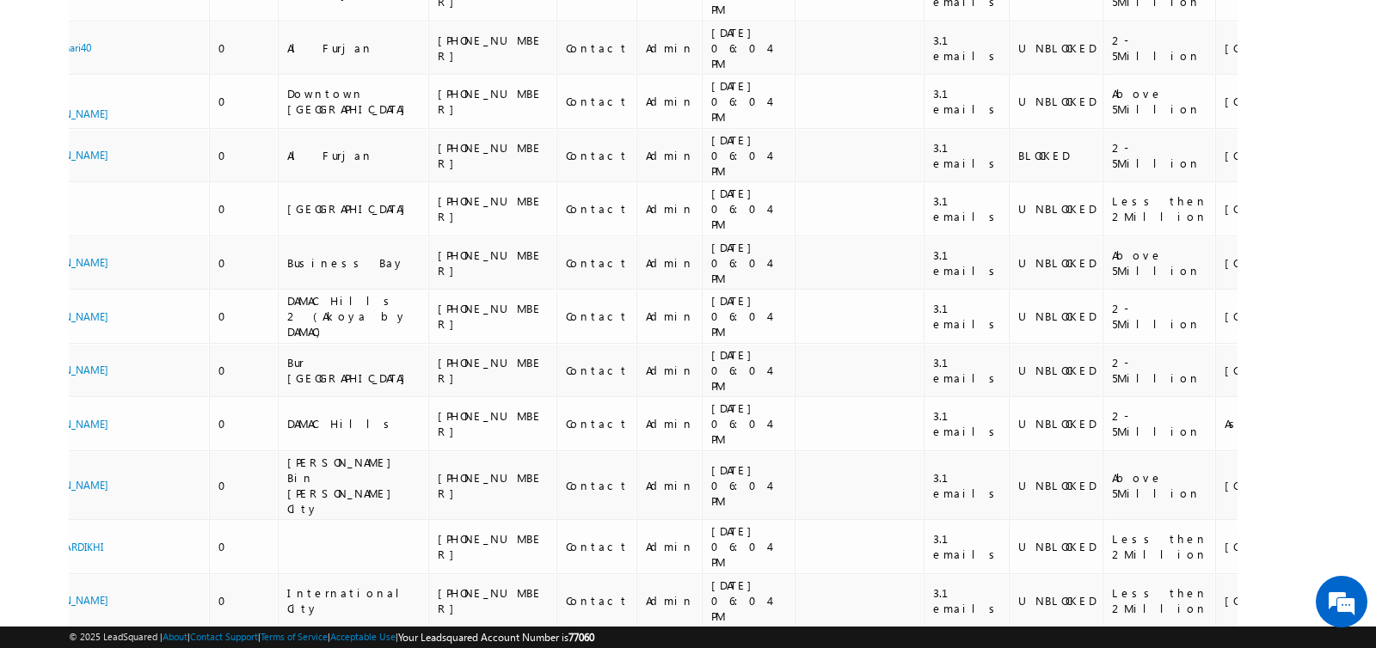
scroll to position [0, 0]
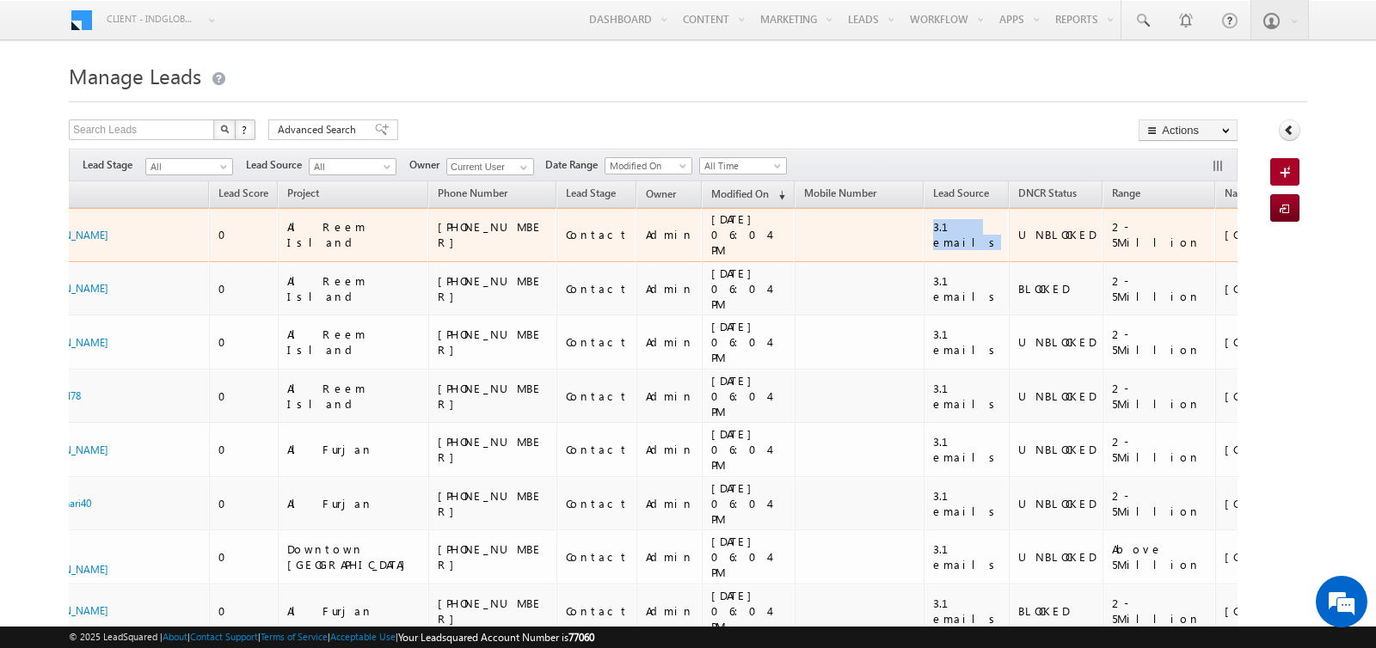
drag, startPoint x: 870, startPoint y: 229, endPoint x: 817, endPoint y: 222, distance: 53.7
click at [923, 222] on td "3.1 emails" at bounding box center [965, 235] width 85 height 54
copy div "3.1 emails"
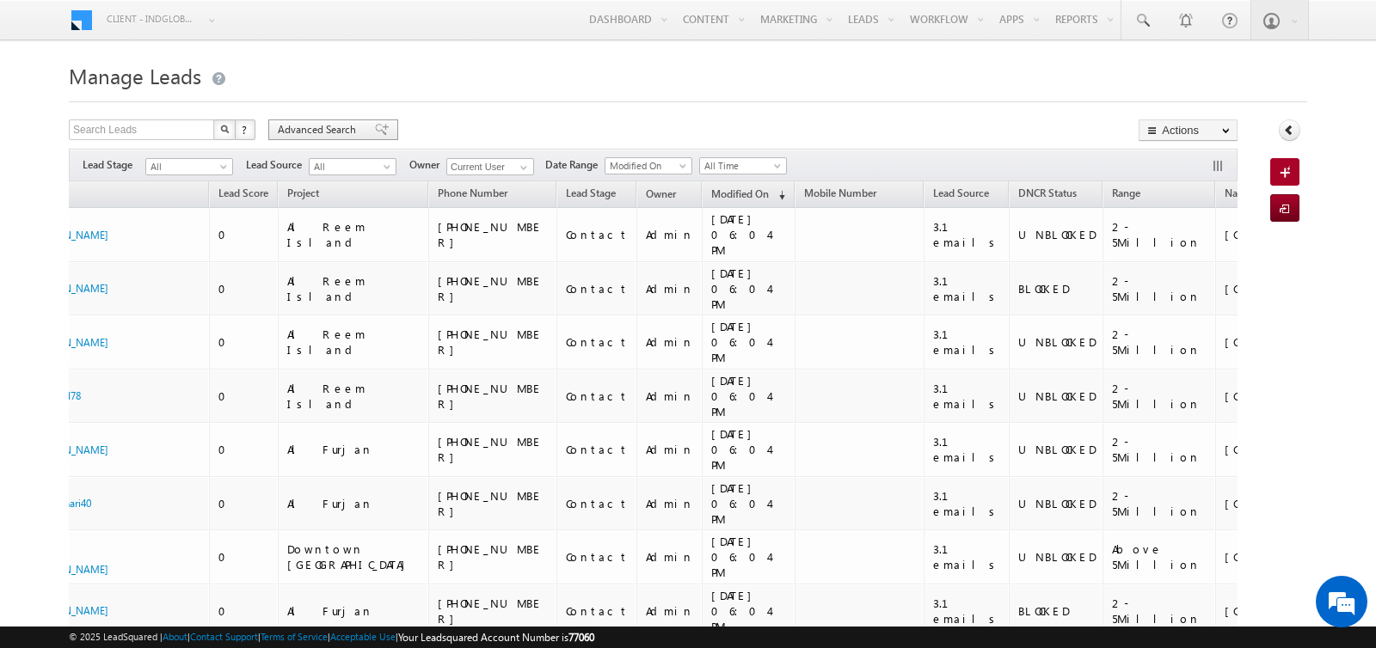
click at [337, 123] on span "Advanced Search" at bounding box center [319, 129] width 83 height 15
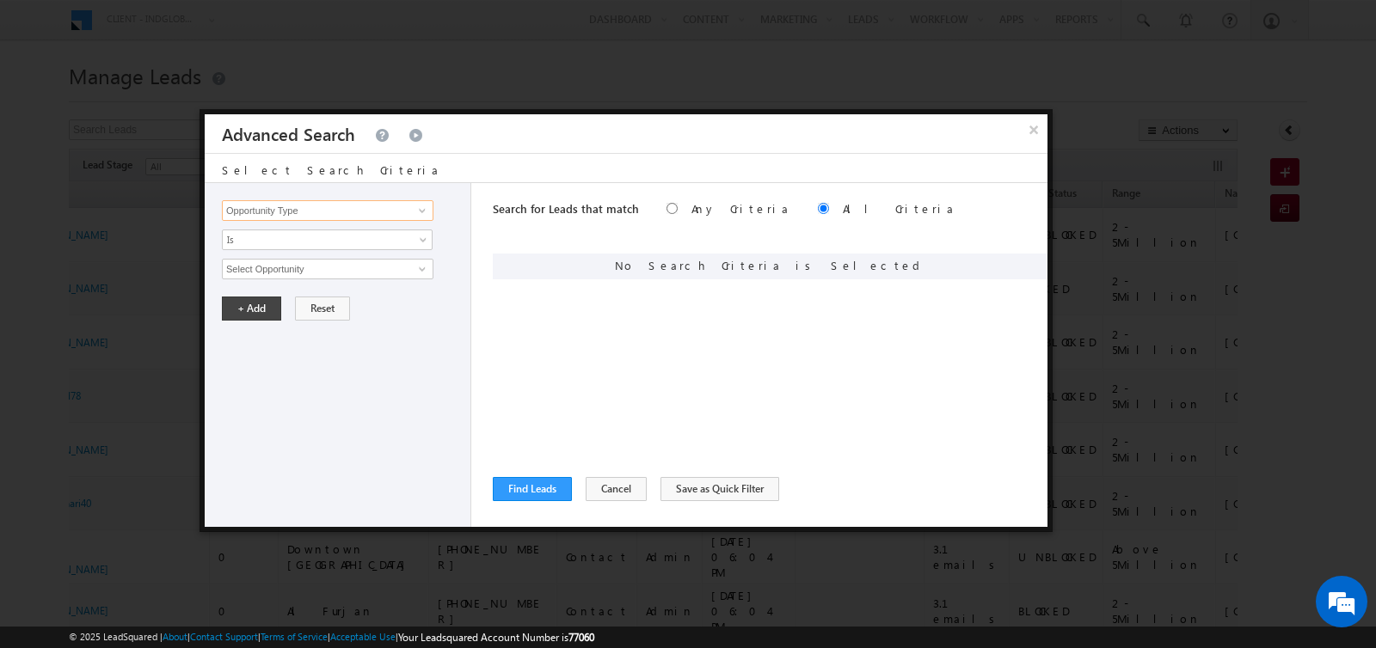
click at [331, 211] on input "Opportunity Type" at bounding box center [327, 210] width 211 height 21
click at [1036, 128] on button "×" at bounding box center [1033, 129] width 28 height 30
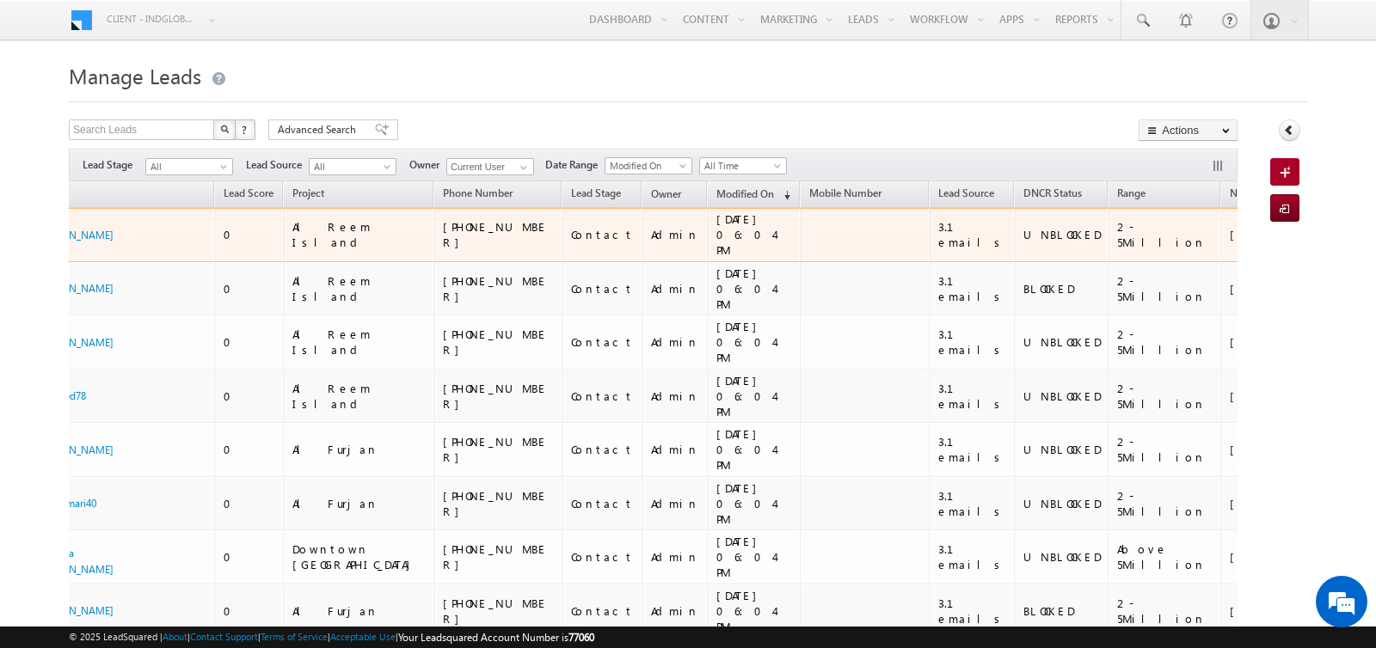
click at [938, 225] on div "3.1 emails" at bounding box center [972, 234] width 68 height 31
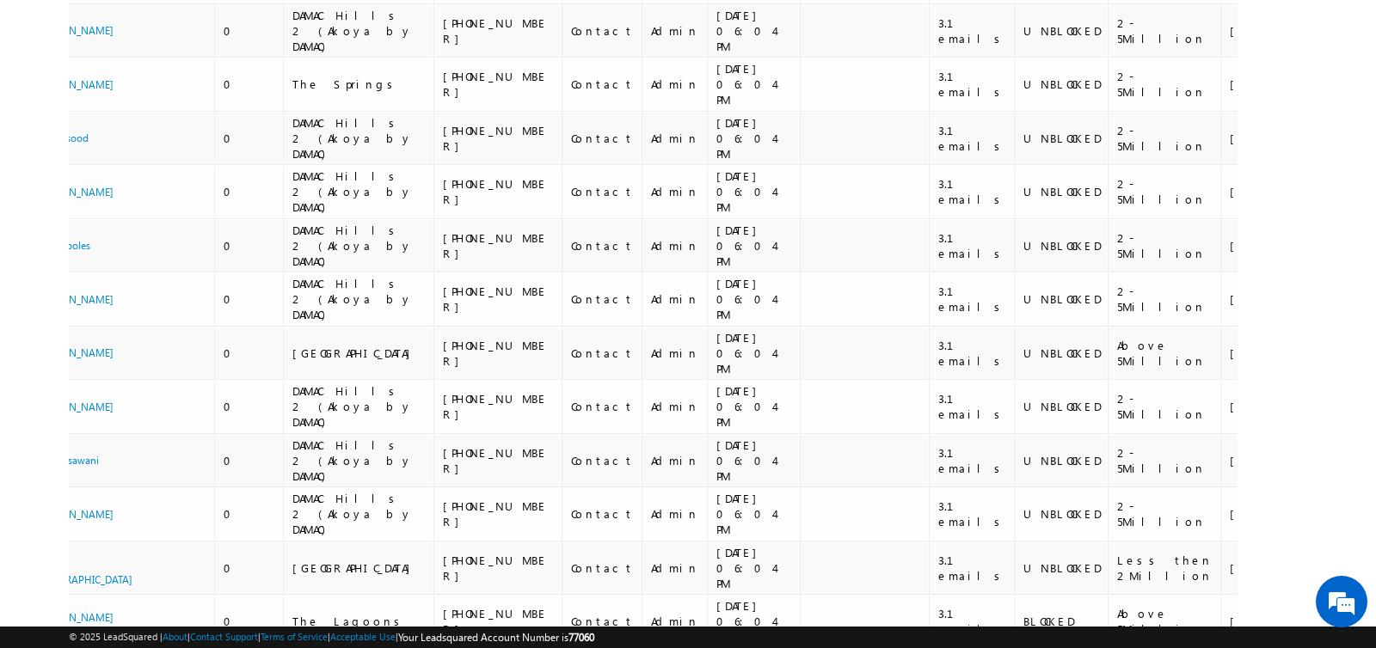
scroll to position [4350, 0]
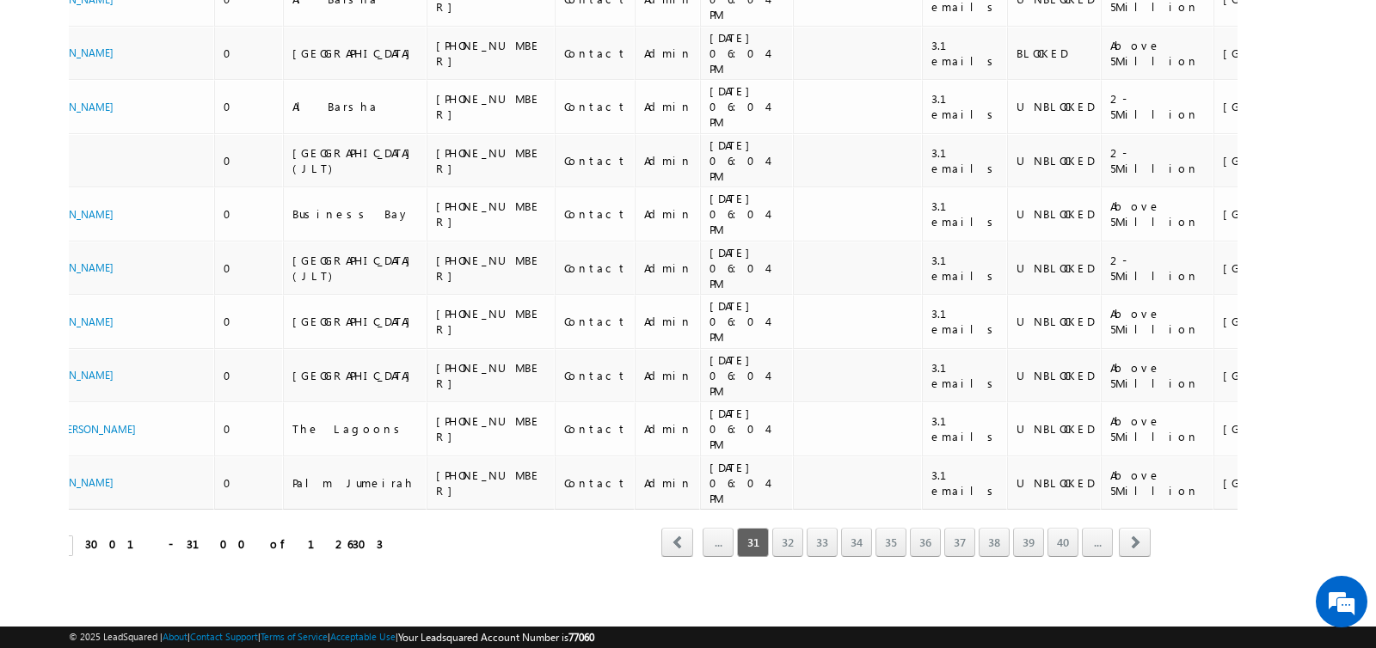
scroll to position [5107, 0]
click at [1100, 540] on link "..." at bounding box center [1096, 542] width 31 height 29
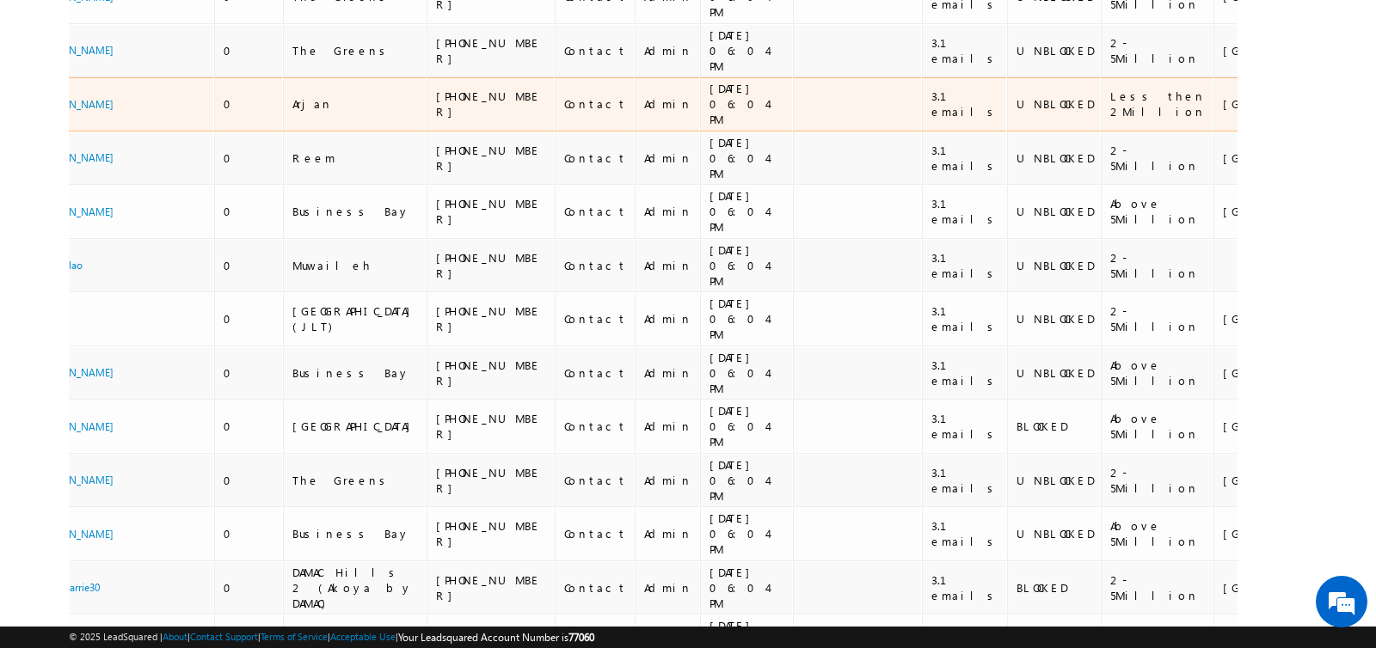
scroll to position [4965, 0]
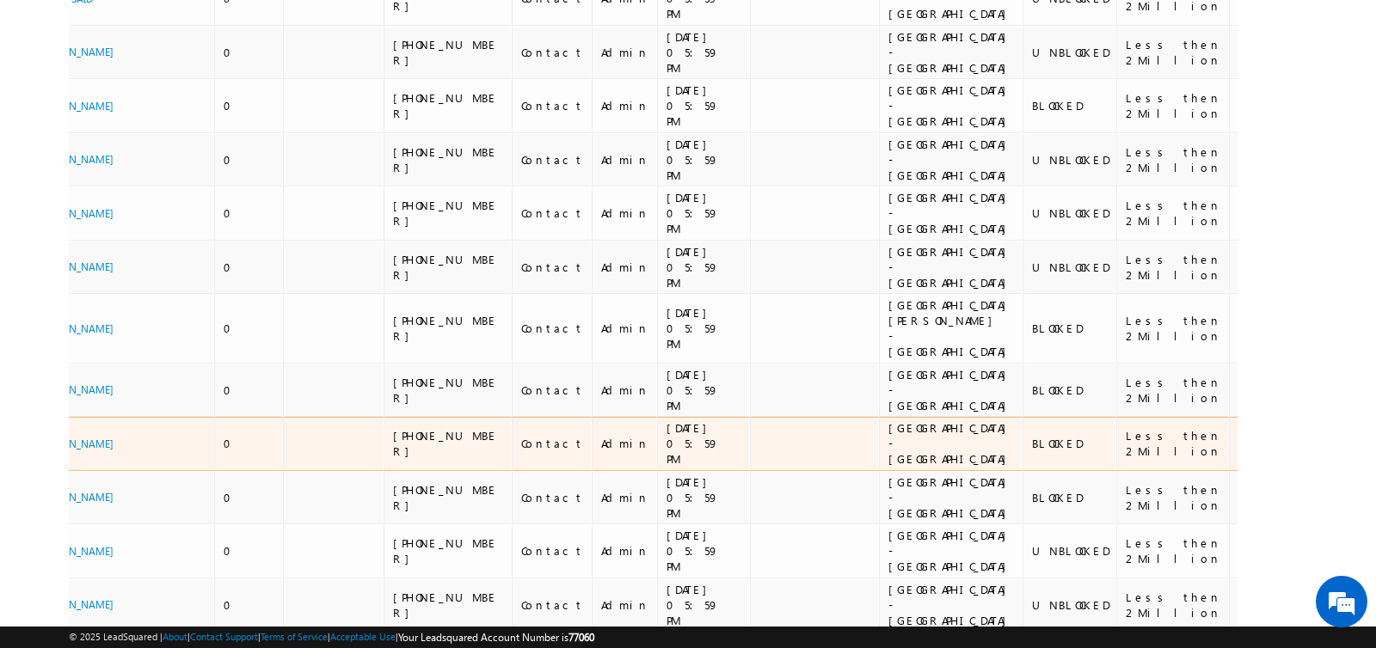
scroll to position [5209, 0]
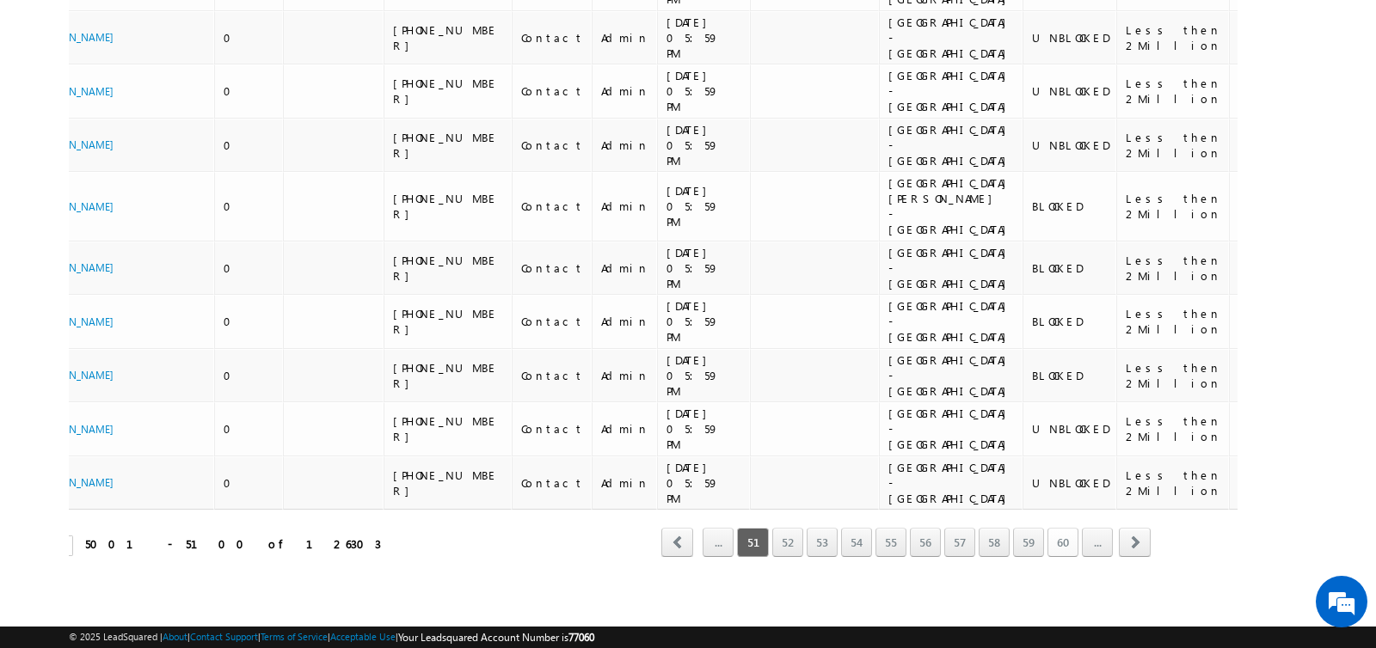
click at [1063, 546] on link "60" at bounding box center [1062, 542] width 31 height 29
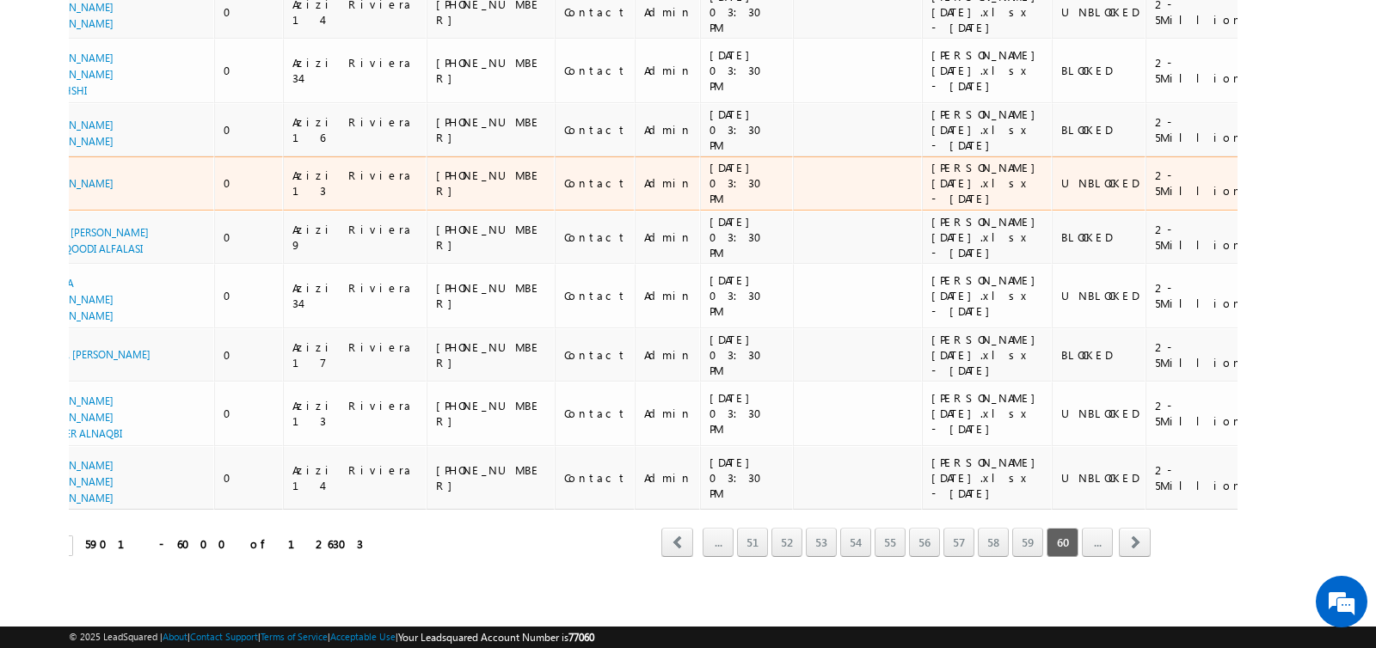
scroll to position [8087, 0]
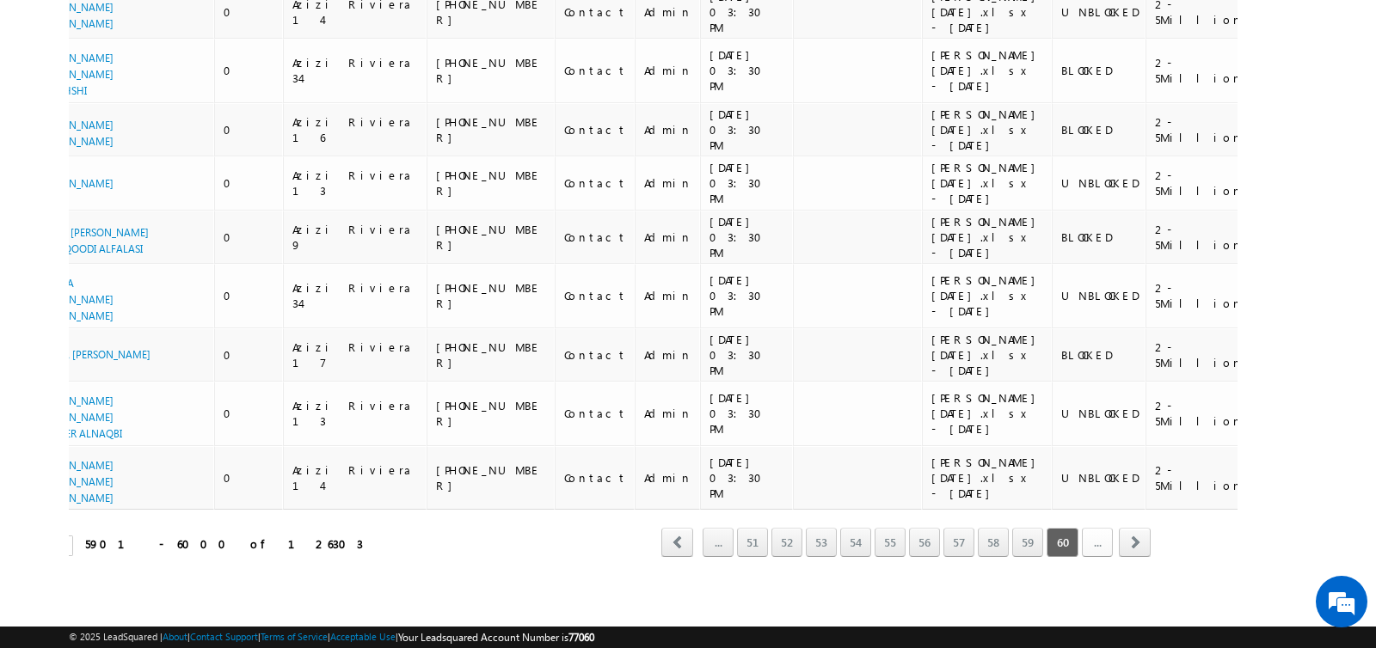
click at [1103, 543] on link "..." at bounding box center [1096, 542] width 31 height 29
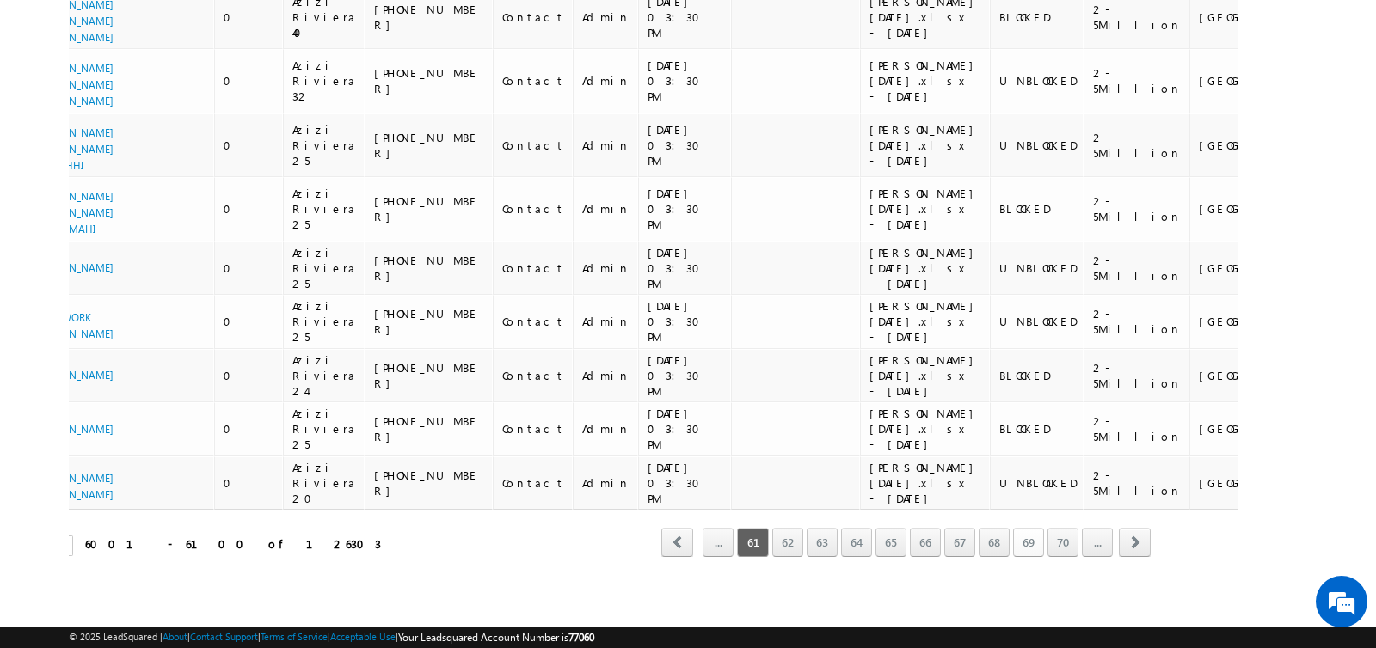
click at [1033, 542] on link "69" at bounding box center [1028, 542] width 31 height 29
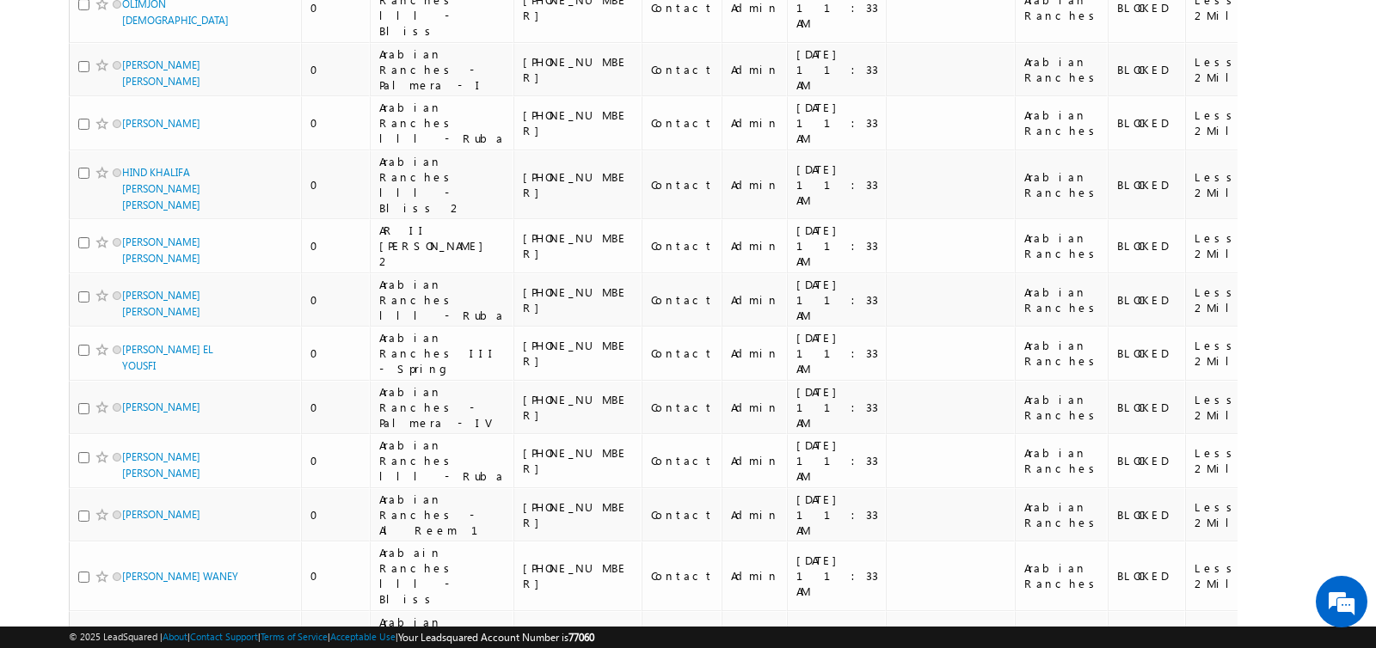
scroll to position [5119, 0]
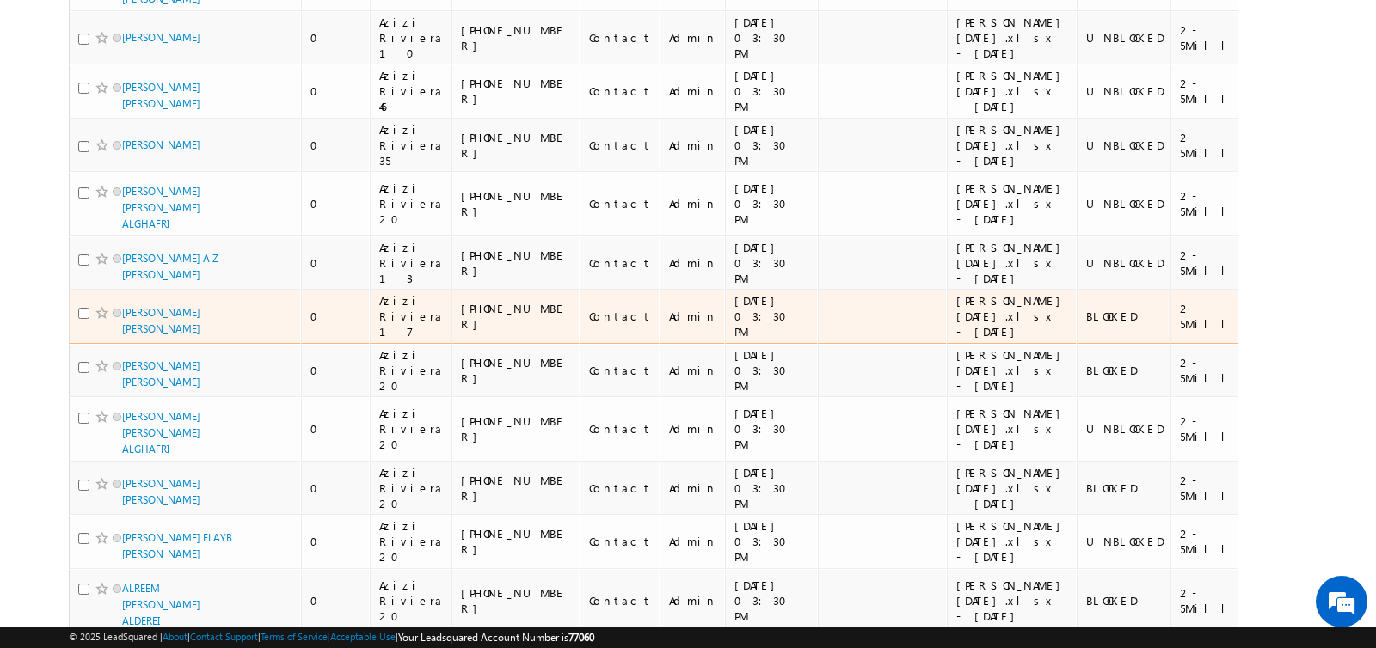
scroll to position [1943, 0]
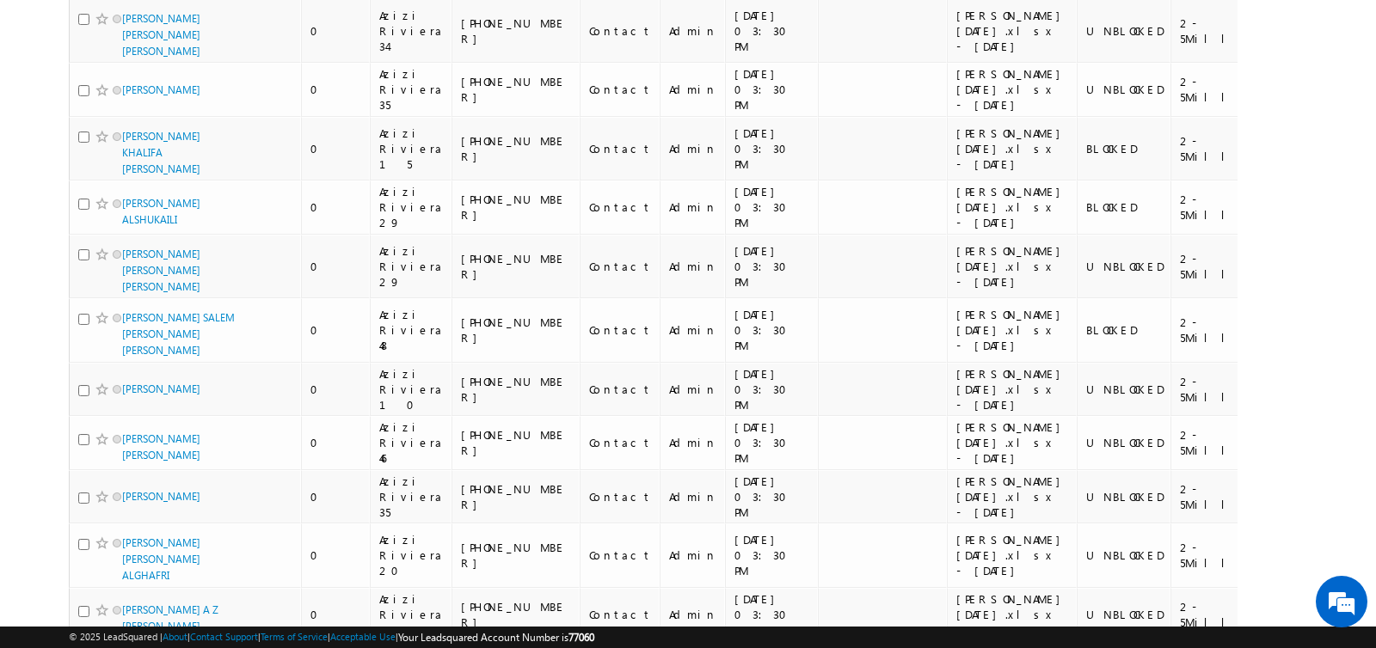
drag, startPoint x: 876, startPoint y: 286, endPoint x: 902, endPoint y: 297, distance: 28.1
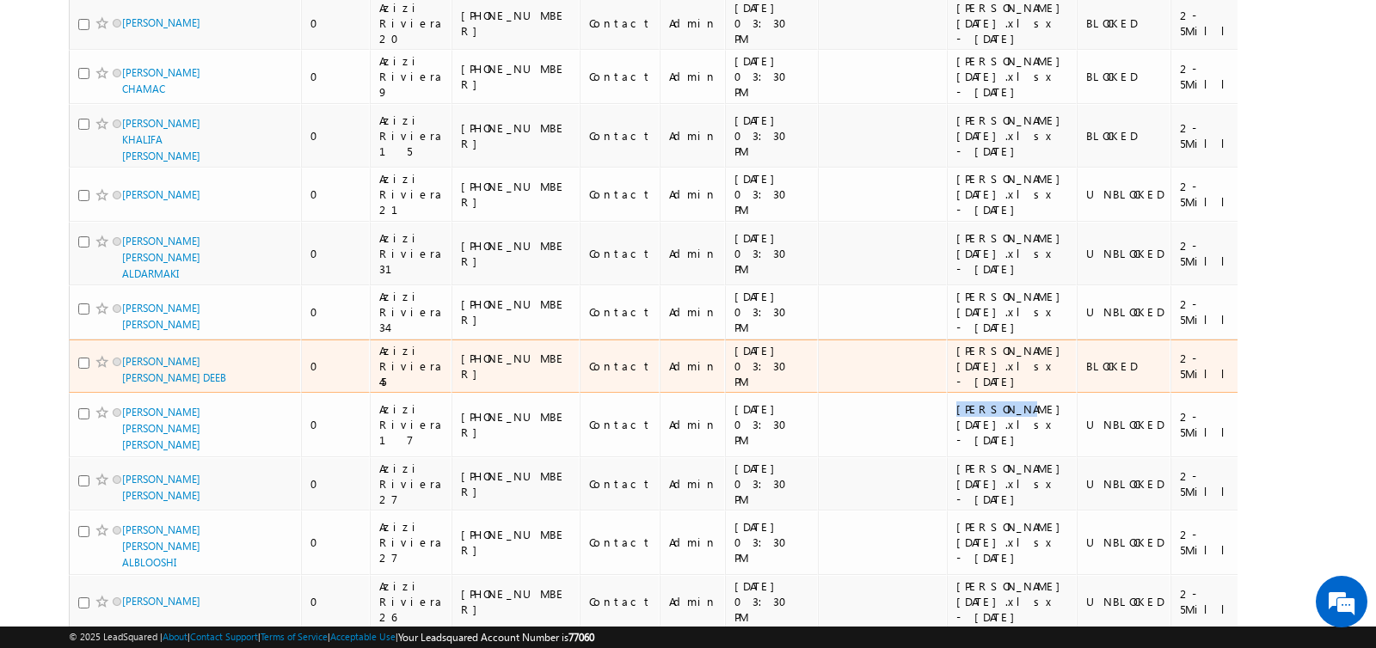
scroll to position [0, 0]
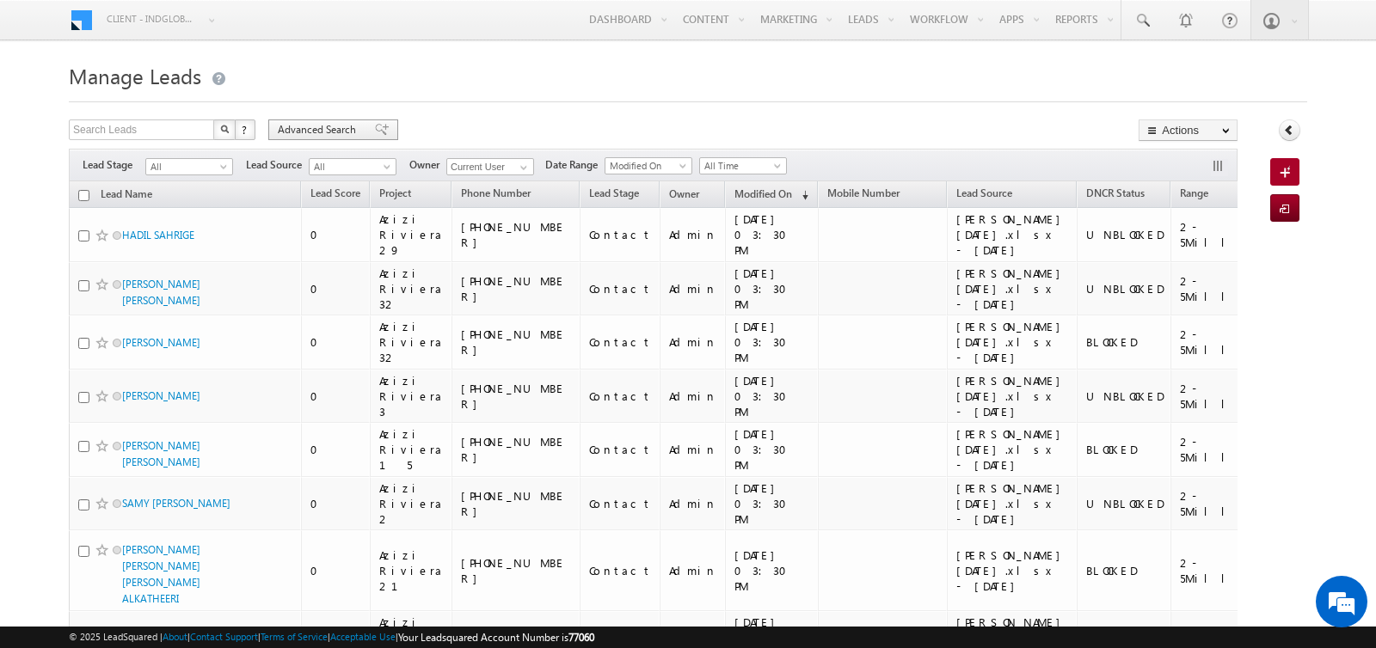
click at [322, 126] on span "Advanced Search" at bounding box center [319, 129] width 83 height 15
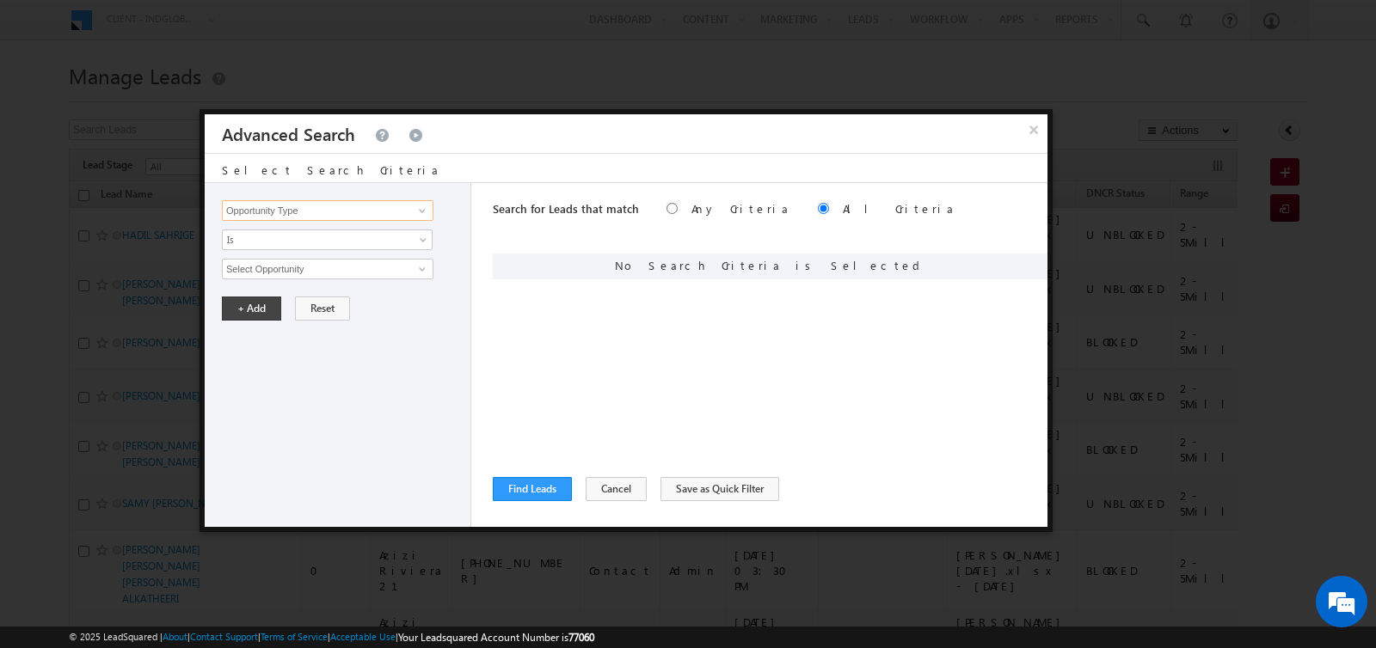
click at [311, 205] on input "Opportunity Type" at bounding box center [327, 210] width 211 height 21
click at [282, 260] on link "Lead Source" at bounding box center [327, 264] width 211 height 20
click at [279, 269] on span "None Selected" at bounding box center [320, 269] width 195 height 19
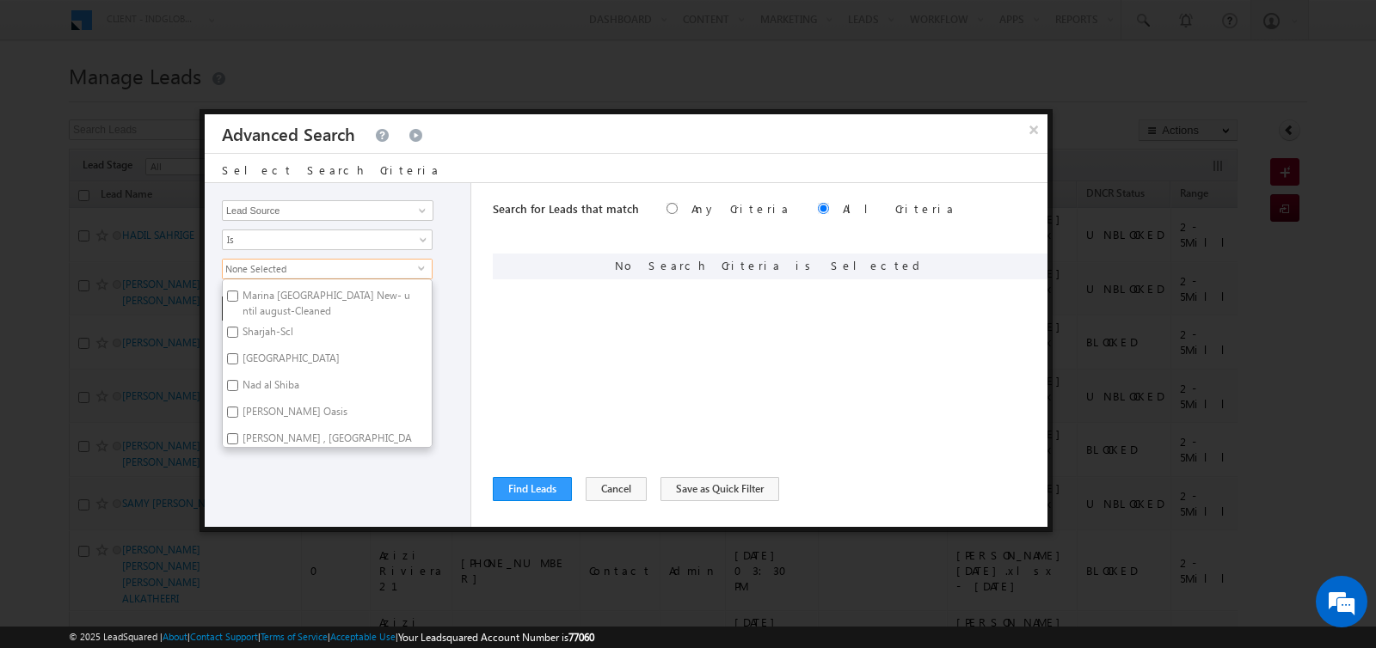
scroll to position [265, 0]
click at [377, 216] on input "Lead Source" at bounding box center [327, 210] width 211 height 21
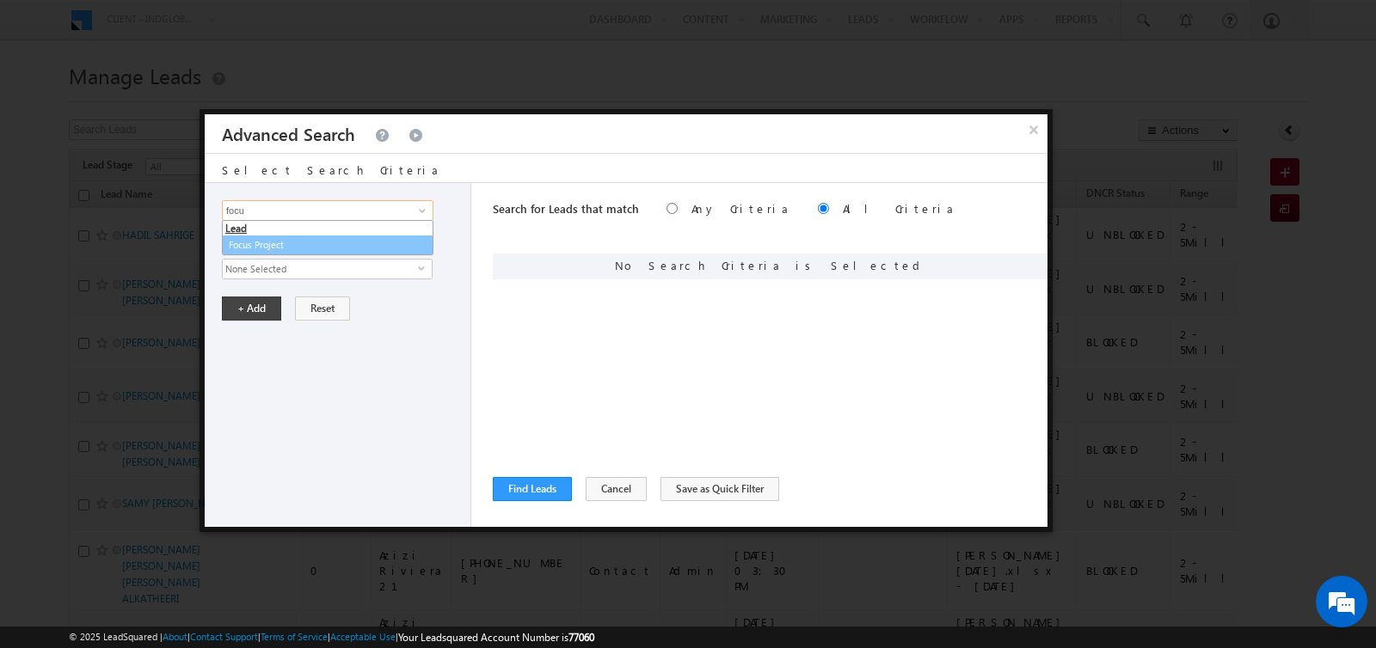
click at [343, 244] on link "Focus Project" at bounding box center [327, 246] width 211 height 20
click at [328, 240] on span "Is" at bounding box center [316, 239] width 187 height 15
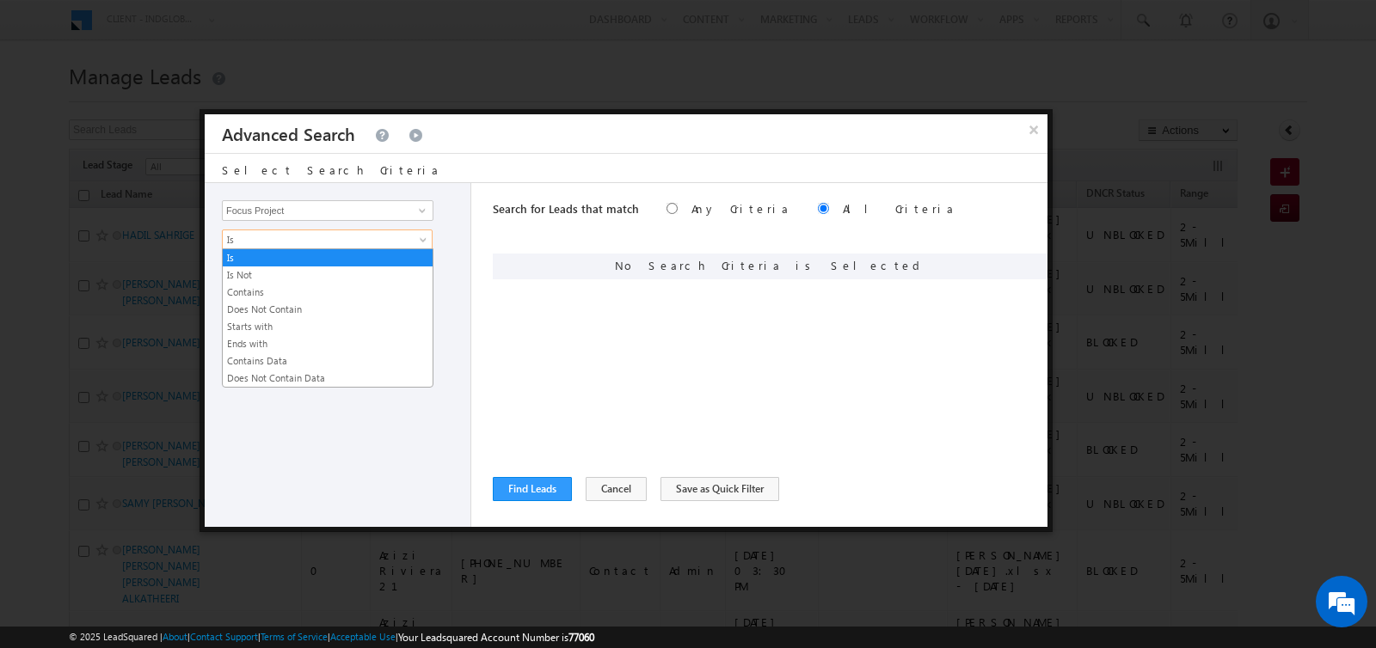
click at [328, 240] on span "Is" at bounding box center [316, 239] width 187 height 15
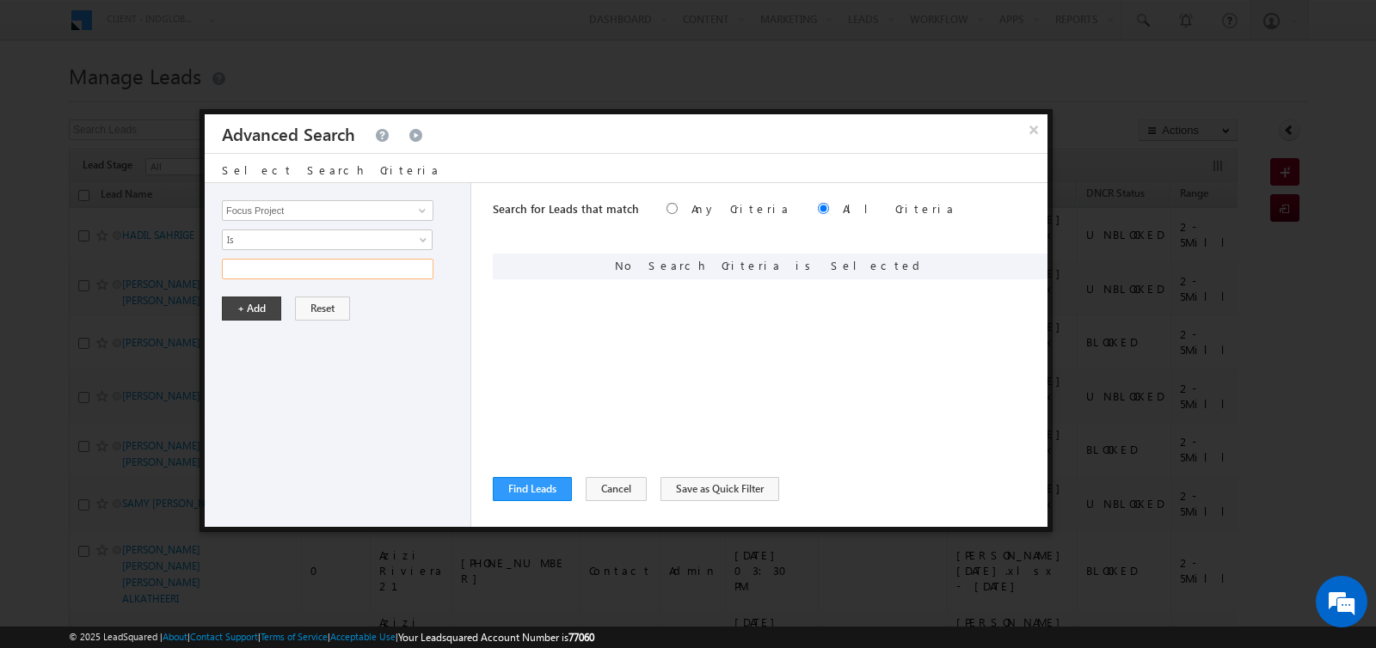
click at [321, 272] on input "text" at bounding box center [327, 269] width 211 height 21
click at [256, 309] on button "+ Add" at bounding box center [251, 309] width 59 height 24
click at [1011, 267] on span at bounding box center [1008, 264] width 12 height 12
click at [341, 244] on span "Is" at bounding box center [316, 239] width 187 height 15
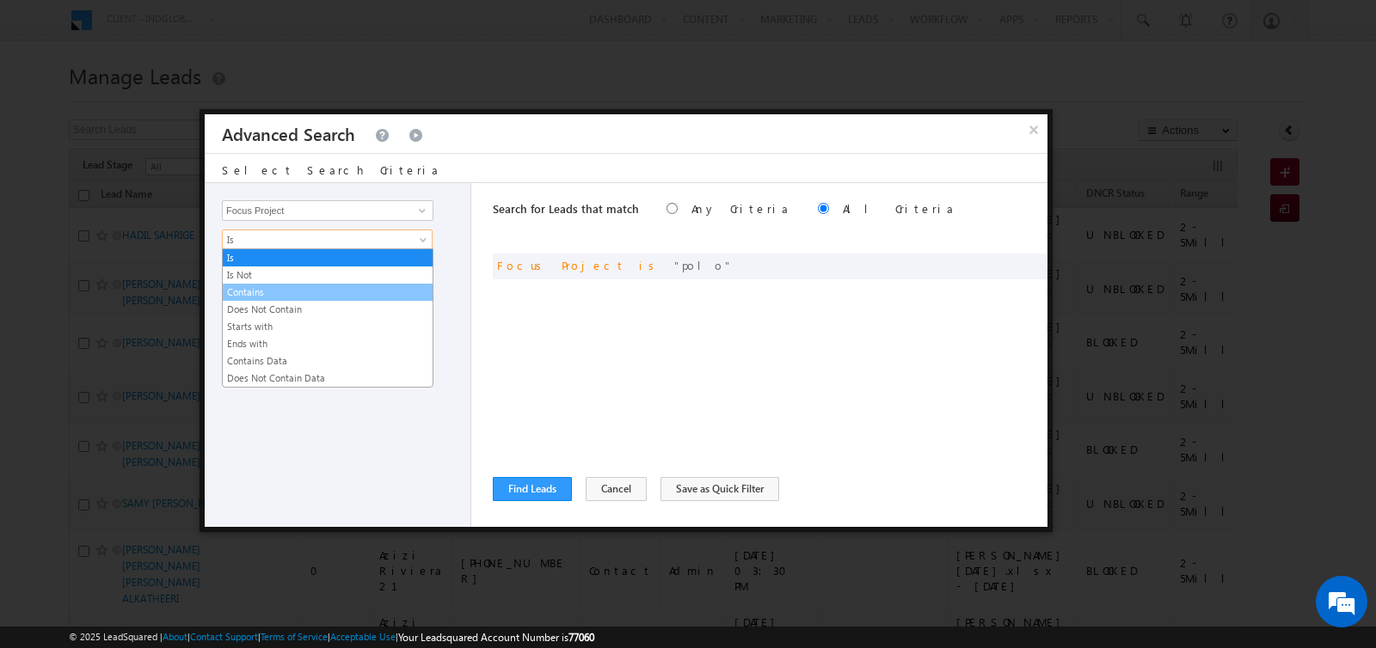
click at [291, 285] on link "Contains" at bounding box center [328, 292] width 210 height 15
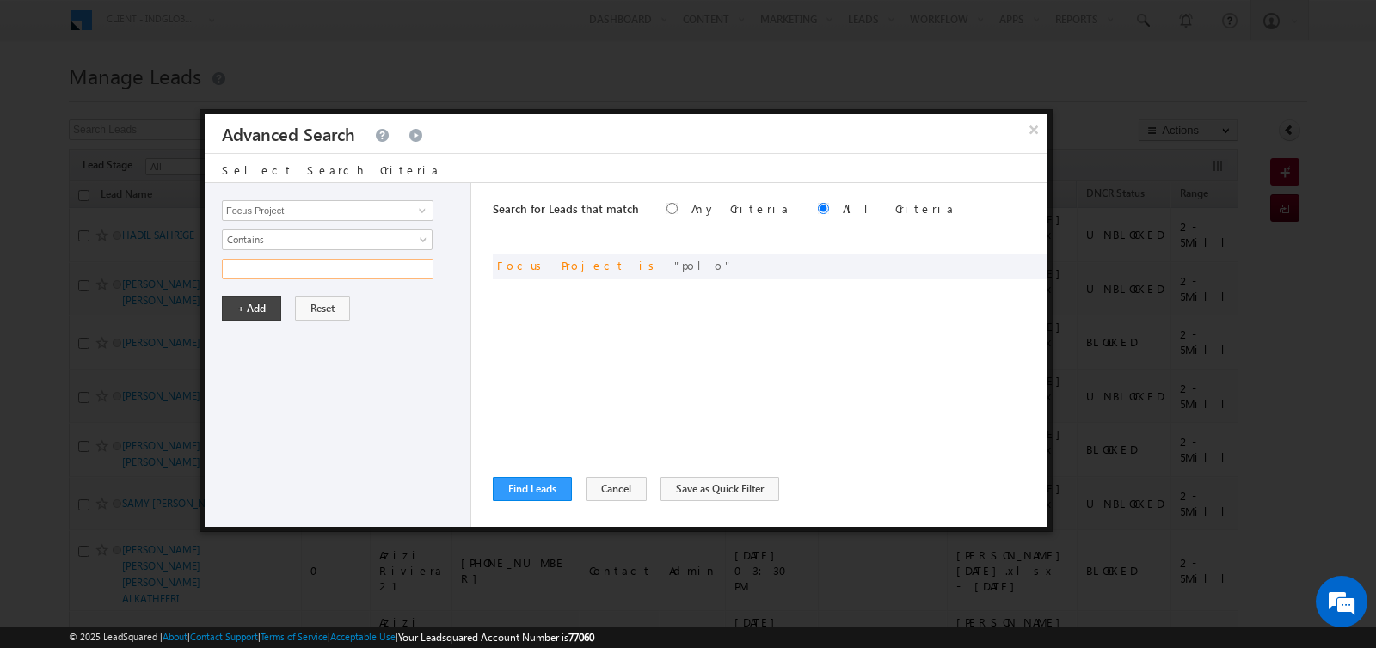
click at [288, 265] on input "text" at bounding box center [327, 269] width 211 height 21
click at [245, 304] on button "+ Add" at bounding box center [251, 309] width 59 height 24
click at [518, 493] on button "Find Leads" at bounding box center [532, 489] width 79 height 24
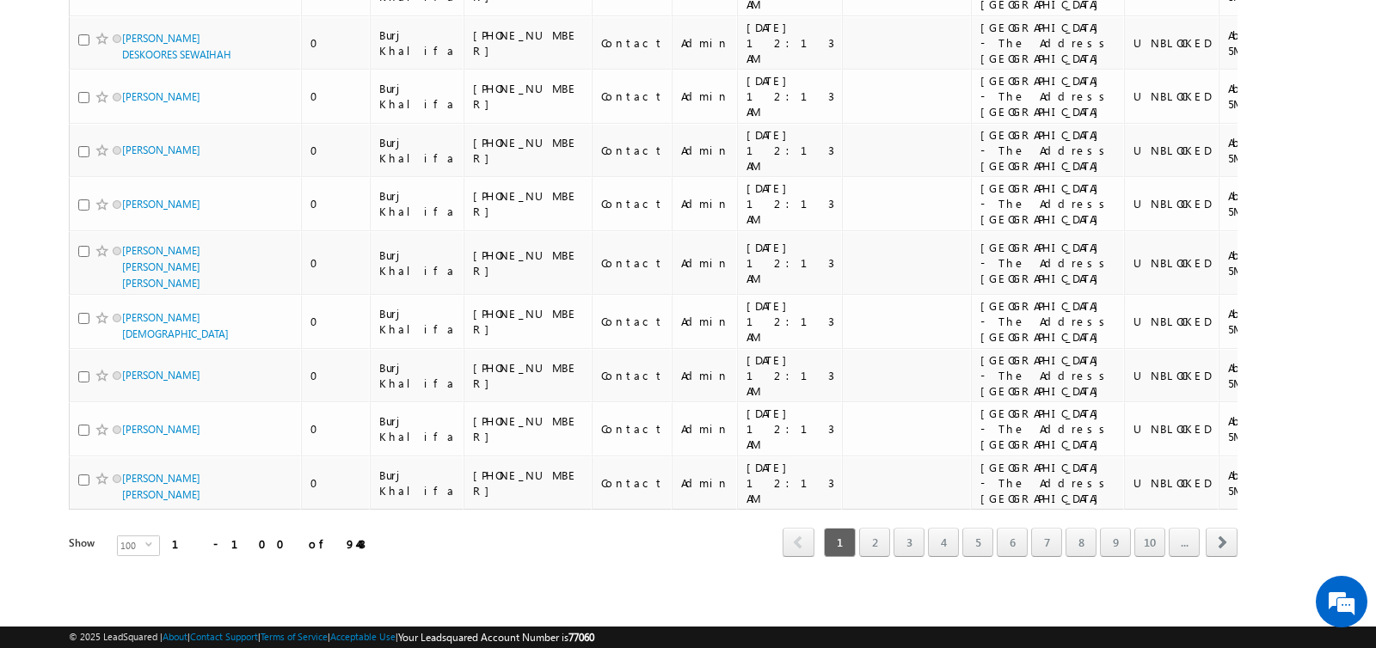
scroll to position [8031, 0]
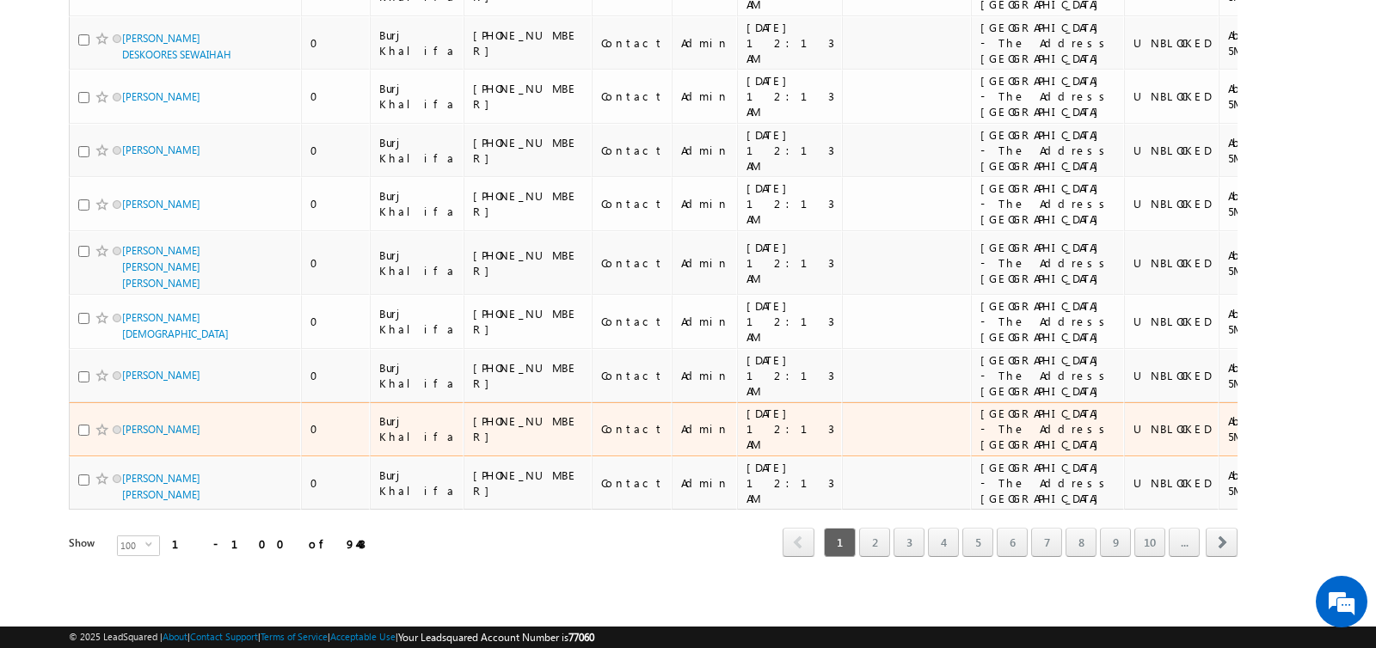
click at [591, 402] on td "Contact" at bounding box center [631, 429] width 80 height 54
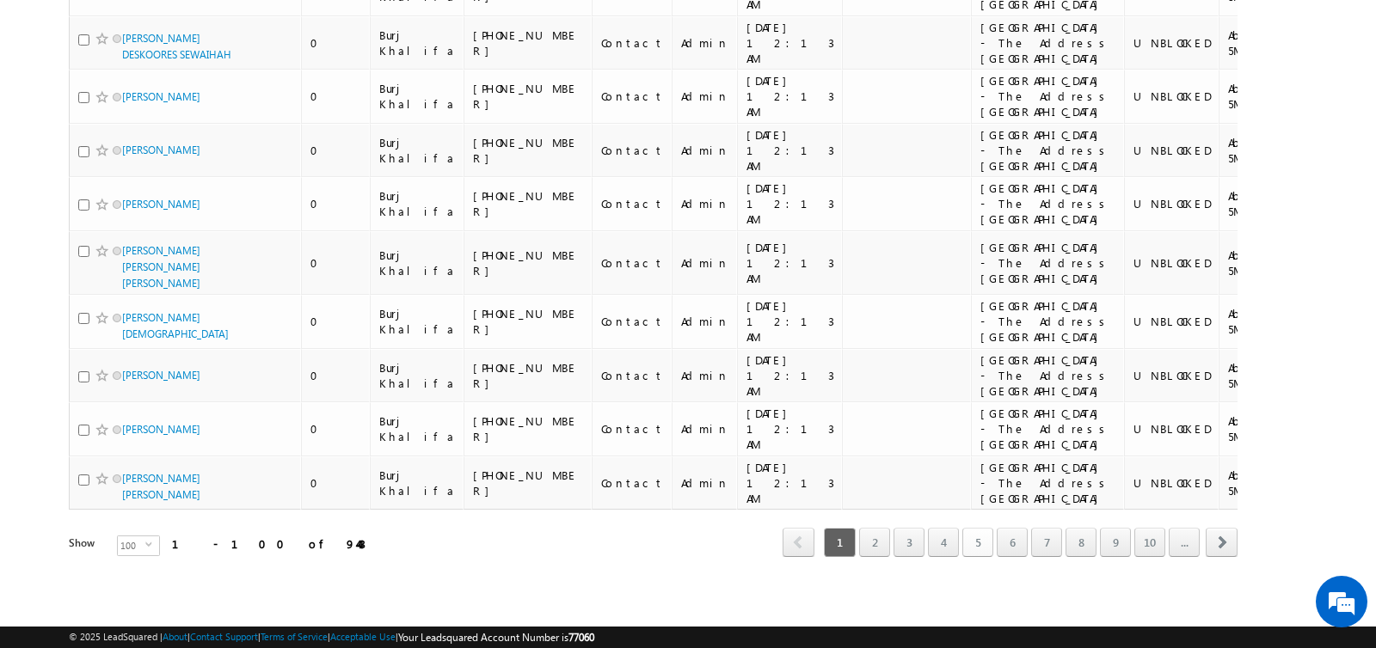
click at [982, 533] on link "5" at bounding box center [977, 542] width 31 height 29
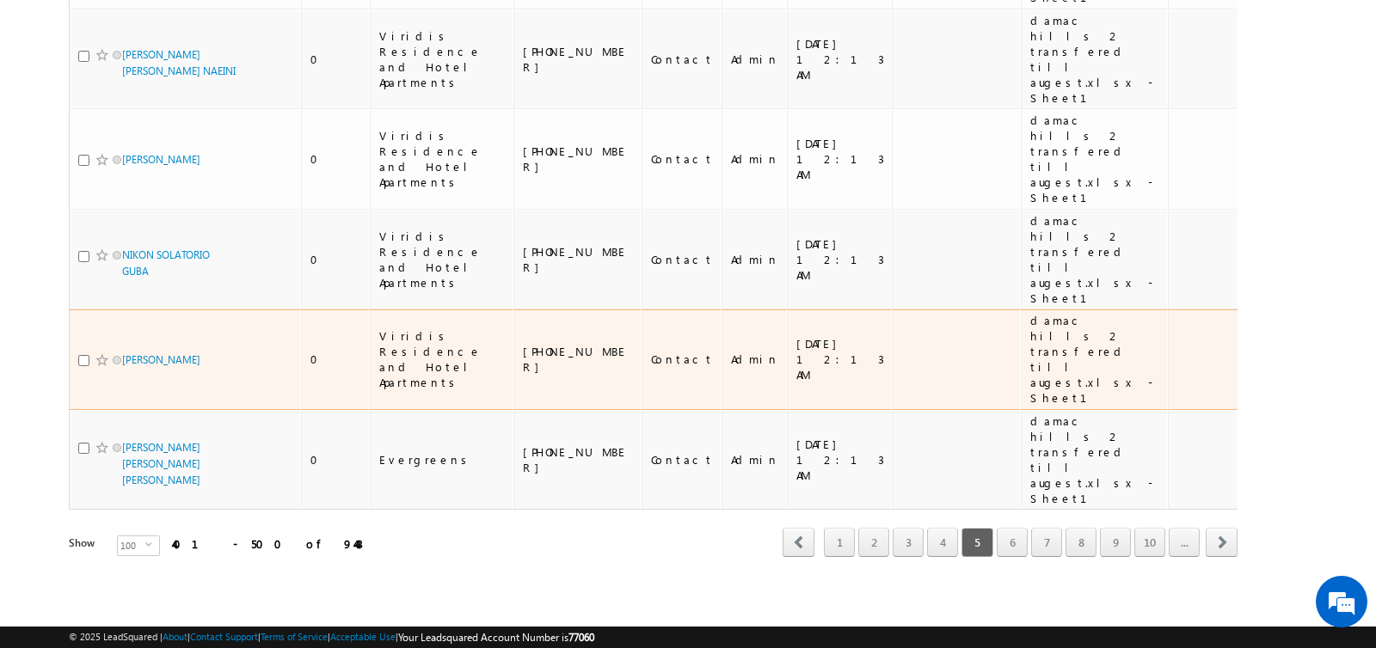
scroll to position [6547, 0]
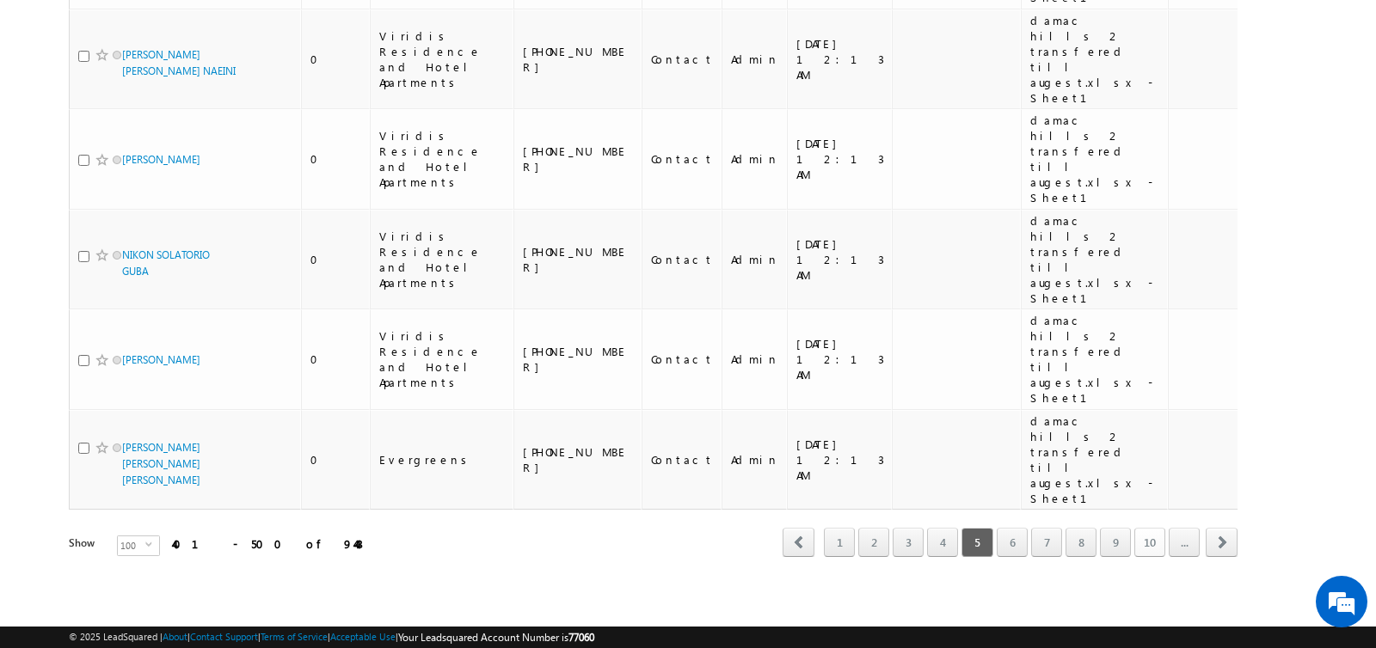
click at [1139, 543] on link "10" at bounding box center [1149, 542] width 31 height 29
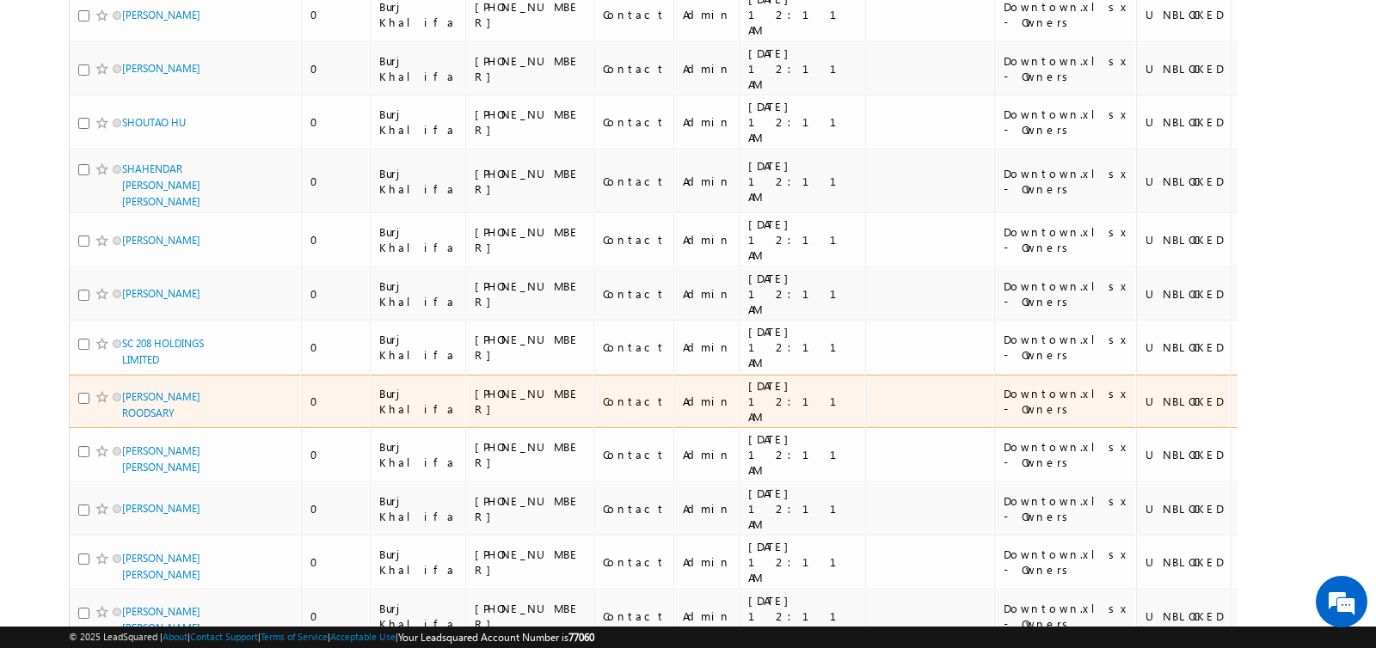
scroll to position [0, 0]
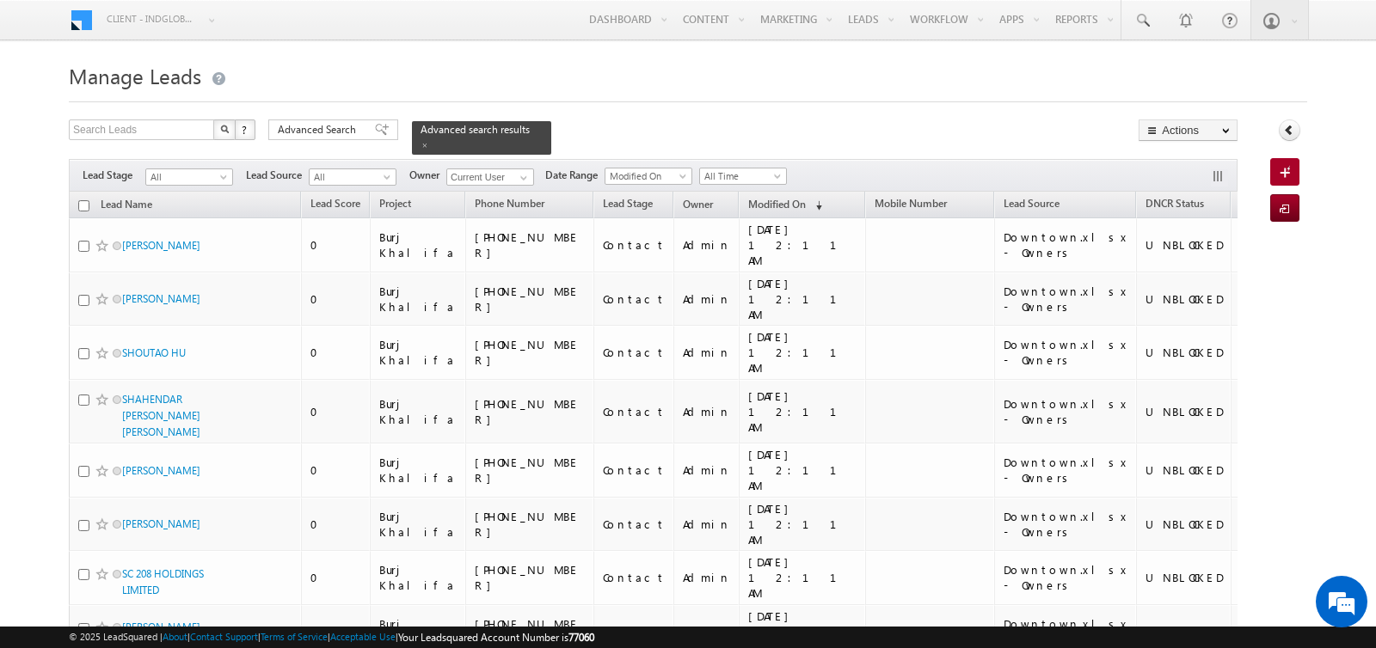
click at [82, 203] on input "checkbox" at bounding box center [83, 205] width 11 height 11
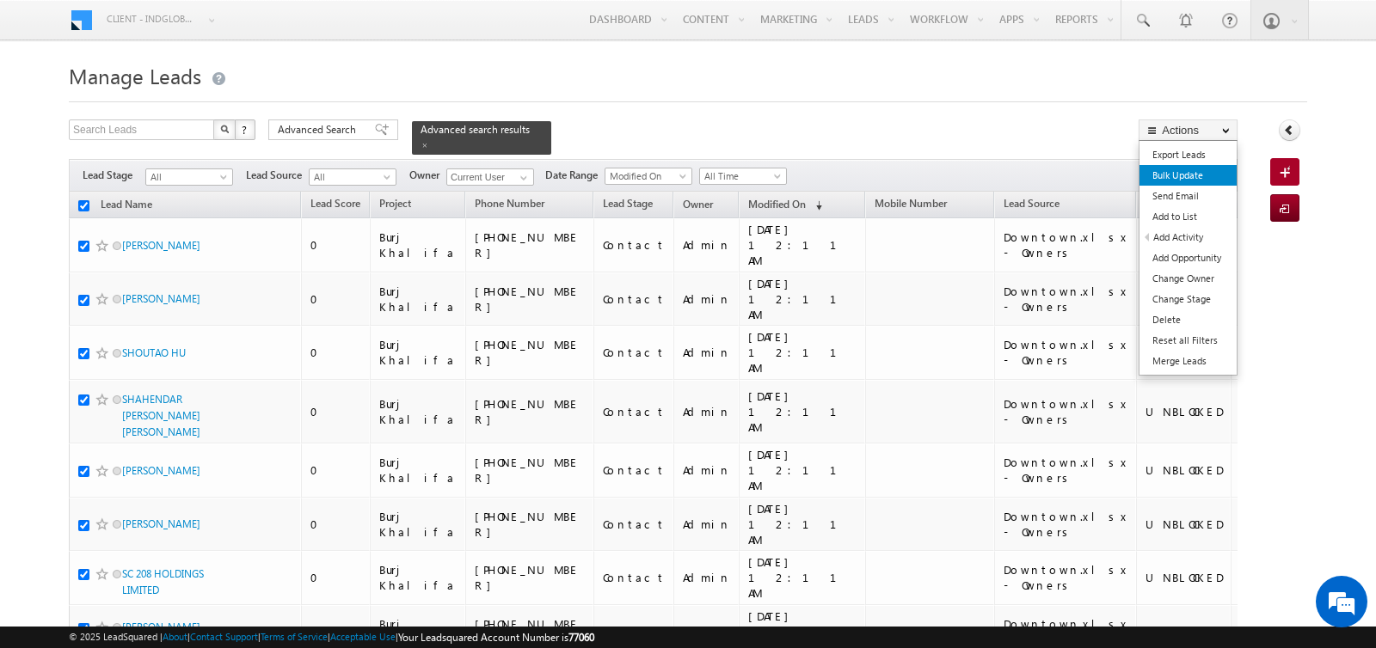
click at [1198, 169] on link "Bulk Update" at bounding box center [1187, 175] width 97 height 21
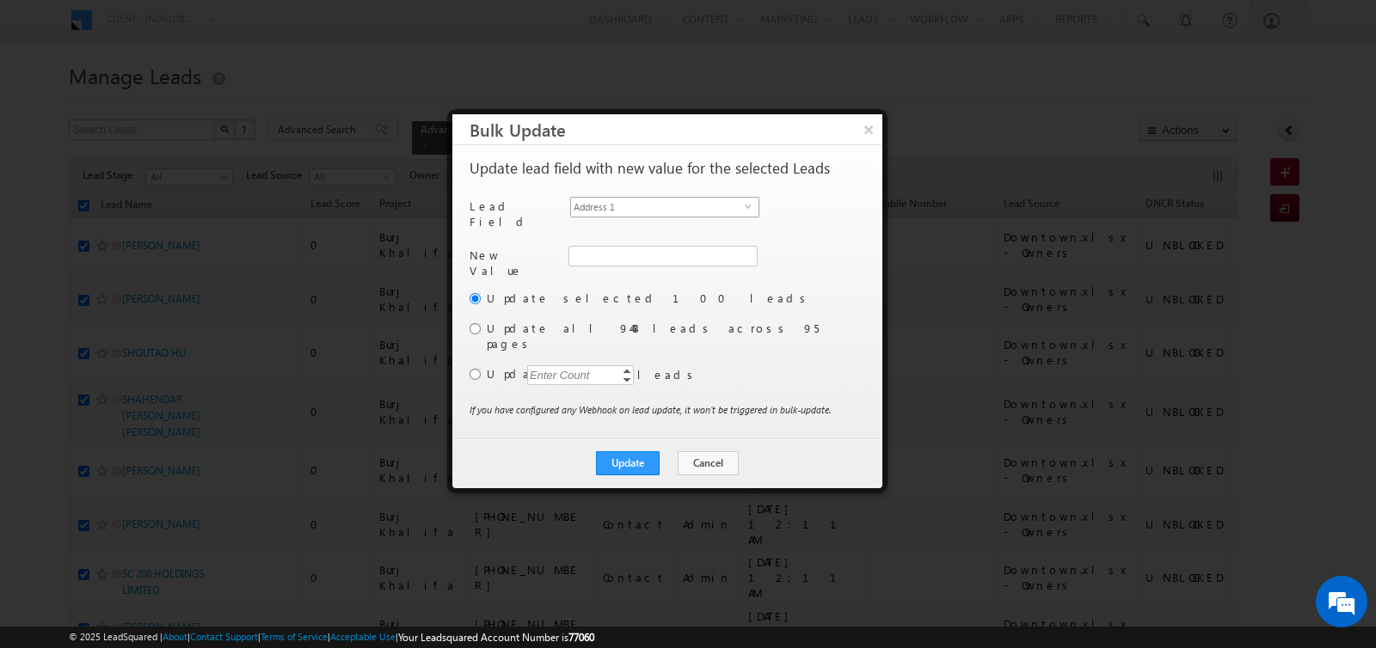
click at [645, 207] on span "Address 1" at bounding box center [658, 207] width 174 height 19
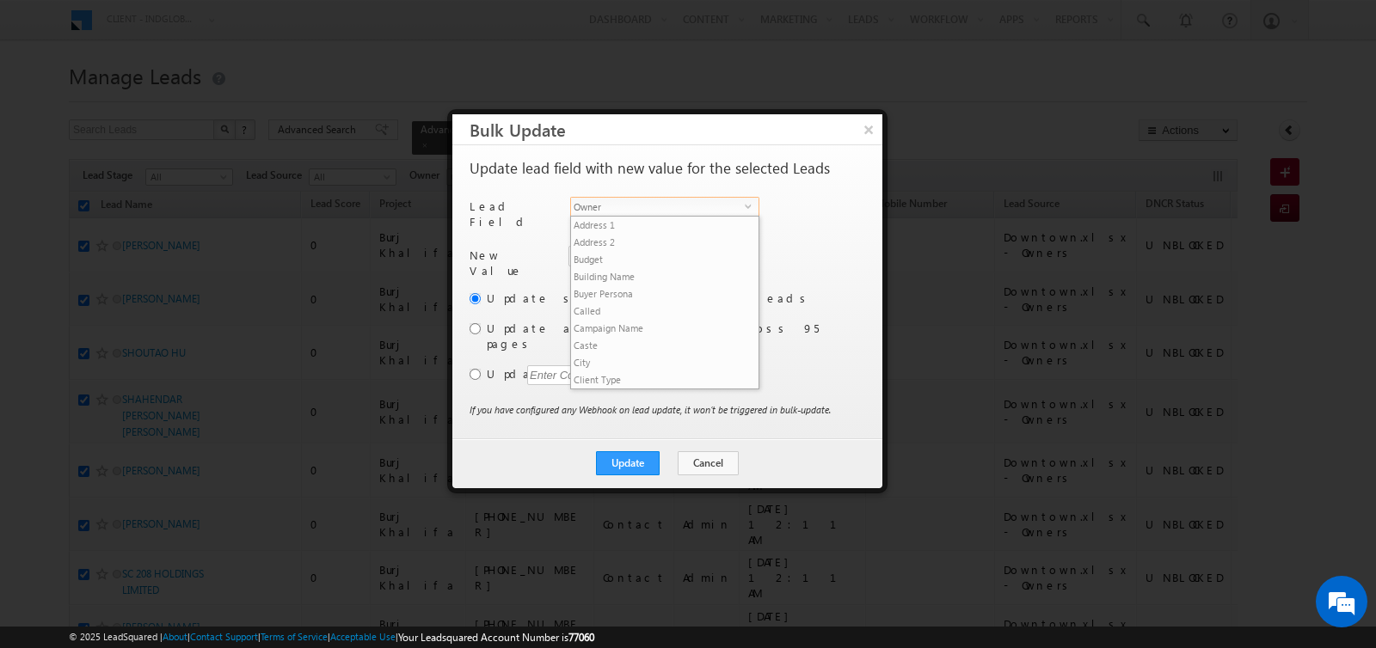
scroll to position [671, 0]
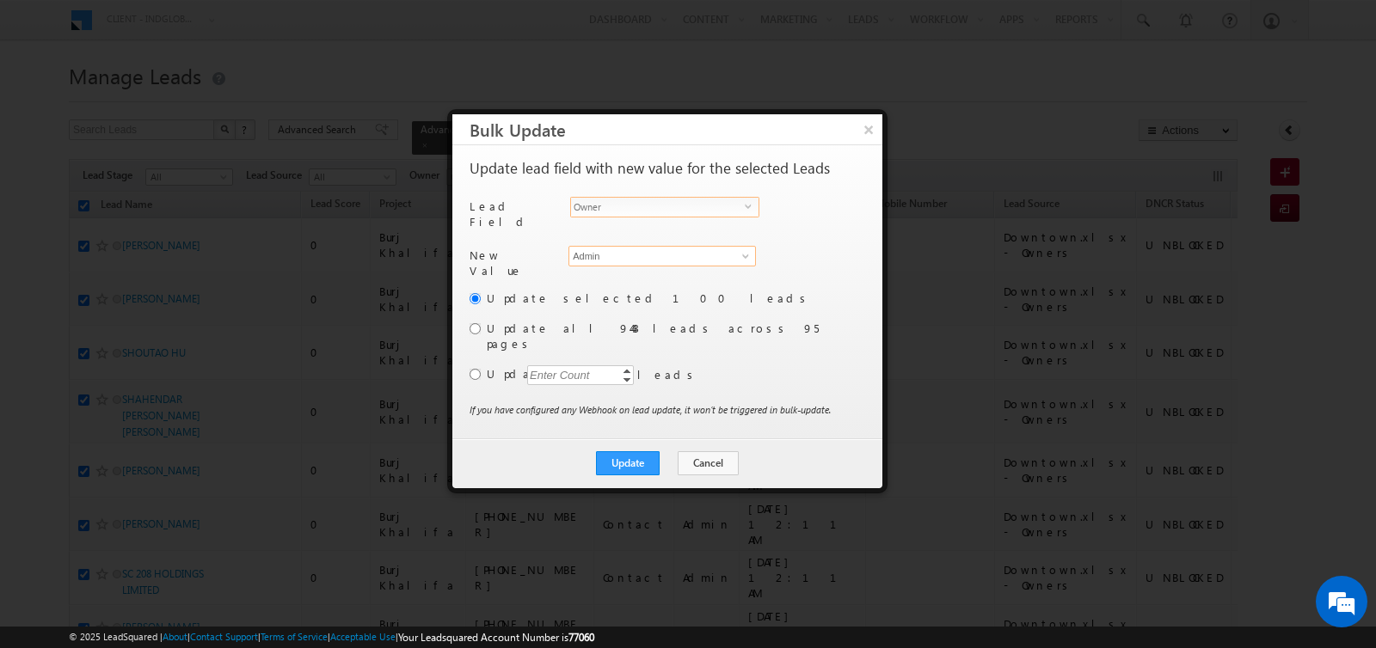
click at [616, 246] on input "Admin" at bounding box center [661, 256] width 187 height 21
click at [611, 269] on link "Niraj Upadhyay niraj.upadhyay@indglobal.ae" at bounding box center [661, 282] width 187 height 33
click at [473, 369] on input "radio" at bounding box center [474, 374] width 11 height 11
click at [553, 365] on div "Enter Count" at bounding box center [559, 375] width 65 height 20
click at [642, 451] on button "Update" at bounding box center [628, 463] width 64 height 24
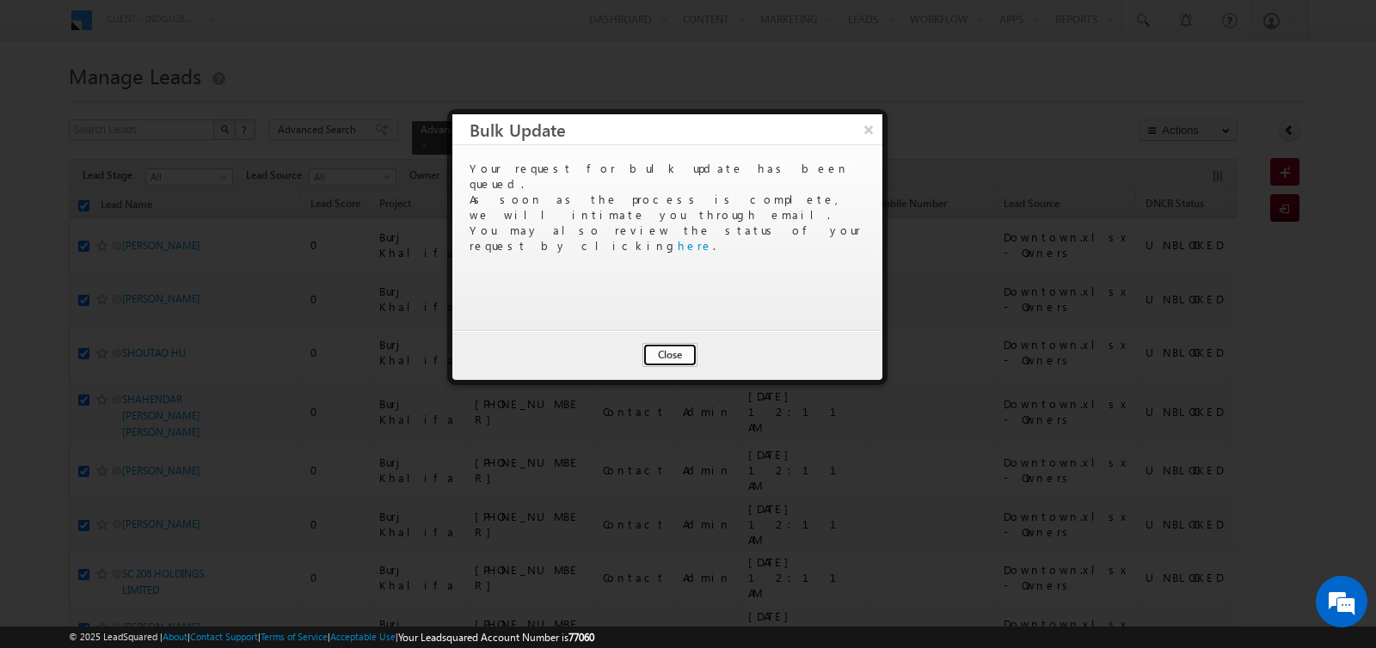
click at [672, 352] on button "Close" at bounding box center [669, 355] width 55 height 24
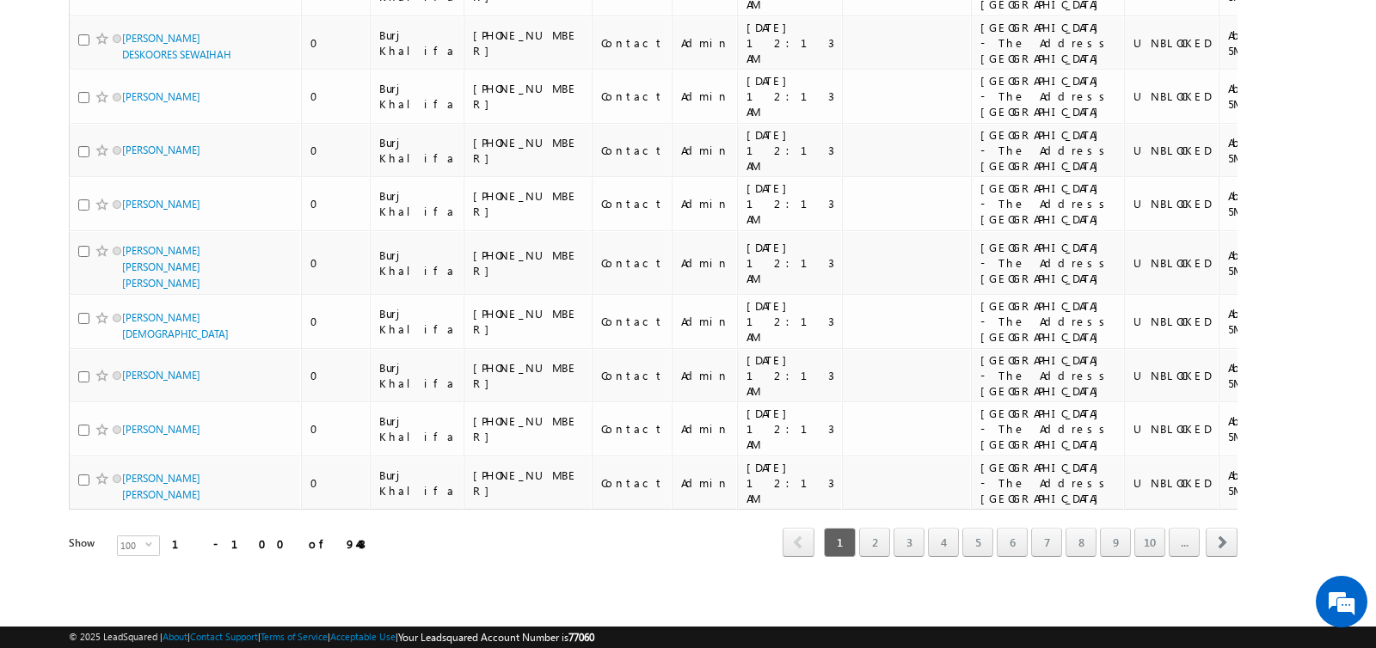
scroll to position [7022, 0]
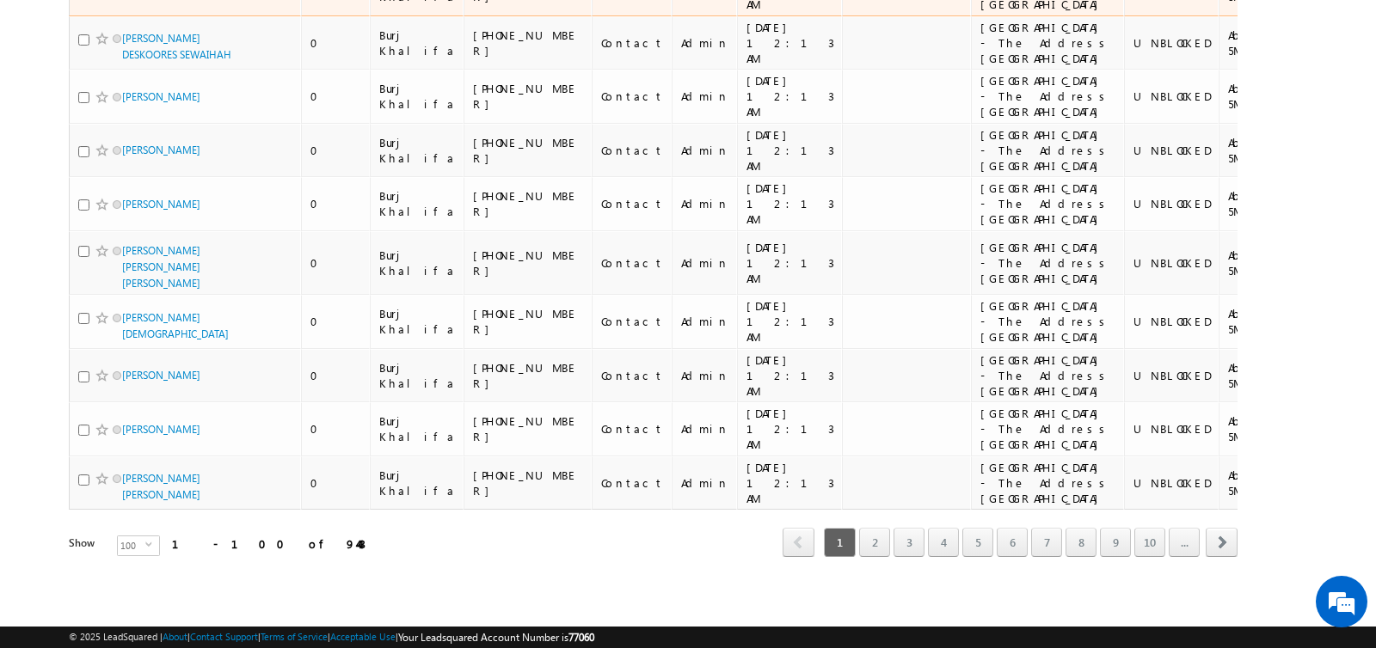
scroll to position [8031, 0]
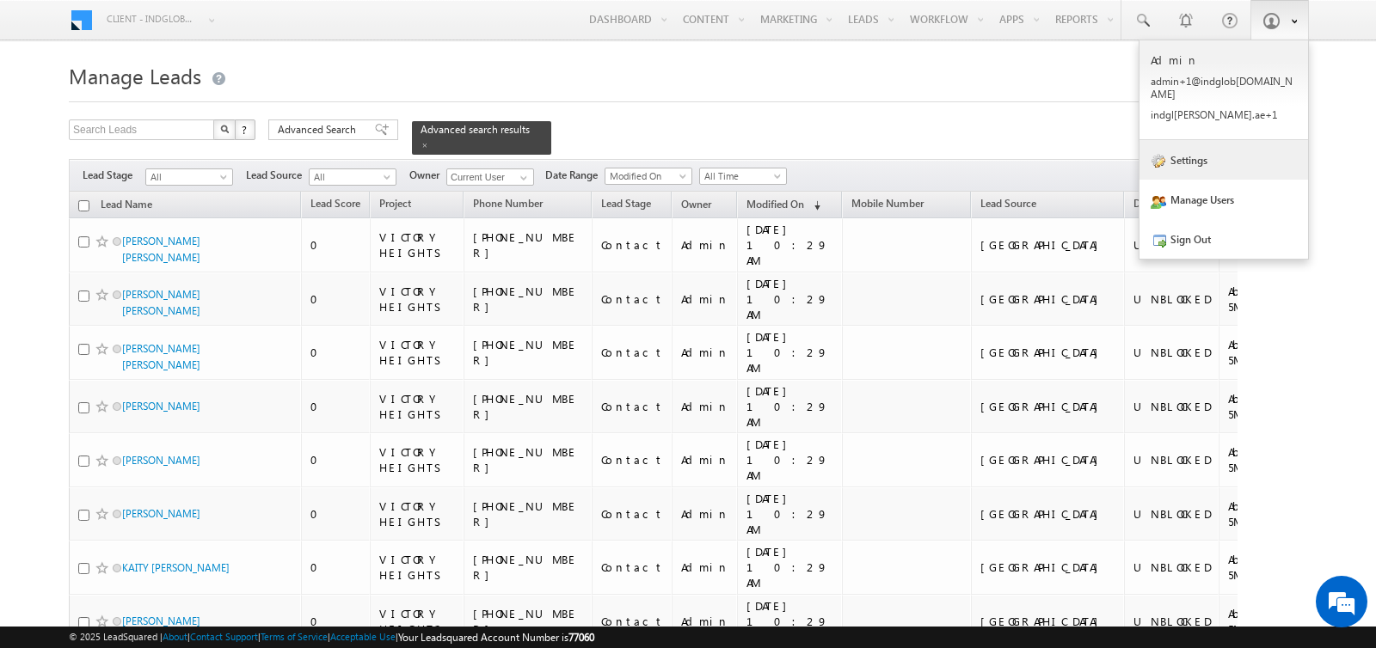
click at [1174, 145] on link "Settings" at bounding box center [1223, 160] width 169 height 40
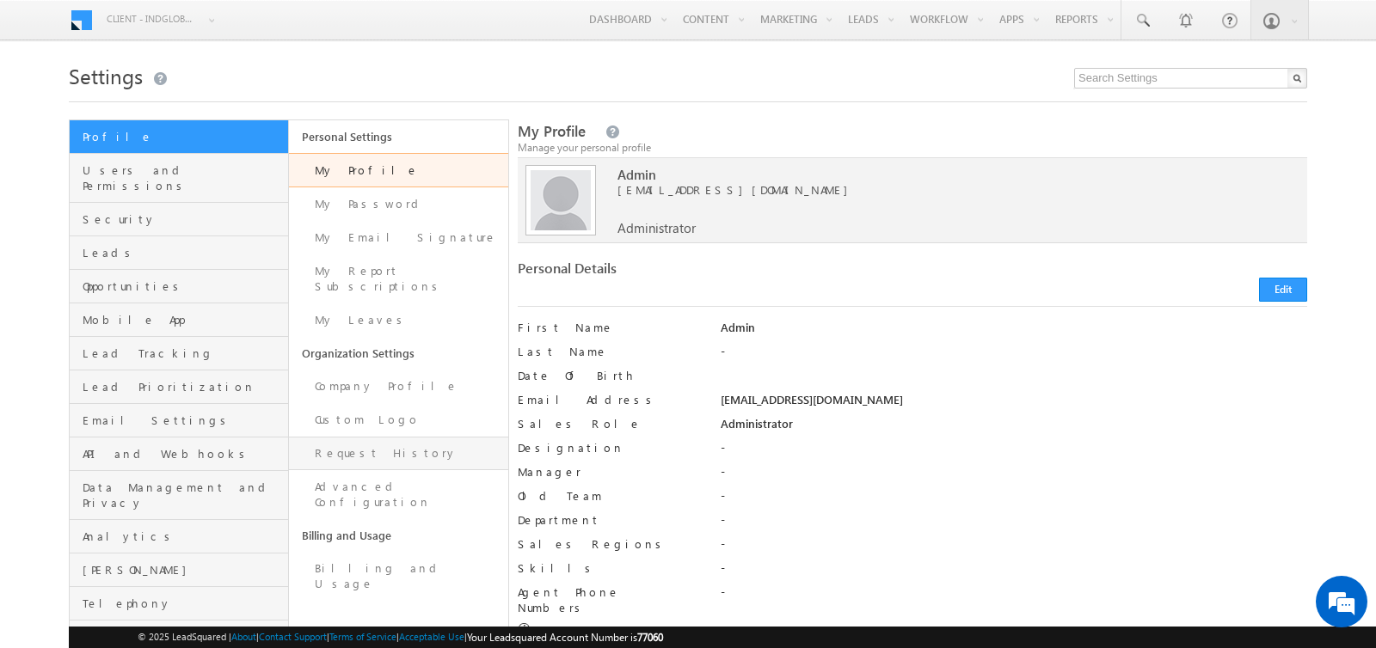
click at [382, 437] on link "Request History" at bounding box center [398, 454] width 219 height 34
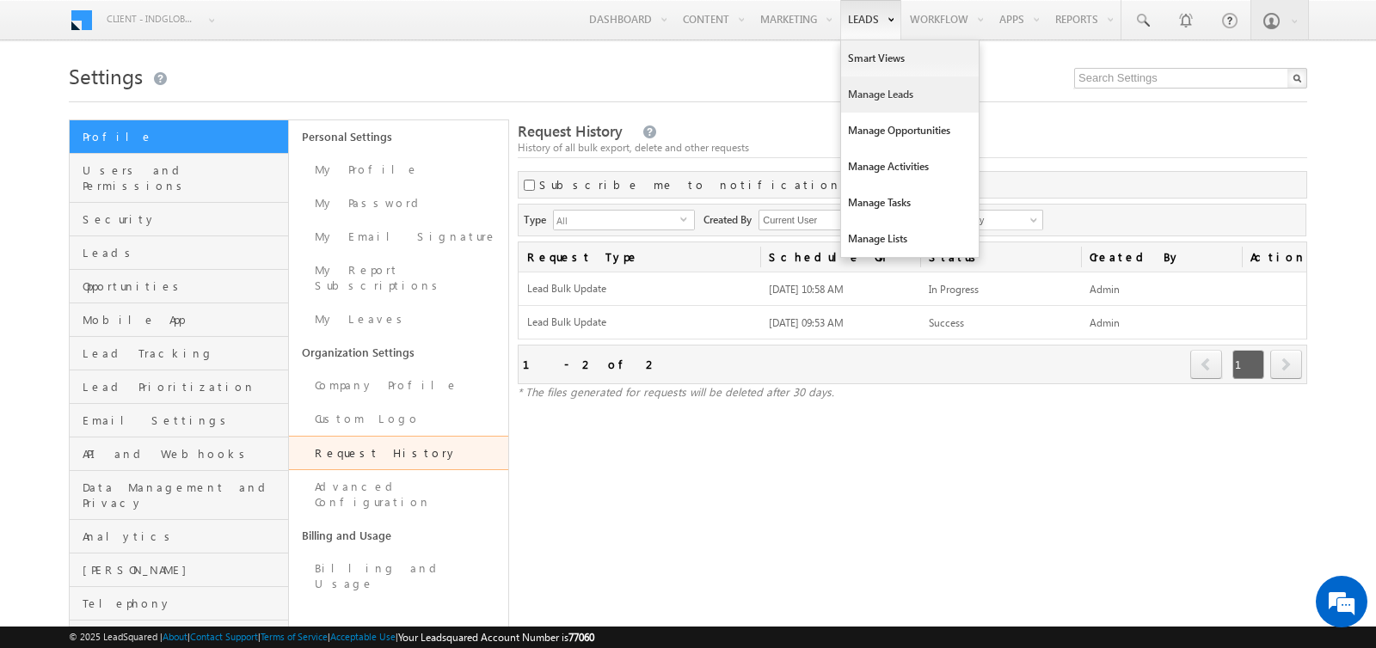
click at [861, 101] on link "Manage Leads" at bounding box center [910, 95] width 138 height 36
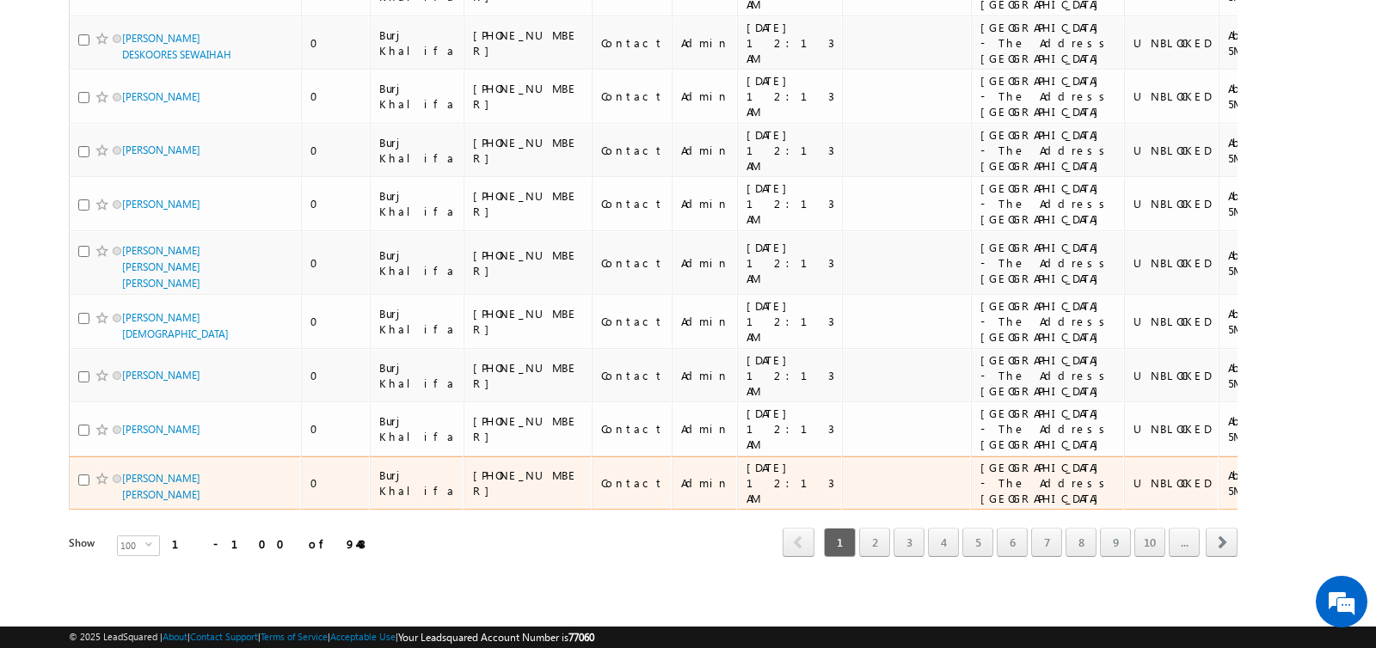
scroll to position [8031, 0]
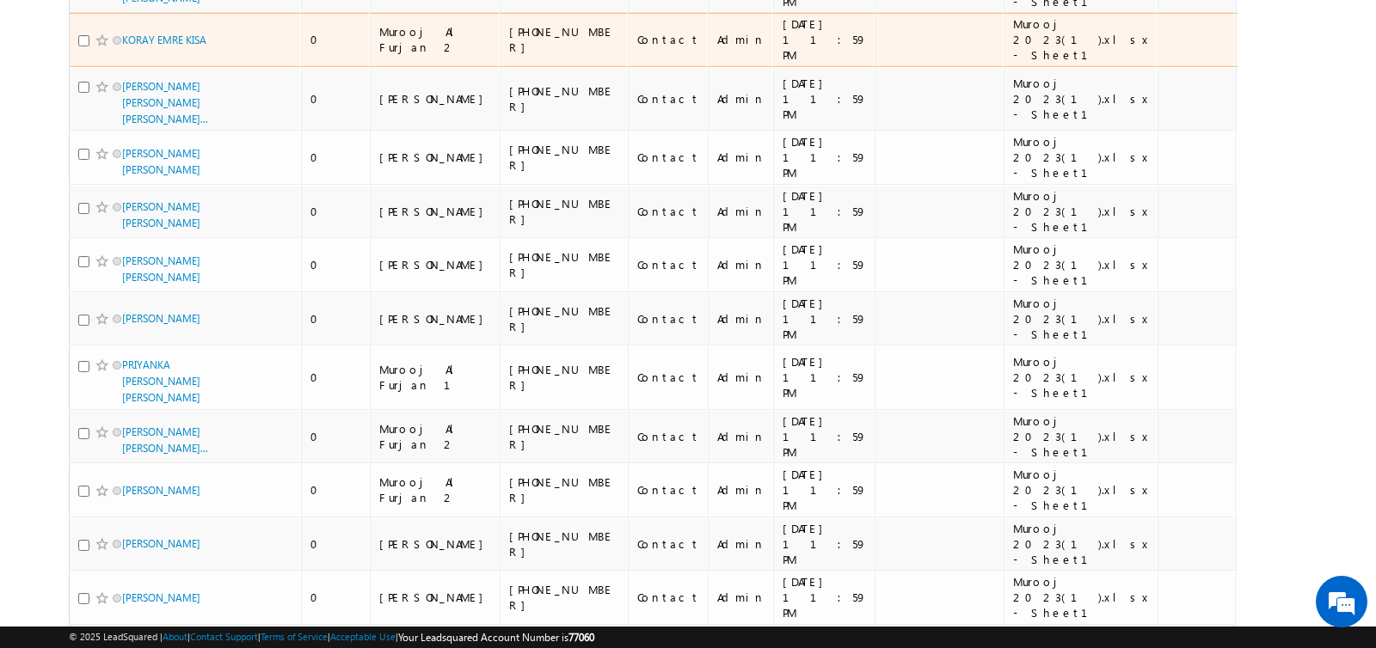
scroll to position [5146, 0]
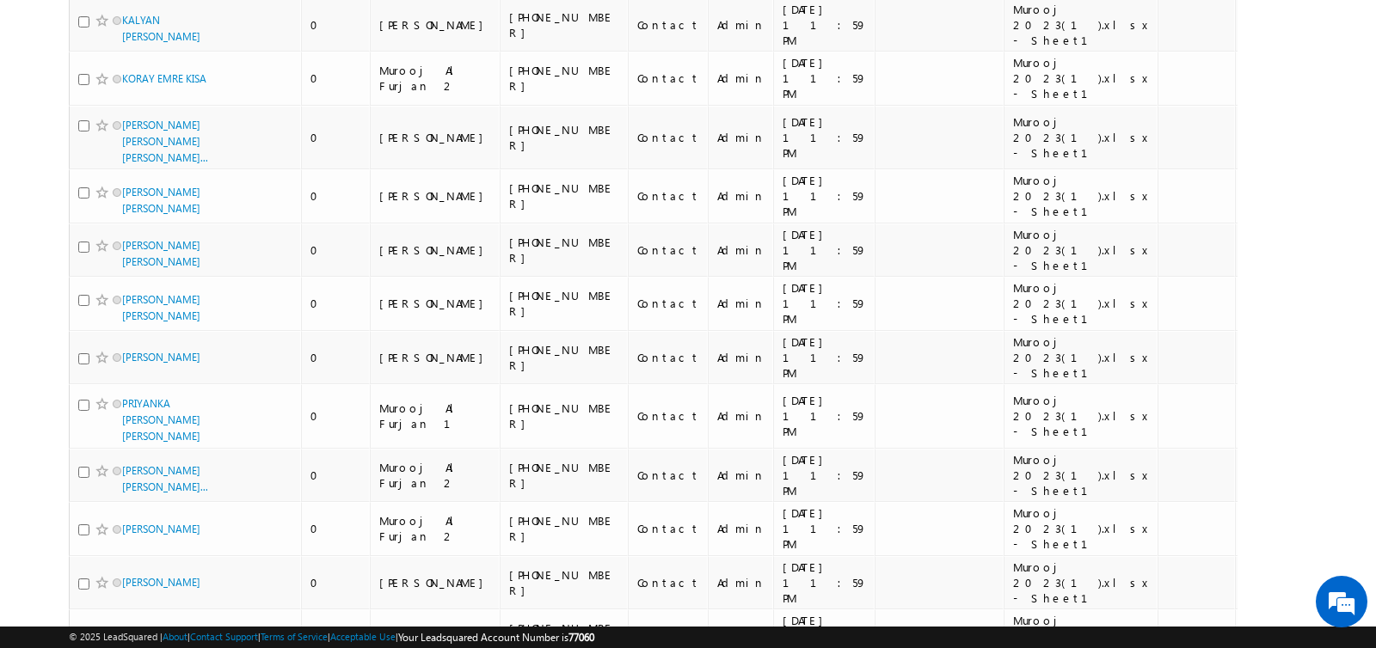
scroll to position [5146, 0]
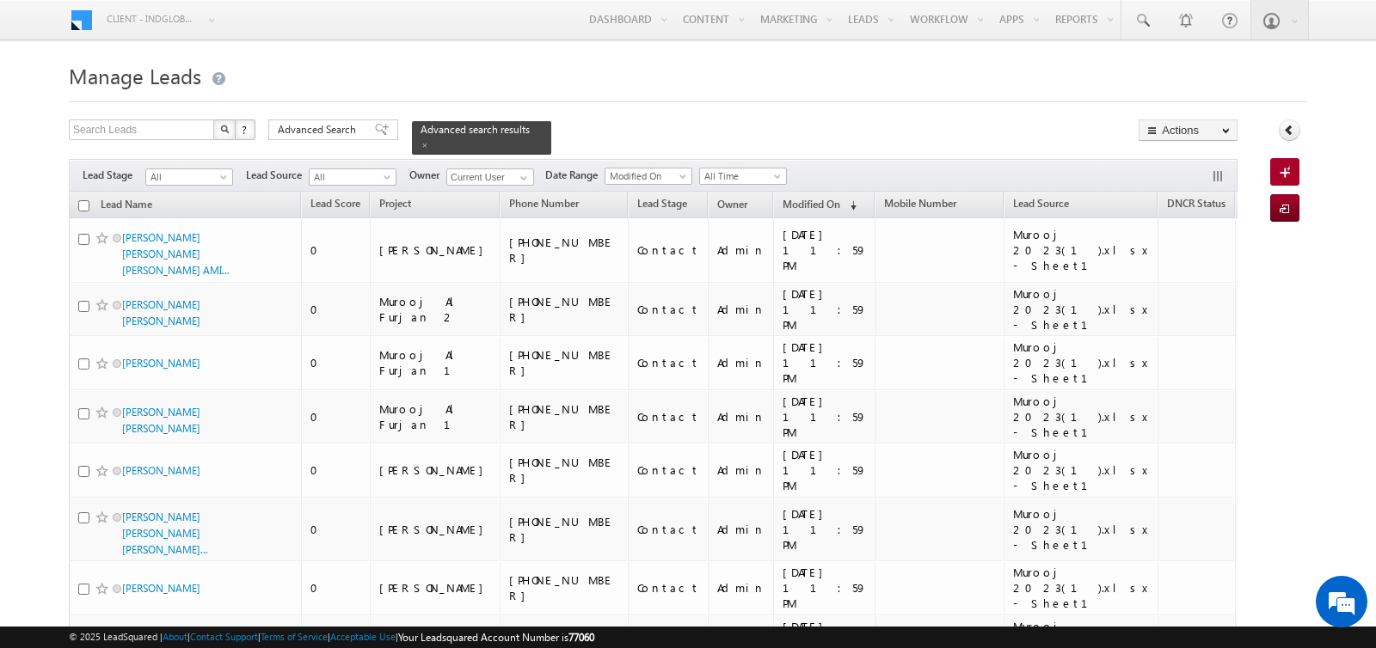
click at [83, 204] on input "checkbox" at bounding box center [83, 205] width 11 height 11
checkbox input "true"
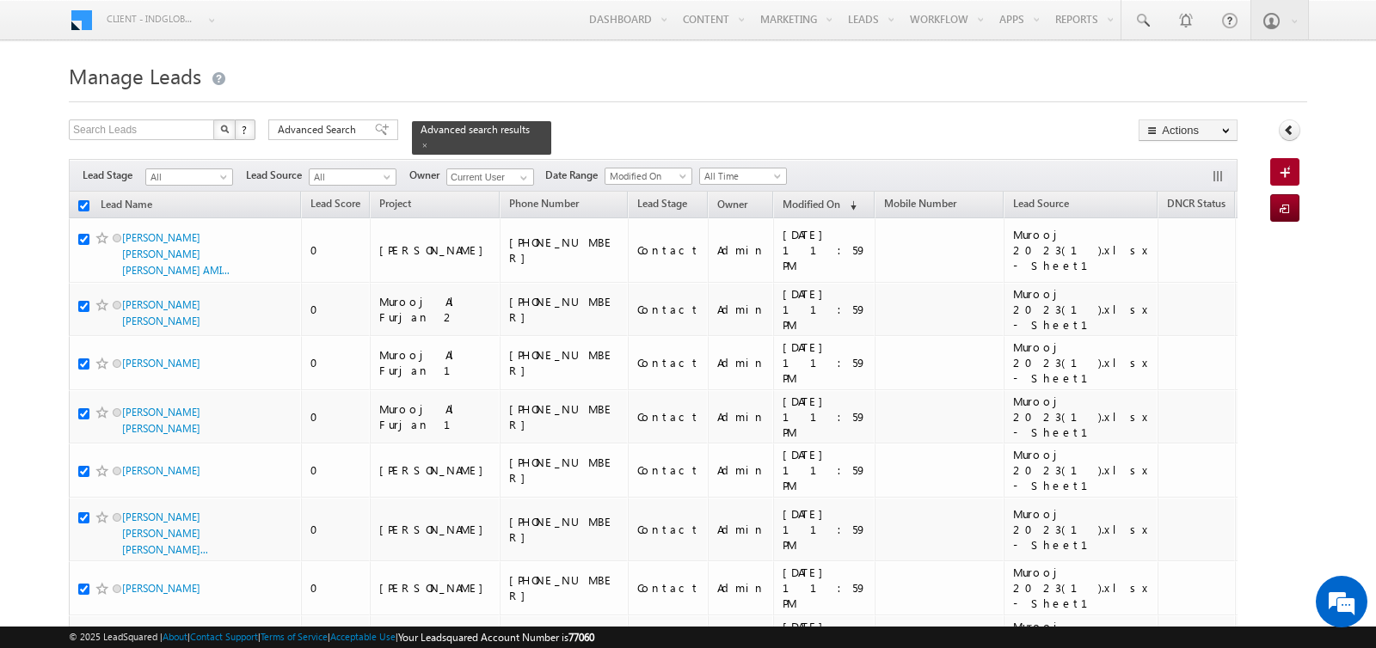
checkbox input "true"
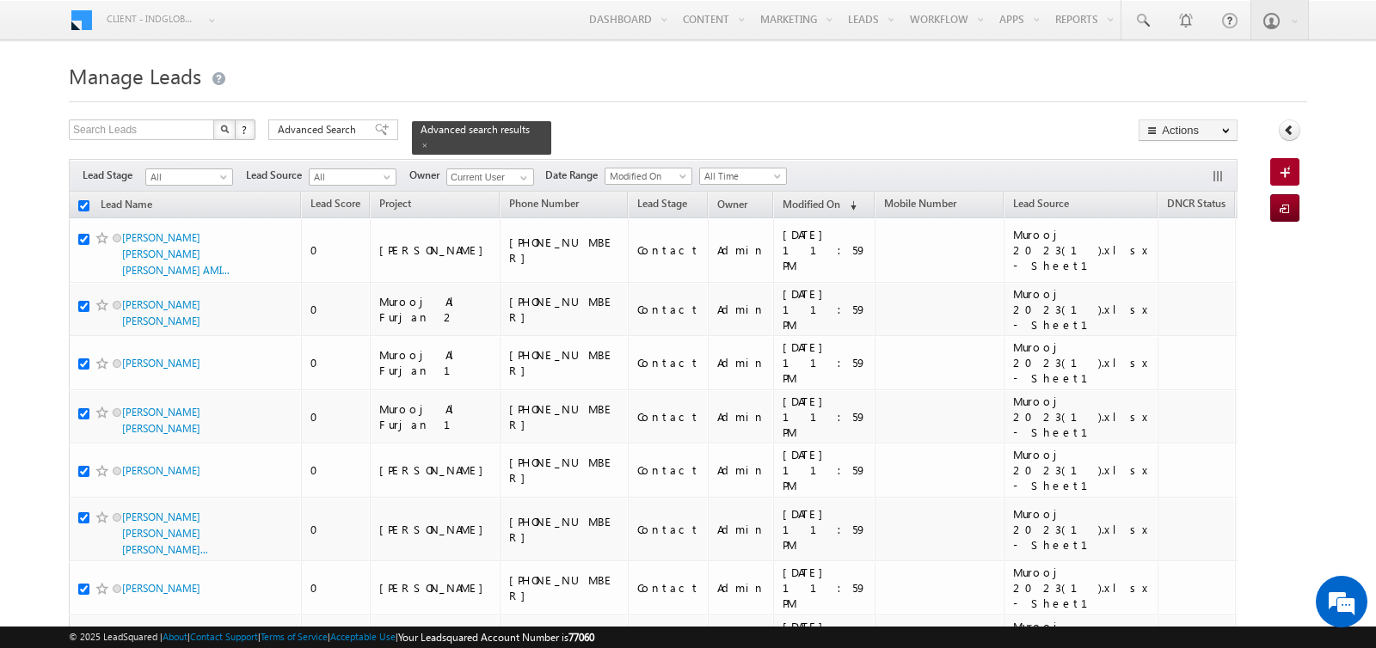
checkbox input "true"
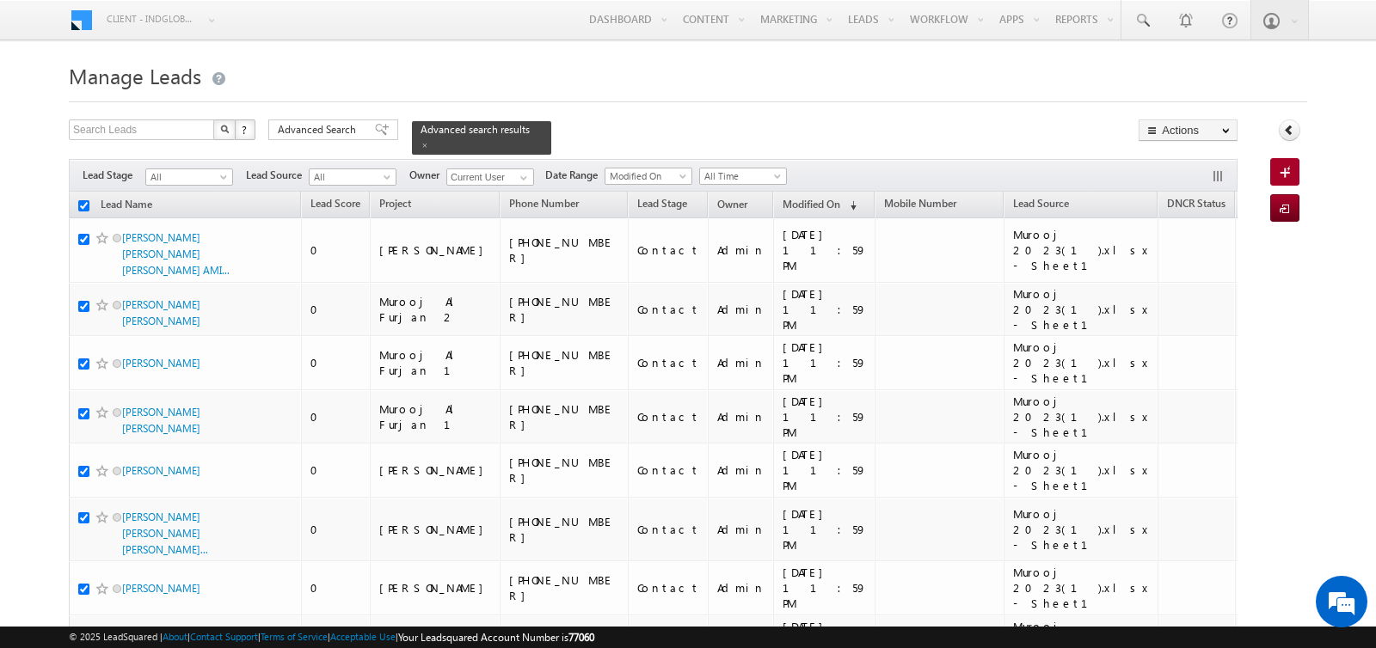
checkbox input "true"
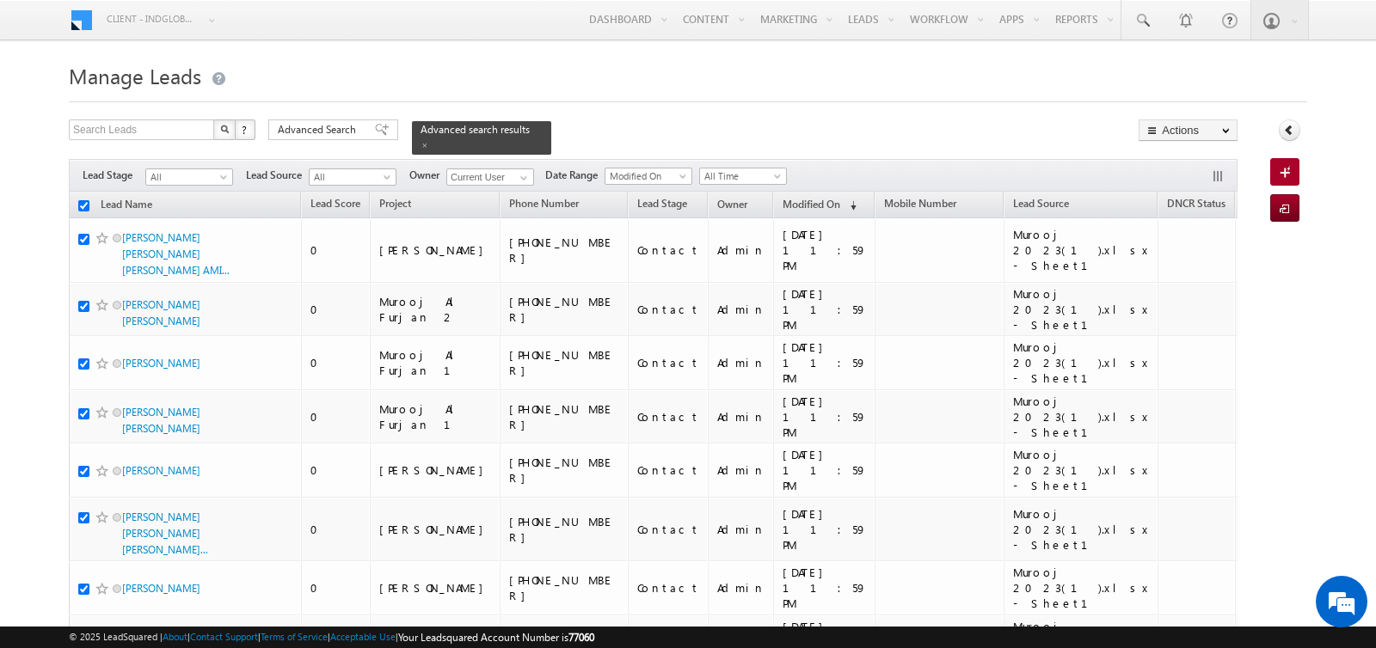
checkbox input "true"
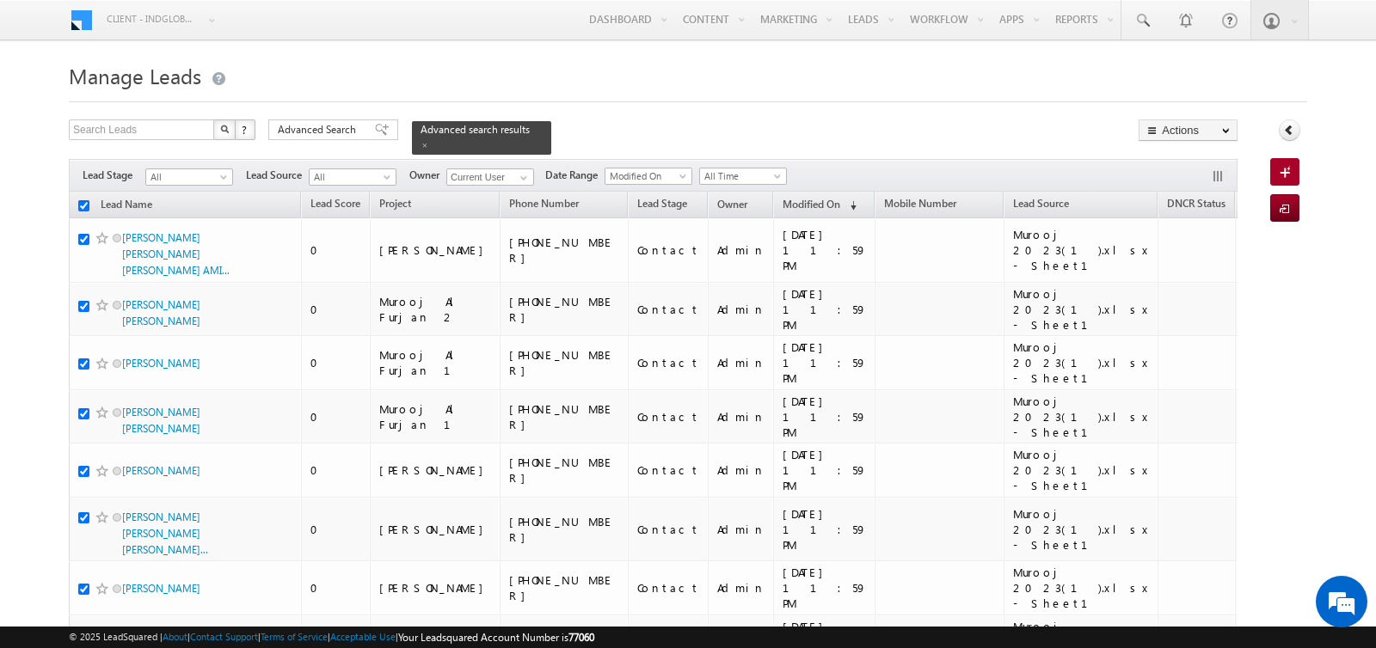
checkbox input "true"
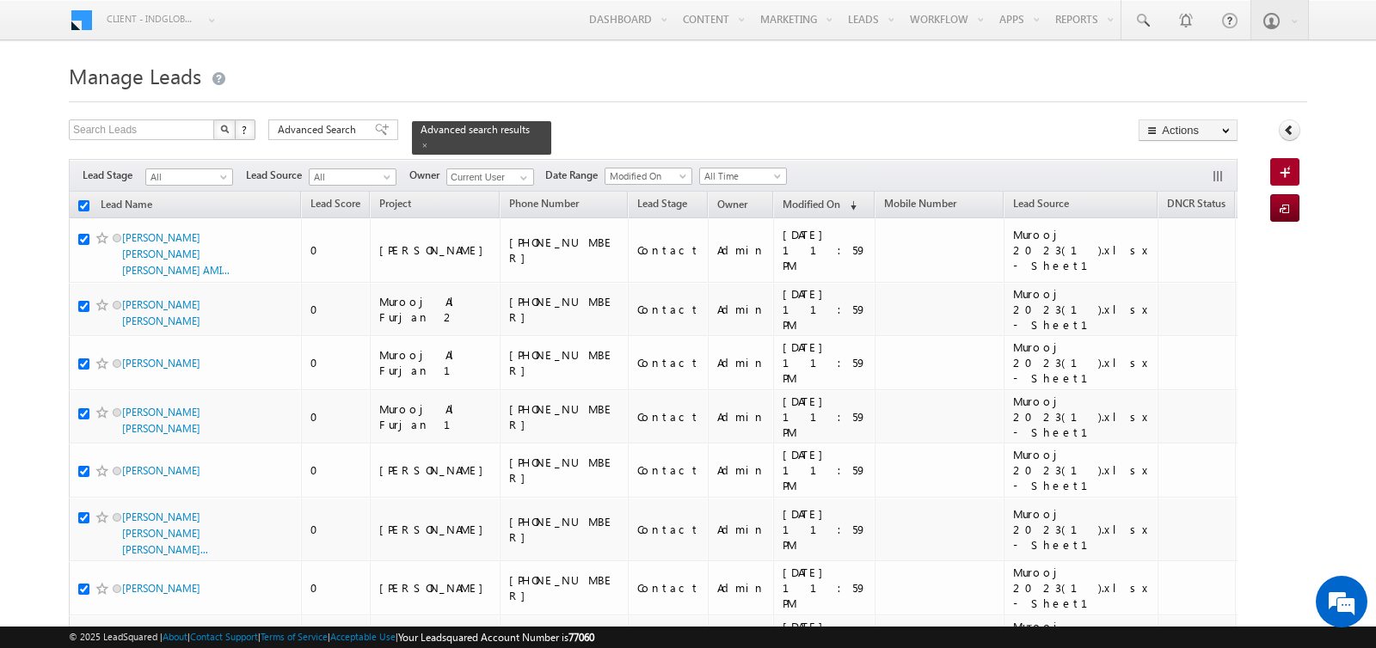
checkbox input "true"
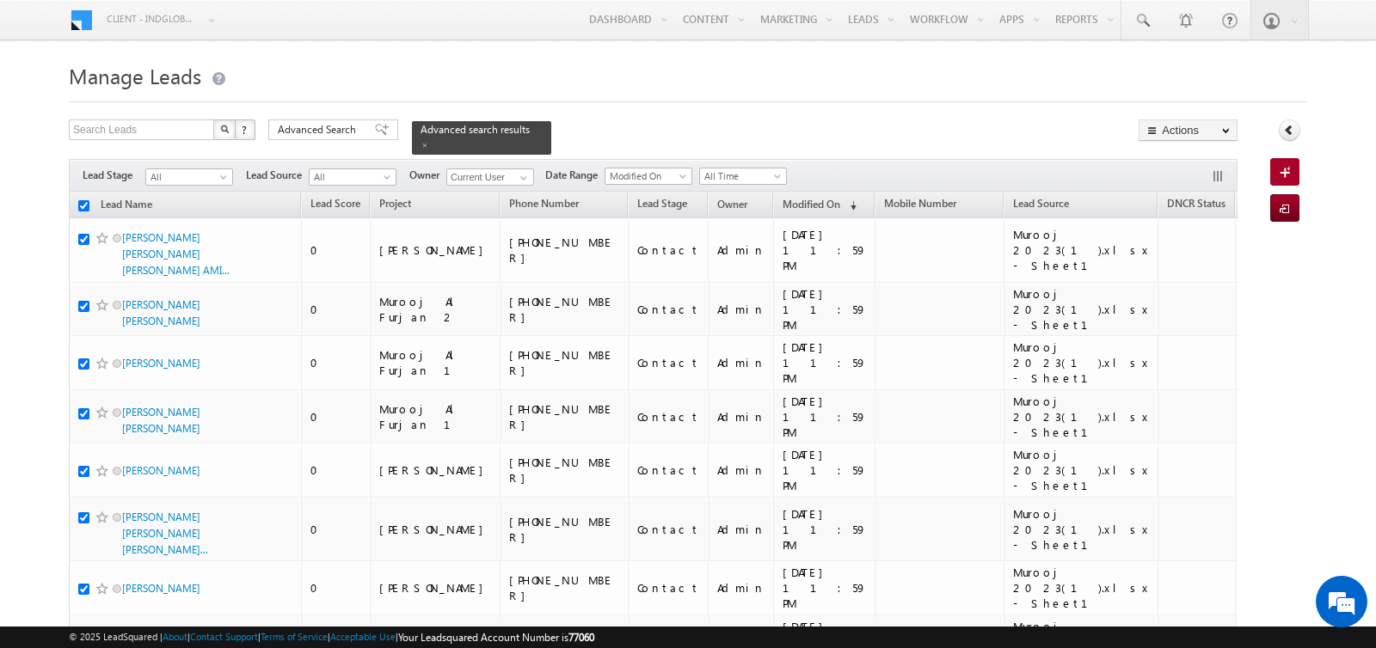
checkbox input "true"
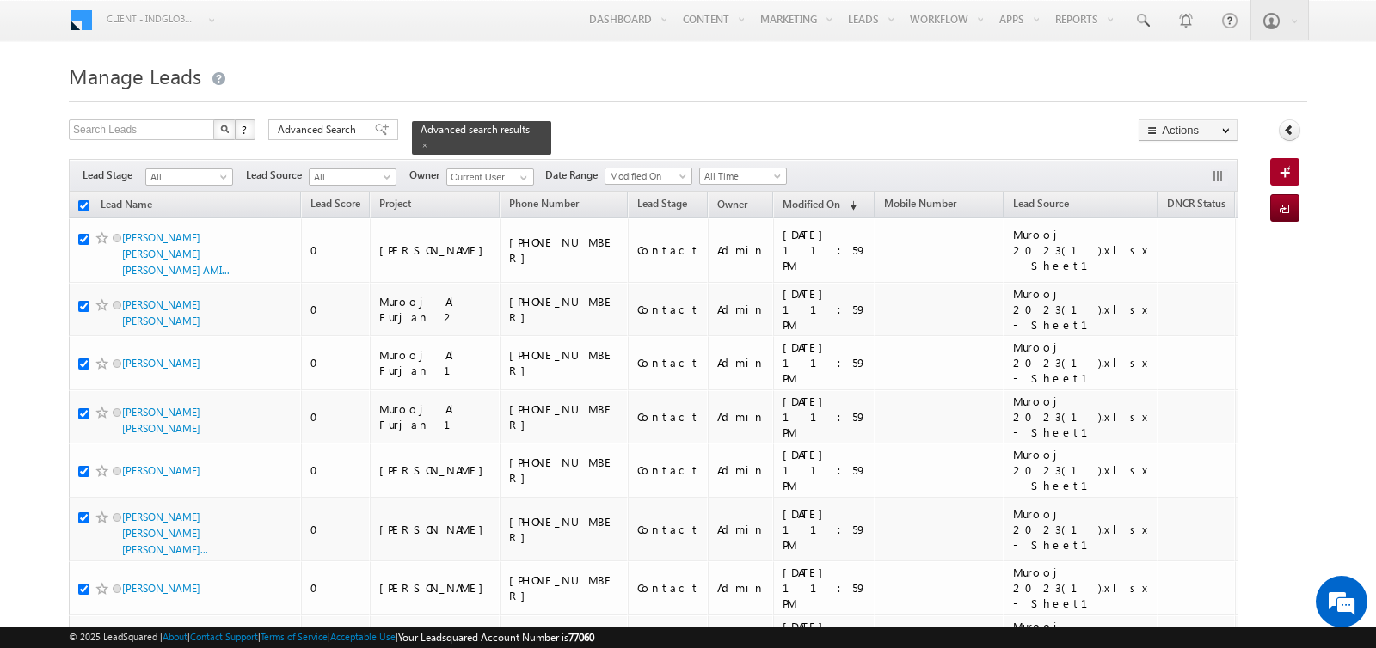
checkbox input "true"
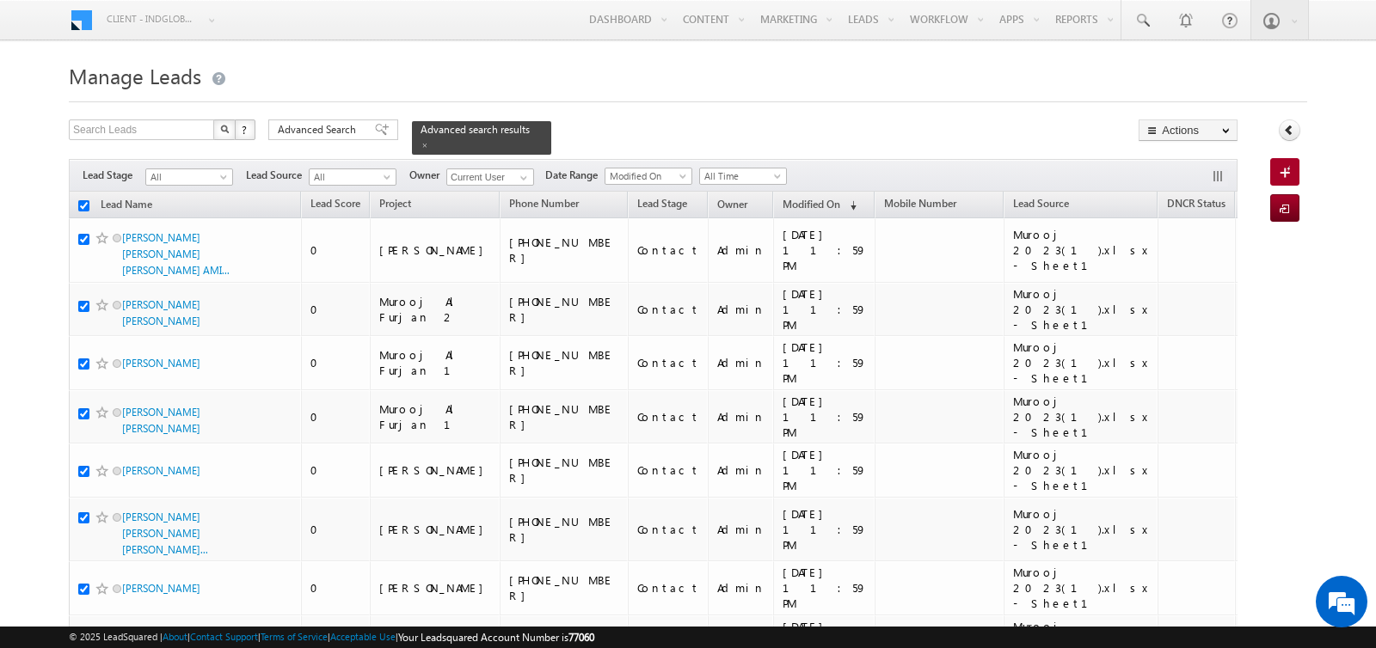
checkbox input "true"
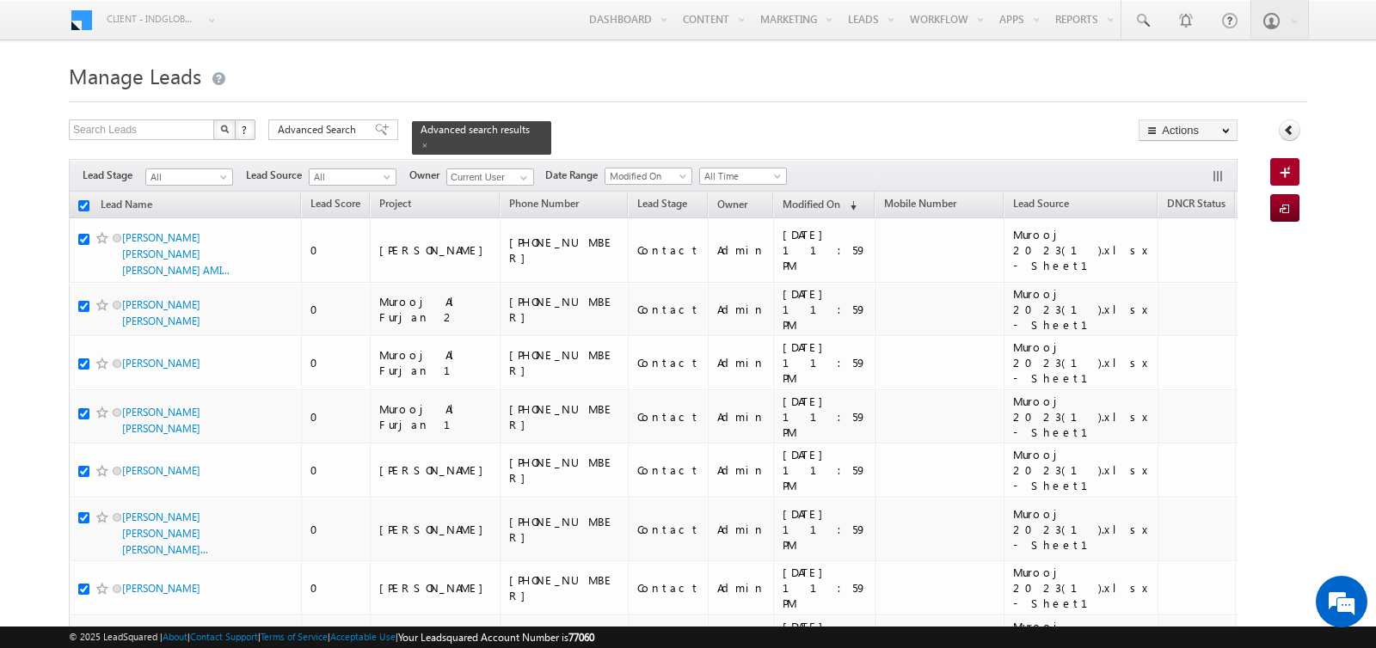
checkbox input "true"
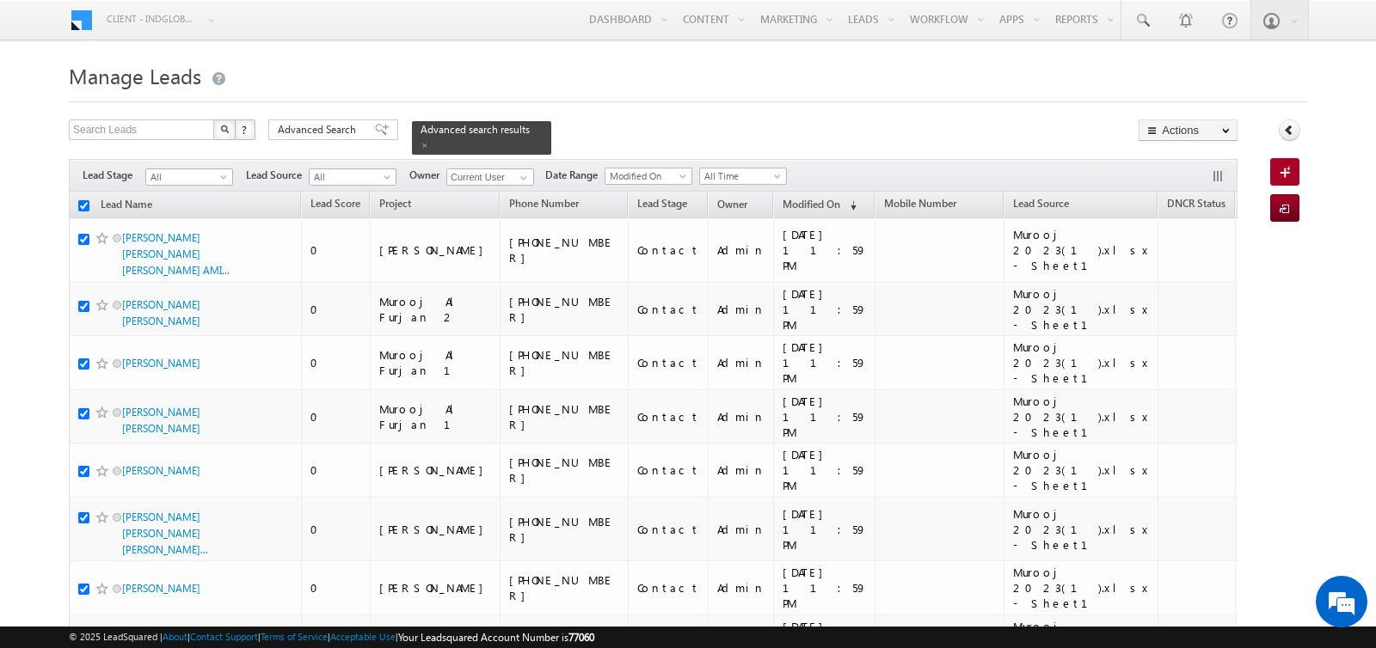
checkbox input "true"
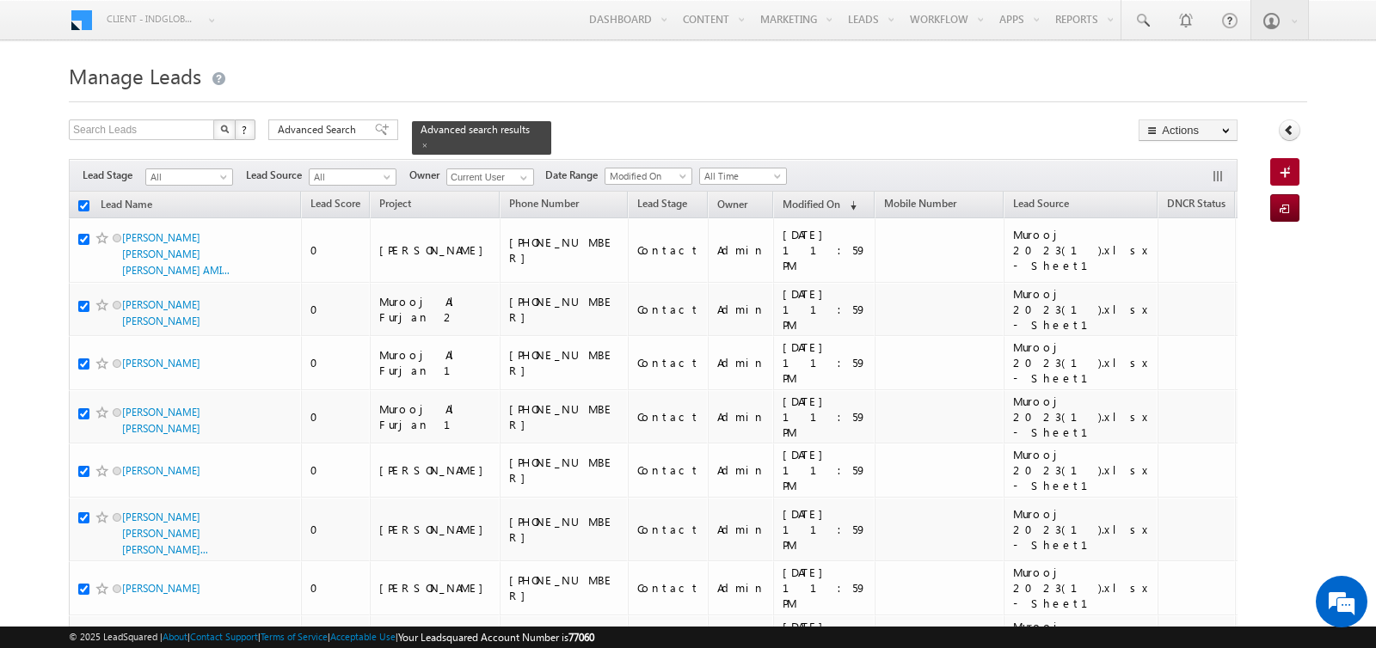
checkbox input "true"
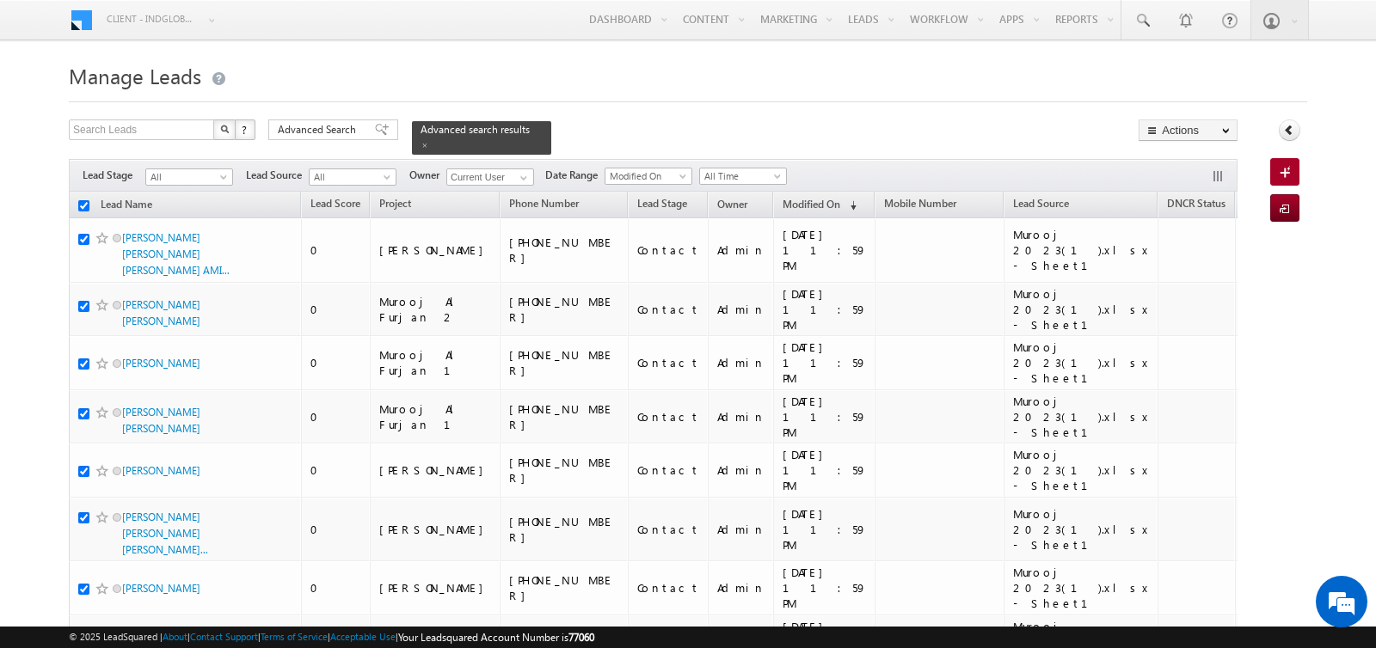
checkbox input "true"
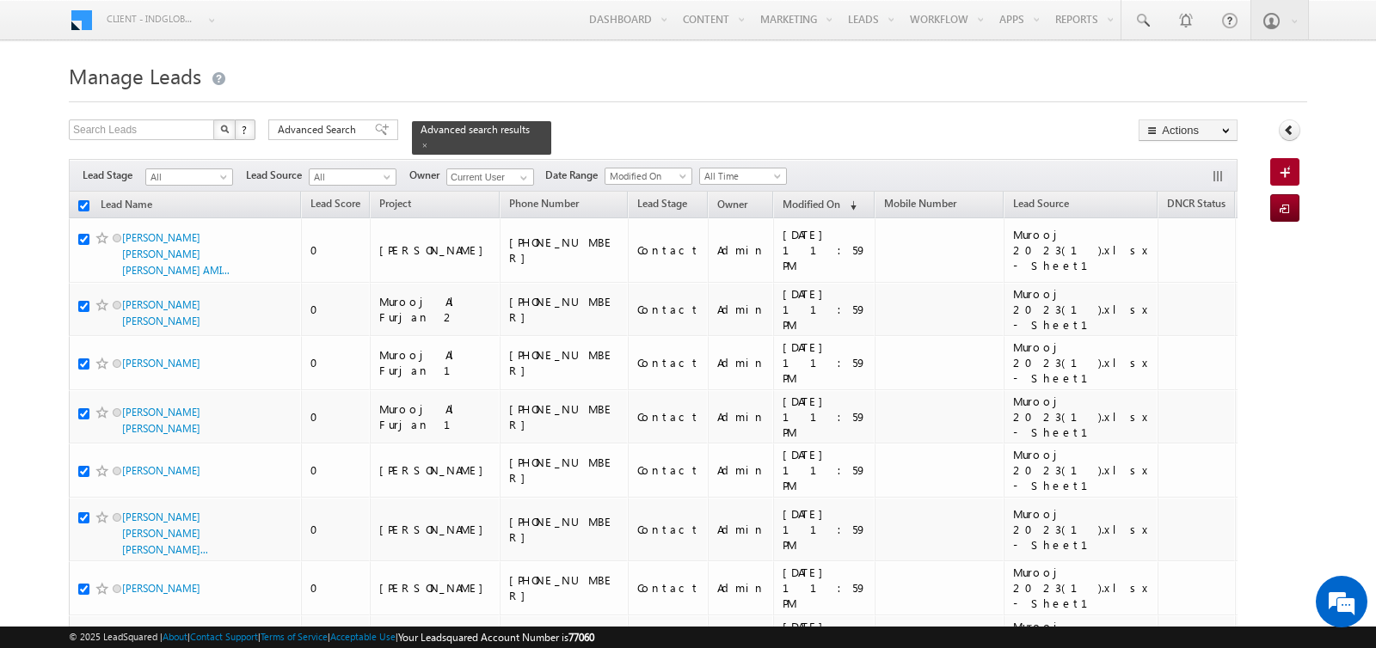
checkbox input "true"
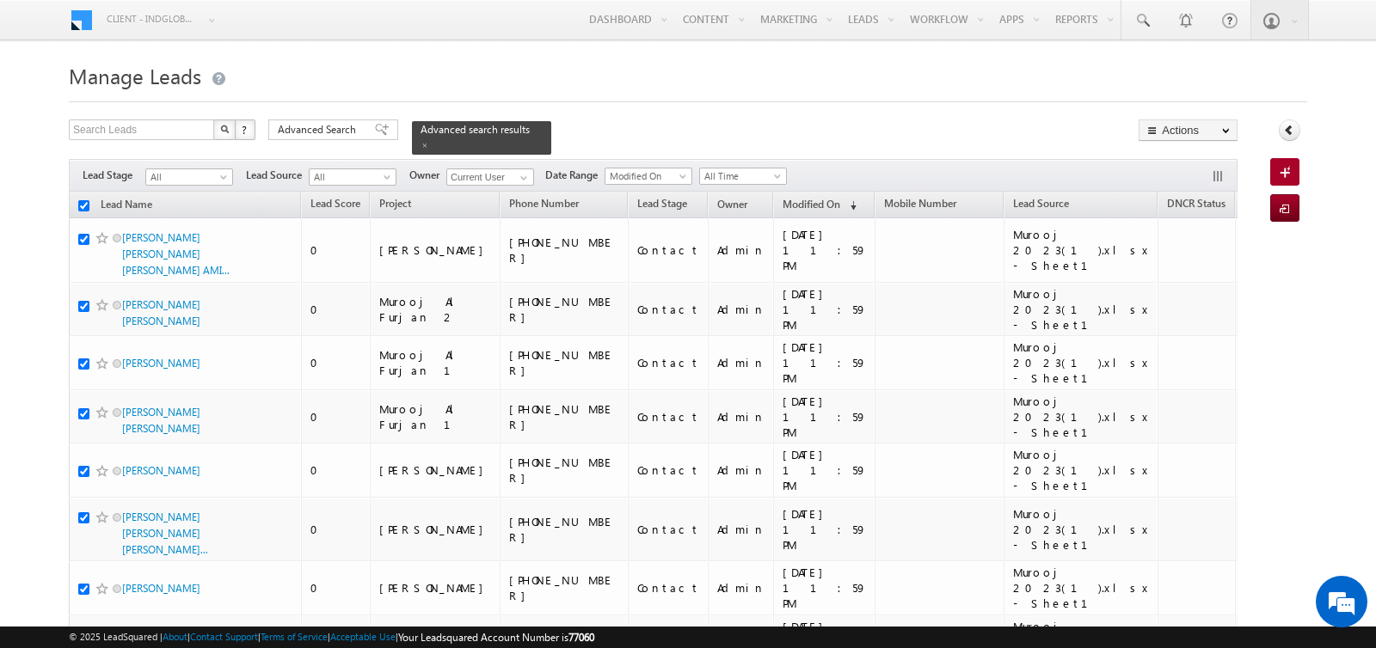
checkbox input "true"
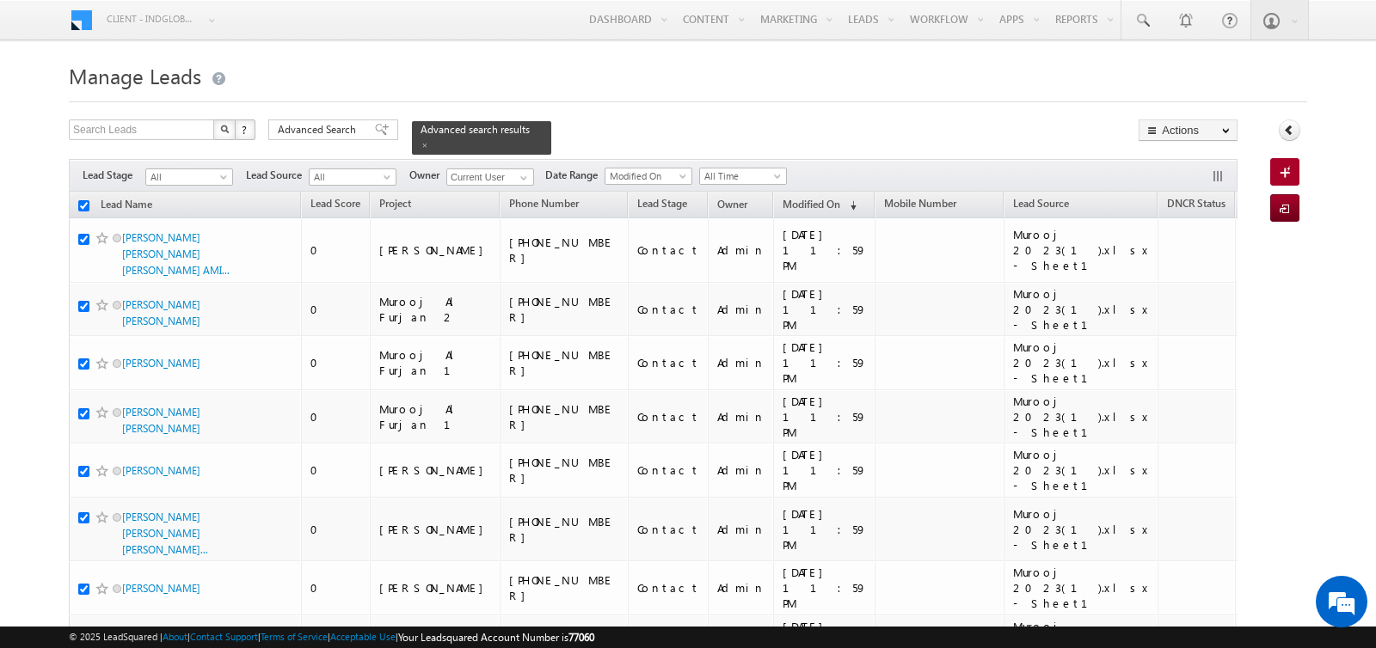
checkbox input "true"
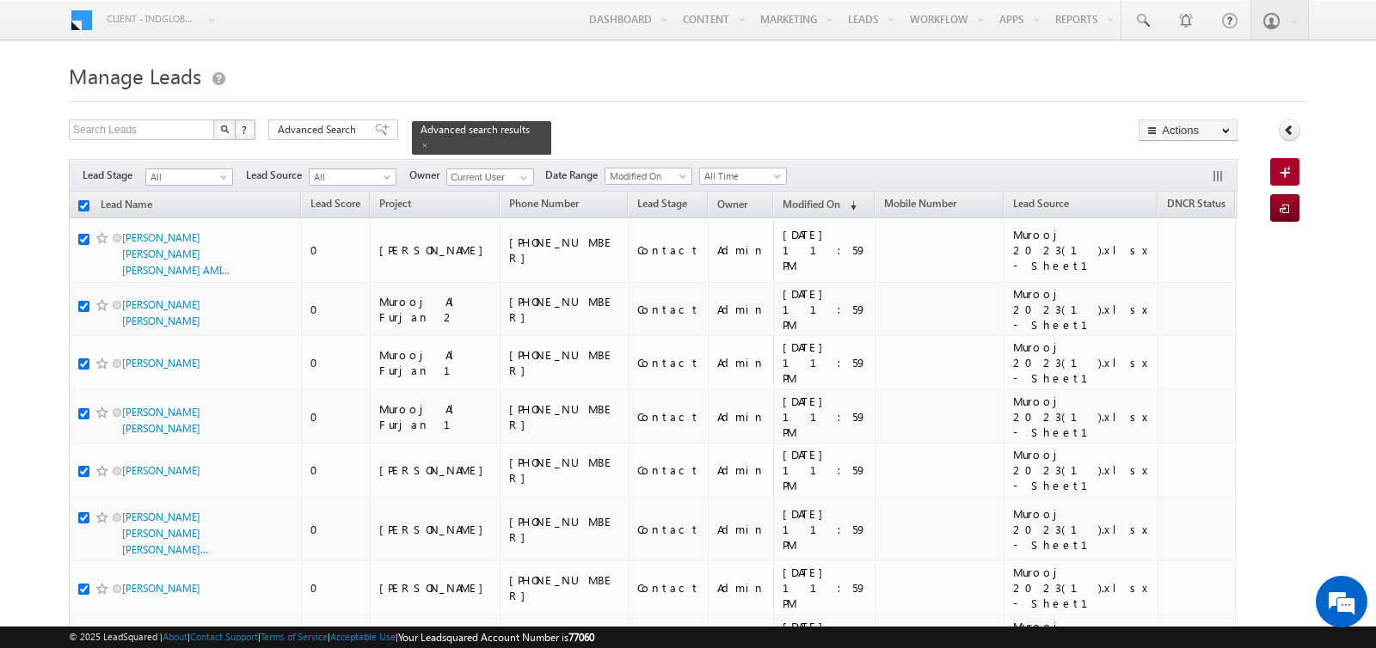
checkbox input "true"
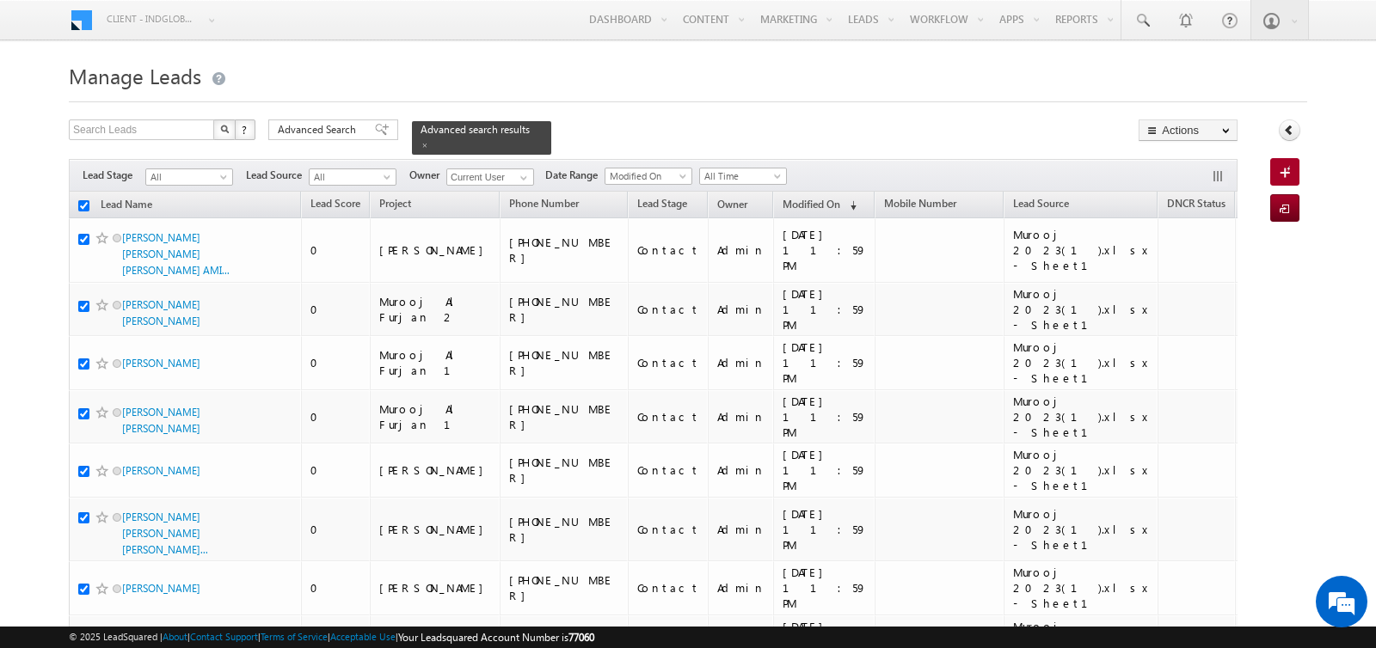
checkbox input "true"
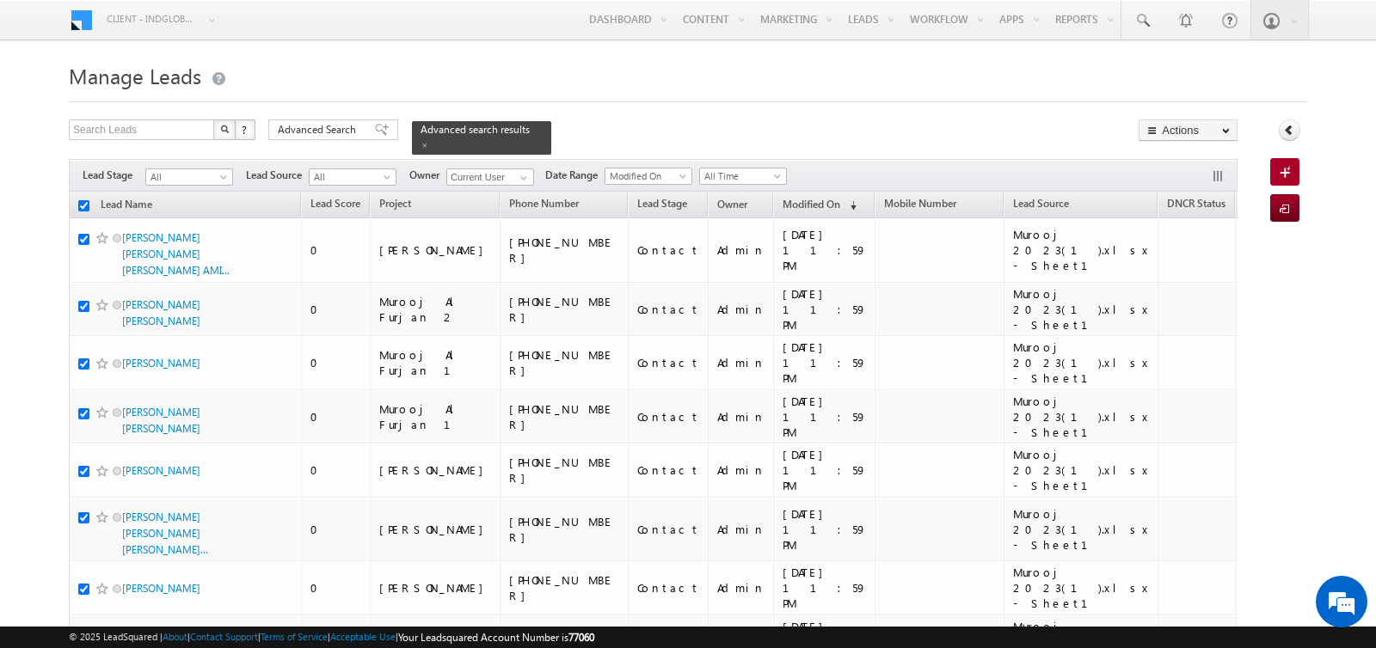
checkbox input "true"
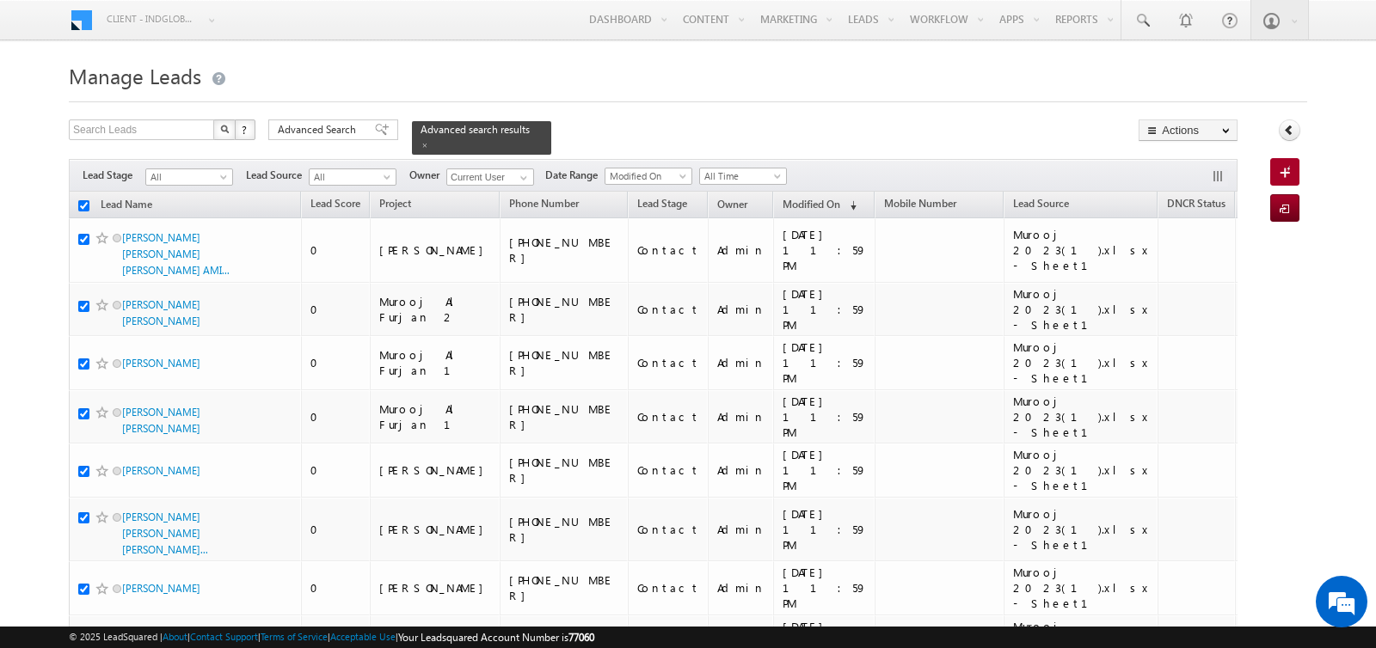
checkbox input "true"
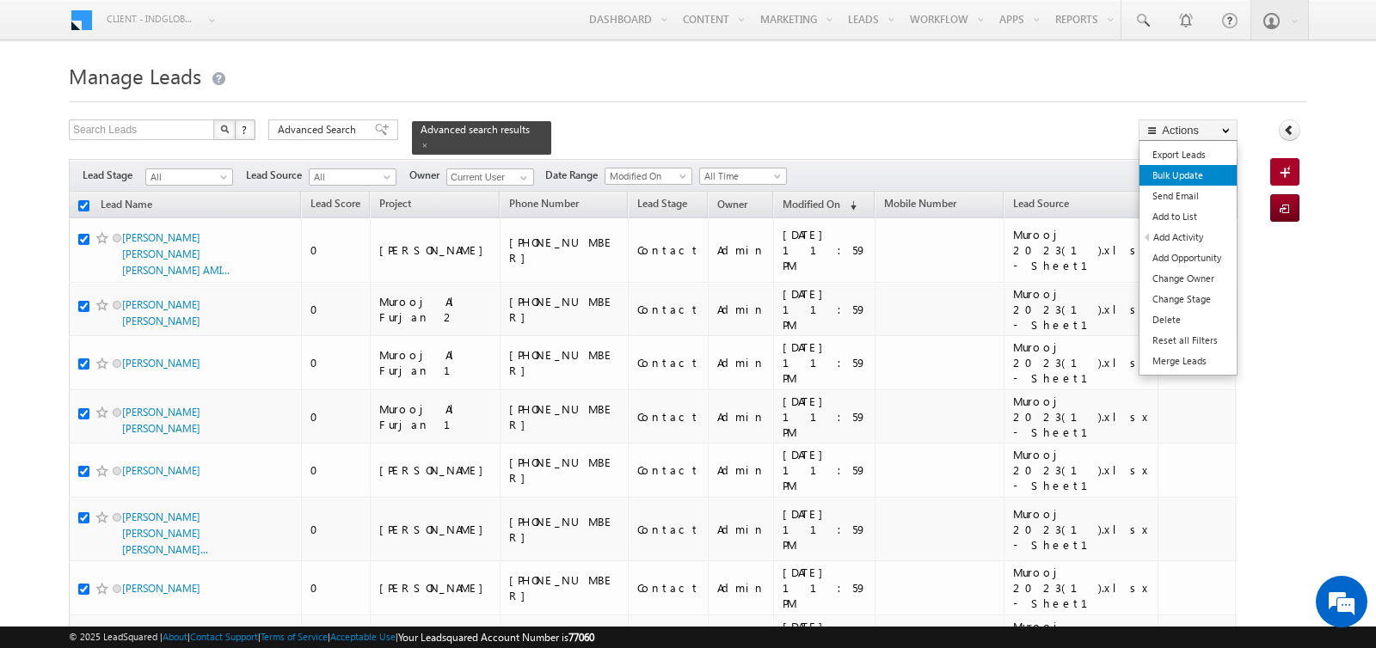
click at [1199, 180] on link "Bulk Update" at bounding box center [1187, 175] width 97 height 21
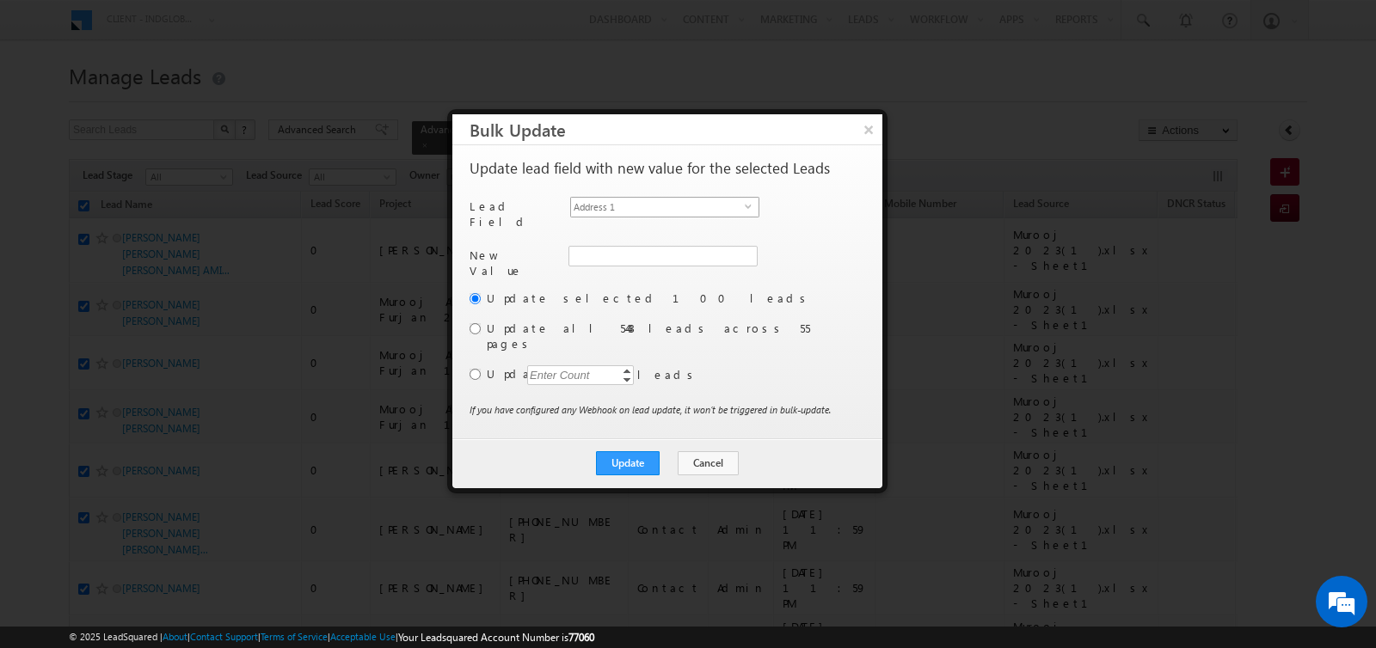
click at [708, 202] on span "Address 1" at bounding box center [658, 207] width 174 height 19
click at [667, 254] on input "Admin" at bounding box center [661, 256] width 187 height 21
click at [640, 283] on span "hemant.yogi@indglobal.ae" at bounding box center [652, 289] width 155 height 13
type input "hemant yogi"
click at [476, 369] on input "radio" at bounding box center [474, 374] width 11 height 11
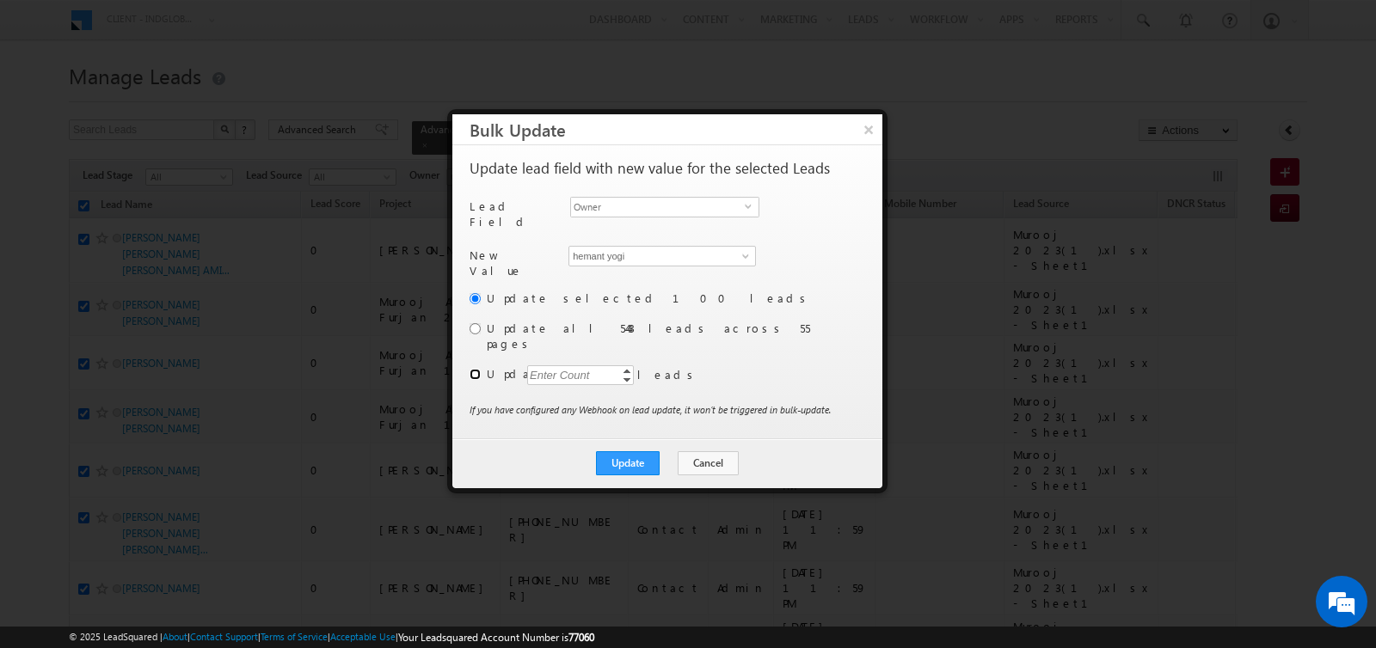
radio input "true"
click at [543, 365] on div "Enter Count" at bounding box center [559, 375] width 65 height 20
type input "2000"
click at [616, 451] on button "Update" at bounding box center [628, 463] width 64 height 24
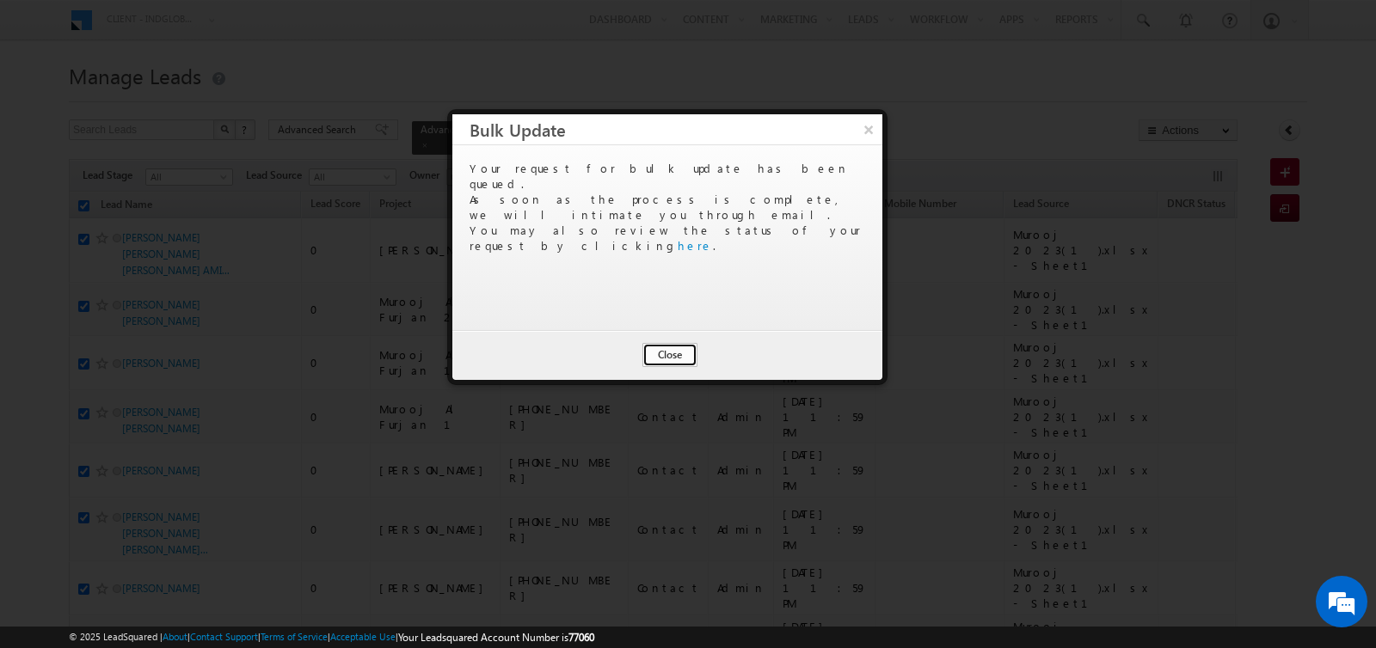
click at [669, 352] on button "Close" at bounding box center [669, 355] width 55 height 24
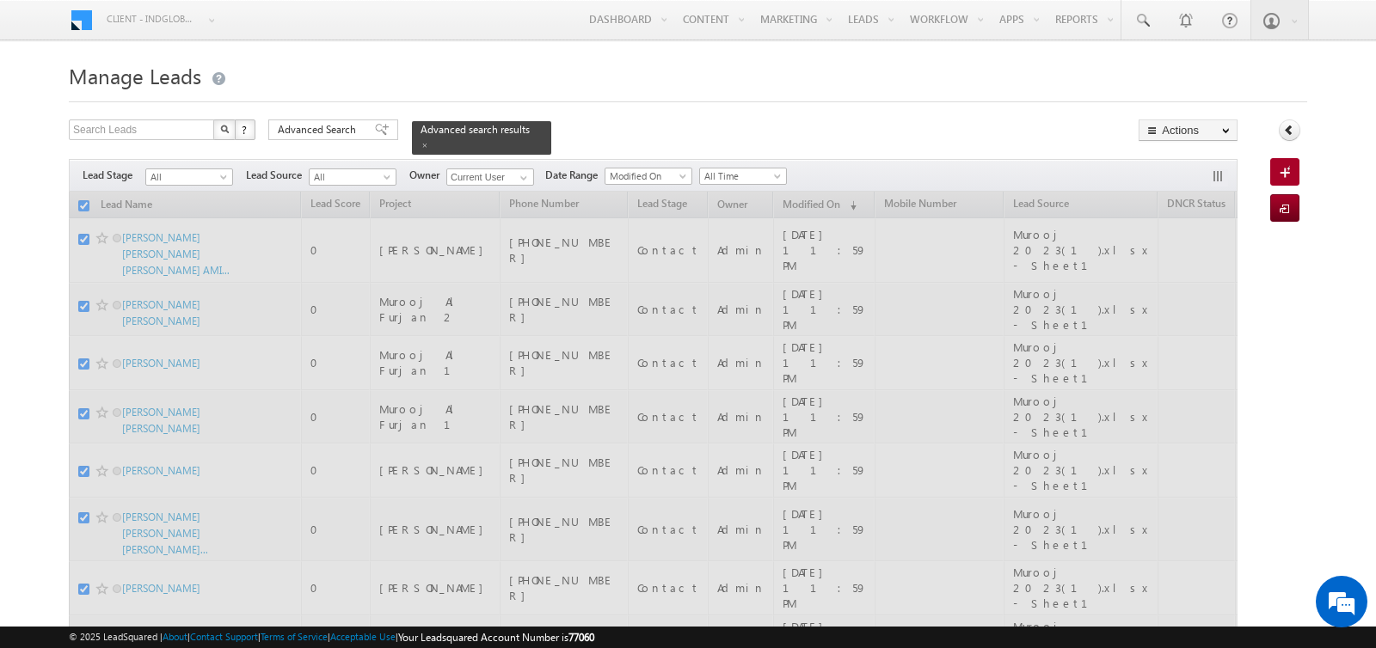
checkbox input "false"
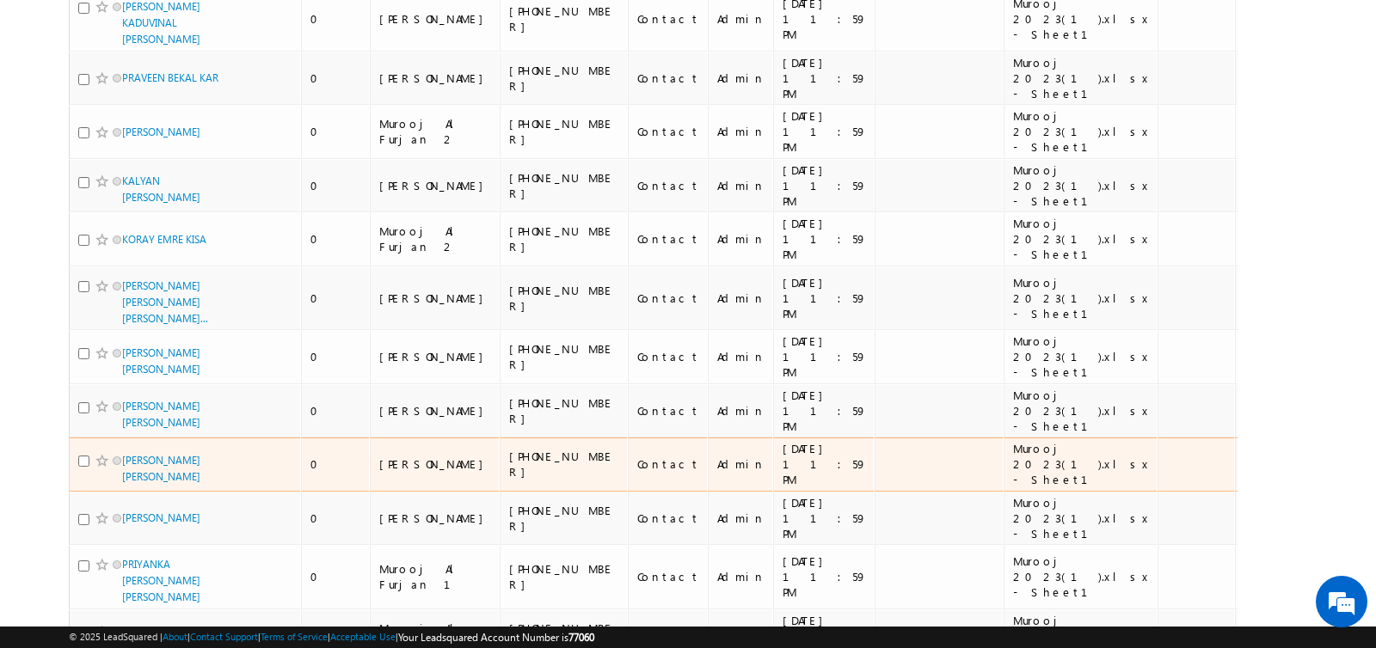
scroll to position [5146, 0]
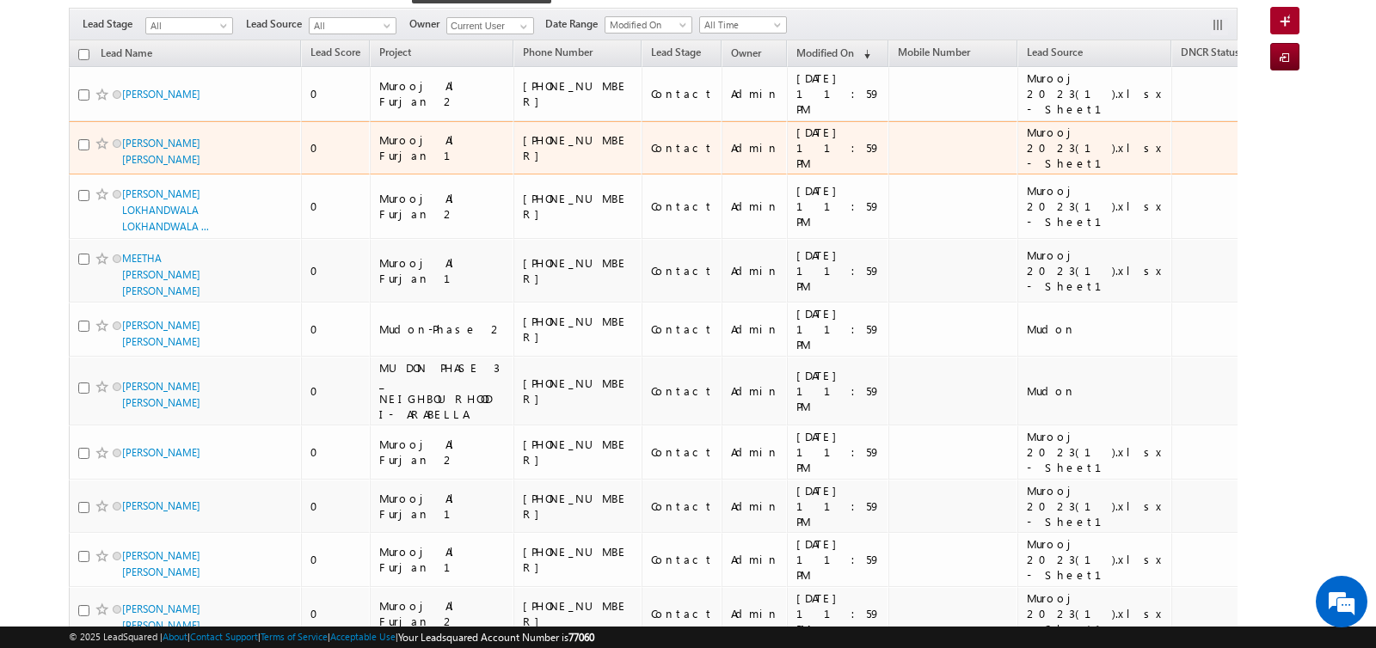
scroll to position [153, 0]
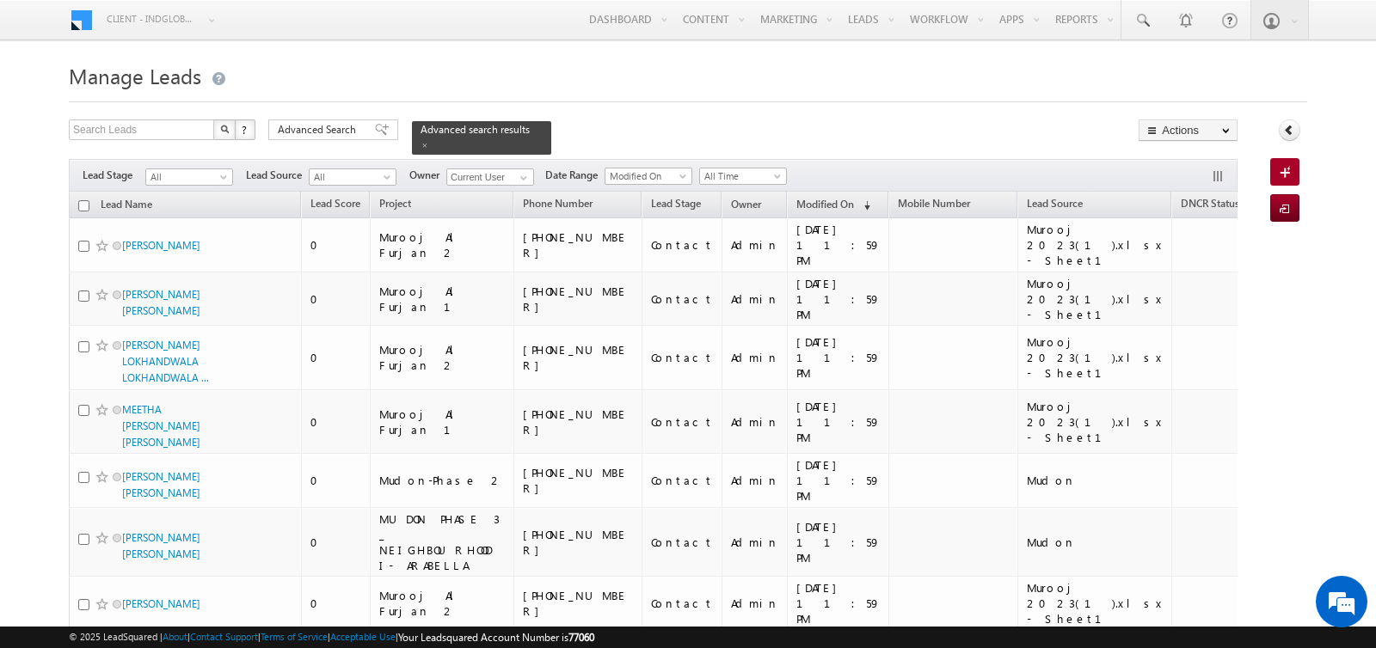
click at [486, 75] on h1 "Manage Leads" at bounding box center [688, 75] width 1238 height 34
